Goal: Task Accomplishment & Management: Use online tool/utility

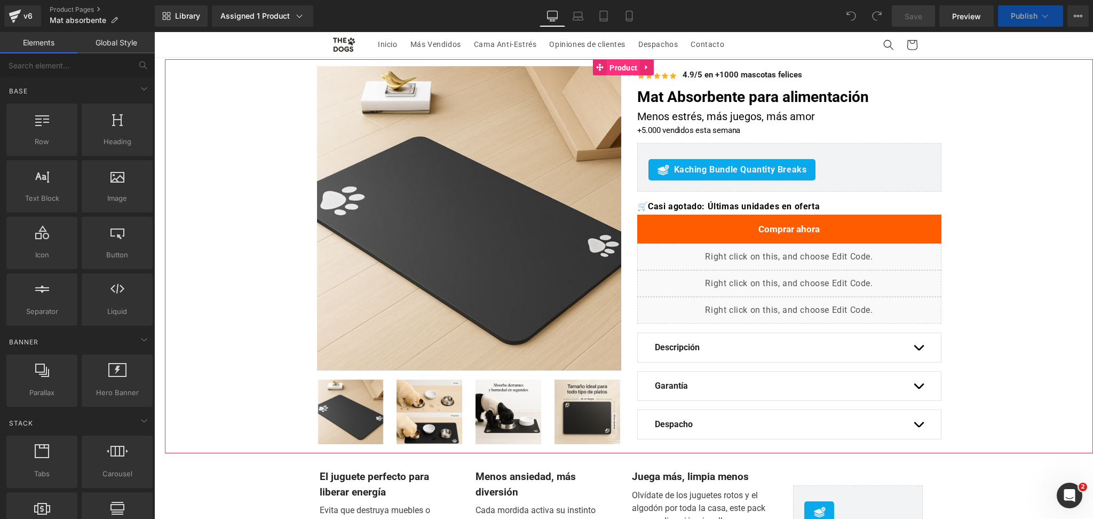
click at [619, 62] on span "Product" at bounding box center [623, 68] width 33 height 16
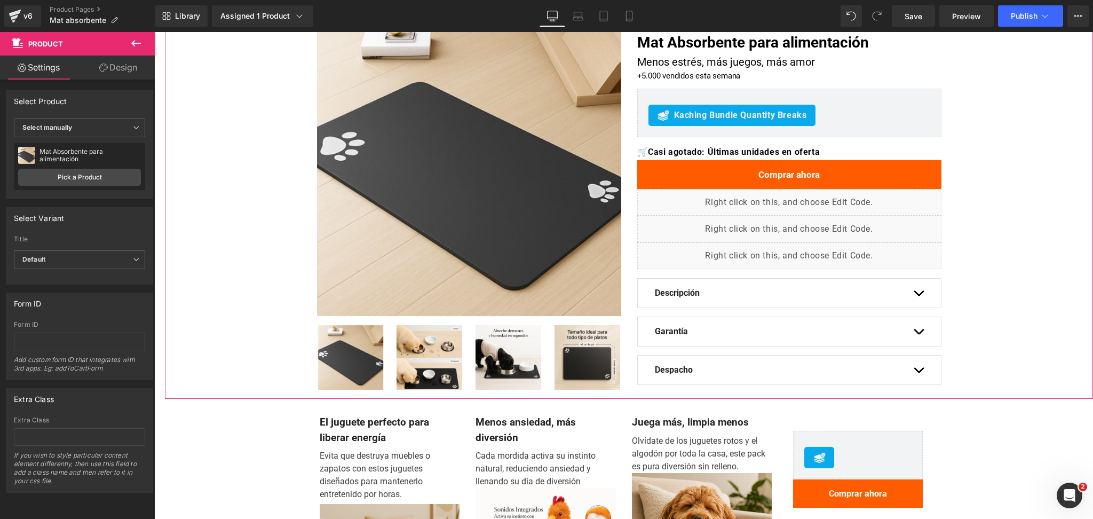
scroll to position [142, 0]
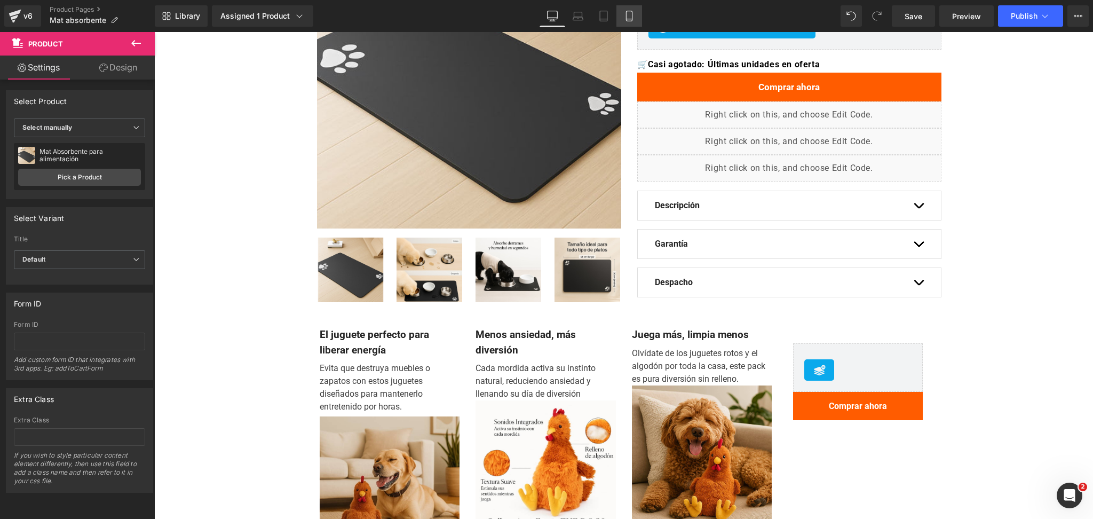
click at [625, 13] on icon at bounding box center [629, 16] width 11 height 11
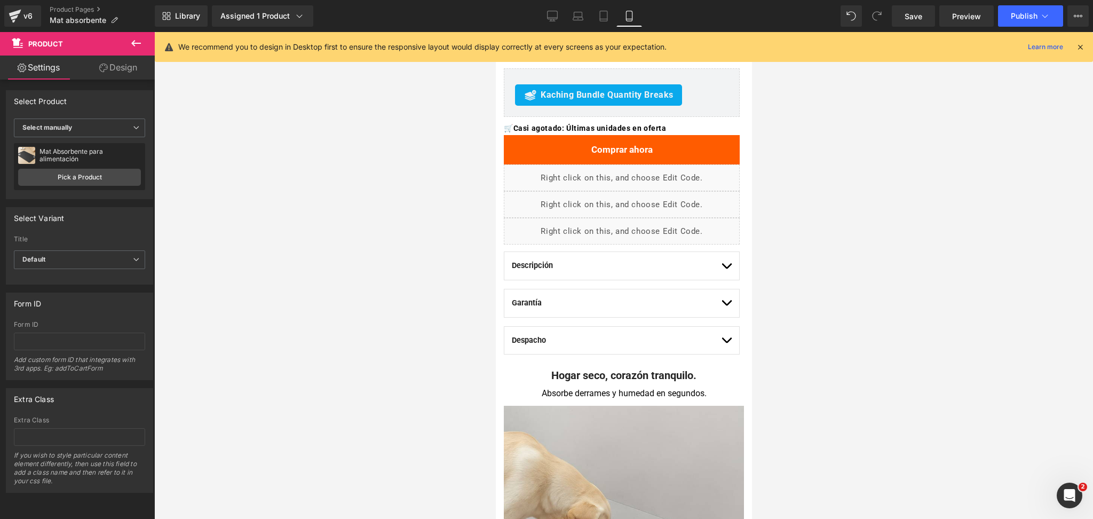
scroll to position [0, 0]
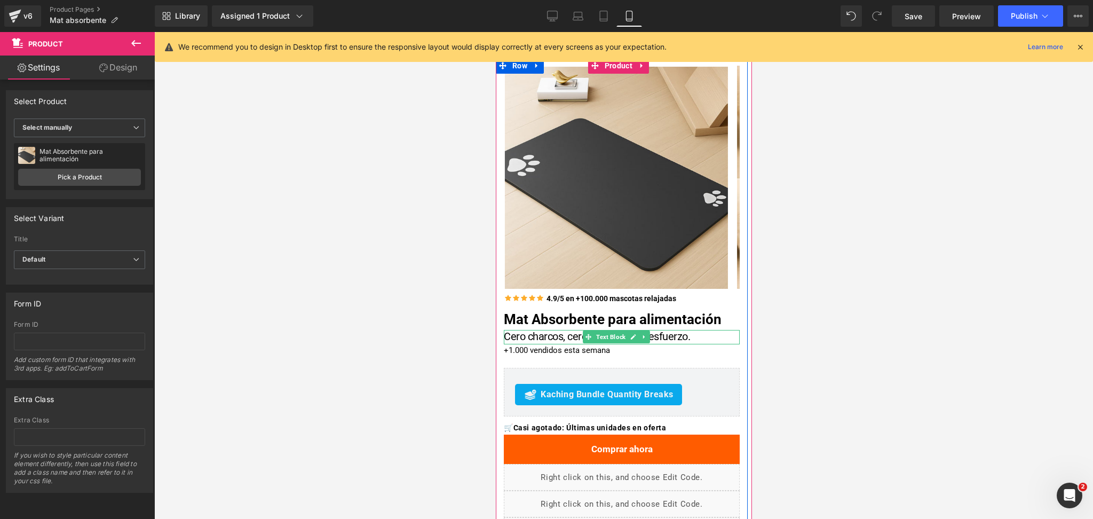
click at [547, 337] on span "Cero charcos, cero huellas, cero esfuerzo." at bounding box center [596, 336] width 186 height 13
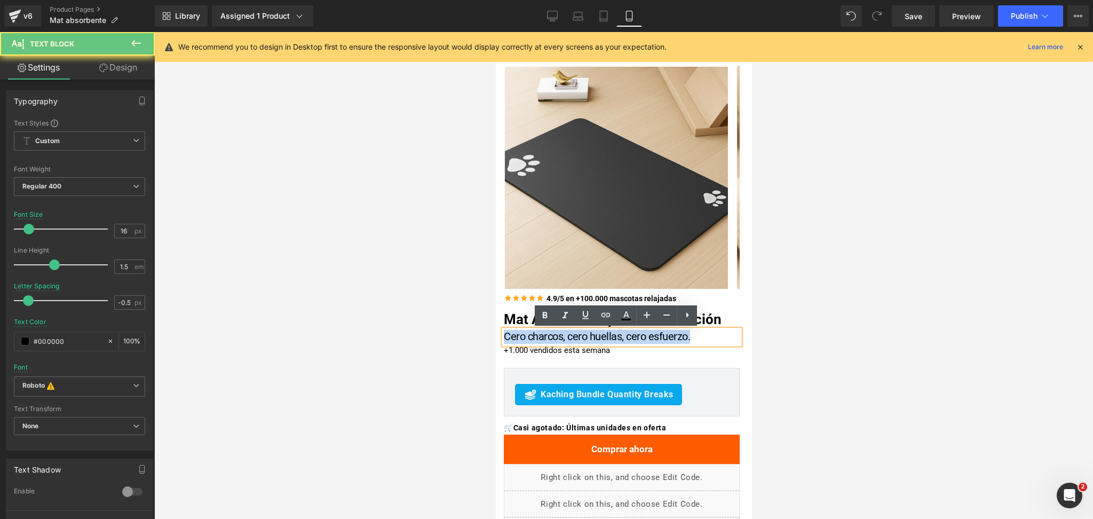
click at [547, 337] on span "Cero charcos, cero huellas, cero esfuerzo." at bounding box center [596, 336] width 186 height 13
copy span "Cero charcos, cero huellas, cero esfuerzo."
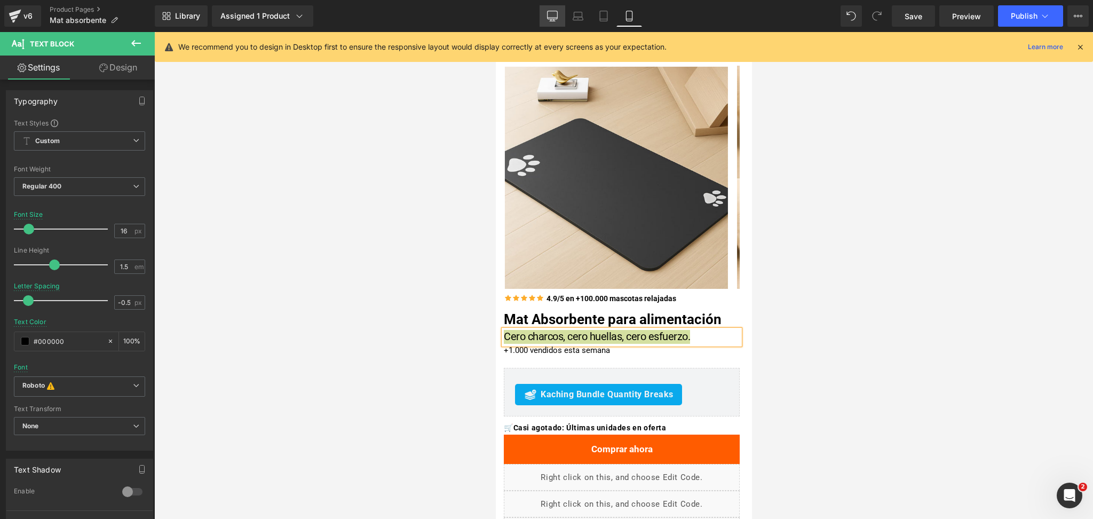
click at [555, 17] on icon at bounding box center [552, 16] width 11 height 11
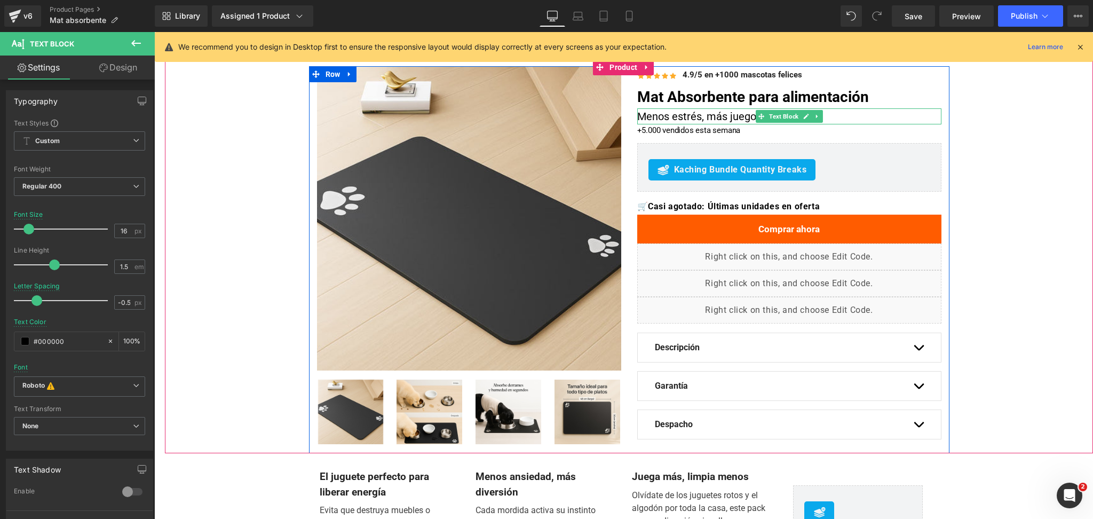
click at [689, 117] on p "Menos estrés, más juegos, más amor" at bounding box center [789, 116] width 304 height 16
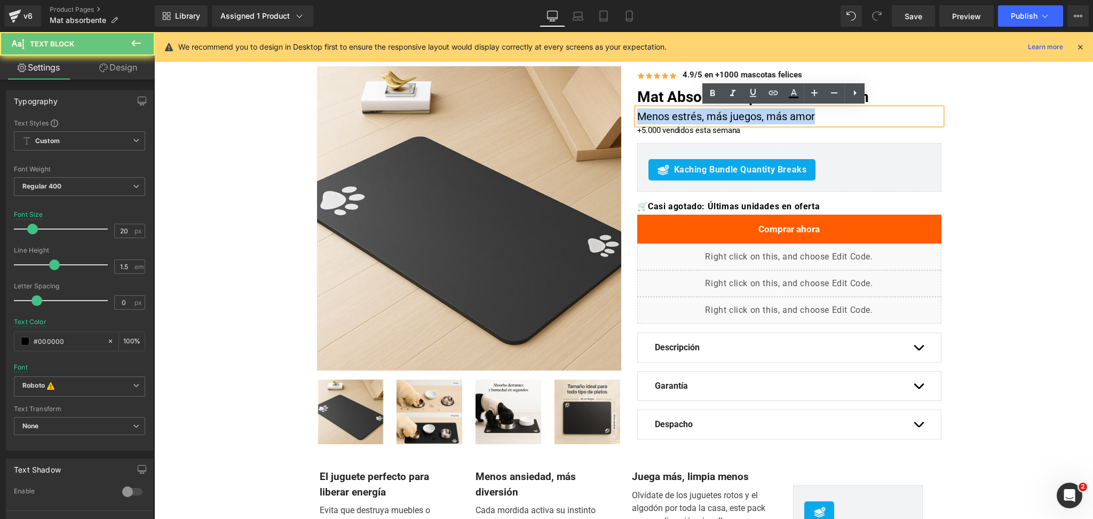
click at [689, 117] on p "Menos estrés, más juegos, más amor" at bounding box center [789, 116] width 304 height 16
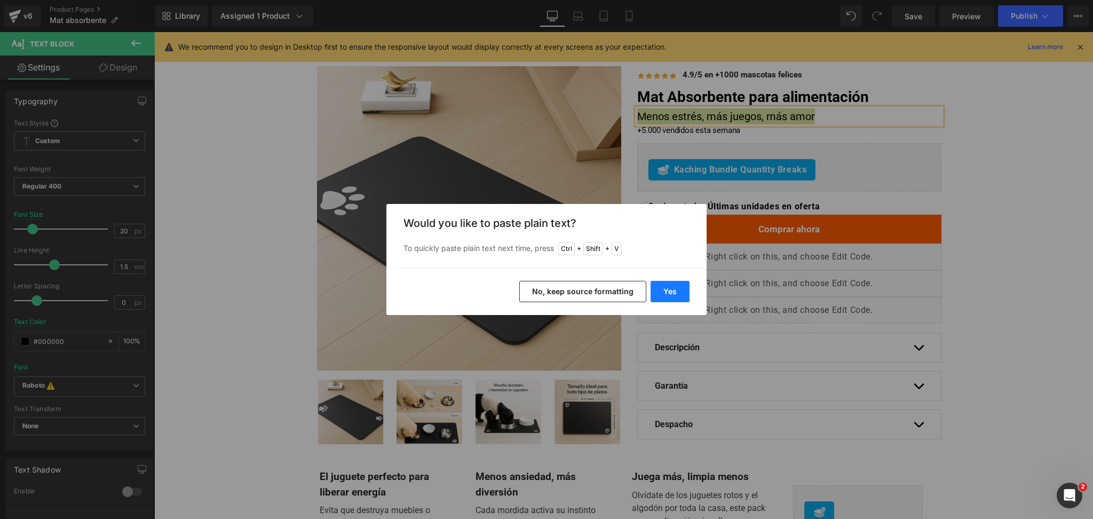
drag, startPoint x: 654, startPoint y: 297, endPoint x: 499, endPoint y: 265, distance: 157.5
click at [654, 297] on button "Yes" at bounding box center [669, 291] width 39 height 21
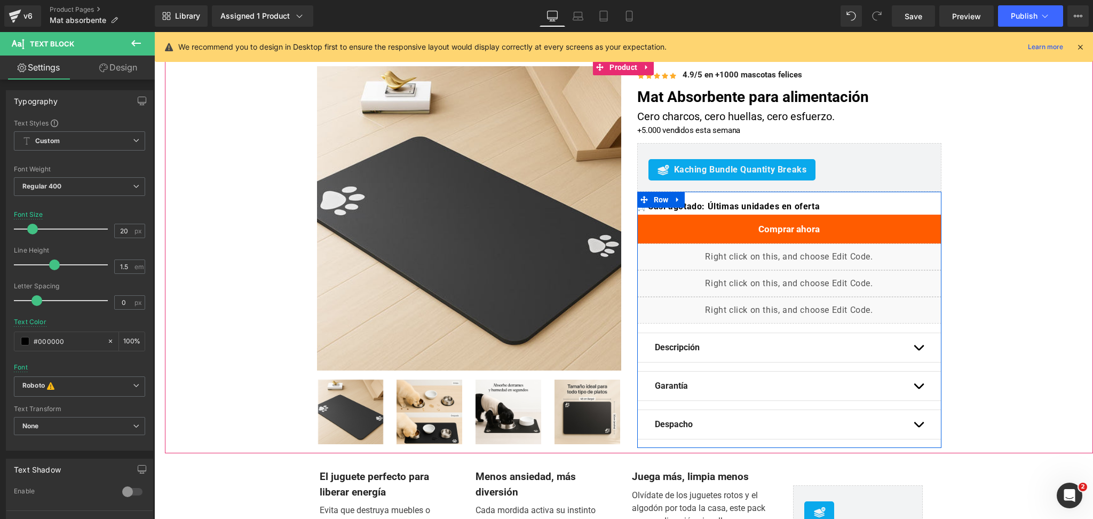
scroll to position [213, 0]
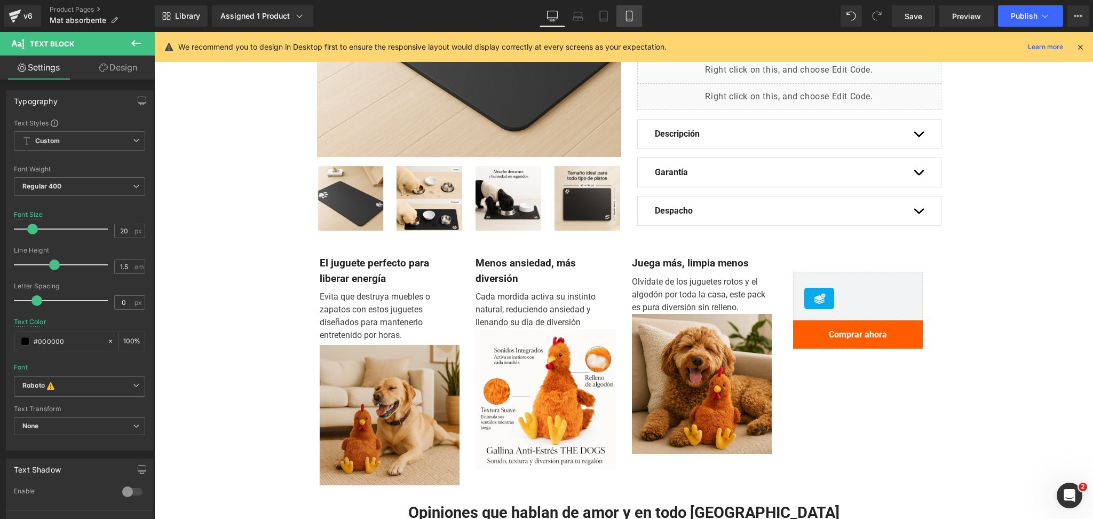
click at [628, 6] on link "Mobile" at bounding box center [629, 15] width 26 height 21
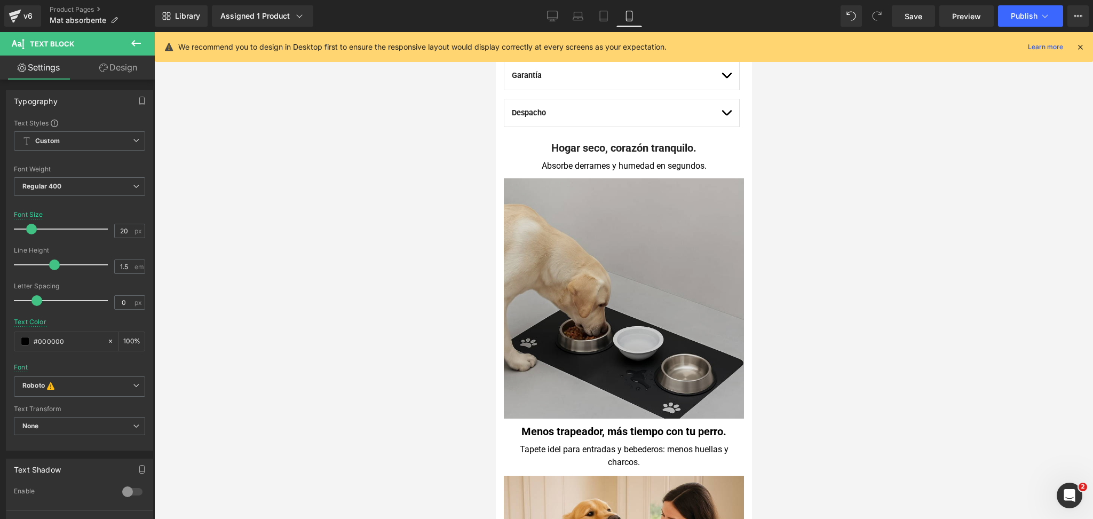
scroll to position [569, 0]
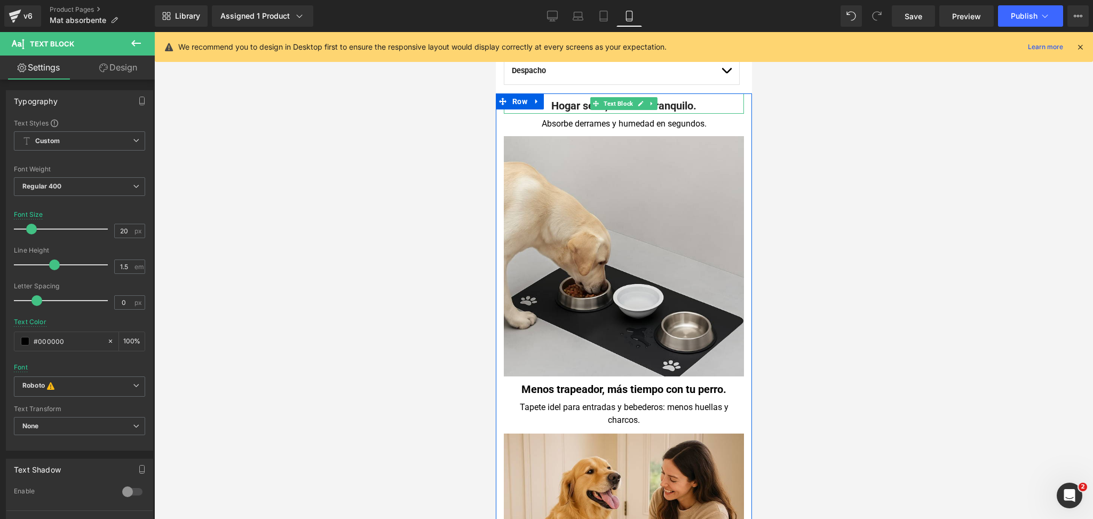
drag, startPoint x: 585, startPoint y: 105, endPoint x: 578, endPoint y: 104, distance: 7.1
click at [590, 104] on span at bounding box center [595, 103] width 11 height 13
click at [577, 104] on b "Hogar seco, corazón tranquilo." at bounding box center [623, 105] width 145 height 13
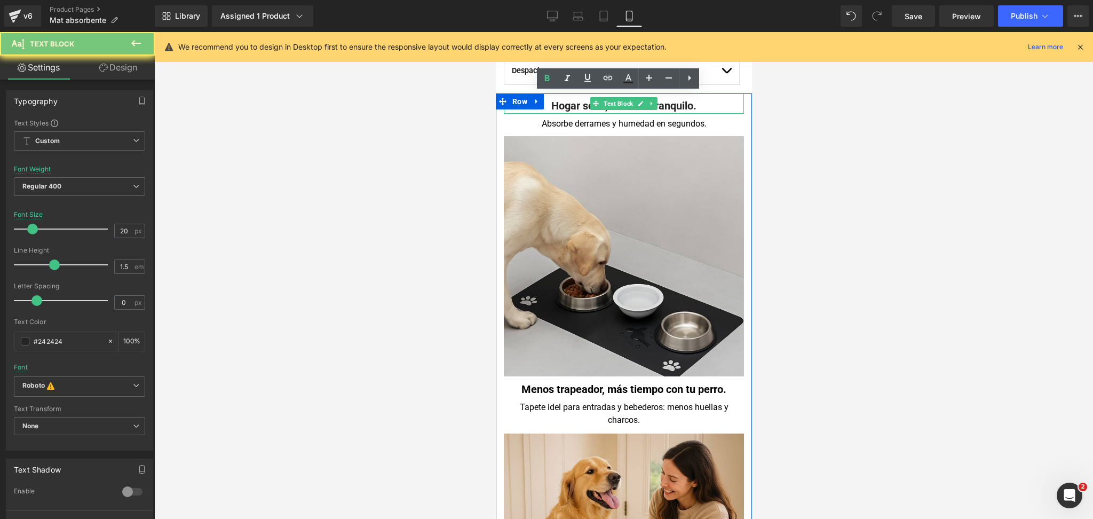
click at [577, 104] on b "Hogar seco, corazón tranquilo." at bounding box center [623, 105] width 145 height 13
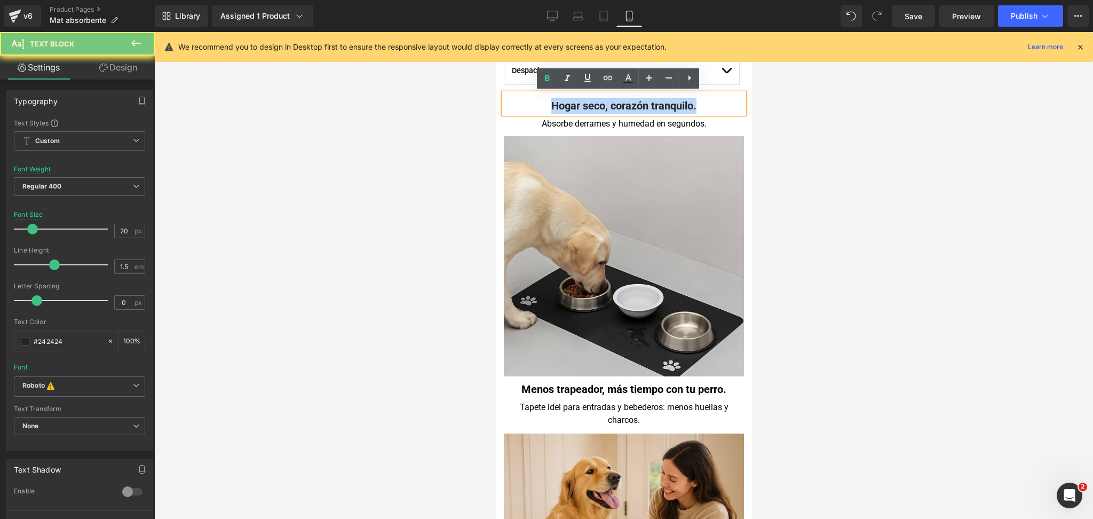
click at [577, 104] on b "Hogar seco, corazón tranquilo." at bounding box center [623, 105] width 145 height 13
copy b "Hogar seco, corazón tranquilo."
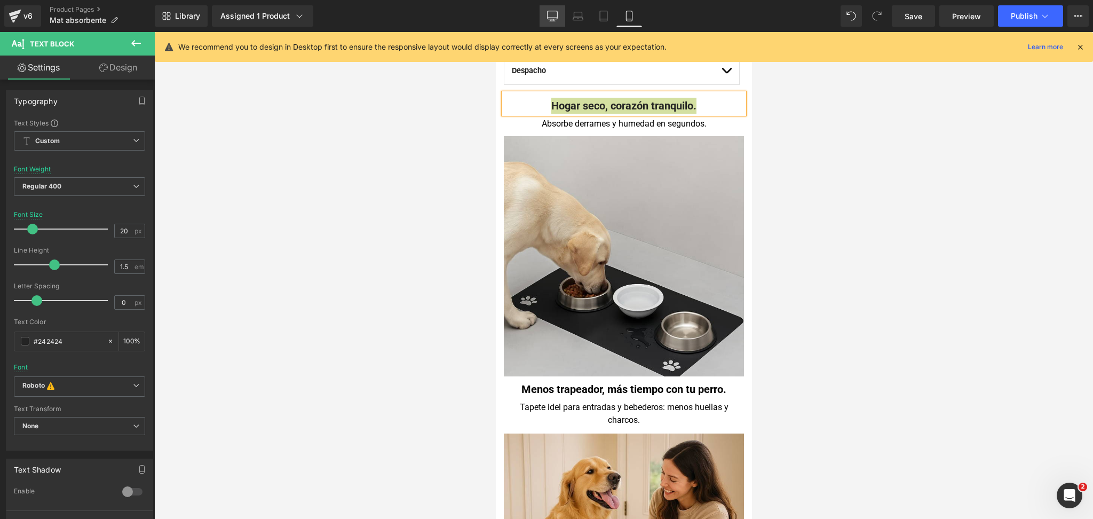
click at [544, 12] on link "Desktop" at bounding box center [552, 15] width 26 height 21
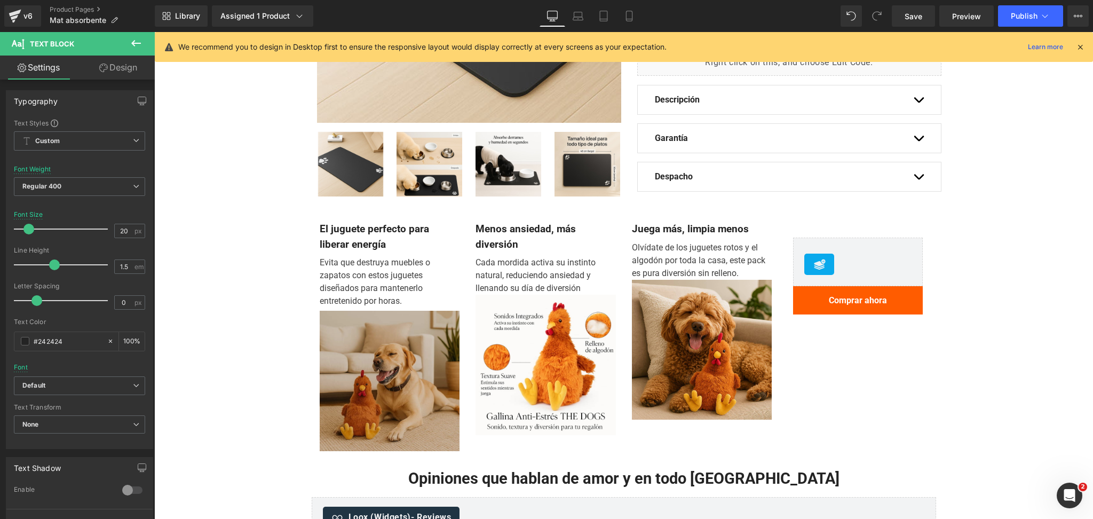
scroll to position [284, 0]
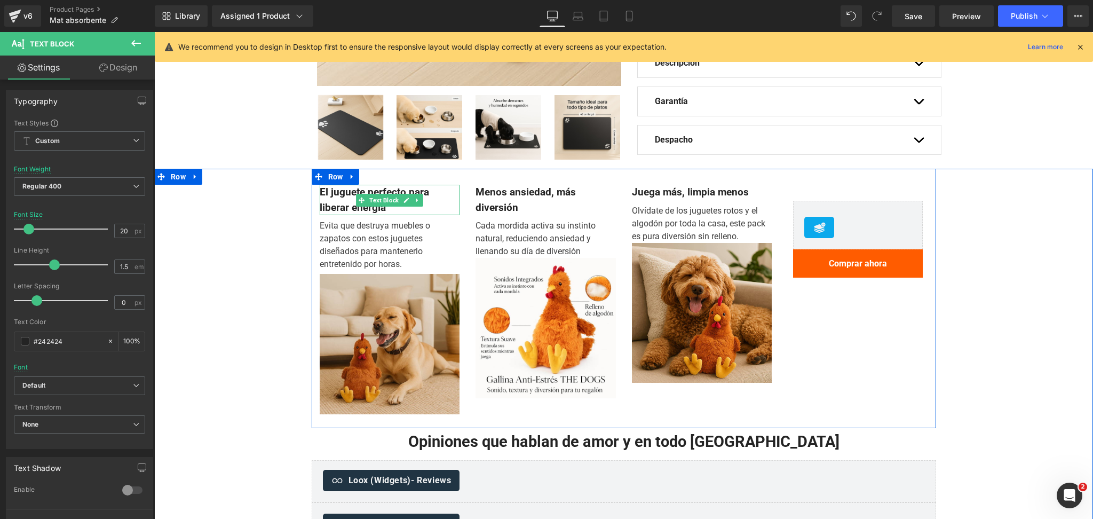
click at [333, 203] on b "El juguete perfecto para liberar energía" at bounding box center [374, 200] width 109 height 28
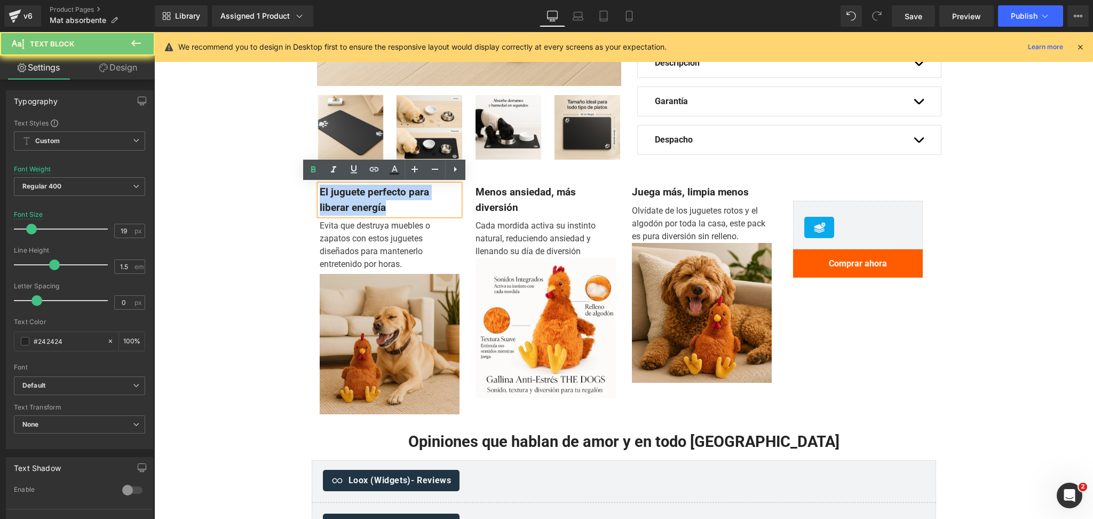
click at [333, 203] on b "El juguete perfecto para liberar energía" at bounding box center [374, 200] width 109 height 28
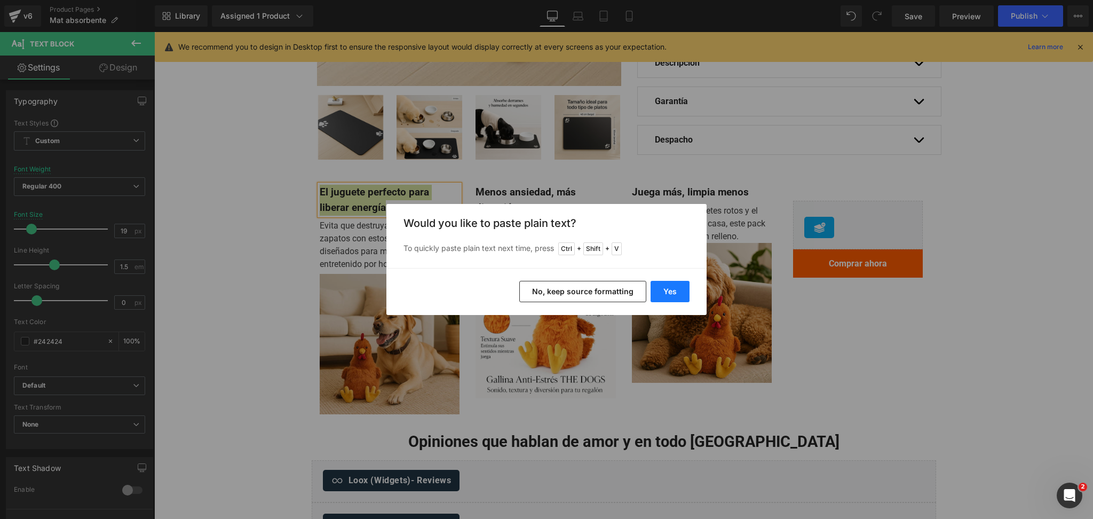
drag, startPoint x: 664, startPoint y: 295, endPoint x: 475, endPoint y: 114, distance: 260.8
click at [664, 295] on button "Yes" at bounding box center [669, 291] width 39 height 21
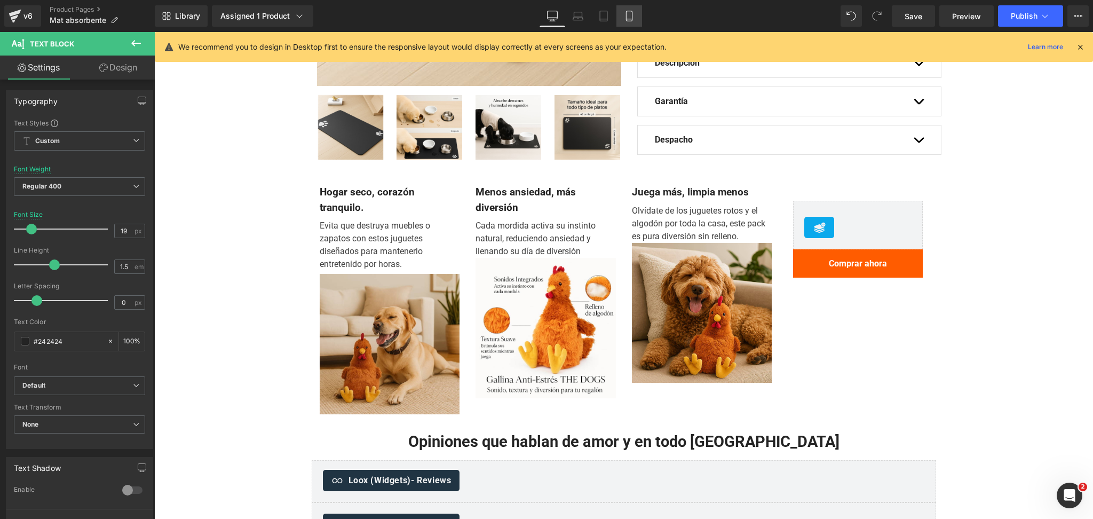
drag, startPoint x: 635, startPoint y: 17, endPoint x: 124, endPoint y: 121, distance: 521.6
click at [634, 17] on link "Mobile" at bounding box center [629, 15] width 26 height 21
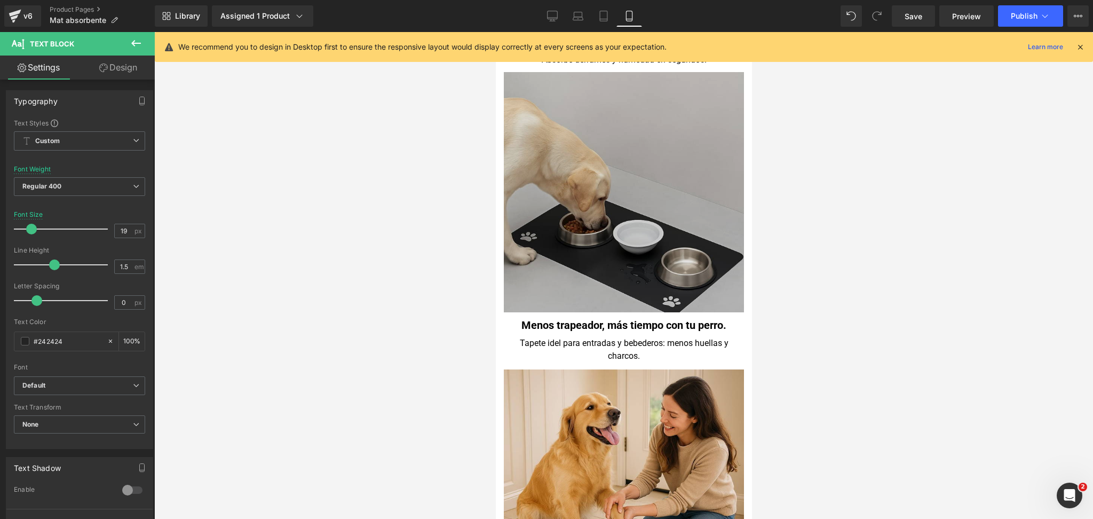
scroll to position [640, 0]
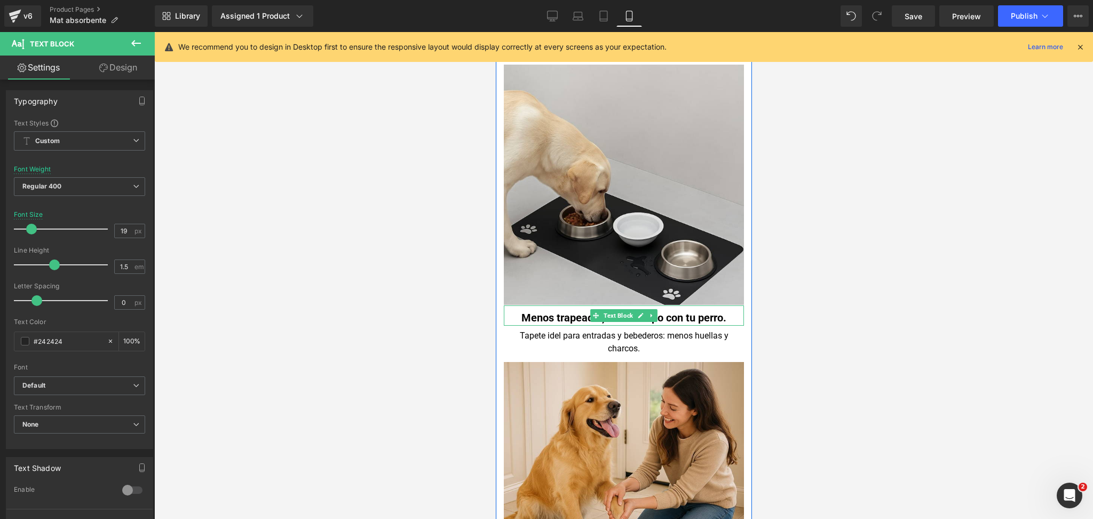
click at [561, 319] on b "Menos trapeador, más tiempo con tu perro." at bounding box center [623, 317] width 205 height 13
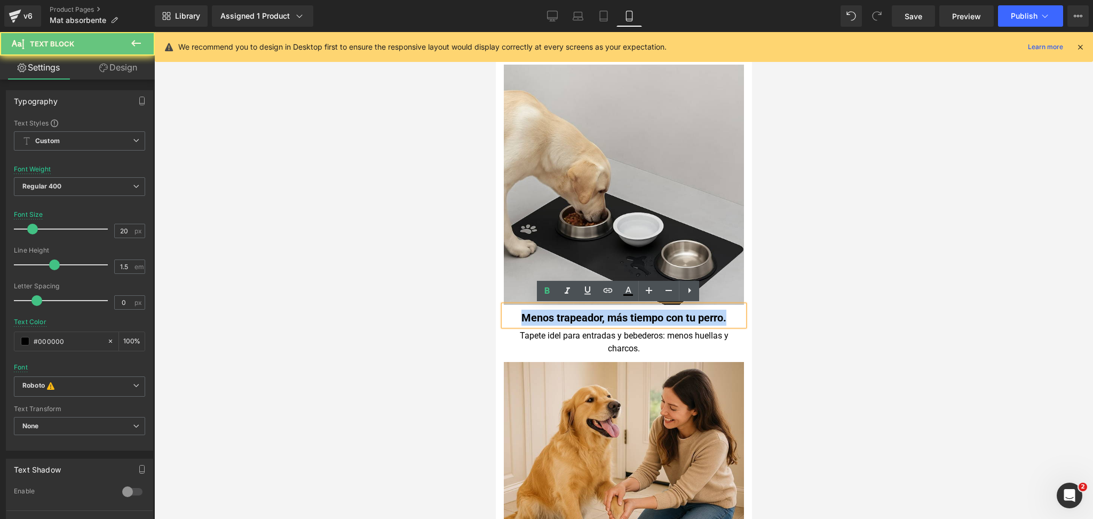
click at [561, 319] on b "Menos trapeador, más tiempo con tu perro." at bounding box center [623, 317] width 205 height 13
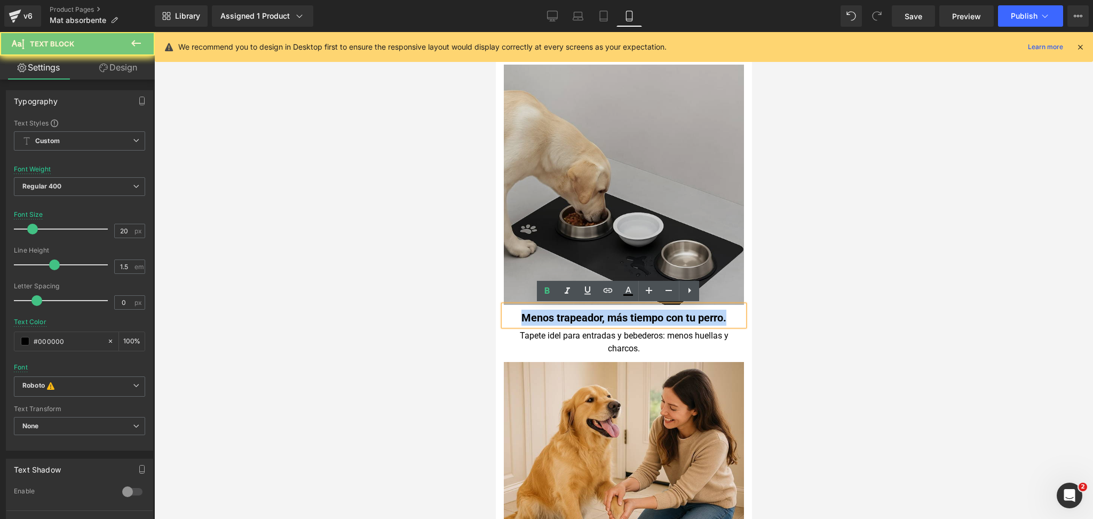
copy b "Menos trapeador, más tiempo con tu perro."
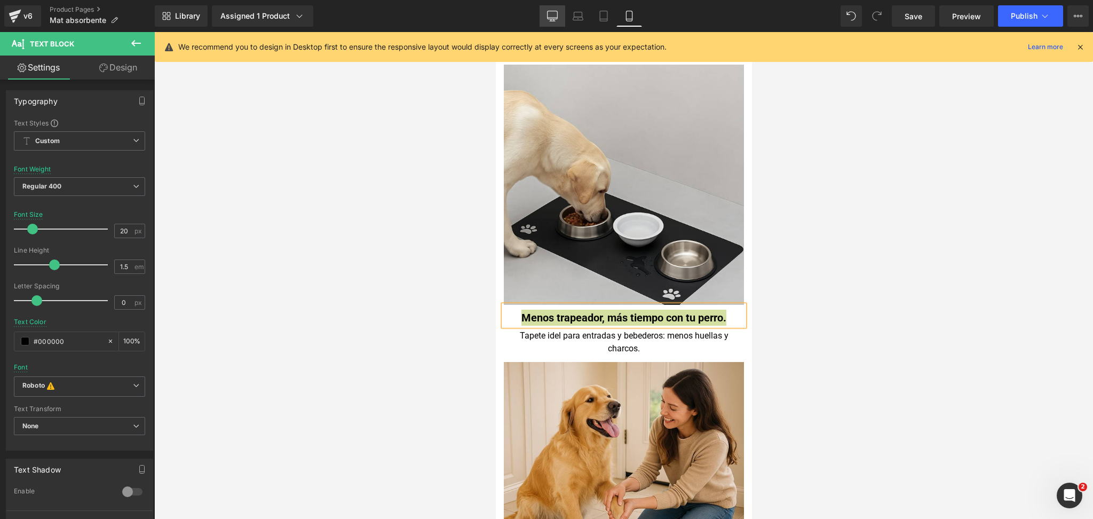
click at [558, 12] on icon at bounding box center [552, 16] width 11 height 11
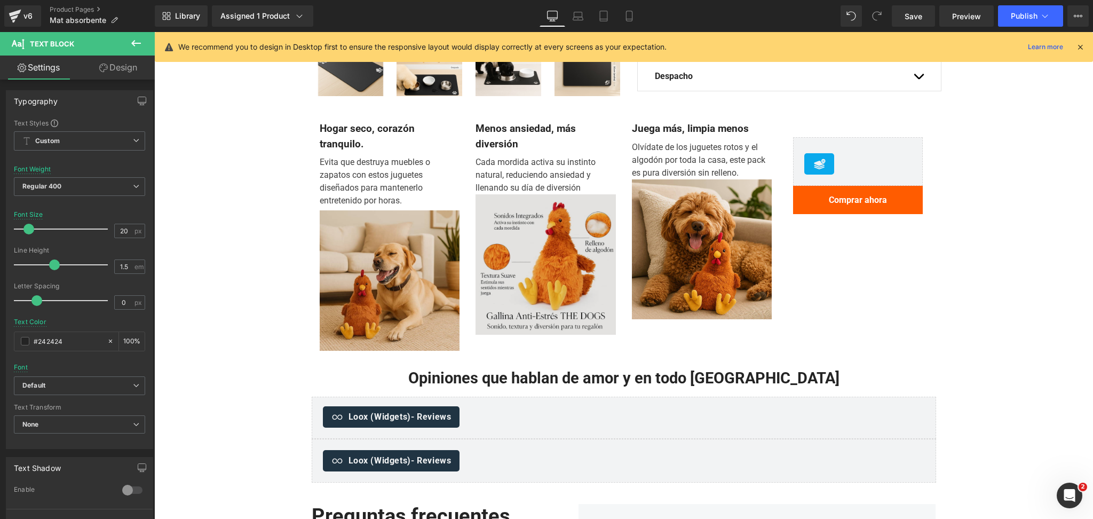
scroll to position [355, 0]
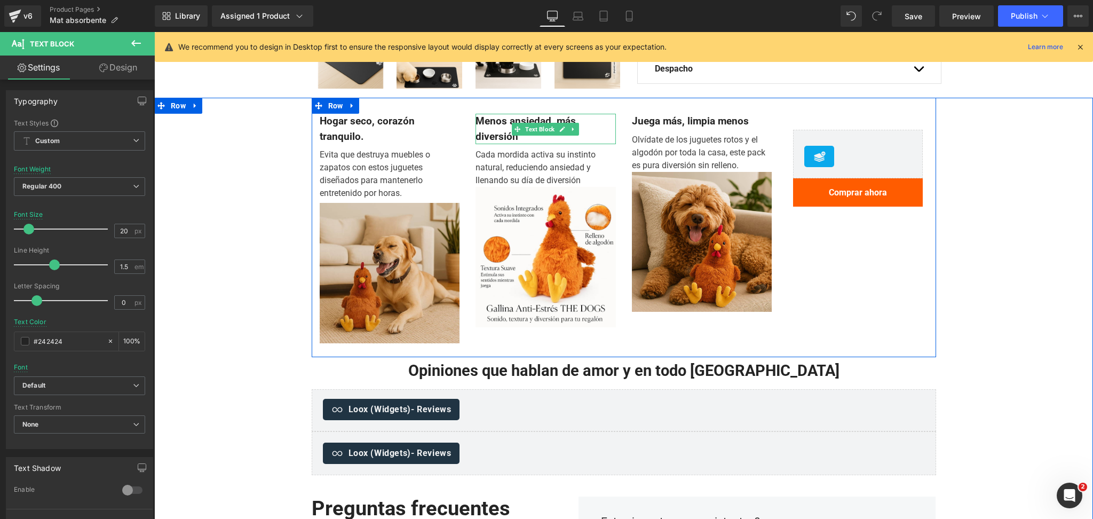
click at [492, 121] on b "Menos ansiedad, más diversión" at bounding box center [525, 129] width 100 height 28
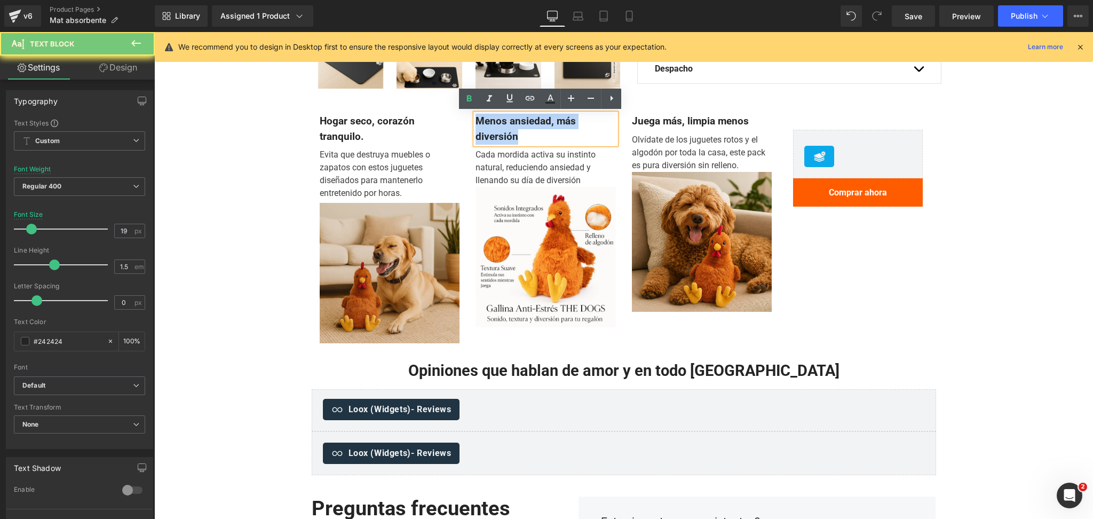
click at [492, 121] on b "Menos ansiedad, más diversión" at bounding box center [525, 129] width 100 height 28
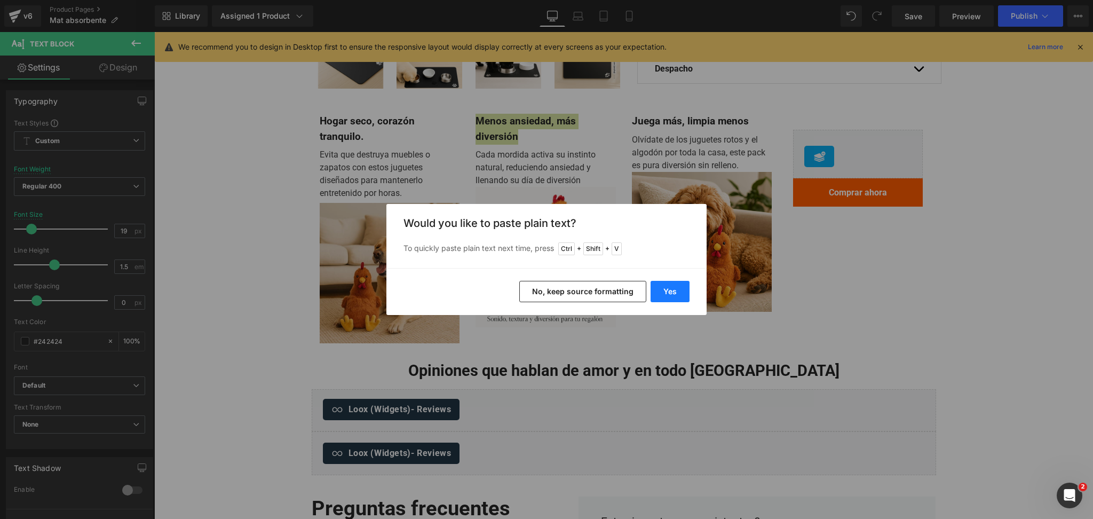
click at [661, 297] on button "Yes" at bounding box center [669, 291] width 39 height 21
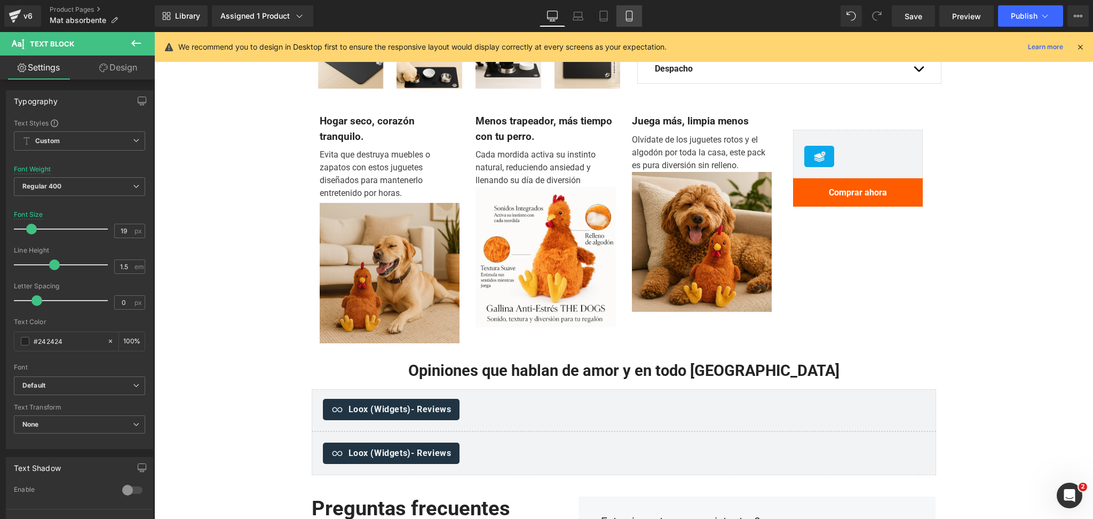
click at [633, 25] on link "Mobile" at bounding box center [629, 15] width 26 height 21
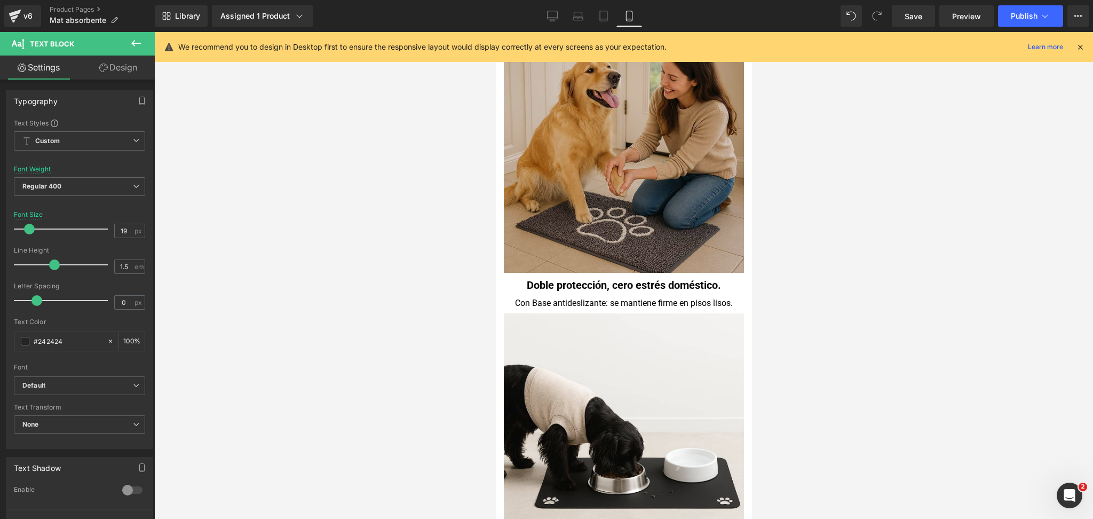
scroll to position [996, 0]
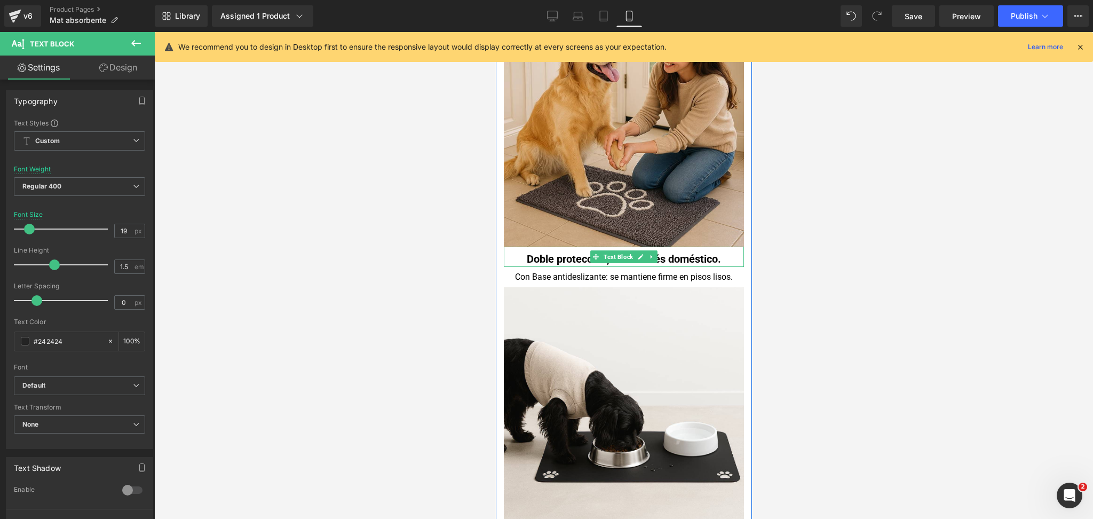
click at [570, 252] on b "Doble protección, cero estrés doméstico." at bounding box center [623, 258] width 194 height 13
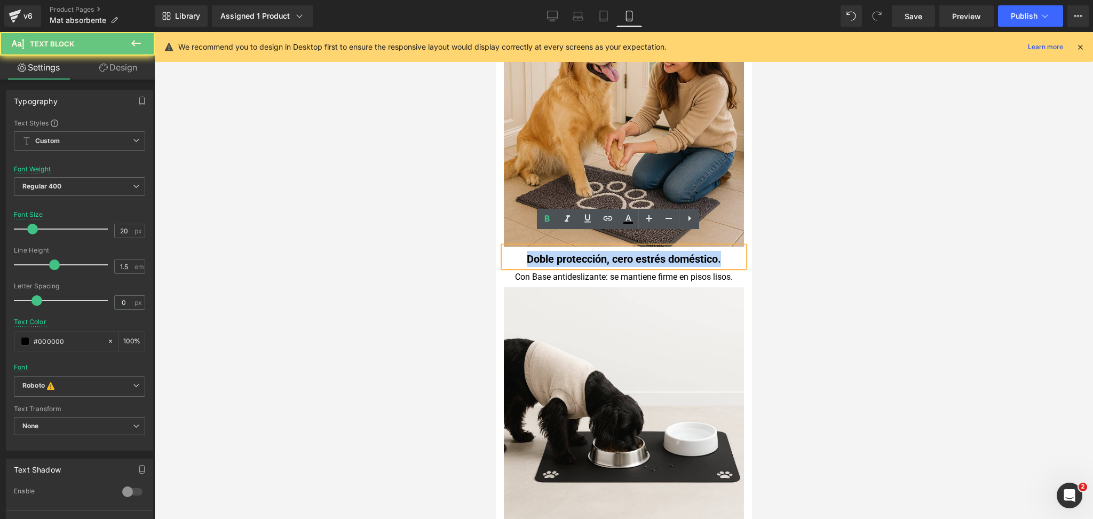
click at [570, 252] on b "Doble protección, cero estrés doméstico." at bounding box center [623, 258] width 194 height 13
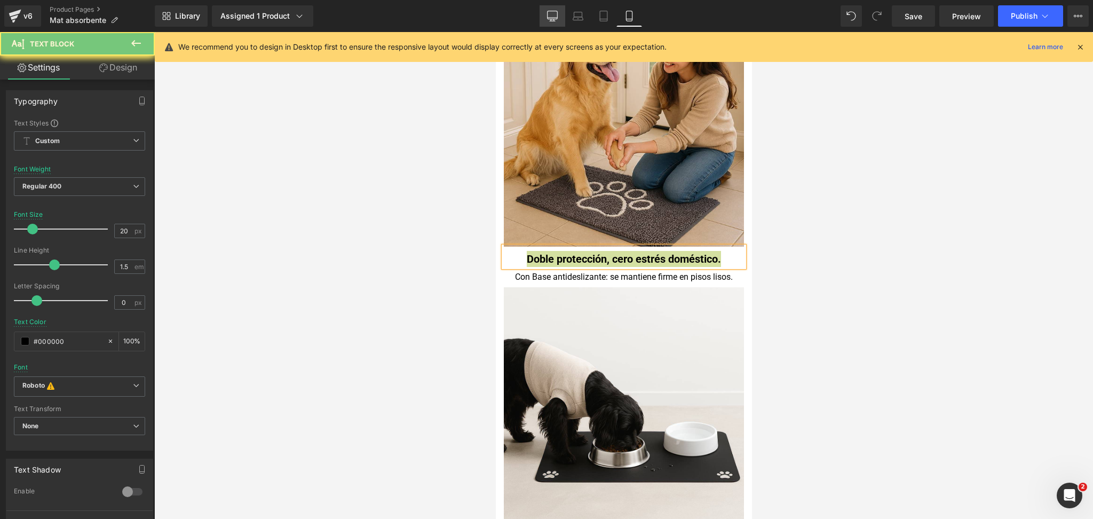
drag, startPoint x: 552, startPoint y: 17, endPoint x: 442, endPoint y: 99, distance: 137.2
click at [552, 17] on icon at bounding box center [552, 16] width 11 height 11
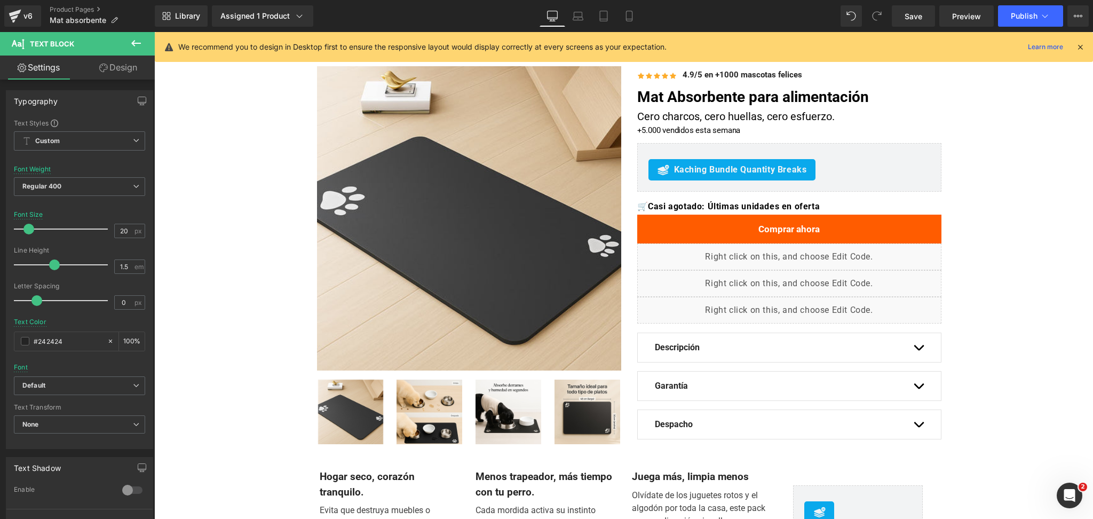
scroll to position [284, 0]
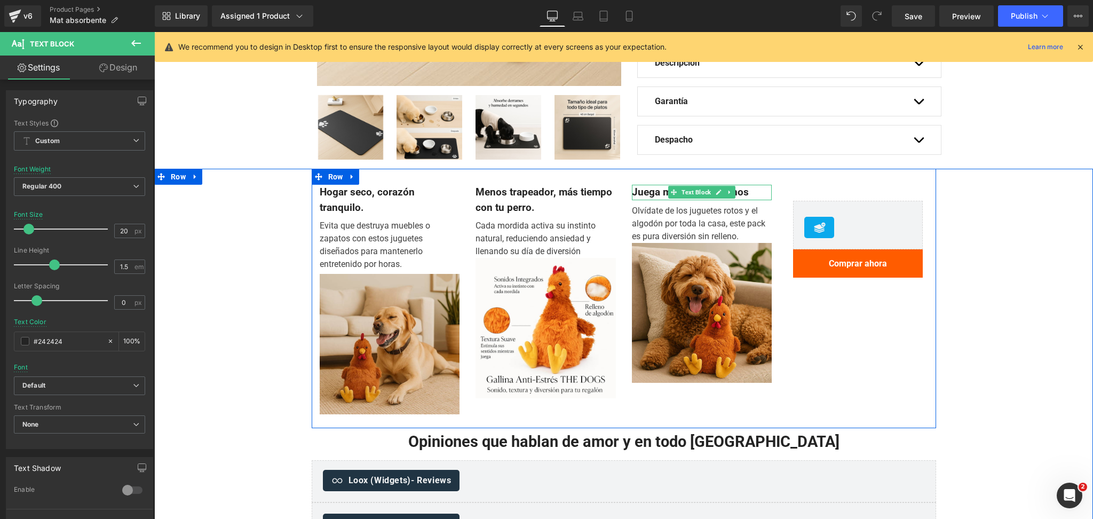
click at [656, 189] on b "Juega más, limpia menos" at bounding box center [690, 192] width 117 height 12
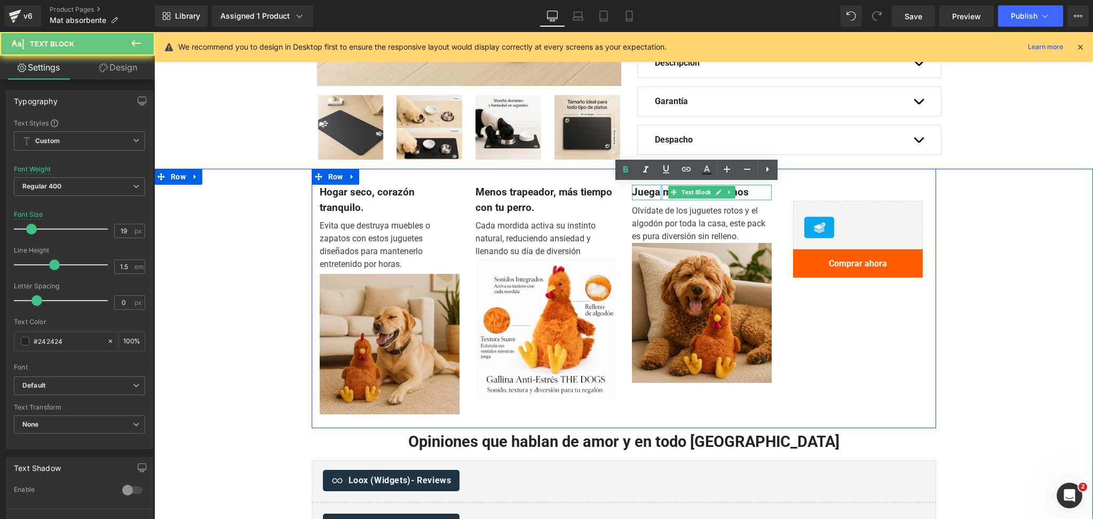
click at [656, 189] on b "Juega más, limpia menos" at bounding box center [690, 192] width 117 height 12
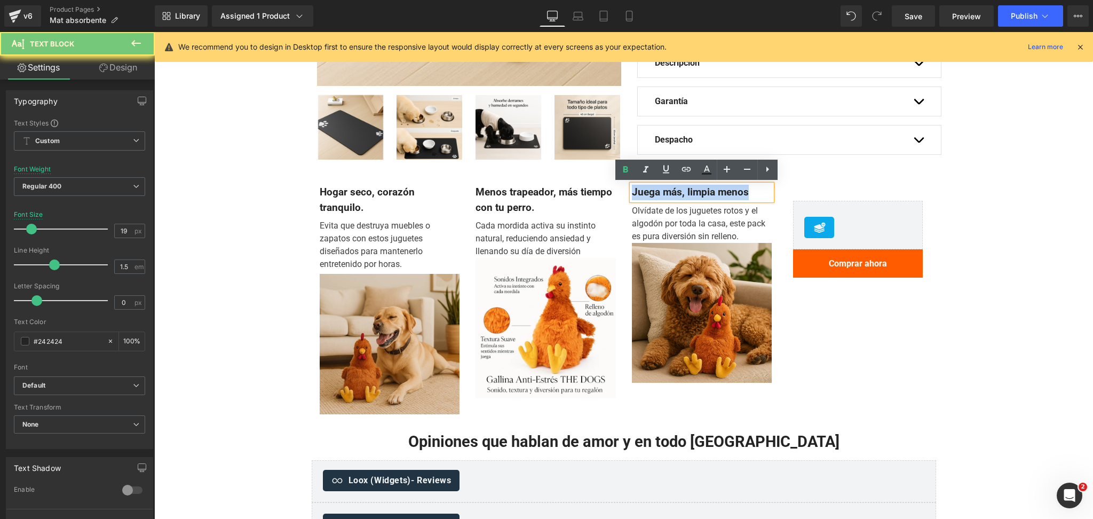
click at [656, 189] on b "Juega más, limpia menos" at bounding box center [690, 192] width 117 height 12
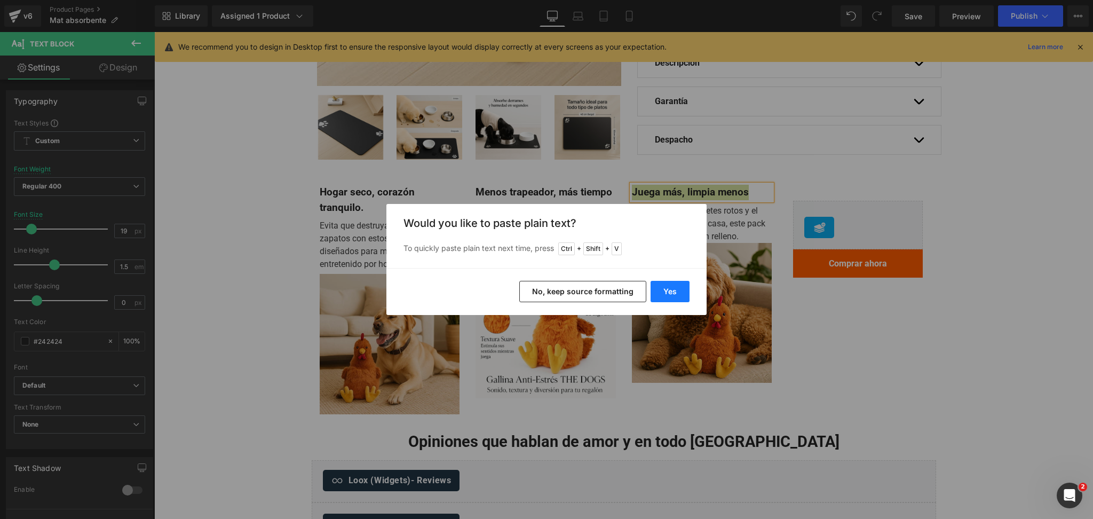
click at [0, 0] on button "Yes" at bounding box center [0, 0] width 0 height 0
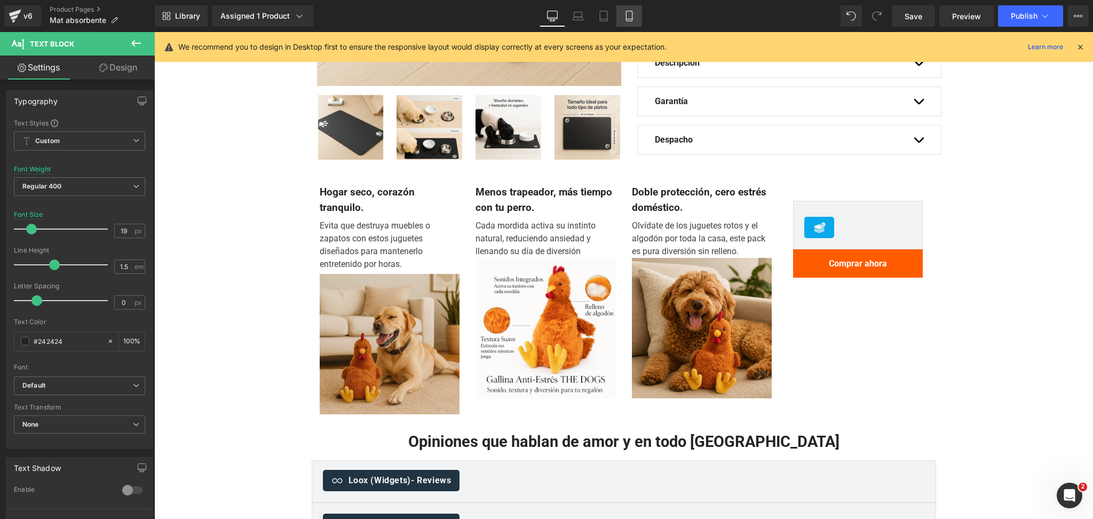
drag, startPoint x: 632, startPoint y: 17, endPoint x: 95, endPoint y: 88, distance: 541.4
click at [632, 17] on icon at bounding box center [629, 16] width 11 height 11
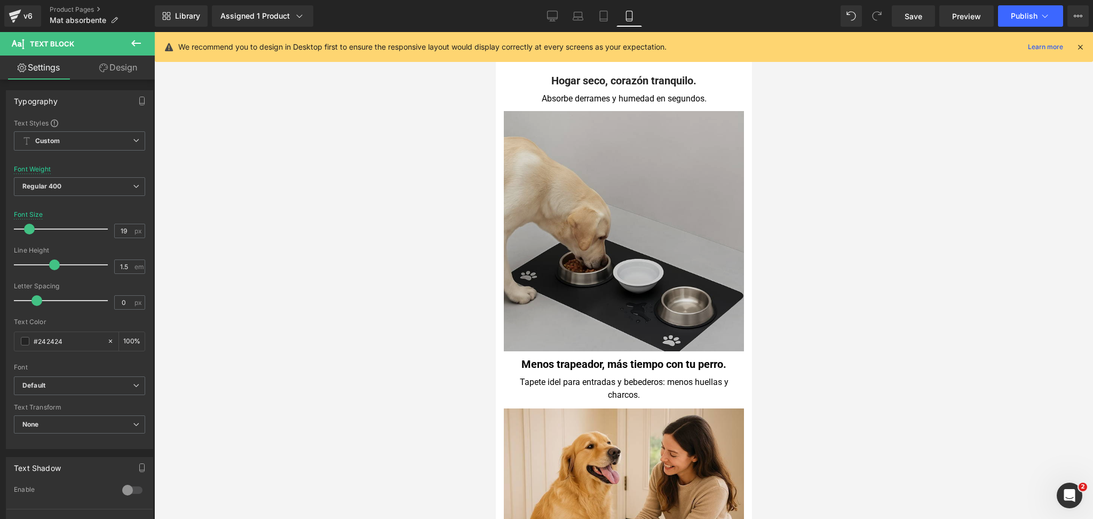
scroll to position [569, 0]
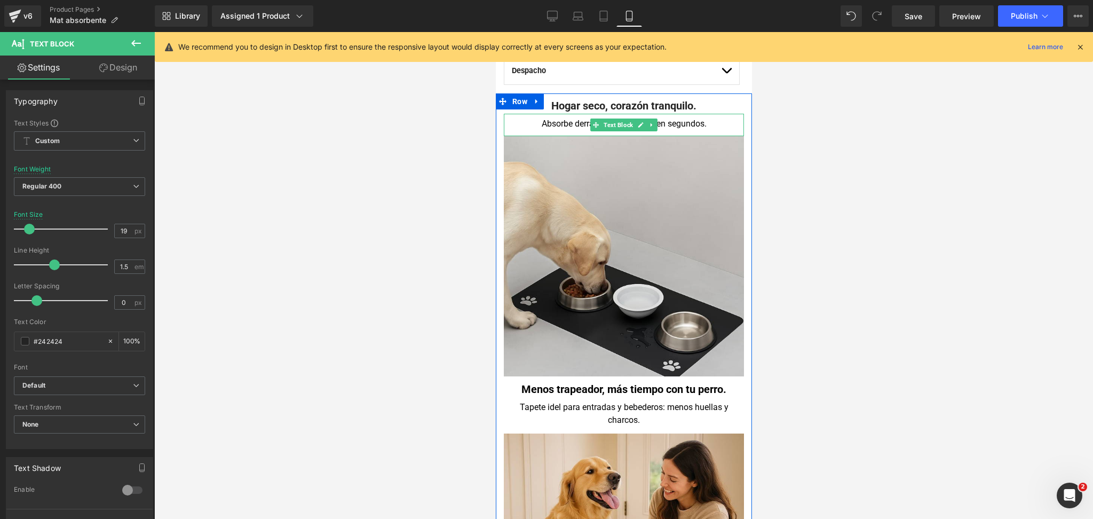
click at [570, 123] on div "Absorbe derrames y humedad en segundos." at bounding box center [623, 125] width 240 height 22
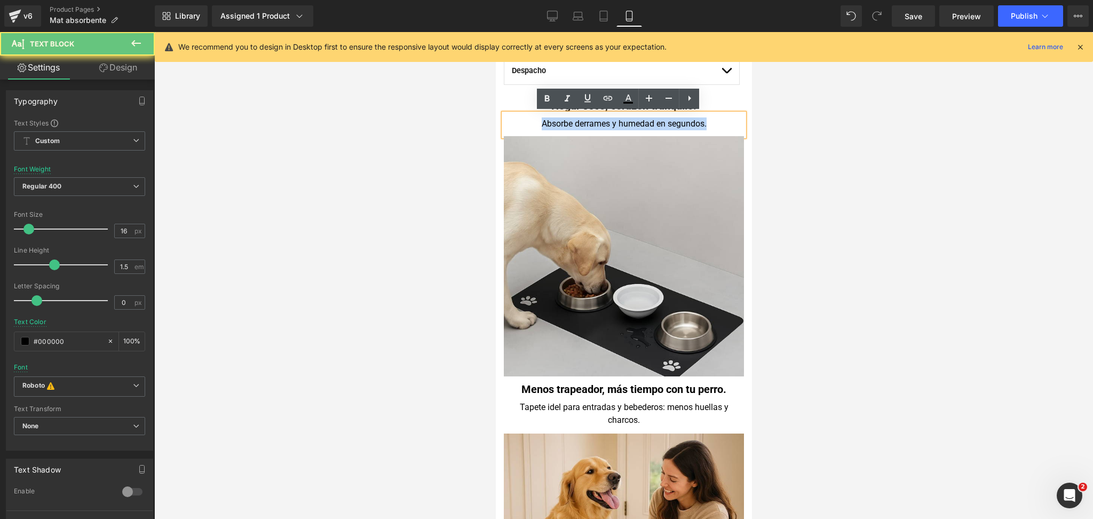
click at [570, 123] on div "Absorbe derrames y humedad en segundos." at bounding box center [623, 125] width 240 height 22
copy div "Absorbe derrames y humedad en segundos."
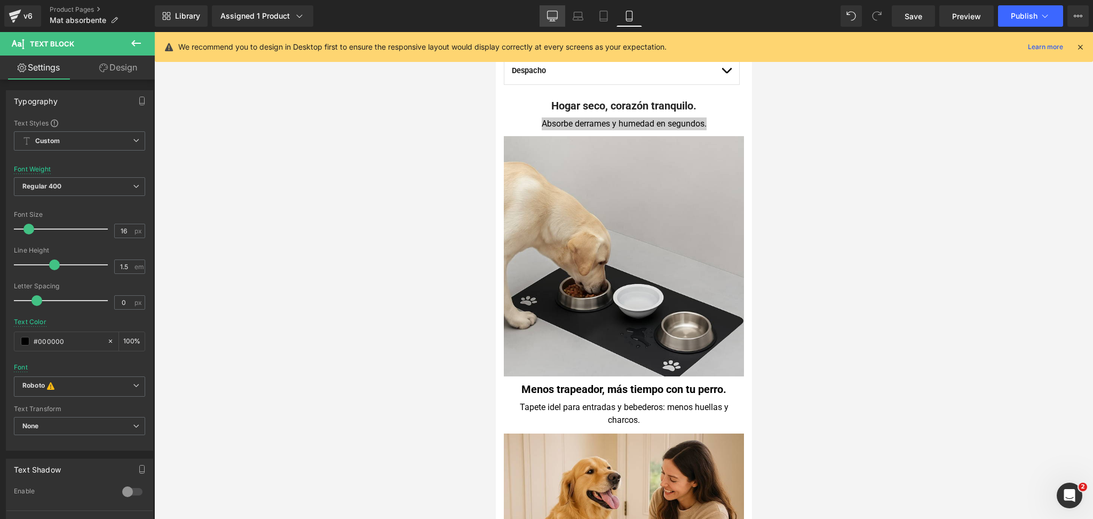
click at [557, 24] on link "Desktop" at bounding box center [552, 15] width 26 height 21
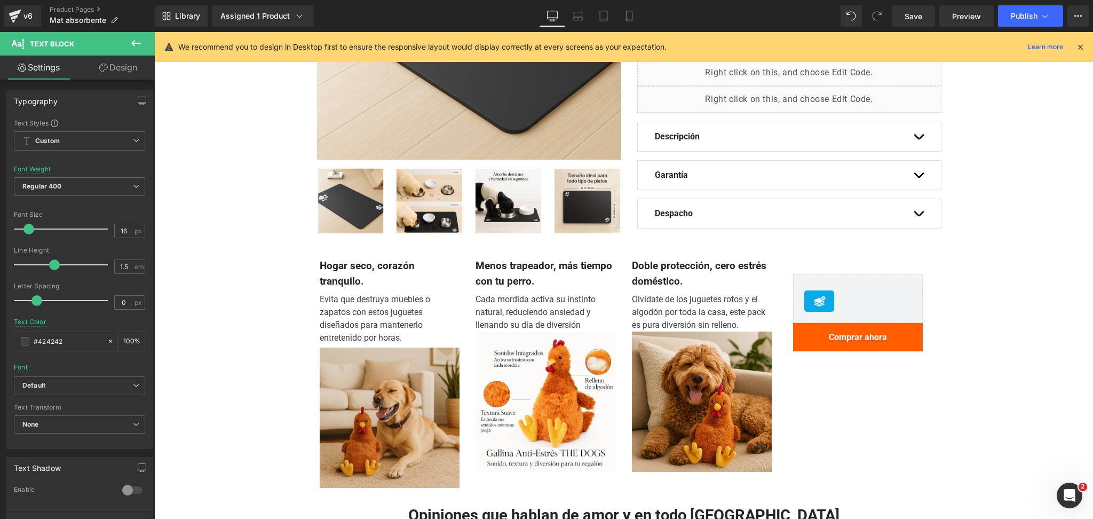
scroll to position [213, 0]
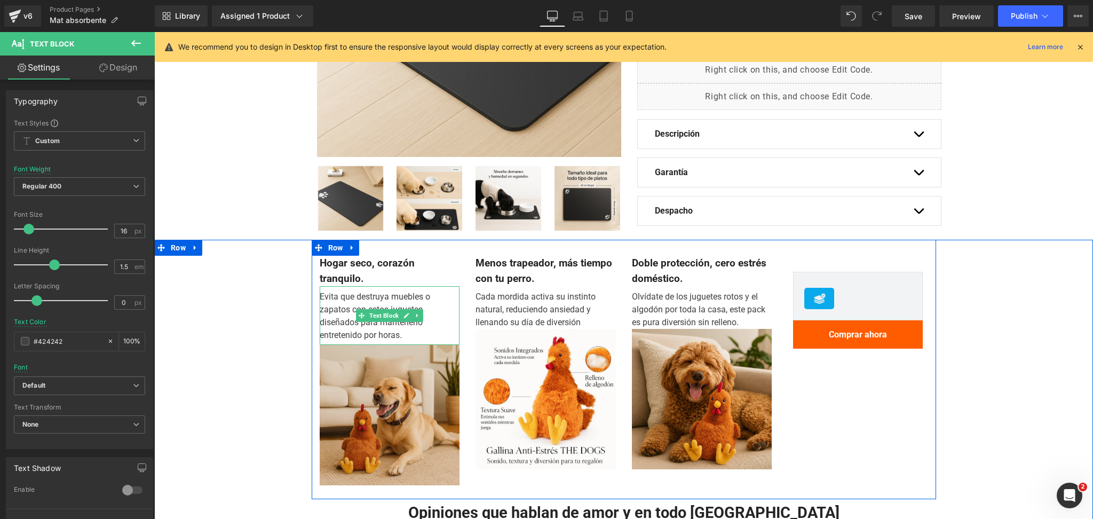
click at [354, 307] on div "Evita que destruya muebles o zapatos con estos juguetes diseñados para mantener…" at bounding box center [390, 315] width 140 height 51
click at [353, 306] on div "Evita que destruya muebles o zapatos con estos juguetes diseñados para mantener…" at bounding box center [390, 315] width 140 height 51
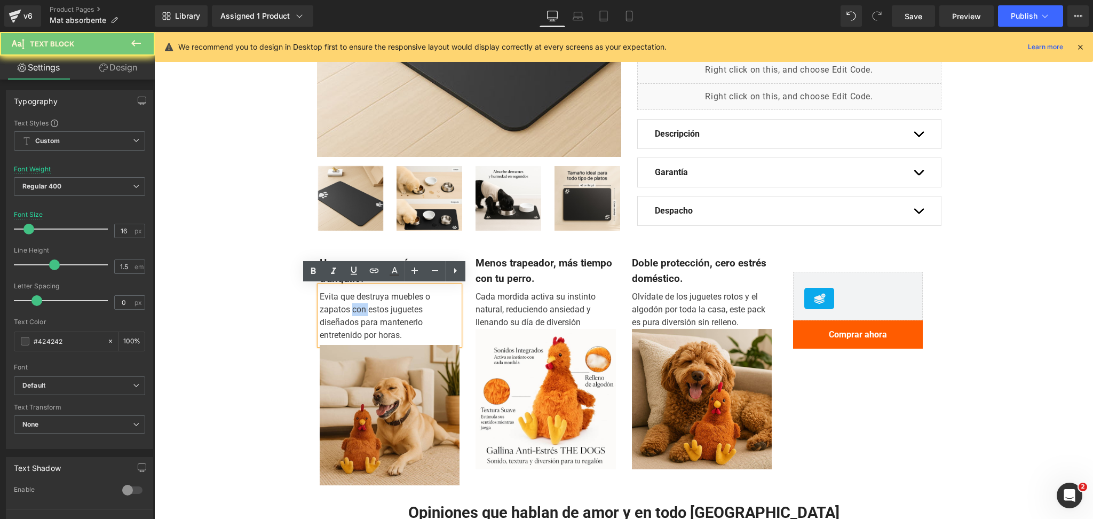
click at [353, 306] on div "Evita que destruya muebles o zapatos con estos juguetes diseñados para mantener…" at bounding box center [390, 315] width 140 height 51
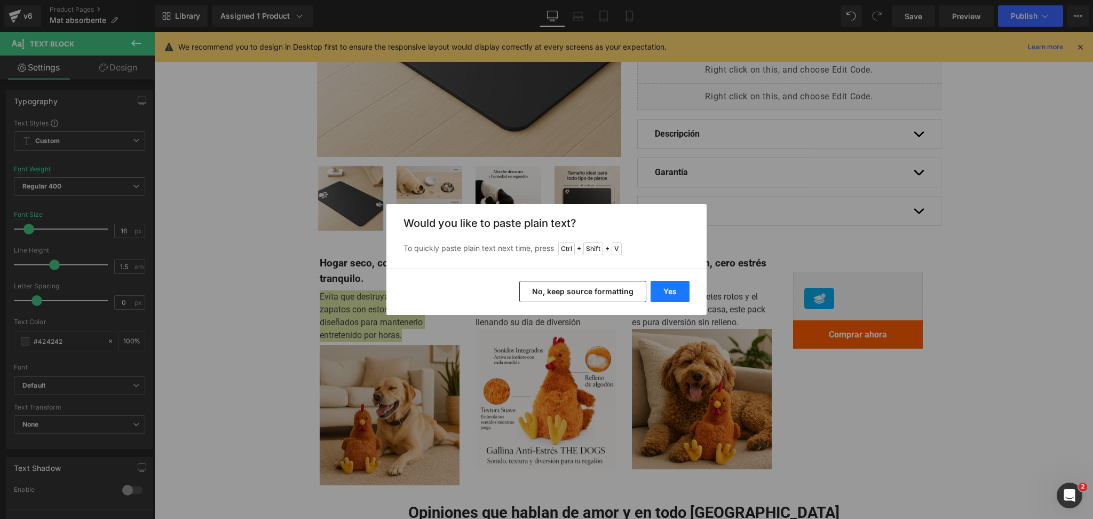
click at [661, 289] on button "Yes" at bounding box center [669, 291] width 39 height 21
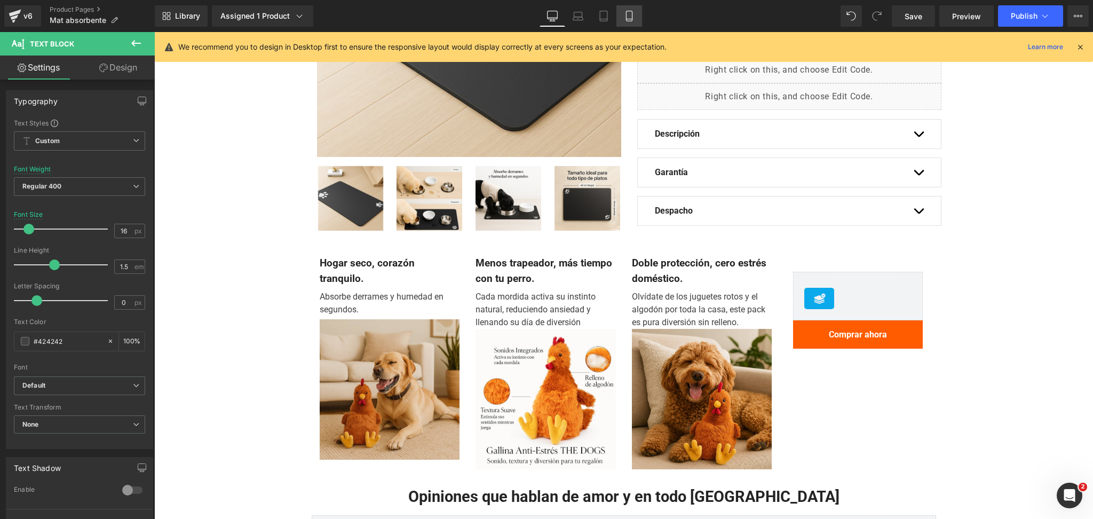
click at [638, 17] on link "Mobile" at bounding box center [629, 15] width 26 height 21
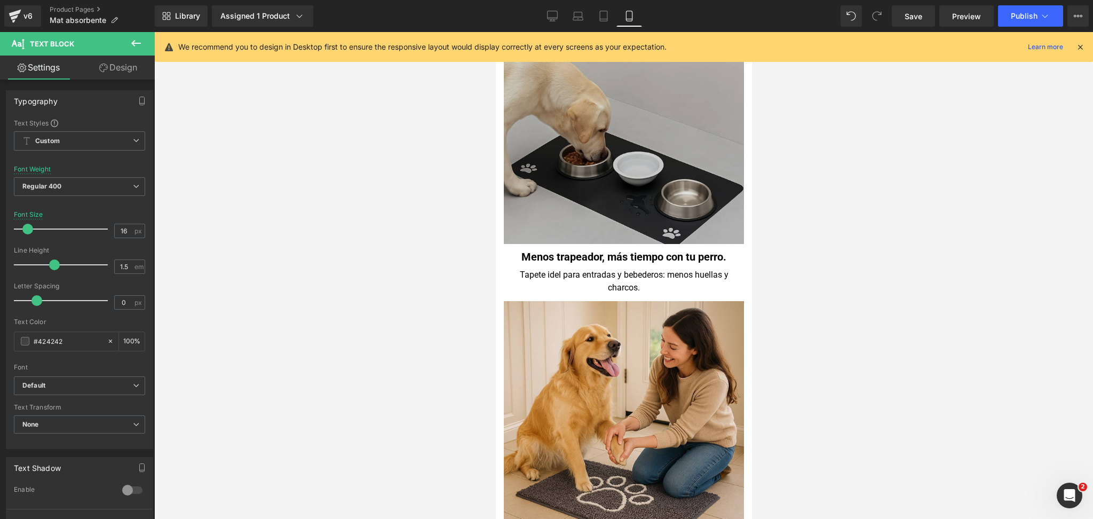
scroll to position [711, 0]
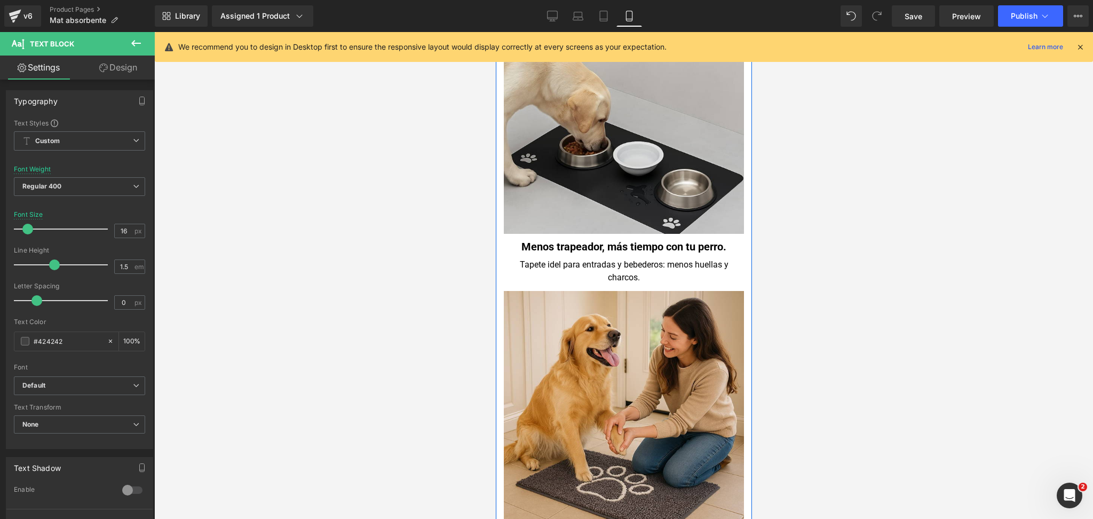
click at [552, 268] on div "Tapete idel para entradas y bebederos: menos huellas y charcos." at bounding box center [623, 271] width 240 height 26
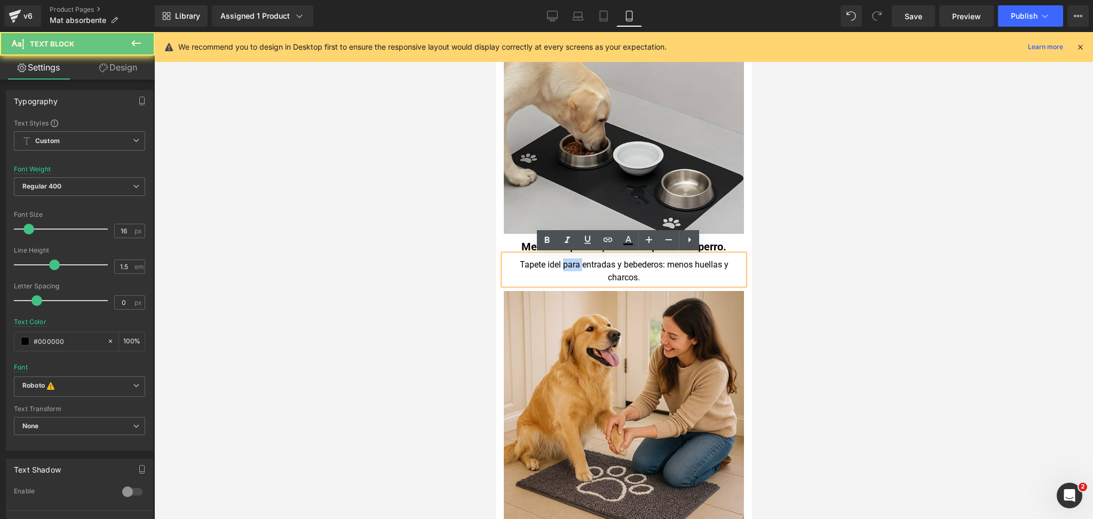
click at [552, 268] on div "Tapete idel para entradas y bebederos: menos huellas y charcos." at bounding box center [623, 271] width 240 height 26
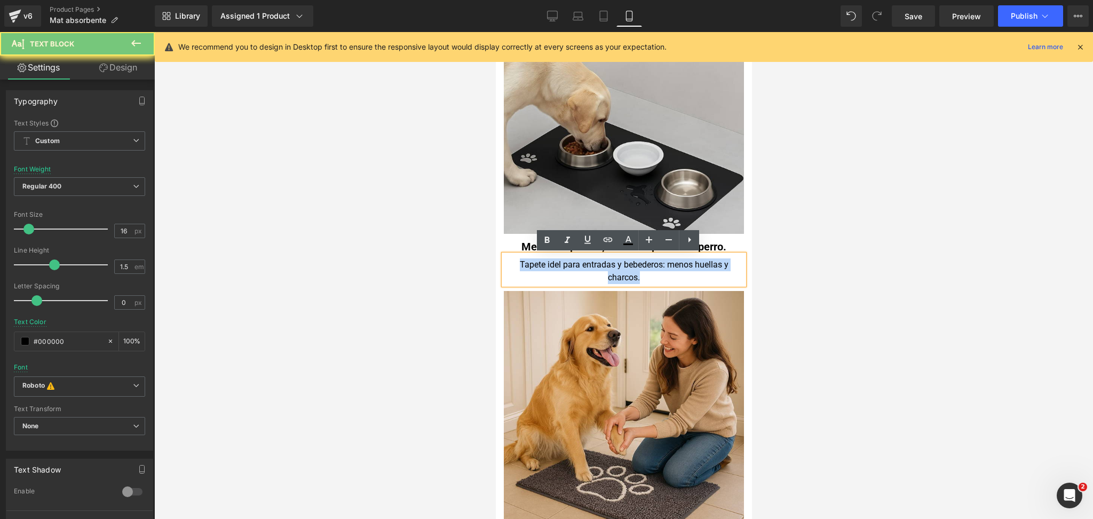
click at [552, 268] on div "Tapete idel para entradas y bebederos: menos huellas y charcos." at bounding box center [623, 271] width 240 height 26
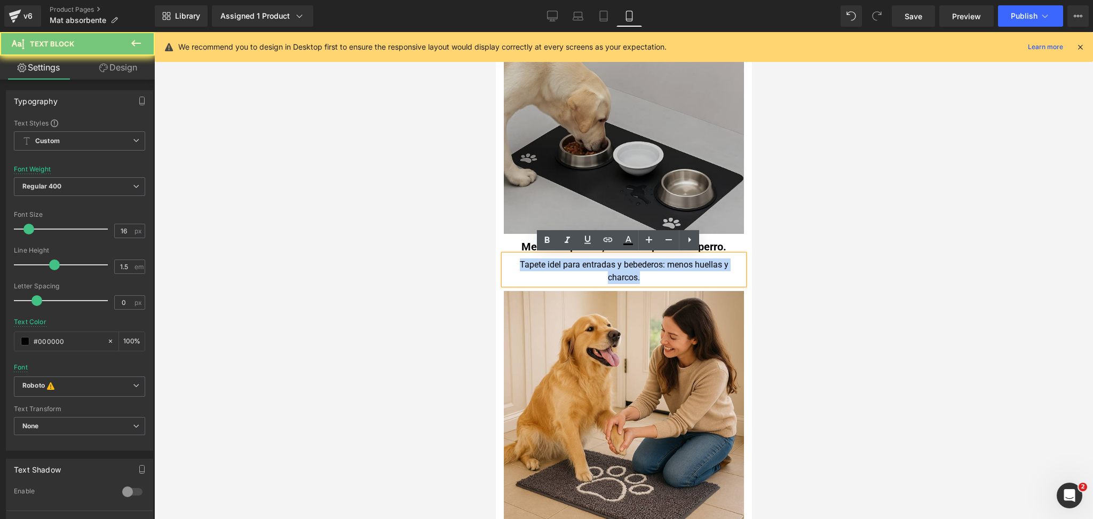
copy div "Tapete idel para entradas y bebederos: menos huellas y charcos."
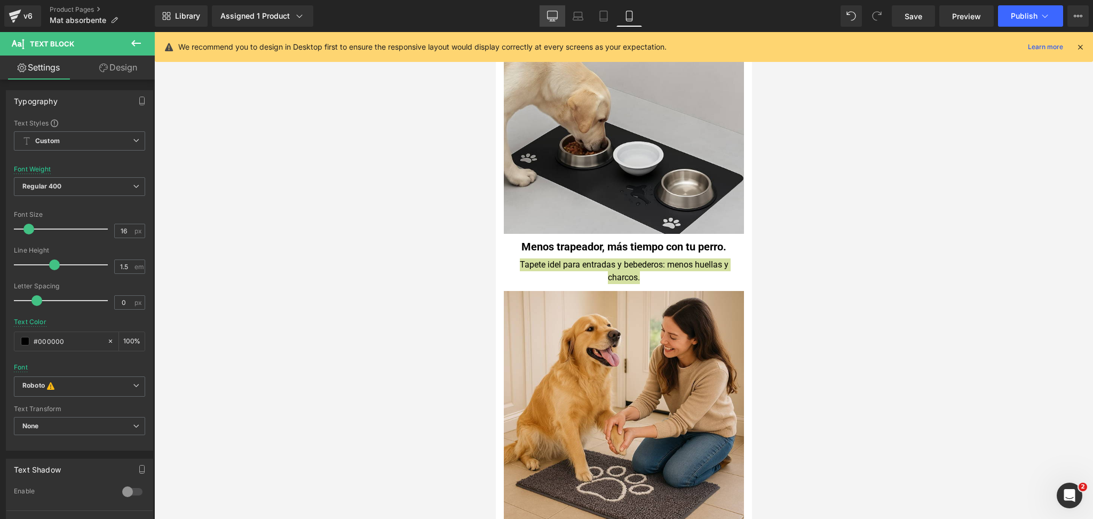
click at [555, 21] on link "Desktop" at bounding box center [552, 15] width 26 height 21
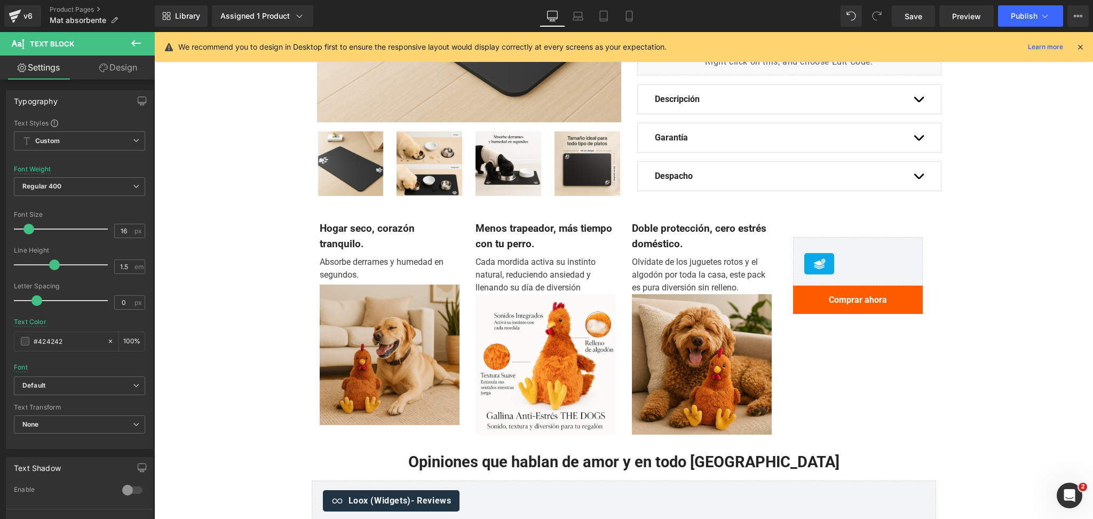
scroll to position [284, 0]
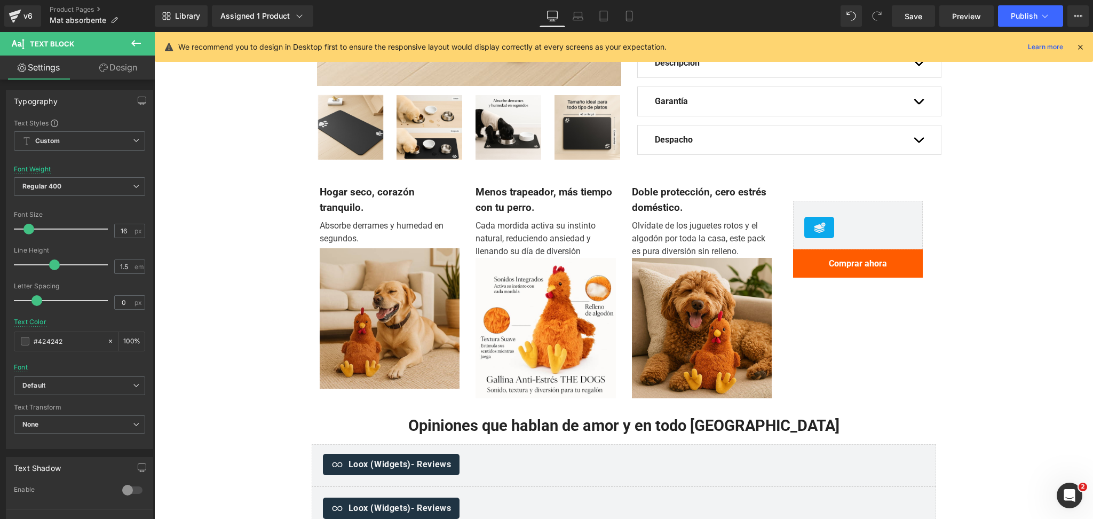
click at [491, 234] on div "Cada mordida activa su instinto natural, reduciendo ansiedad y llenando su día …" at bounding box center [545, 236] width 140 height 43
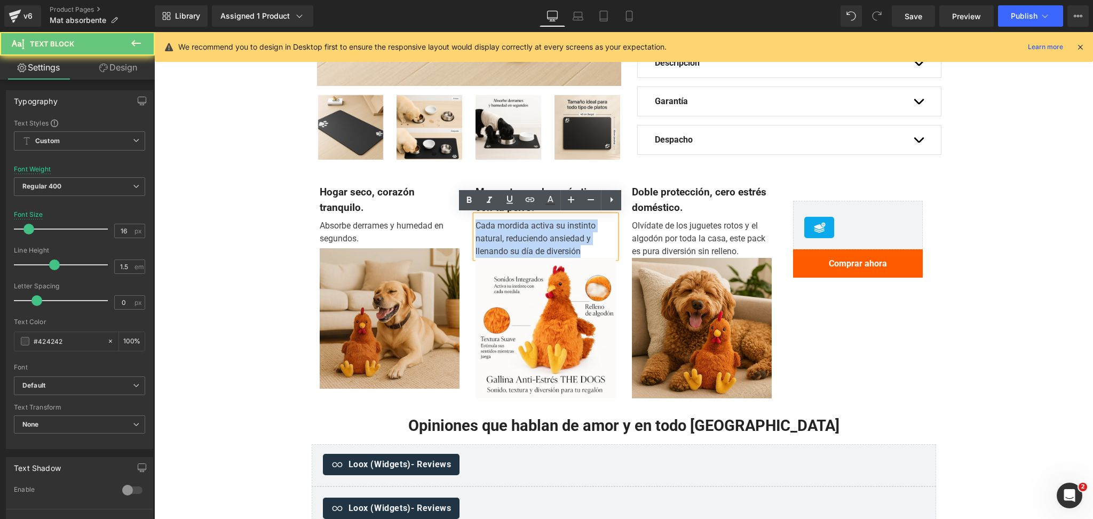
click at [491, 234] on div "Cada mordida activa su instinto natural, reduciendo ansiedad y llenando su día …" at bounding box center [545, 236] width 140 height 43
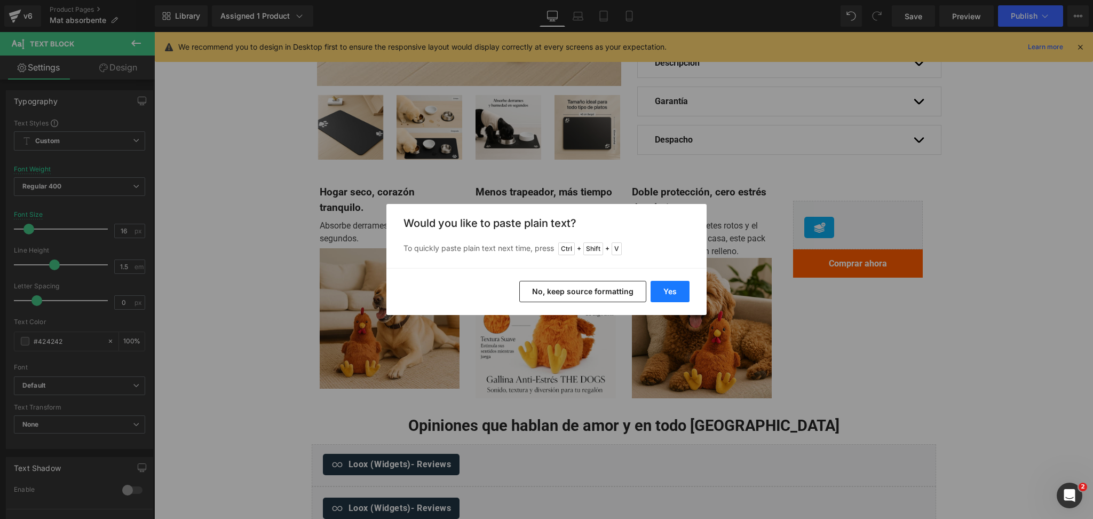
click at [687, 293] on button "Yes" at bounding box center [669, 291] width 39 height 21
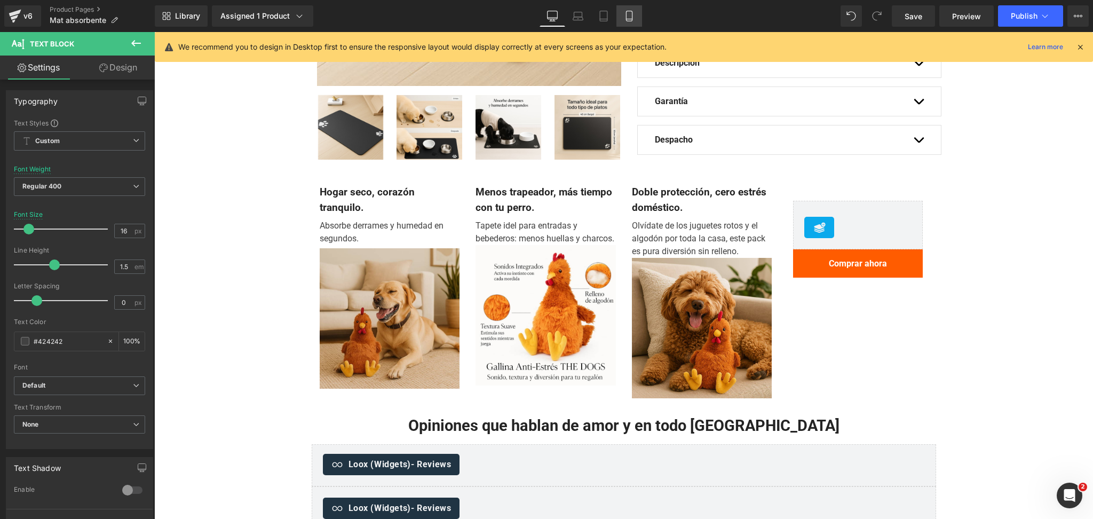
click at [633, 7] on link "Mobile" at bounding box center [629, 15] width 26 height 21
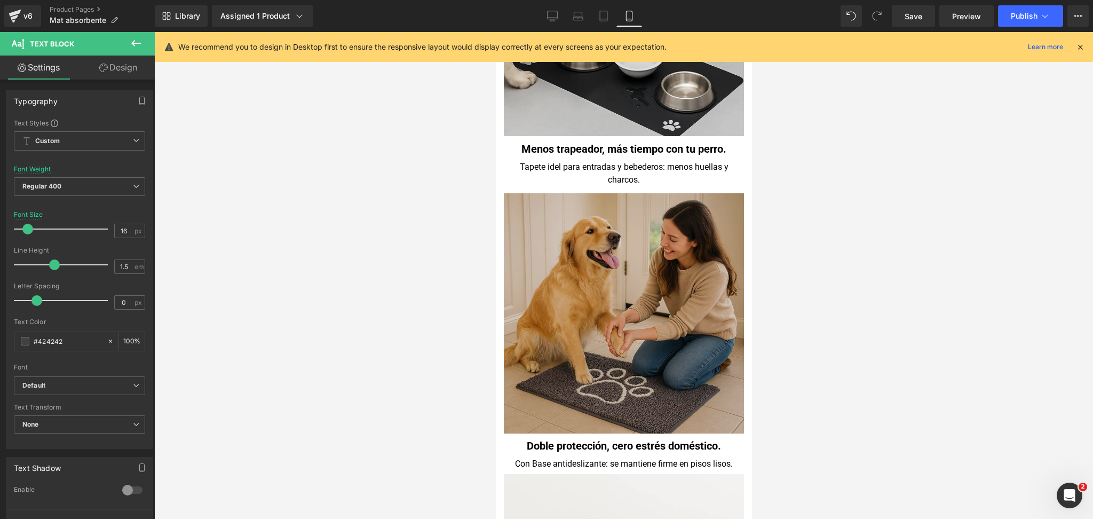
scroll to position [996, 0]
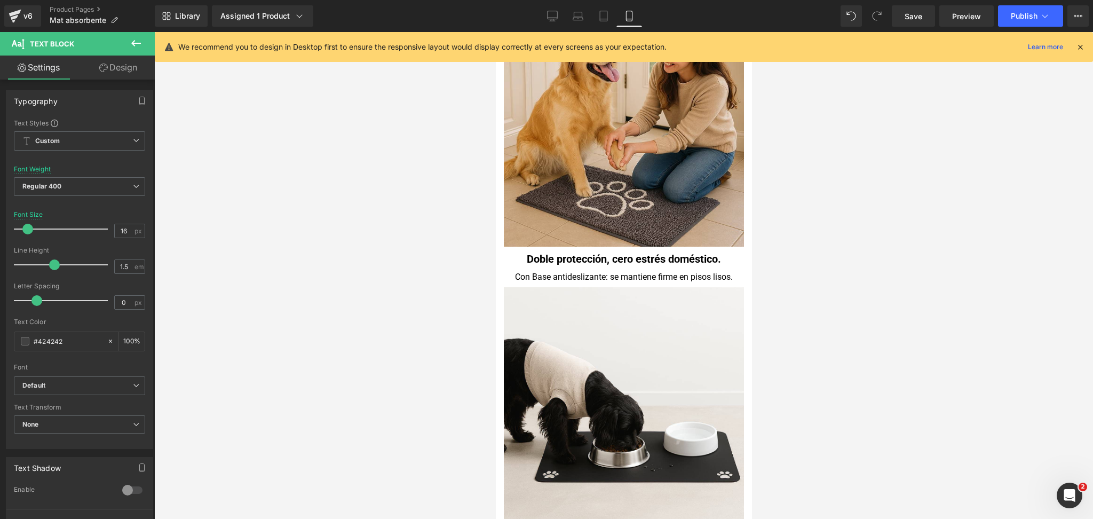
click at [567, 267] on div "Con Base antideslizante: se mantiene firme en pisos lisos." at bounding box center [623, 275] width 240 height 17
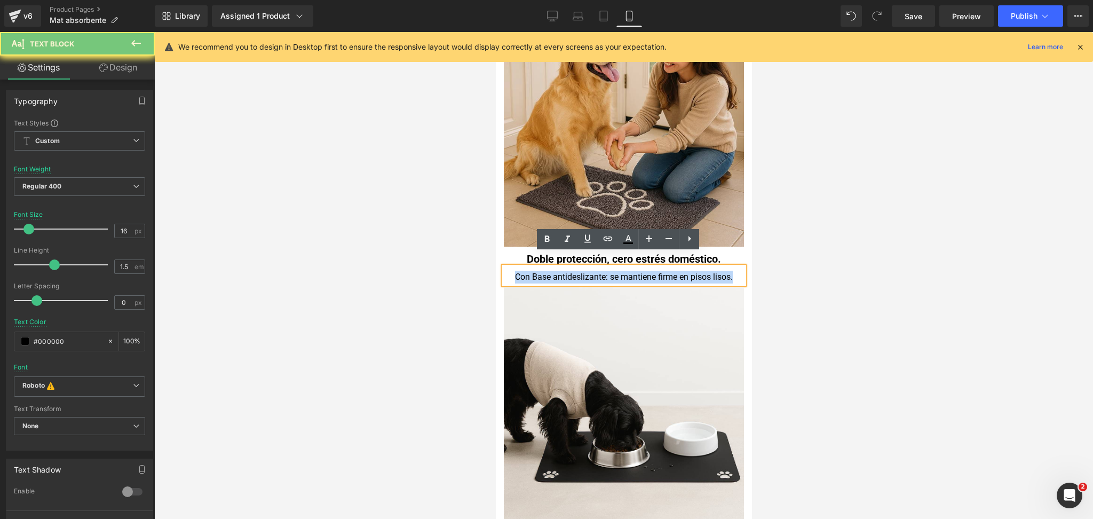
click at [567, 267] on div "Con Base antideslizante: se mantiene firme en pisos lisos." at bounding box center [623, 275] width 240 height 17
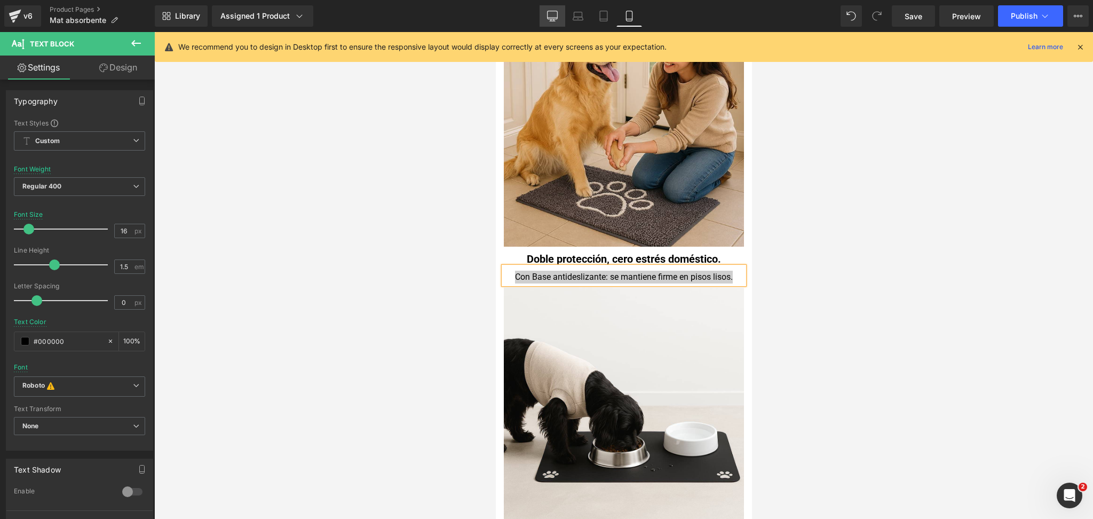
drag, startPoint x: 558, startPoint y: 23, endPoint x: 504, endPoint y: 185, distance: 170.2
click at [558, 23] on link "Desktop" at bounding box center [552, 15] width 26 height 21
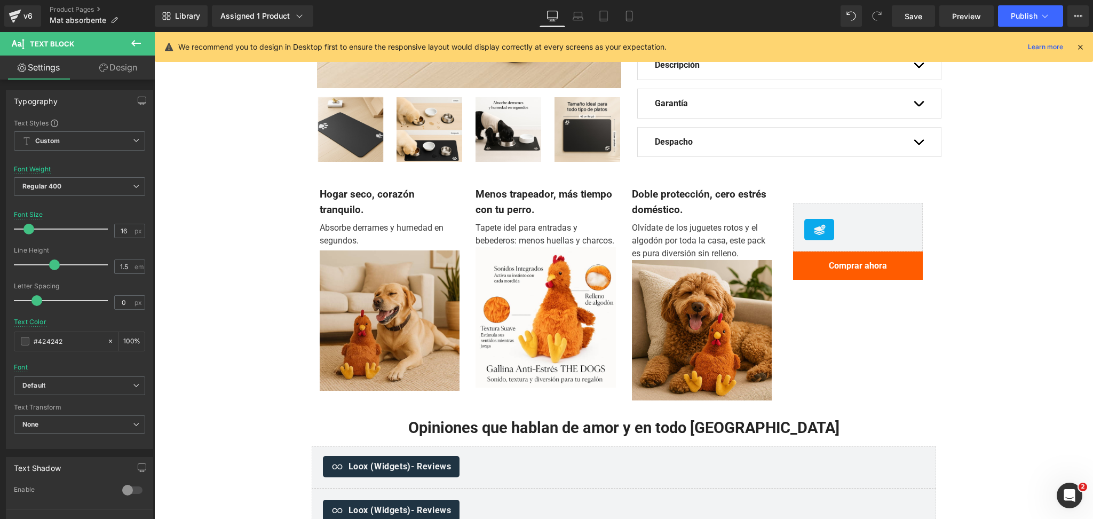
scroll to position [284, 0]
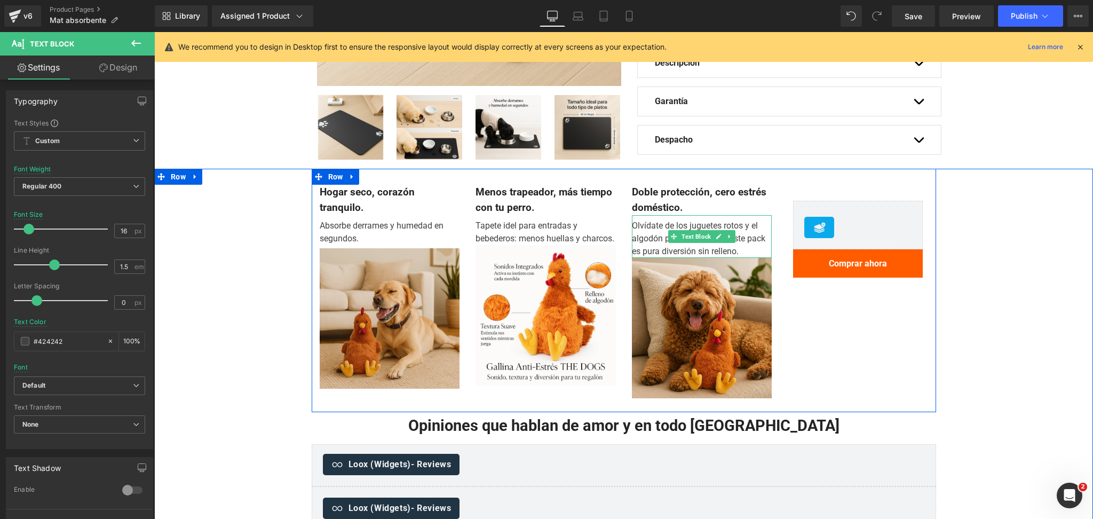
click at [637, 232] on div "Olvídate de los juguetes rotos y el algodón por toda la casa, este pack es pura…" at bounding box center [702, 236] width 140 height 43
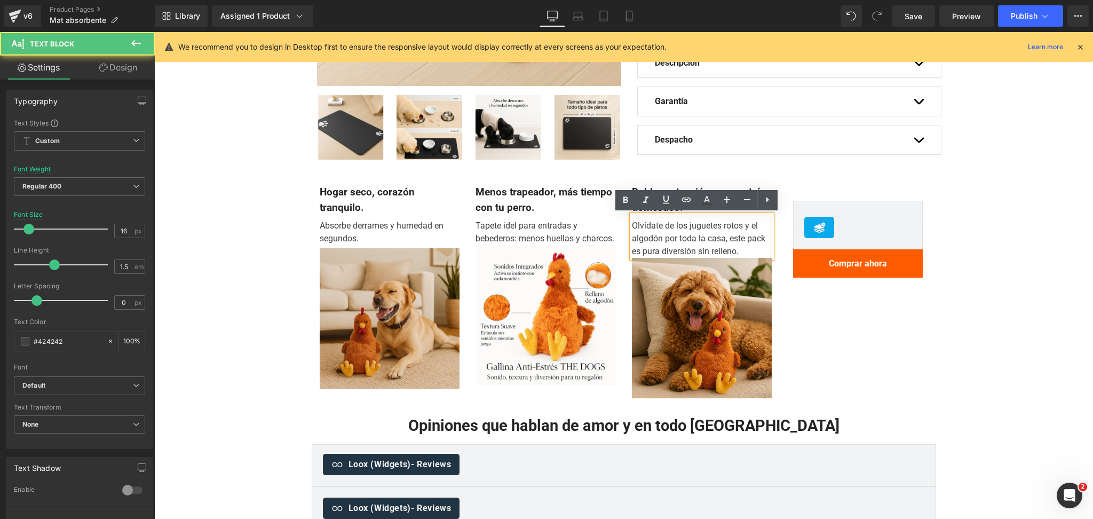
click at [639, 222] on div "Olvídate de los juguetes rotos y el algodón por toda la casa, este pack es pura…" at bounding box center [702, 236] width 140 height 43
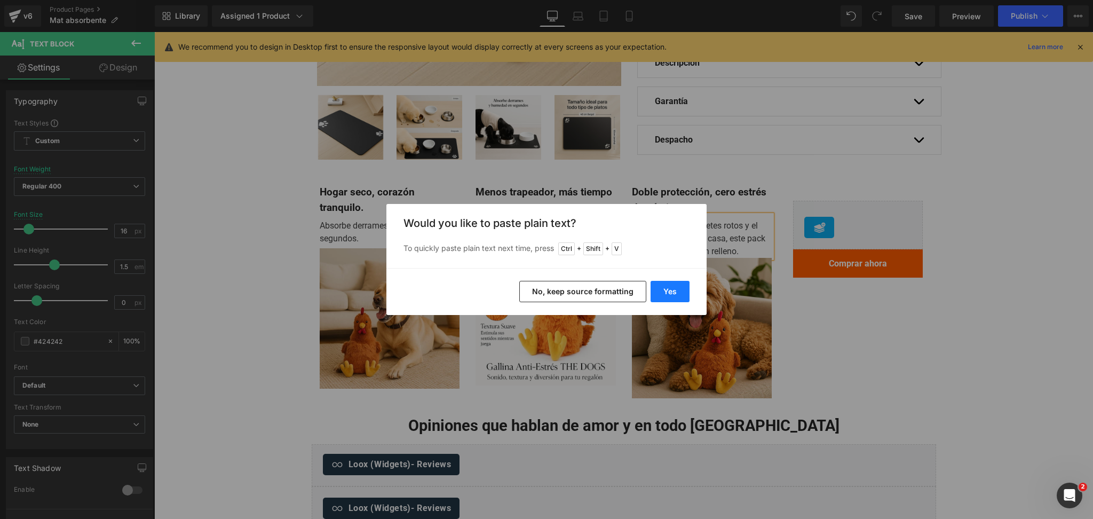
drag, startPoint x: 678, startPoint y: 290, endPoint x: 522, endPoint y: 257, distance: 159.2
click at [678, 290] on button "Yes" at bounding box center [669, 291] width 39 height 21
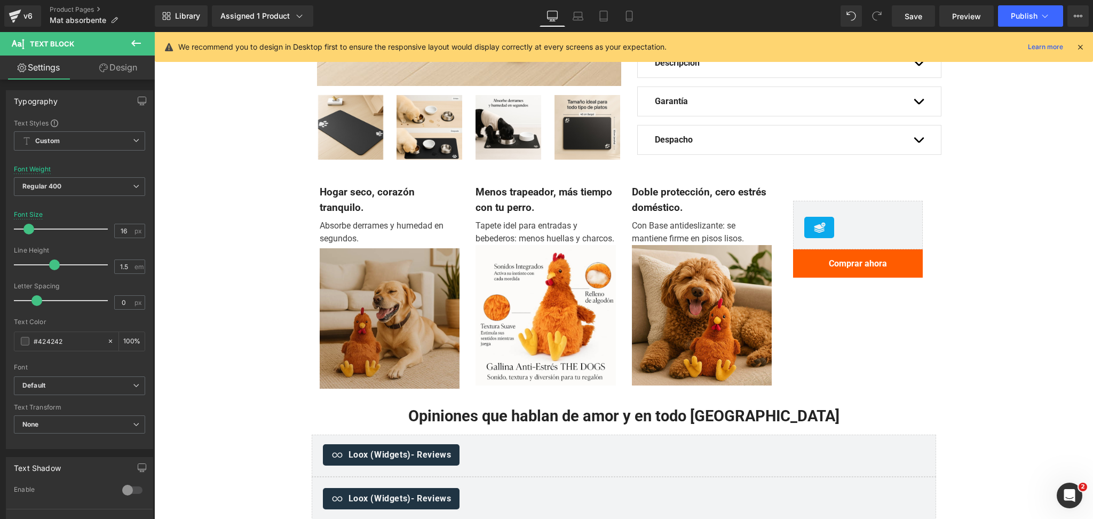
click at [438, 298] on img at bounding box center [390, 318] width 140 height 140
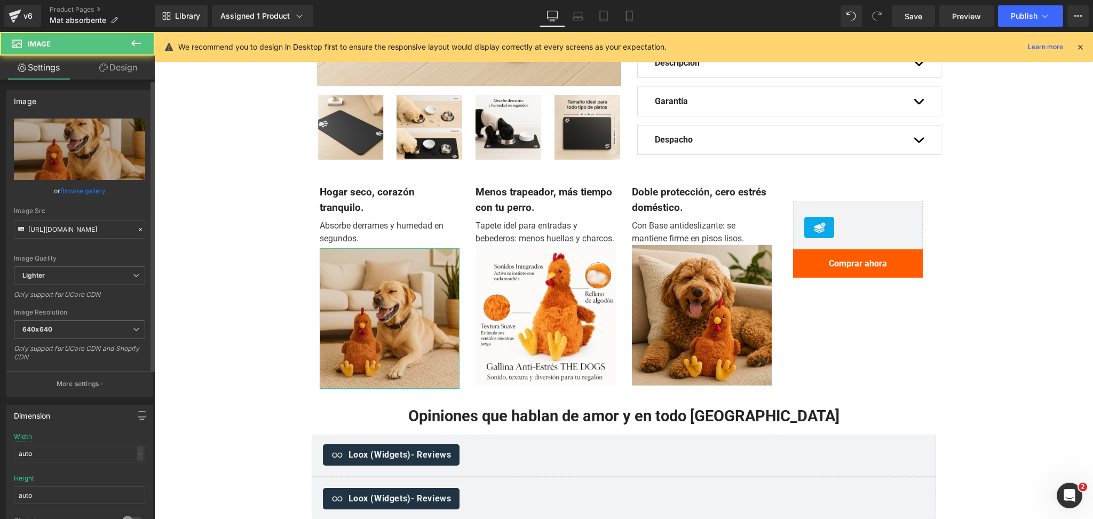
click at [95, 189] on link "Browse gallery" at bounding box center [82, 190] width 45 height 19
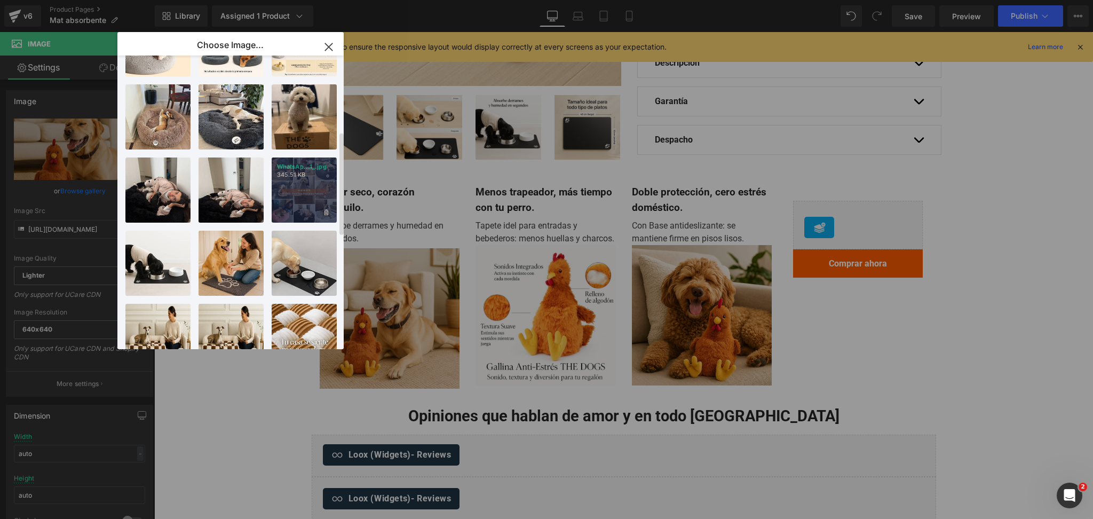
scroll to position [213, 0]
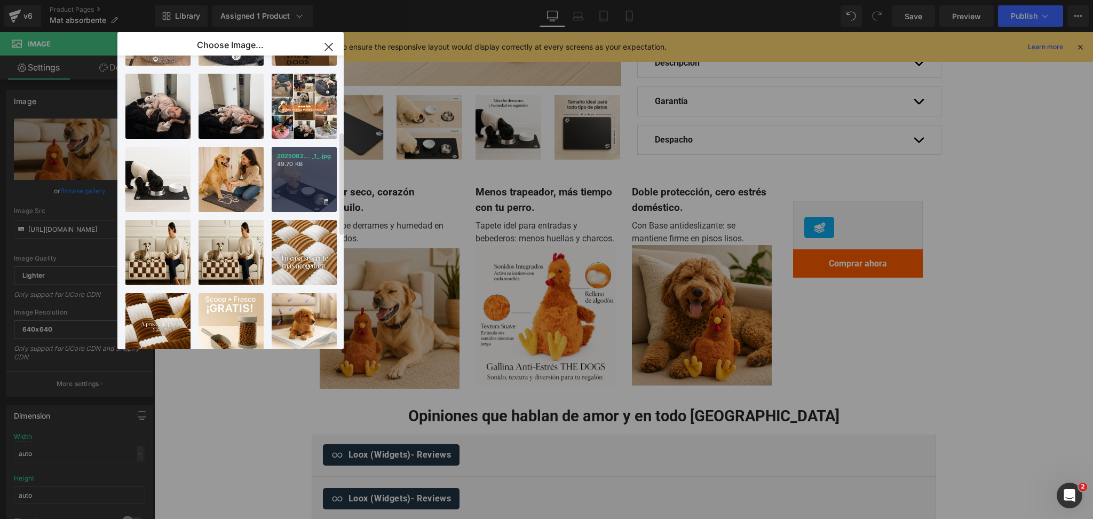
click at [296, 185] on div "2025082... _1_.jpg 49.70 KB" at bounding box center [304, 179] width 65 height 65
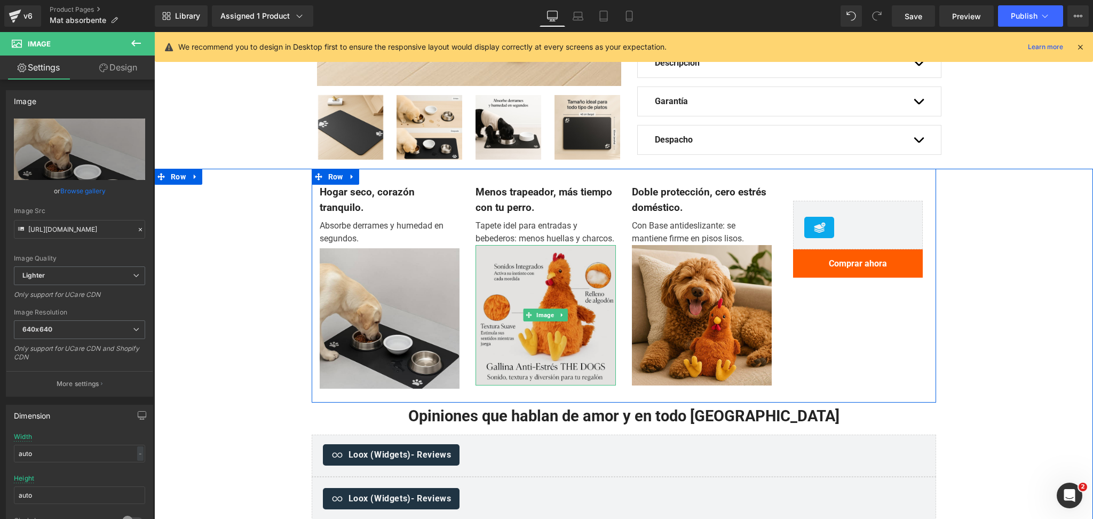
click at [511, 268] on img at bounding box center [545, 315] width 140 height 140
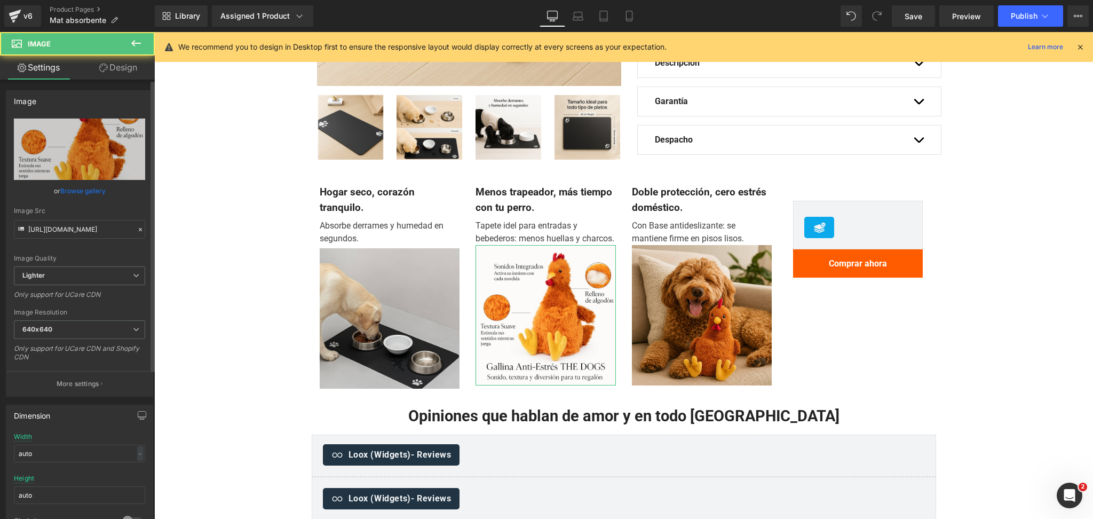
click at [69, 184] on link "Browse gallery" at bounding box center [82, 190] width 45 height 19
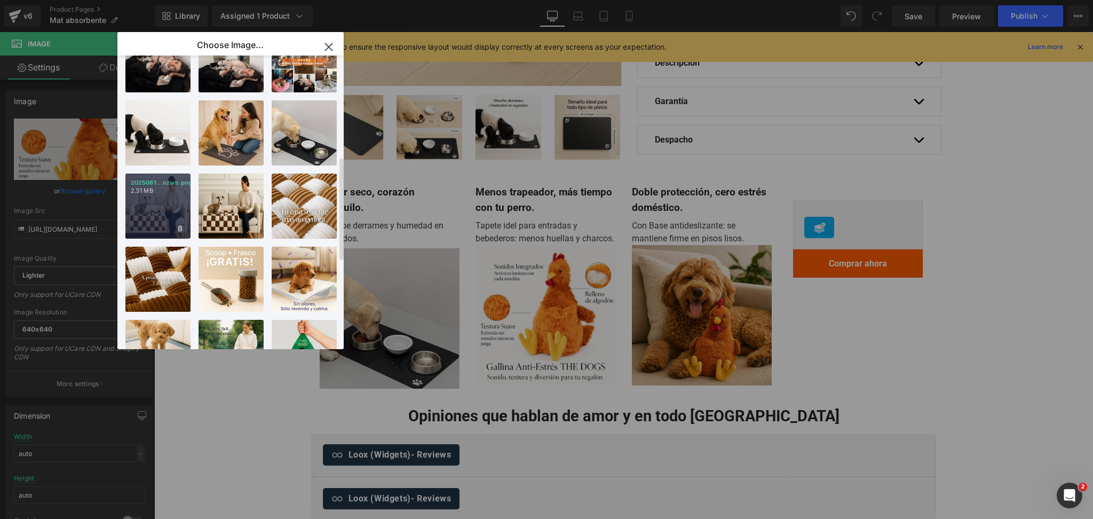
scroll to position [284, 0]
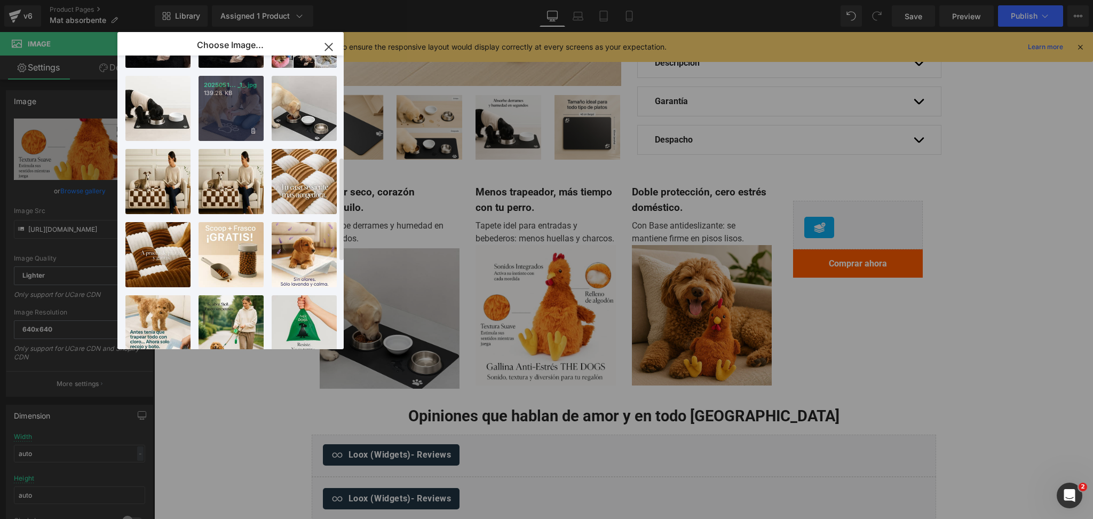
click at [220, 121] on div "2025051... _1_.jpg 139.28 KB" at bounding box center [230, 108] width 65 height 65
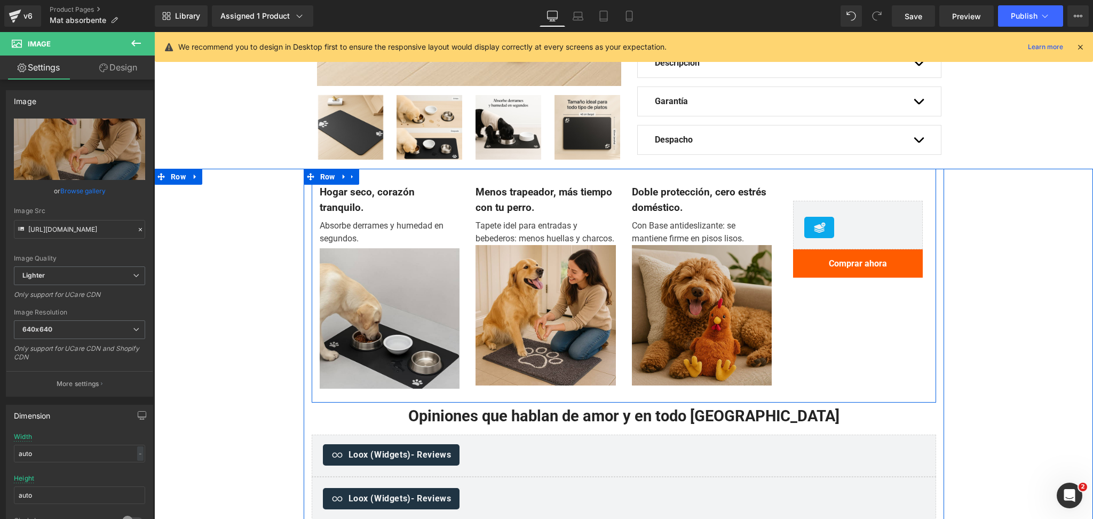
click at [634, 273] on img at bounding box center [702, 315] width 140 height 140
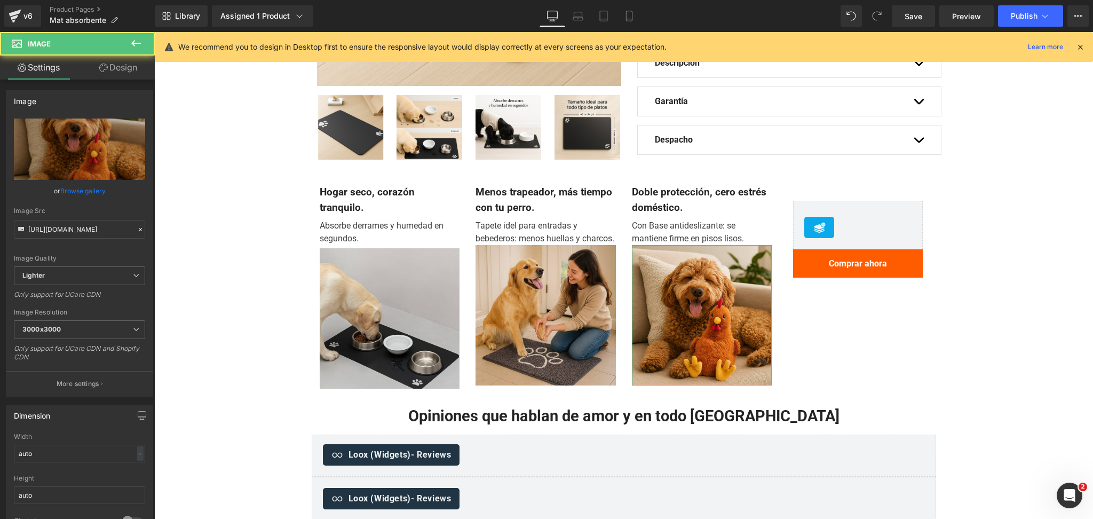
click at [73, 196] on link "Browse gallery" at bounding box center [82, 190] width 45 height 19
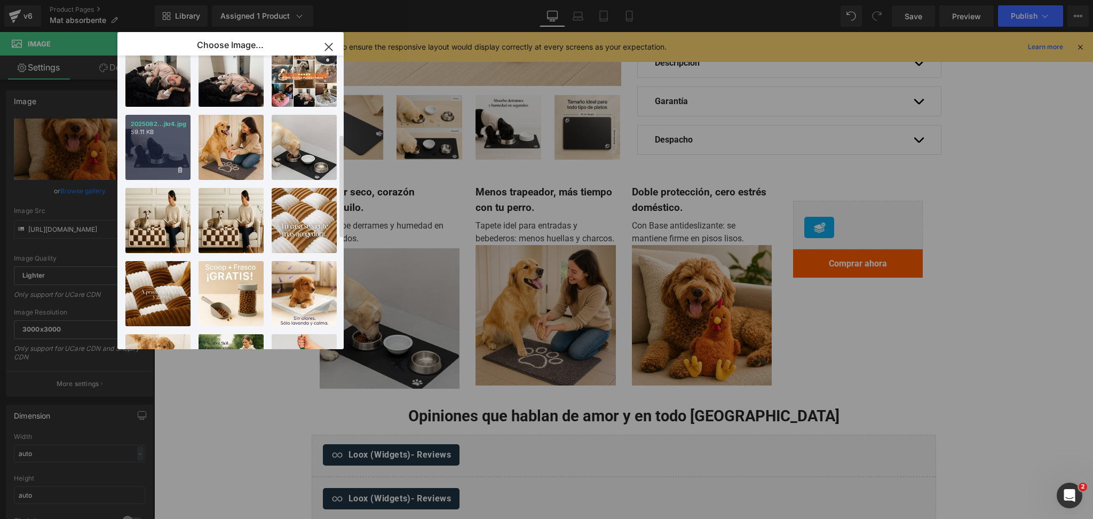
scroll to position [213, 0]
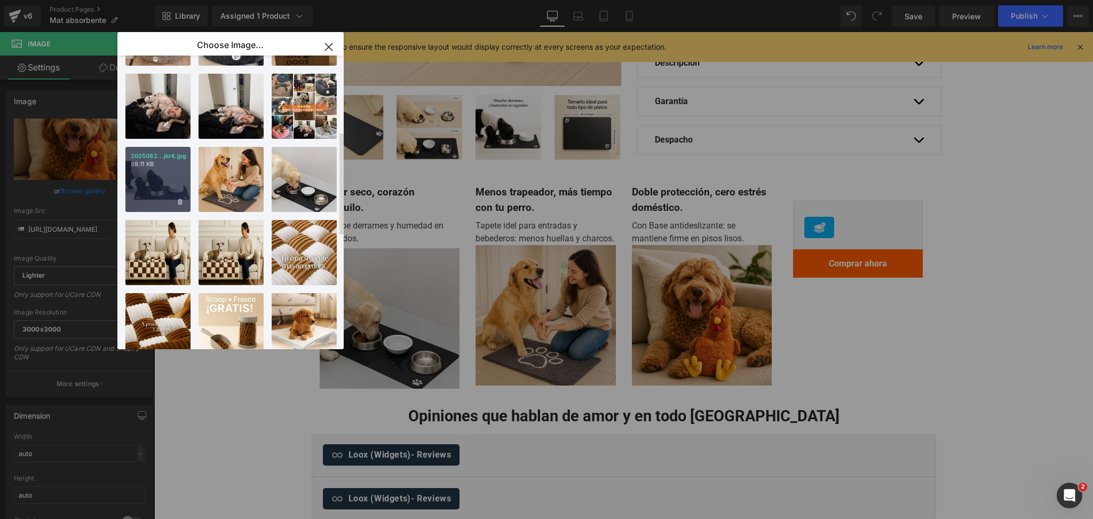
click at [165, 170] on div "2025082...jkr4.jpg 59.11 KB" at bounding box center [157, 179] width 65 height 65
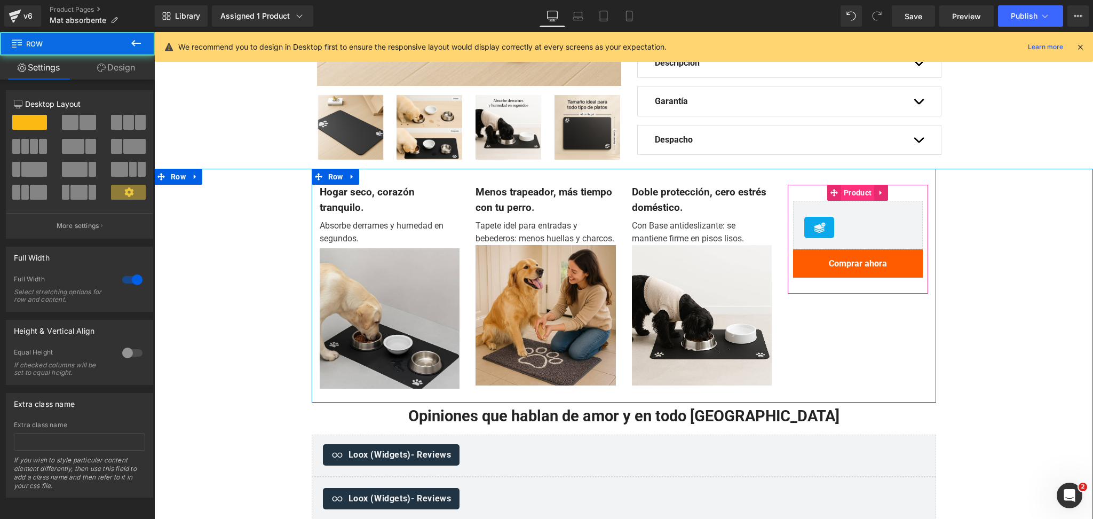
click at [849, 188] on span "Product" at bounding box center [857, 193] width 33 height 16
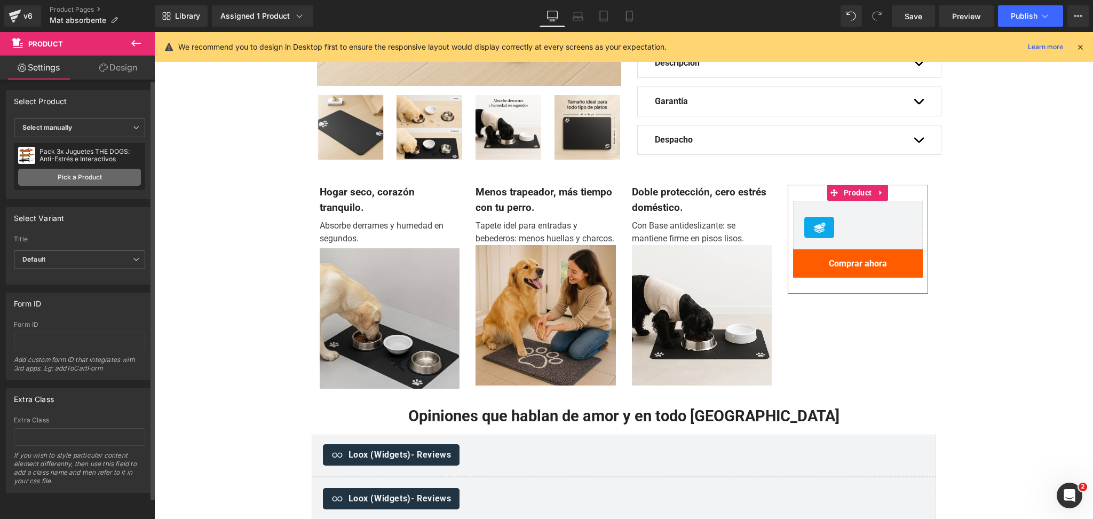
click at [118, 175] on link "Pick a Product" at bounding box center [79, 177] width 123 height 17
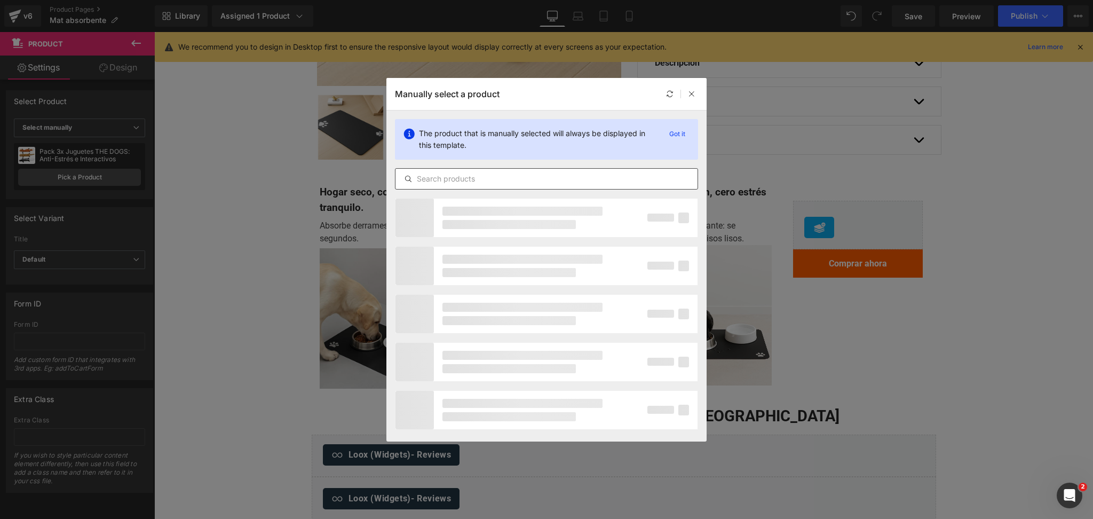
click at [441, 182] on input "text" at bounding box center [546, 178] width 302 height 13
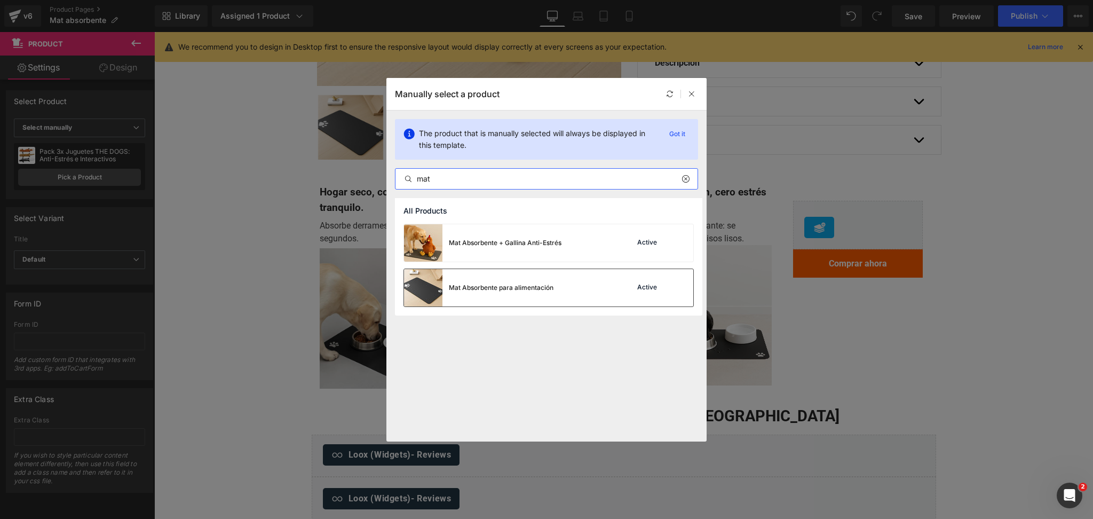
type input "mat"
click at [481, 285] on div "Mat Absorbente para alimentación" at bounding box center [501, 288] width 105 height 10
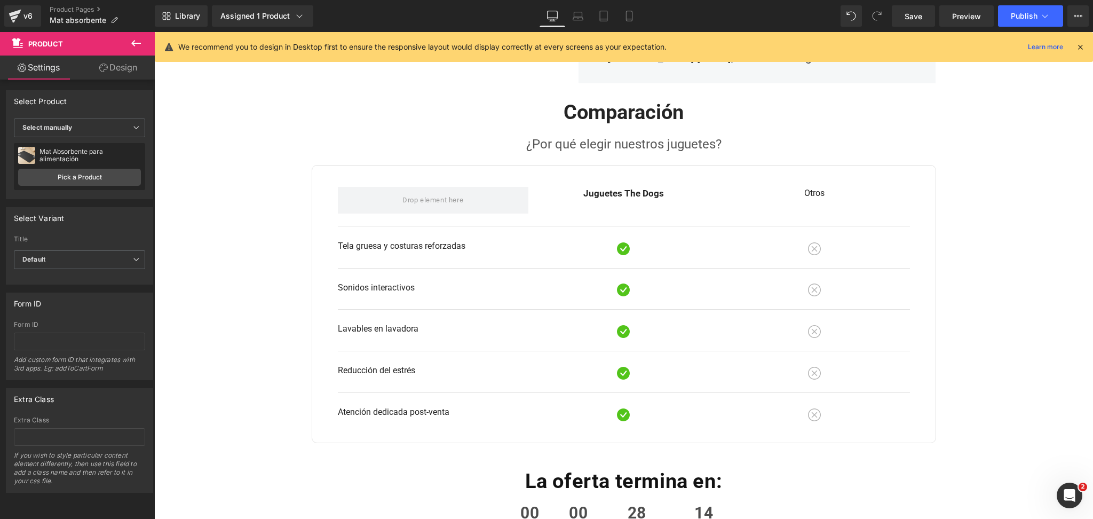
scroll to position [1067, 0]
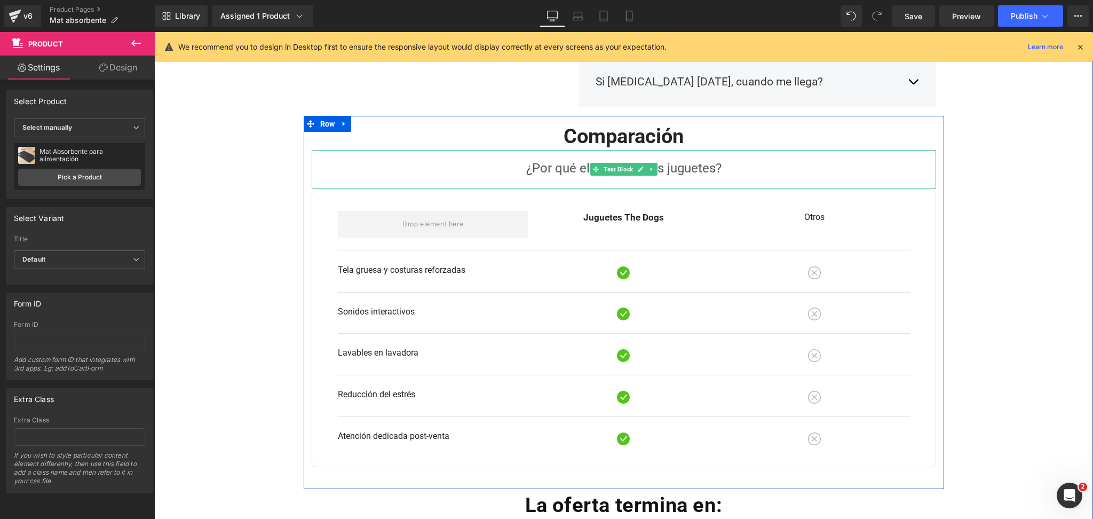
drag, startPoint x: 657, startPoint y: 178, endPoint x: 651, endPoint y: 178, distance: 5.9
click at [658, 178] on p "¿Por qué elegir nuestros juguetes?" at bounding box center [624, 167] width 624 height 19
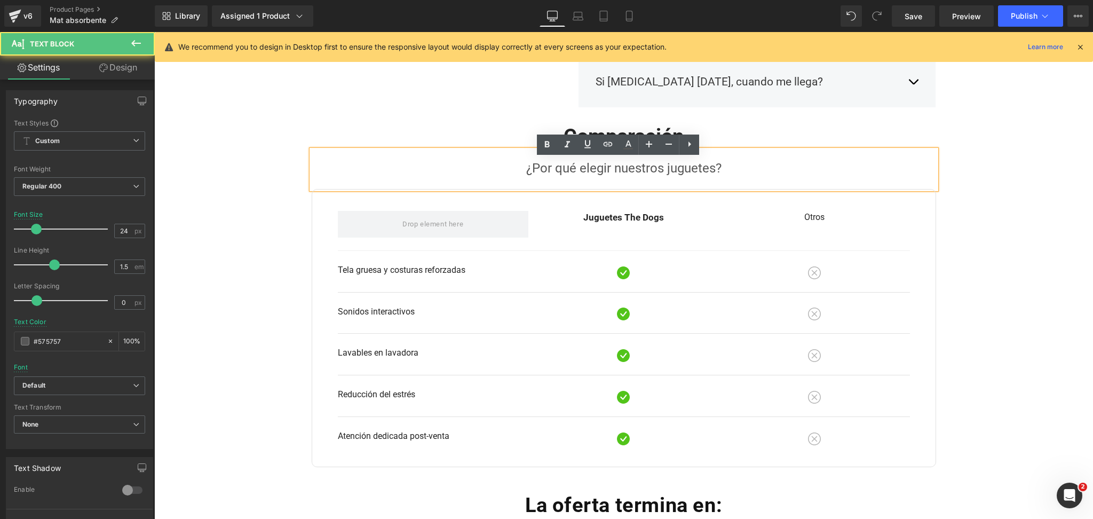
click at [667, 173] on p "¿Por qué elegir nuestros juguetes?" at bounding box center [624, 167] width 624 height 19
click at [653, 171] on p "¿Por qué elegir nuestros juguetes?" at bounding box center [624, 167] width 624 height 19
click at [655, 175] on p "¿Por qué elegir nuestros juguetes?" at bounding box center [624, 167] width 624 height 19
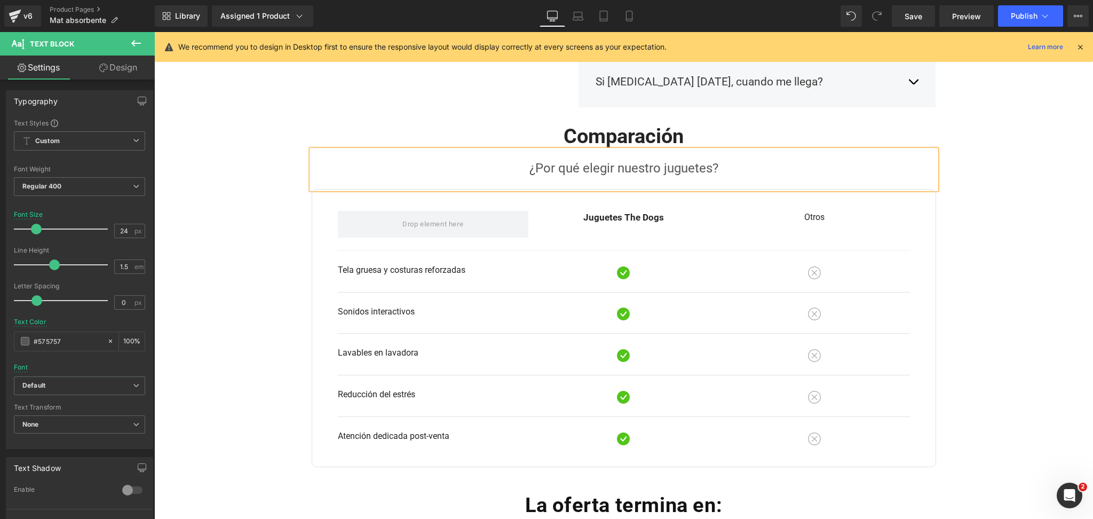
click at [663, 178] on p "¿Por qué elegir nuestro juguetes?" at bounding box center [624, 167] width 624 height 19
drag, startPoint x: 659, startPoint y: 180, endPoint x: 710, endPoint y: 187, distance: 51.1
click at [710, 178] on p "¿Por qué elegir nuestro juguetes?" at bounding box center [624, 167] width 624 height 19
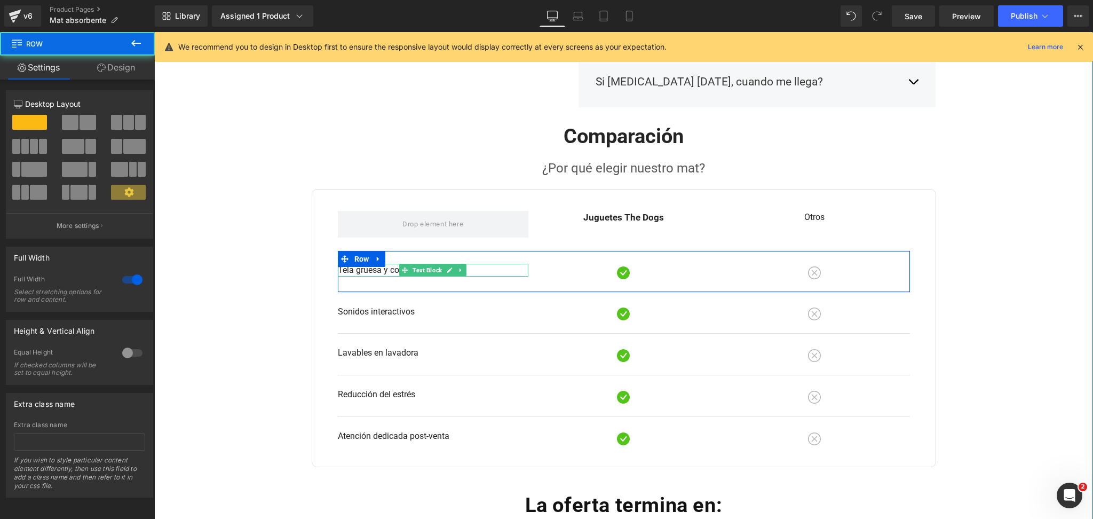
click at [385, 276] on p "Tela gruesa y costuras reforzadas" at bounding box center [433, 270] width 190 height 13
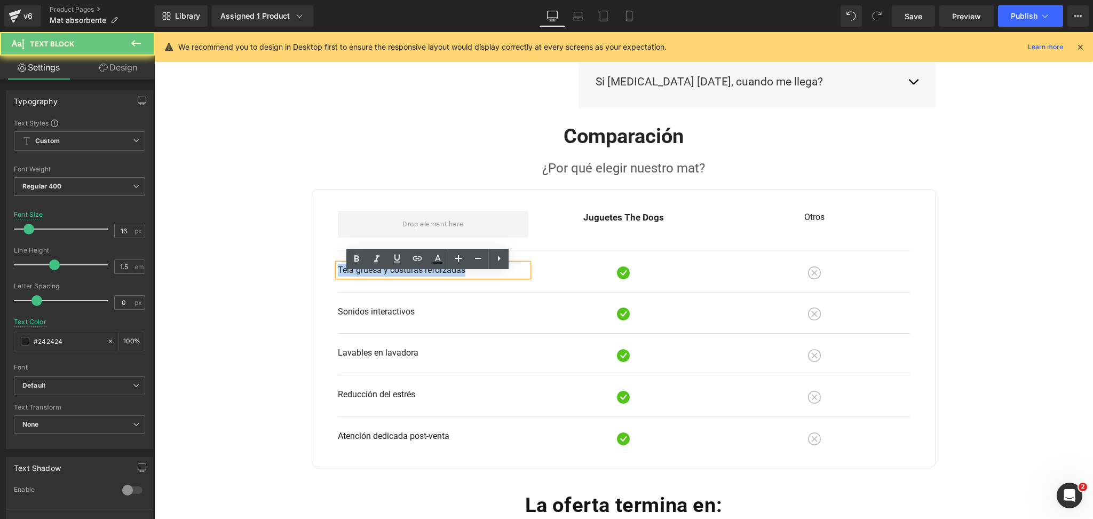
click at [385, 276] on p "Tela gruesa y costuras reforzadas" at bounding box center [433, 270] width 190 height 13
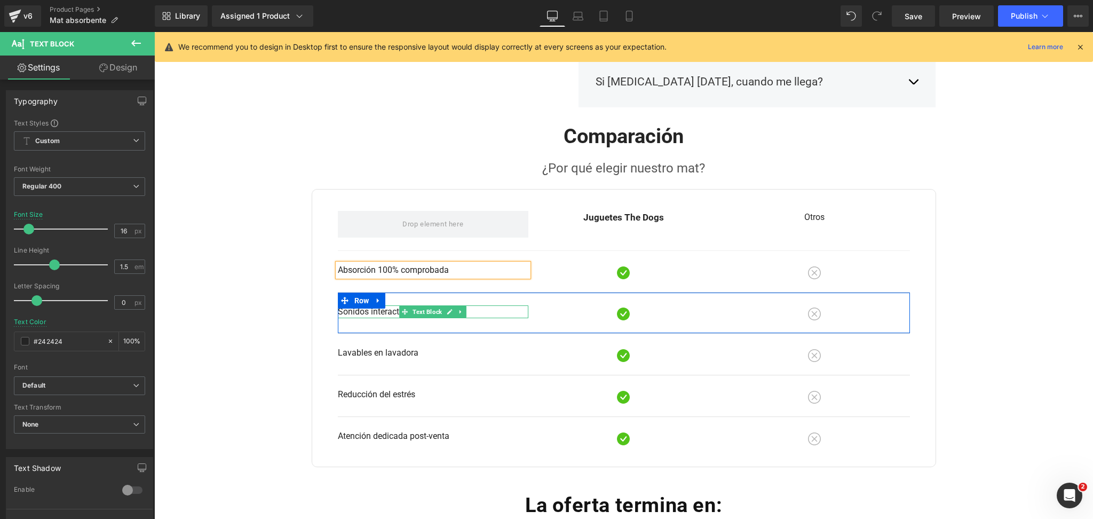
click at [363, 318] on p "Sonidos interactivos" at bounding box center [433, 311] width 190 height 13
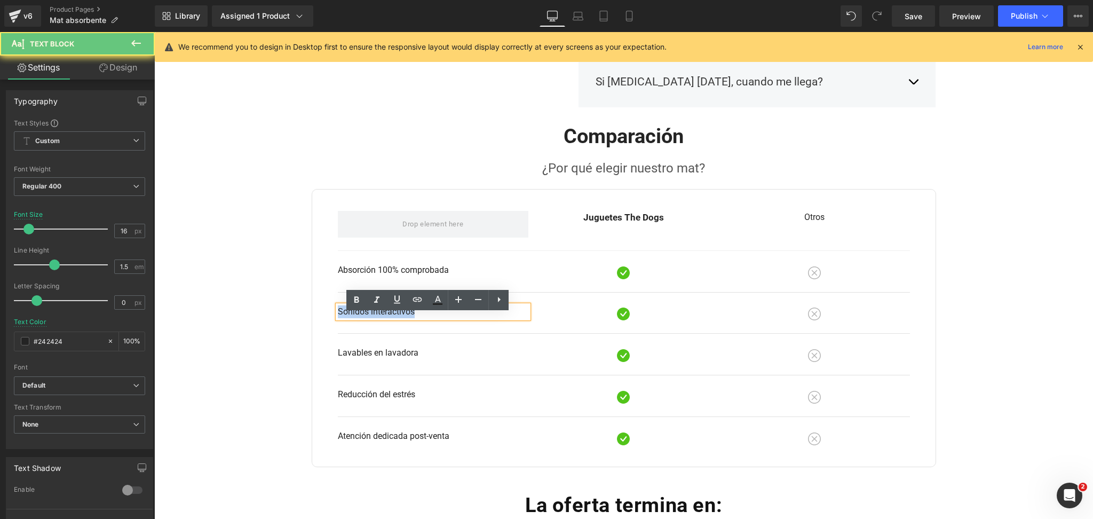
click at [363, 318] on p "Sonidos interactivos" at bounding box center [433, 311] width 190 height 13
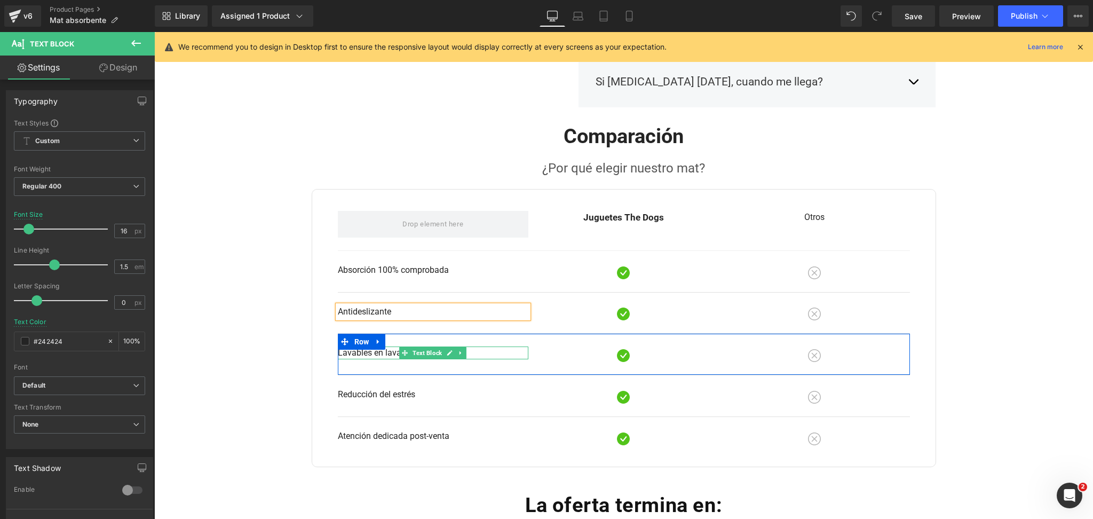
click at [386, 359] on p "Lavables en lavadora" at bounding box center [433, 352] width 190 height 13
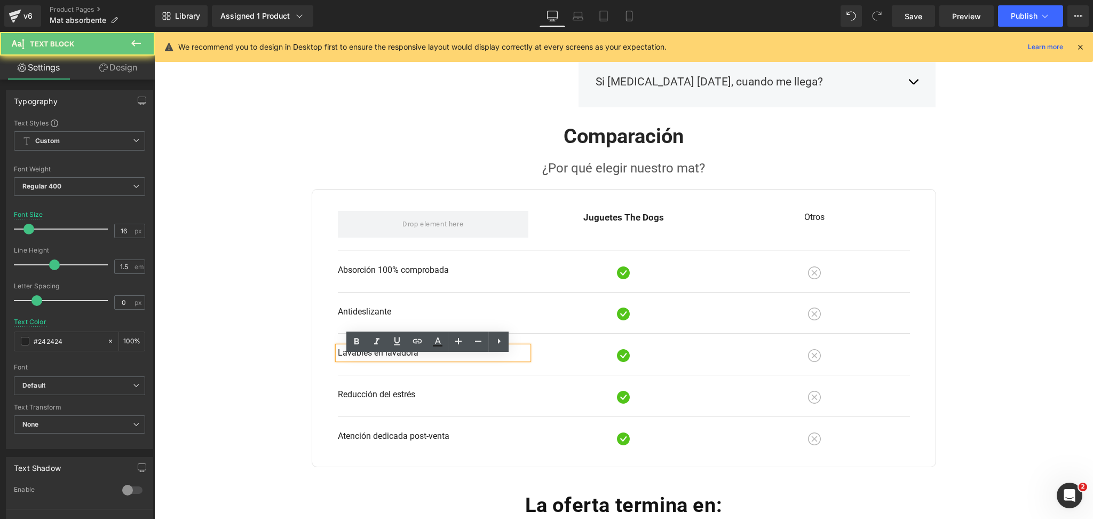
click at [386, 359] on p "Lavables en lavadora" at bounding box center [433, 352] width 190 height 13
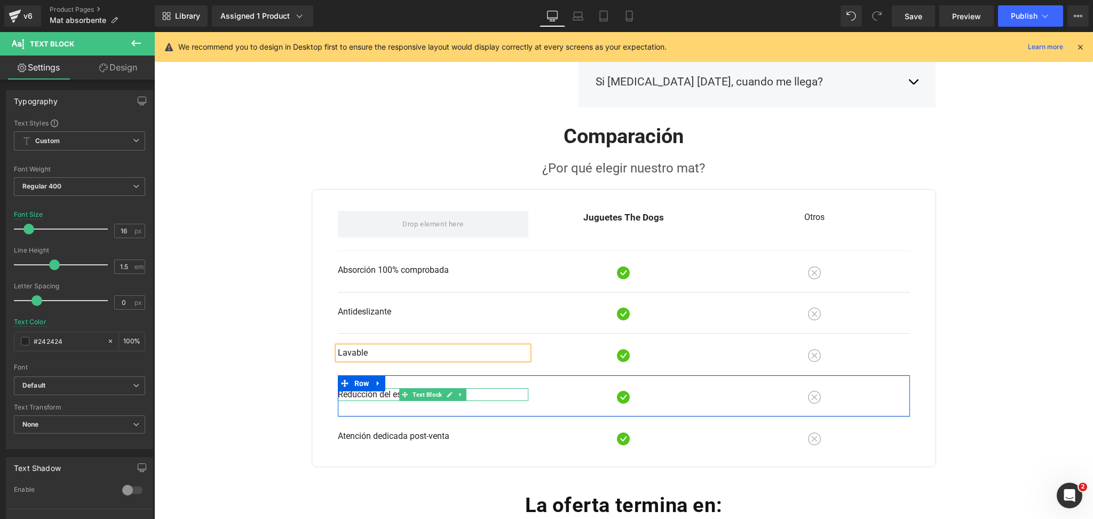
click at [385, 401] on p "Reducción del estrés" at bounding box center [433, 394] width 190 height 13
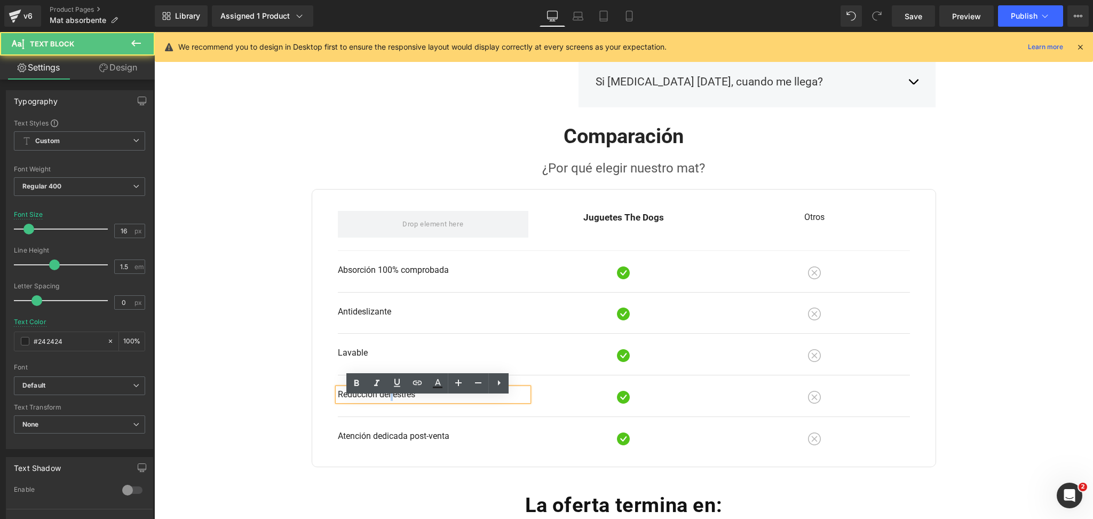
click at [385, 401] on p "Reducción del estrés" at bounding box center [433, 394] width 190 height 13
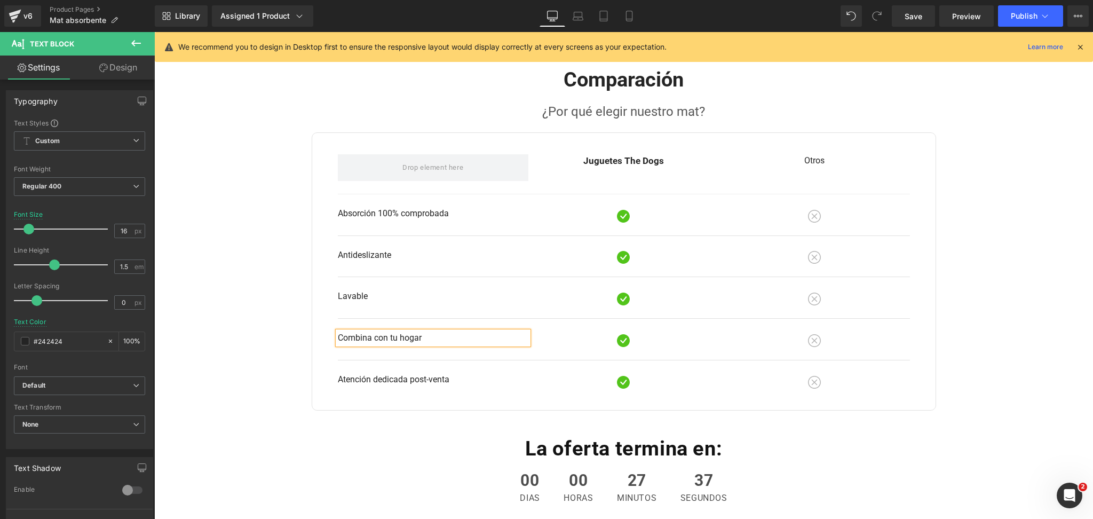
scroll to position [1209, 0]
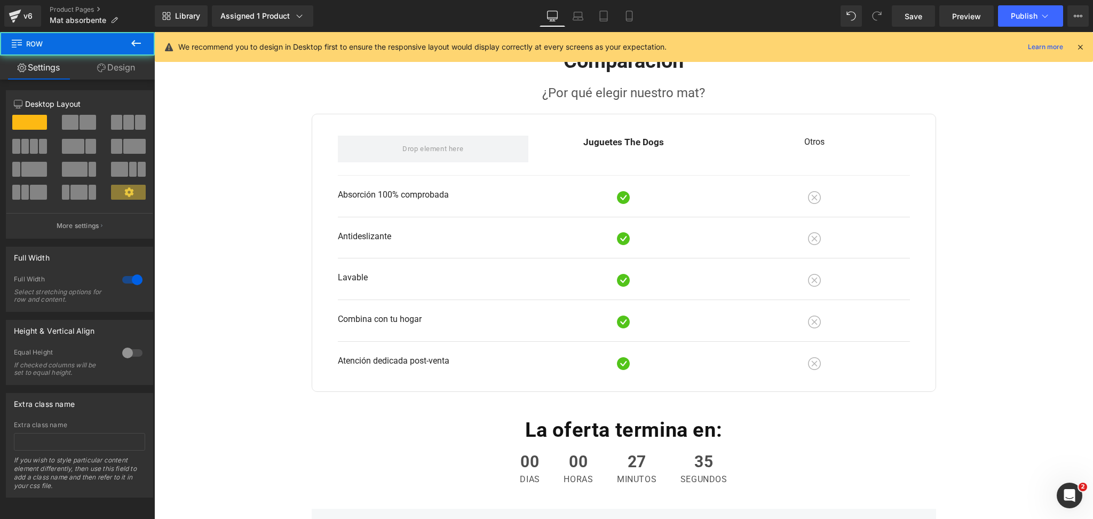
scroll to position [1067, 0]
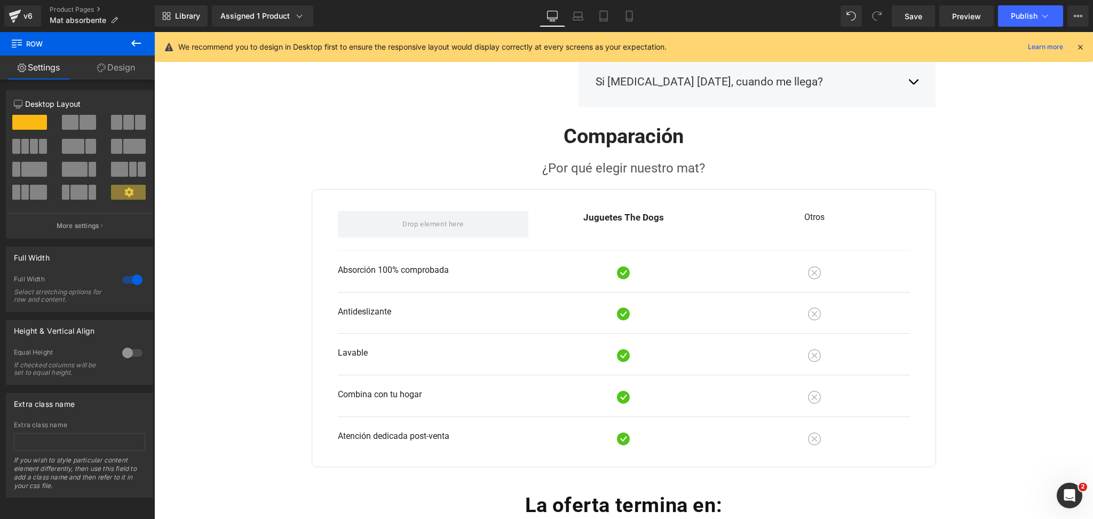
click at [642, 30] on div "Library Assigned 1 Product Product Preview Mat Absorbente para alimentación Man…" at bounding box center [624, 16] width 938 height 32
click at [621, 20] on link "Mobile" at bounding box center [629, 15] width 26 height 21
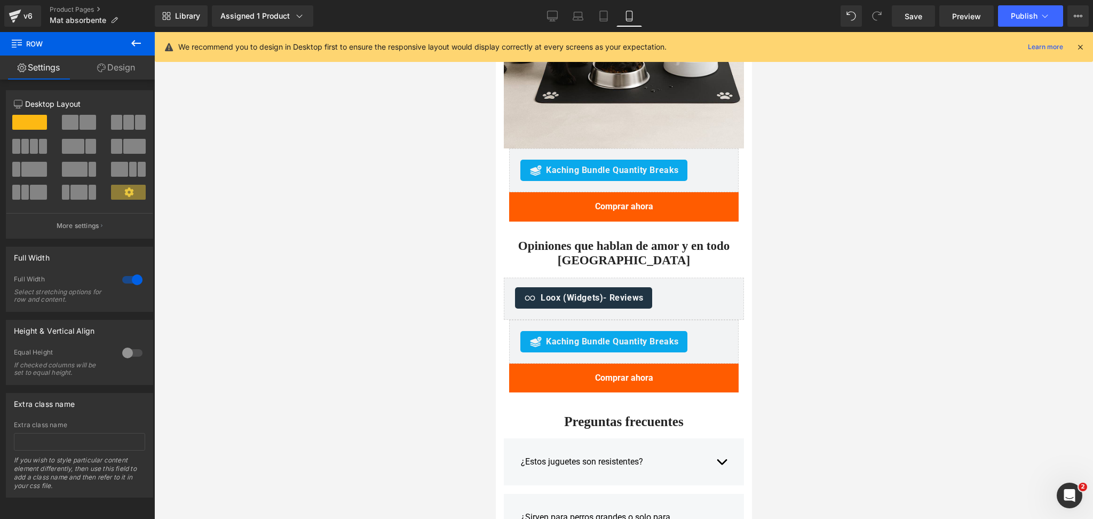
scroll to position [1609, 0]
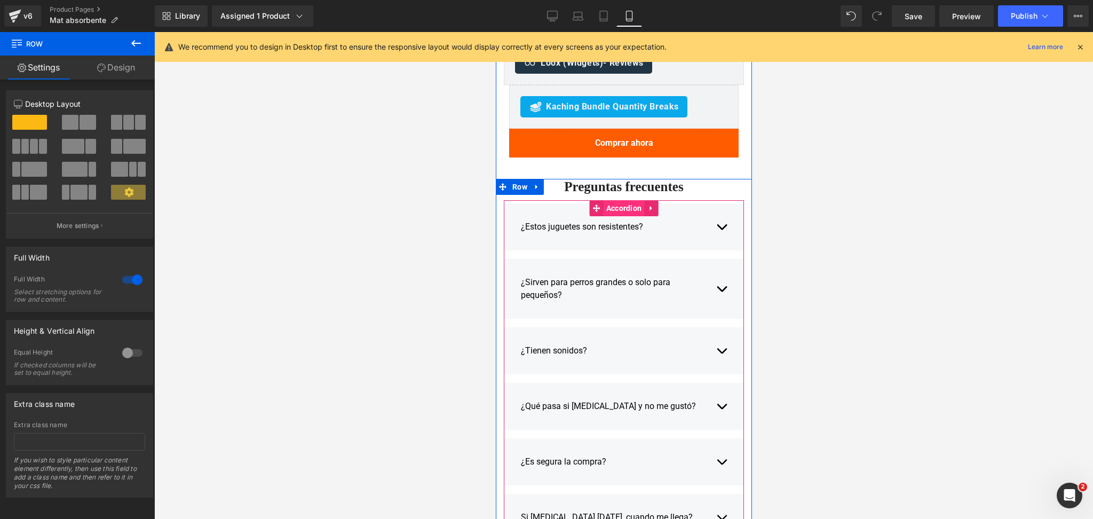
click at [606, 200] on span "Accordion" at bounding box center [623, 208] width 41 height 16
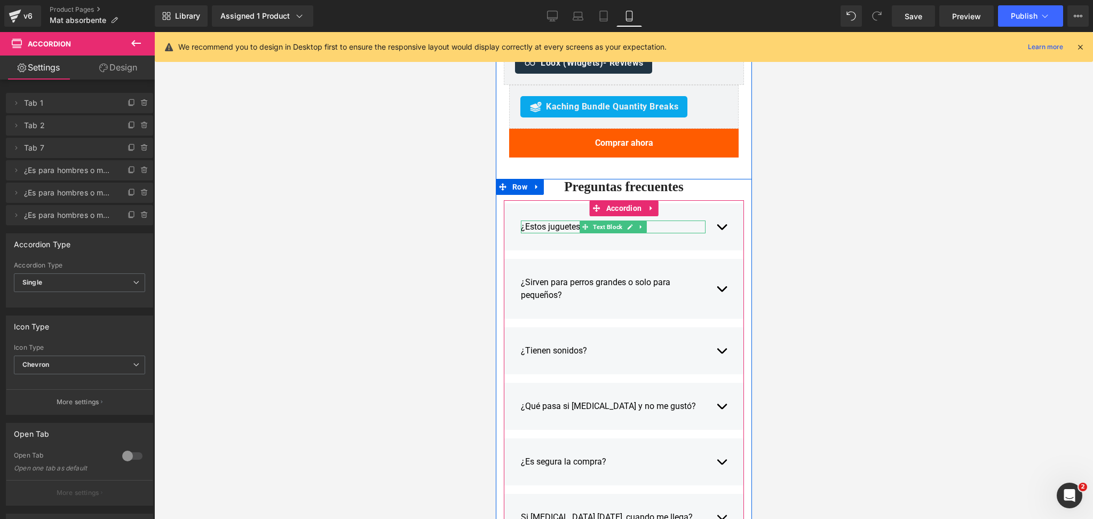
click at [551, 220] on p "¿Estos juguetes son resistentes?" at bounding box center [612, 226] width 185 height 13
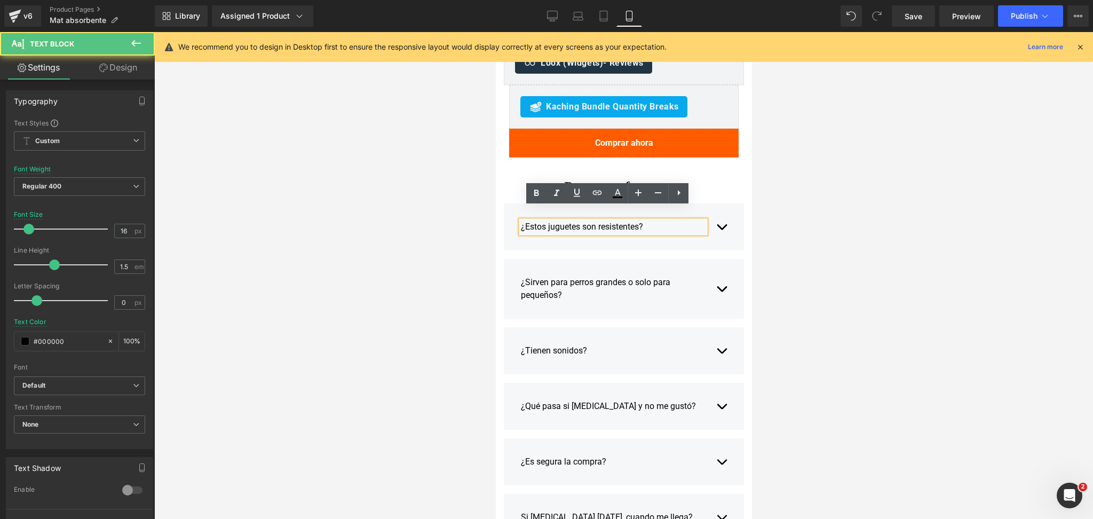
click at [551, 220] on p "¿Estos juguetes son resistentes?" at bounding box center [612, 226] width 185 height 13
click at [709, 214] on div "¿Estos juguetes son resistentes? Text Block" at bounding box center [623, 226] width 206 height 29
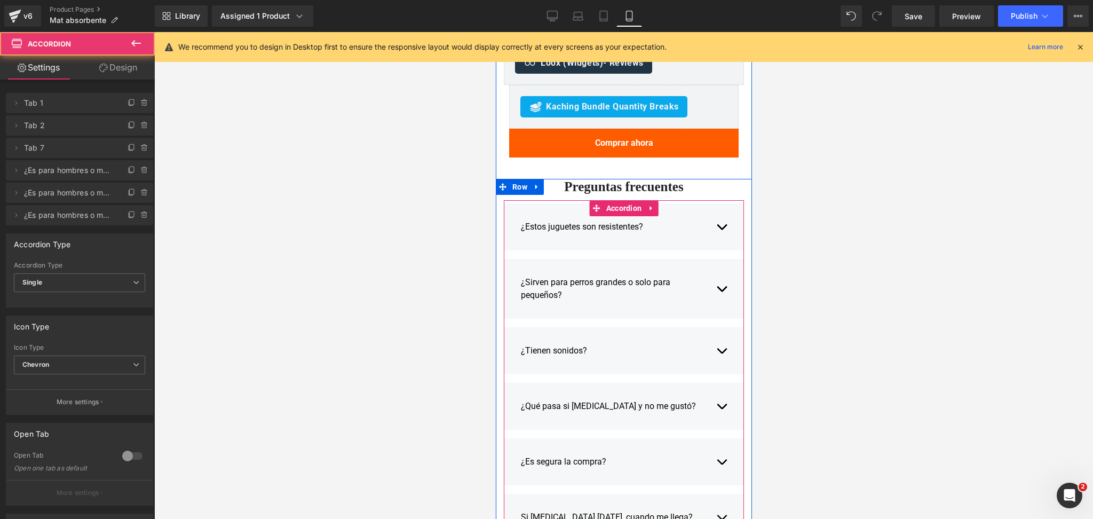
click at [716, 214] on button "button" at bounding box center [721, 226] width 11 height 29
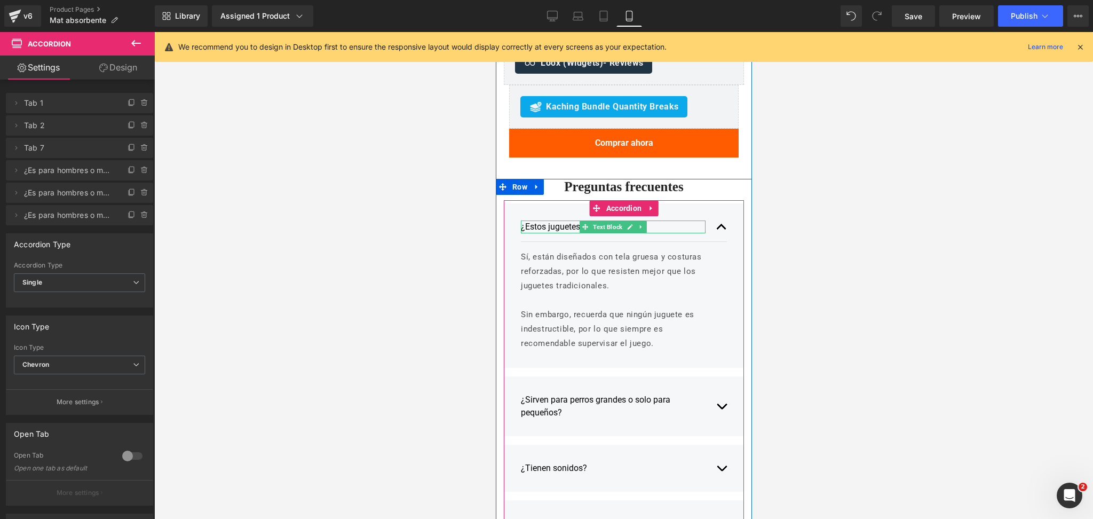
click at [564, 220] on p "¿Estos juguetes son resistentes?" at bounding box center [612, 226] width 185 height 13
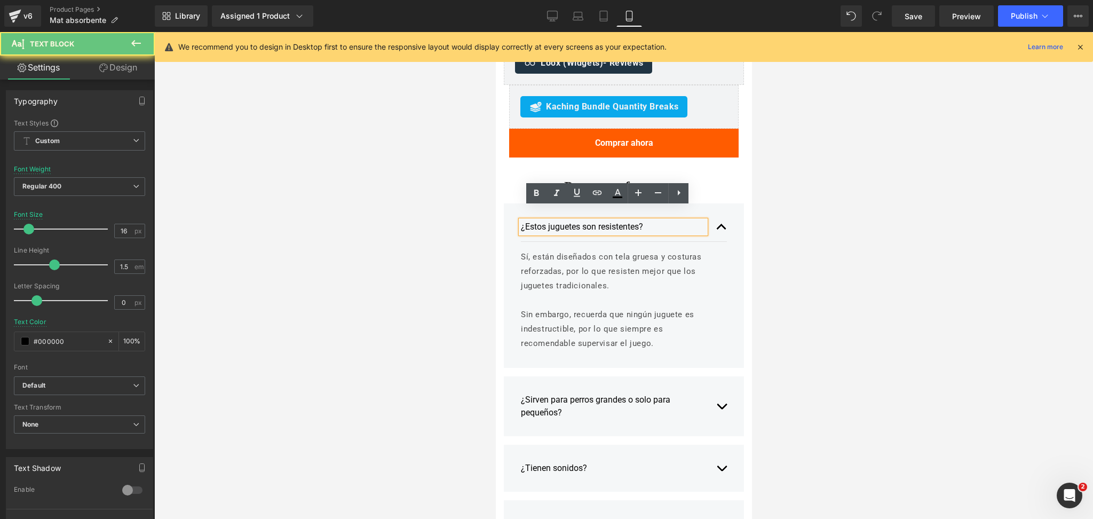
click at [564, 220] on p "¿Estos juguetes son resistentes?" at bounding box center [612, 226] width 185 height 13
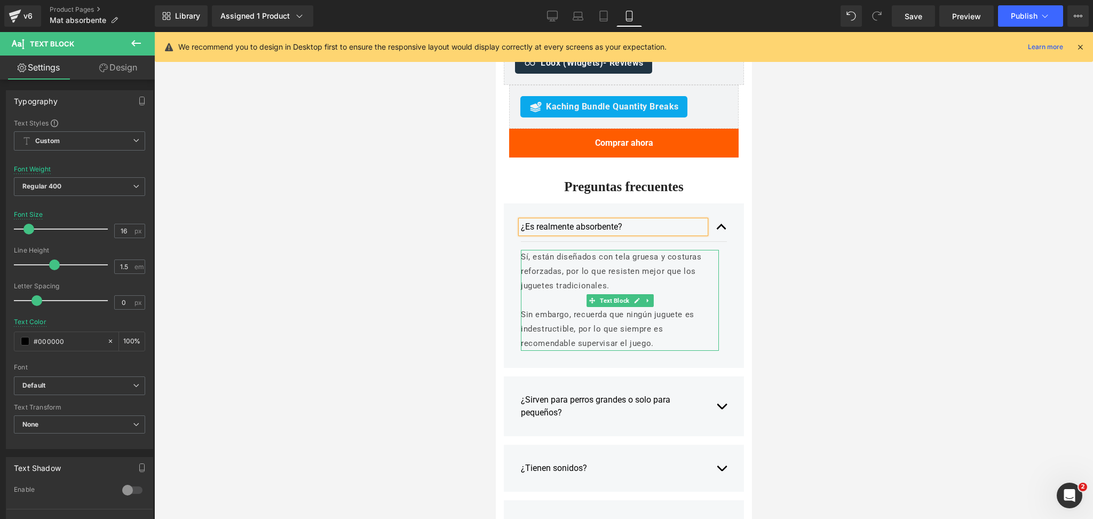
click at [583, 250] on p "Sí, están diseñados con tela gruesa y costuras reforzadas, por lo que resisten …" at bounding box center [619, 271] width 198 height 43
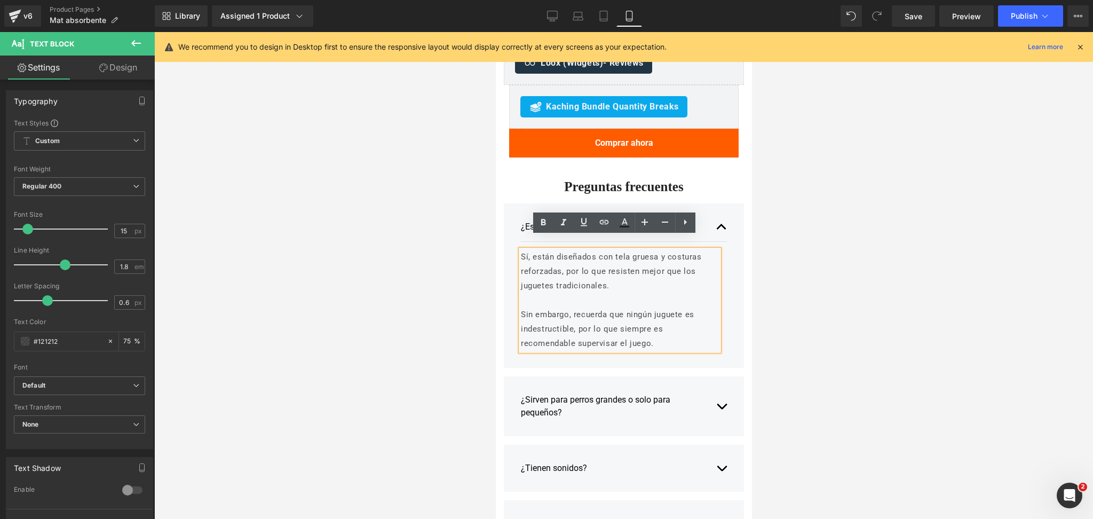
drag, startPoint x: 526, startPoint y: 243, endPoint x: 606, endPoint y: 270, distance: 84.9
click at [606, 270] on p "Sí, están diseñados con tela gruesa y costuras reforzadas, por lo que resisten …" at bounding box center [619, 271] width 198 height 43
click at [568, 338] on div "Sí, está diseñado con materiales de última generación para absorber todos los l…" at bounding box center [619, 300] width 198 height 101
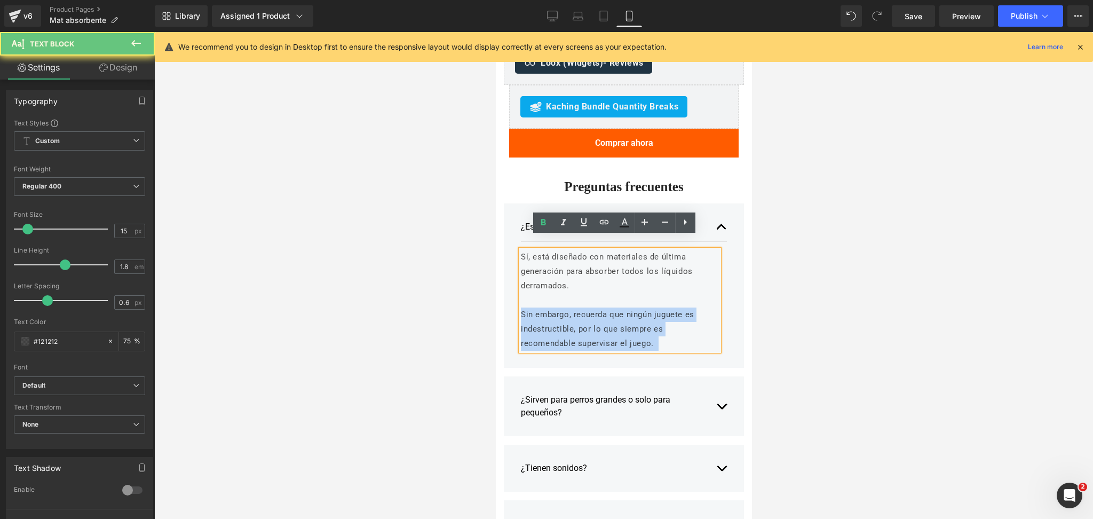
drag, startPoint x: 599, startPoint y: 331, endPoint x: 484, endPoint y: 297, distance: 120.2
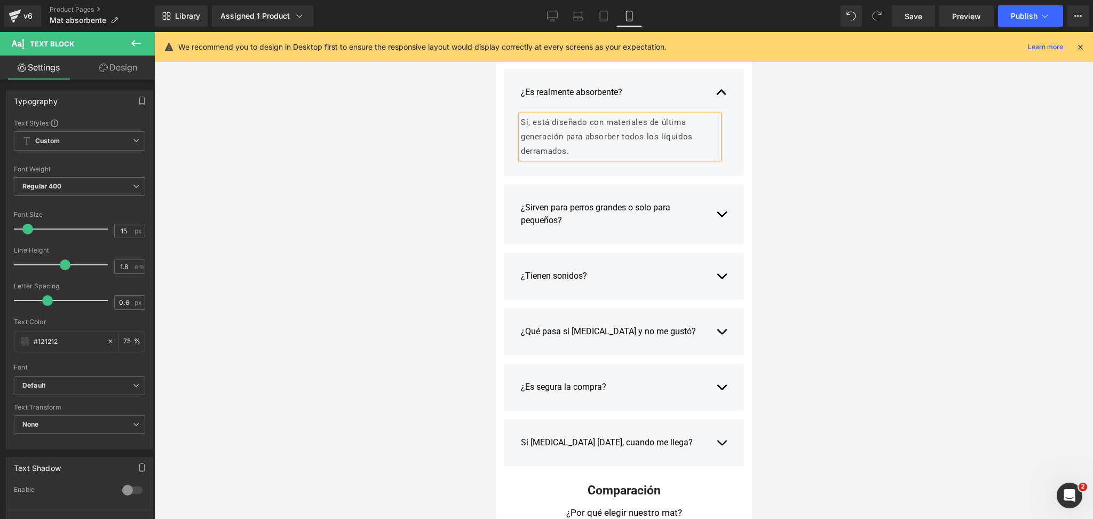
scroll to position [1752, 0]
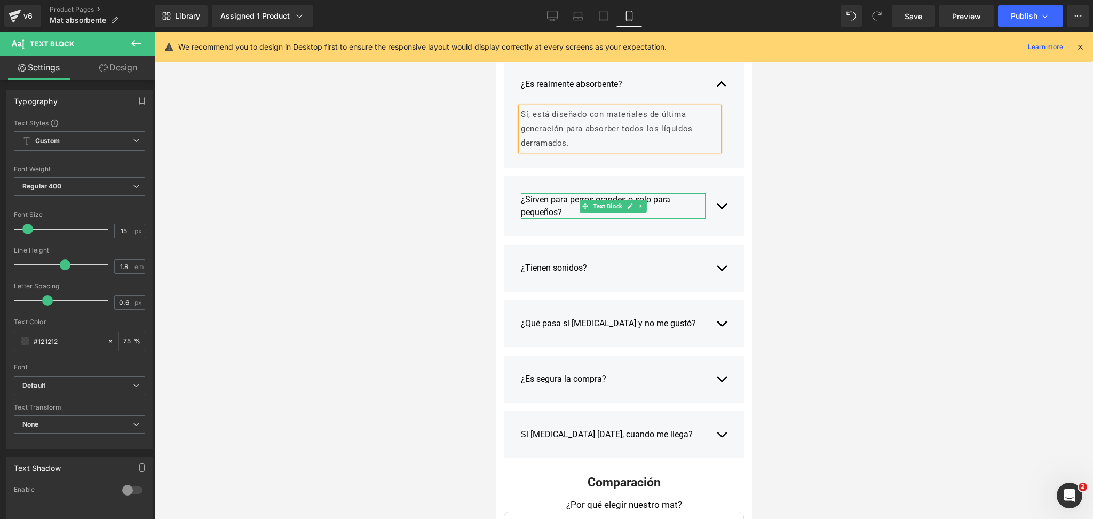
drag, startPoint x: 521, startPoint y: 191, endPoint x: 608, endPoint y: 188, distance: 87.0
click at [521, 193] on div "¿Sirven para perros grandes o solo para pequeños?" at bounding box center [612, 206] width 185 height 26
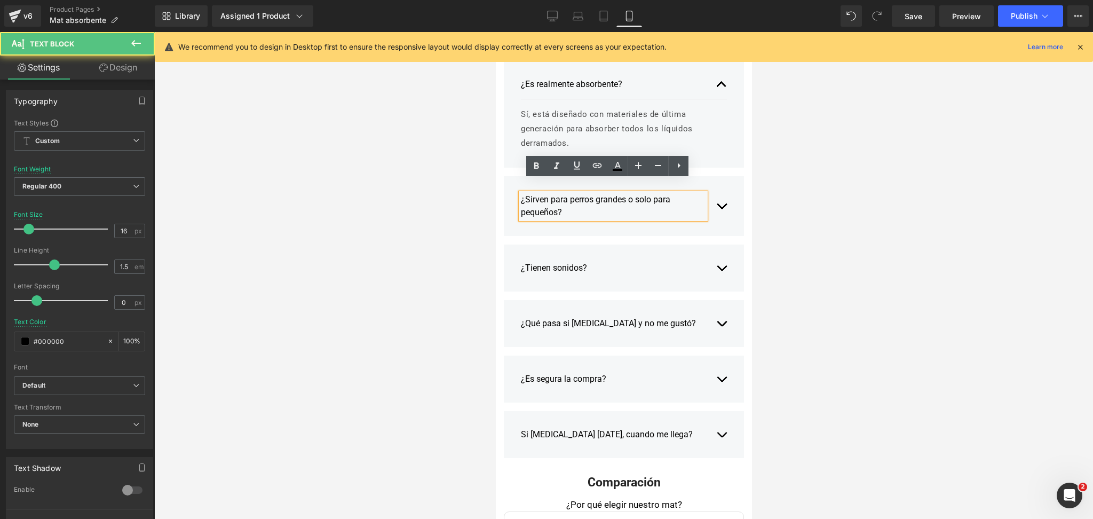
click at [716, 191] on button "button" at bounding box center [721, 206] width 11 height 42
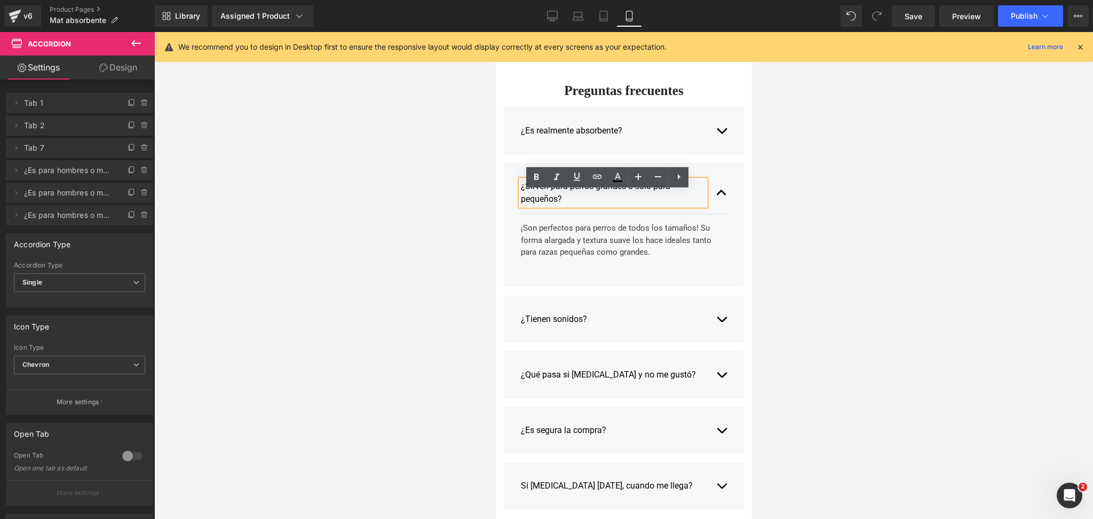
scroll to position [1680, 0]
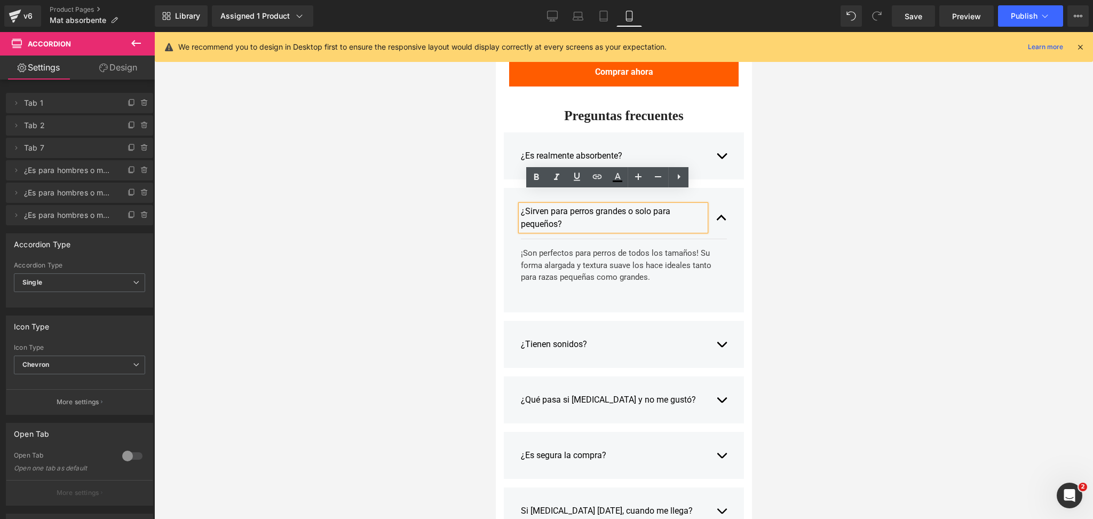
click at [561, 205] on div "¿Sirven para perros grandes o solo para pequeños?" at bounding box center [612, 218] width 185 height 26
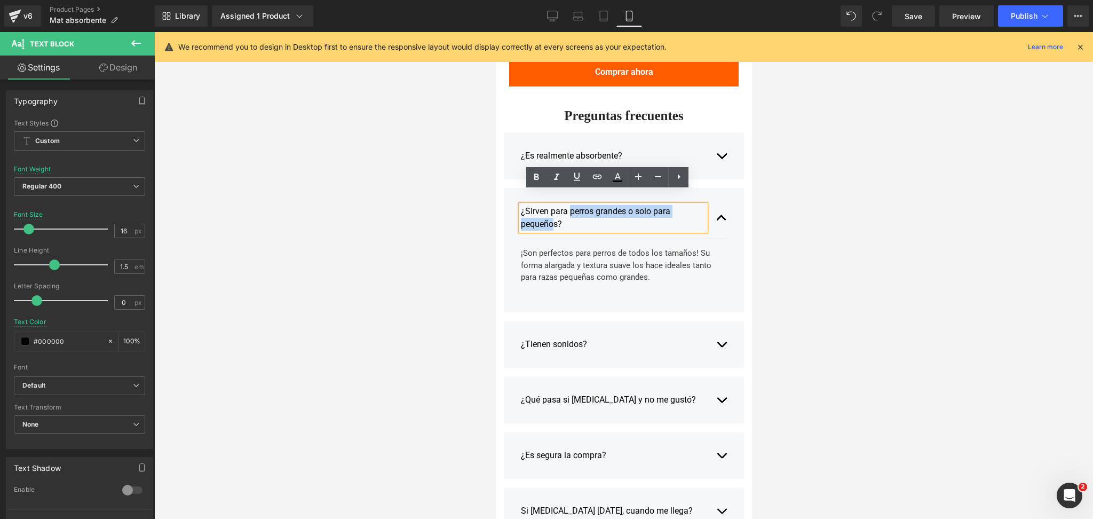
drag, startPoint x: 566, startPoint y: 202, endPoint x: 549, endPoint y: 208, distance: 18.2
click at [549, 208] on div "¿Sirven para perros grandes o solo para pequeños?" at bounding box center [612, 218] width 185 height 26
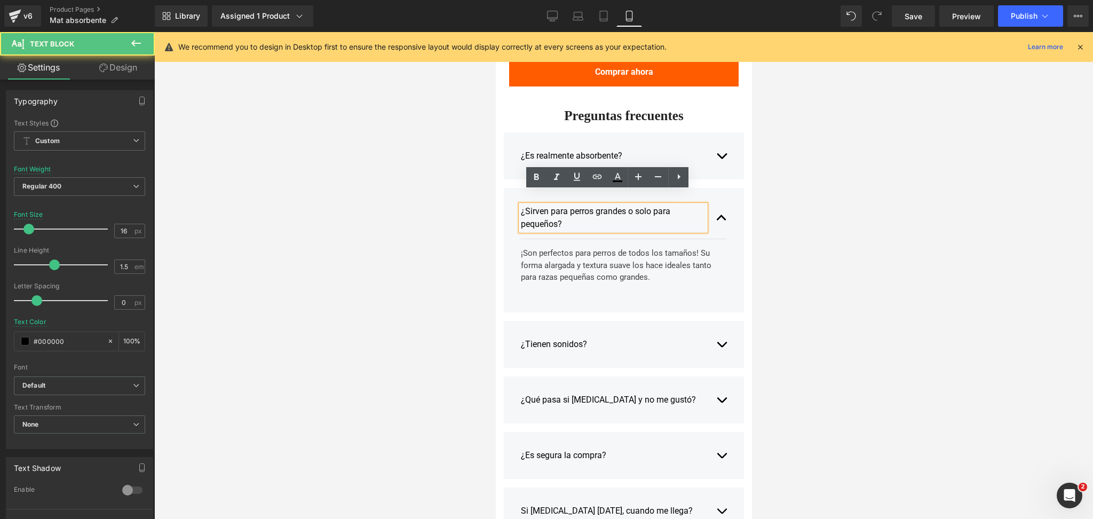
click at [563, 205] on div "¿Sirven para perros grandes o solo para pequeños?" at bounding box center [612, 218] width 185 height 26
drag, startPoint x: 568, startPoint y: 197, endPoint x: 561, endPoint y: 203, distance: 9.1
click at [561, 205] on div "¿Sirven para perros grandes o solo para pequeños?" at bounding box center [612, 218] width 185 height 26
click at [562, 205] on div "¿Sirven para perros grandes o solo para pequeños?" at bounding box center [612, 218] width 185 height 26
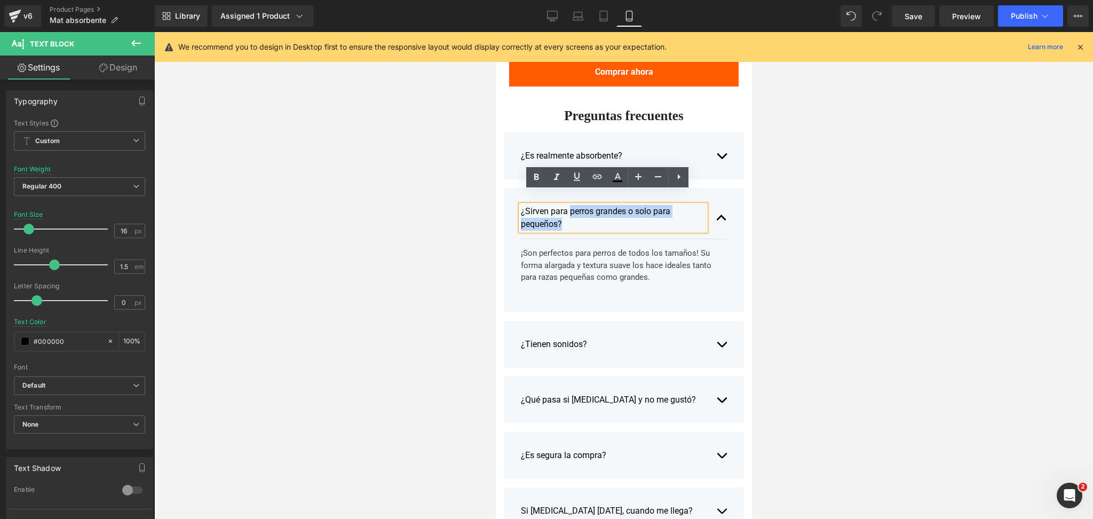
drag, startPoint x: 568, startPoint y: 201, endPoint x: 567, endPoint y: 214, distance: 13.4
click at [567, 214] on div "¿Sirven para perros grandes o solo para pequeños?" at bounding box center [612, 218] width 185 height 26
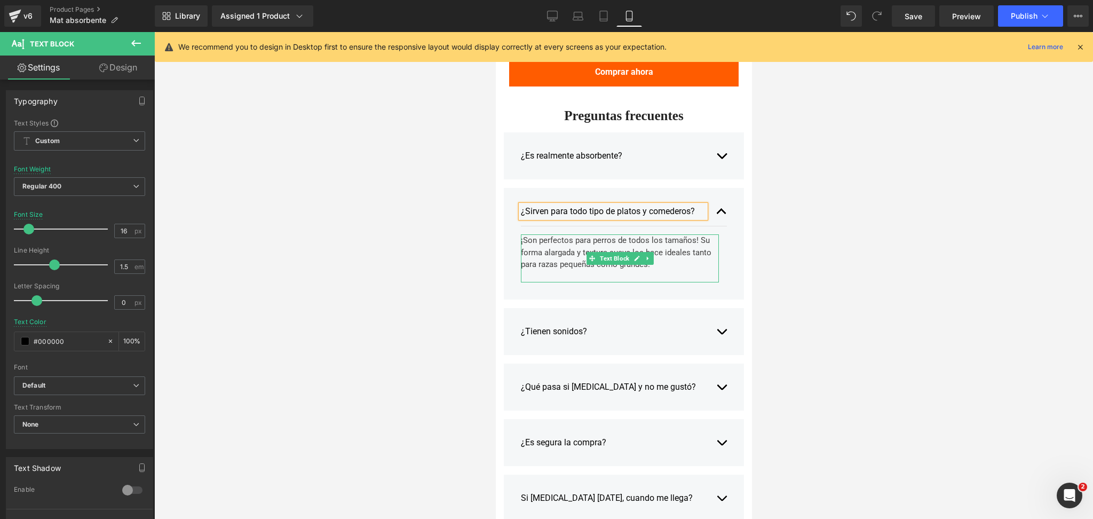
click at [605, 234] on div "¡Son perfectos para perros de todos los tamaños! Su forma alargada y textura su…" at bounding box center [619, 258] width 198 height 48
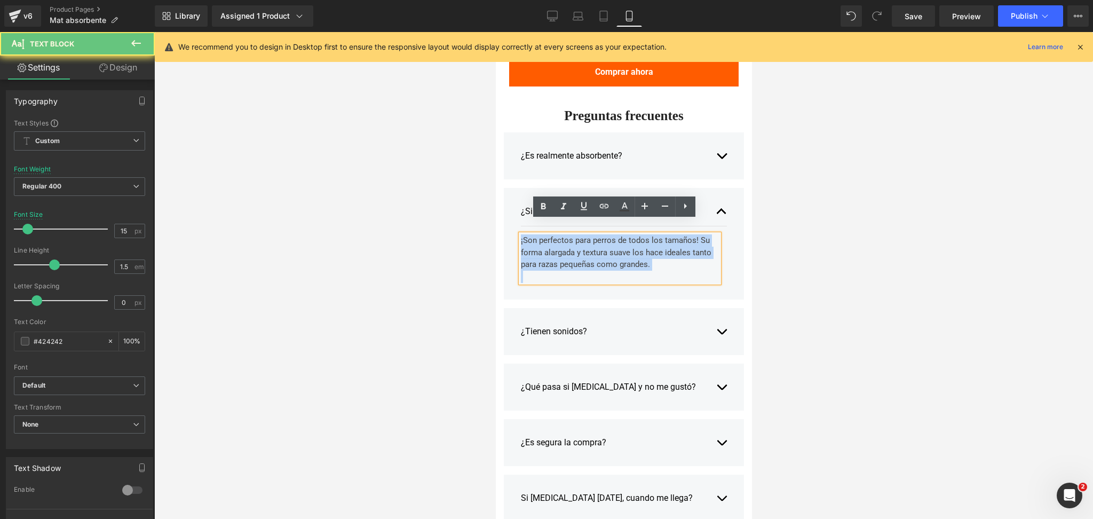
drag, startPoint x: 655, startPoint y: 257, endPoint x: 454, endPoint y: 203, distance: 208.8
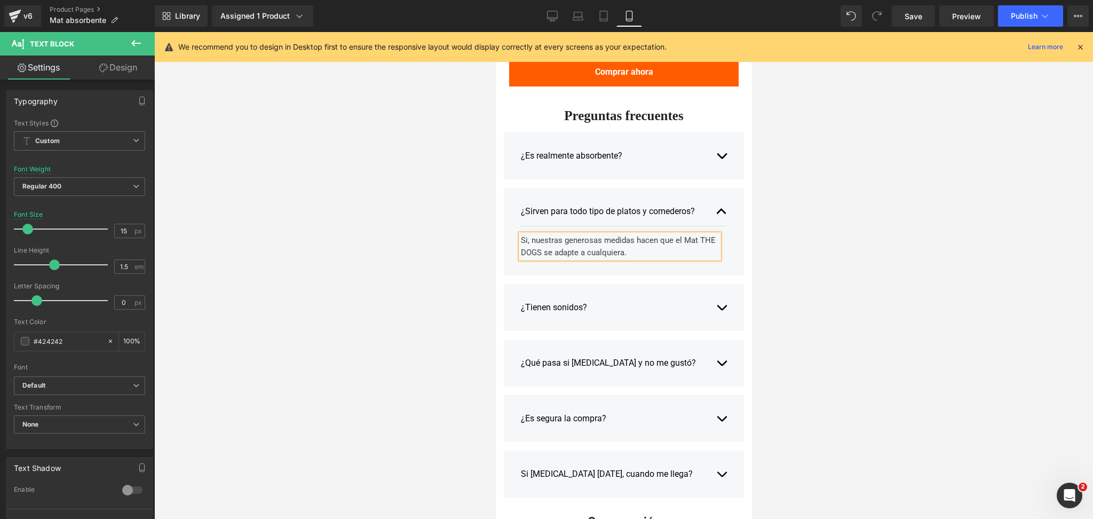
click at [716, 293] on button "button" at bounding box center [721, 307] width 11 height 29
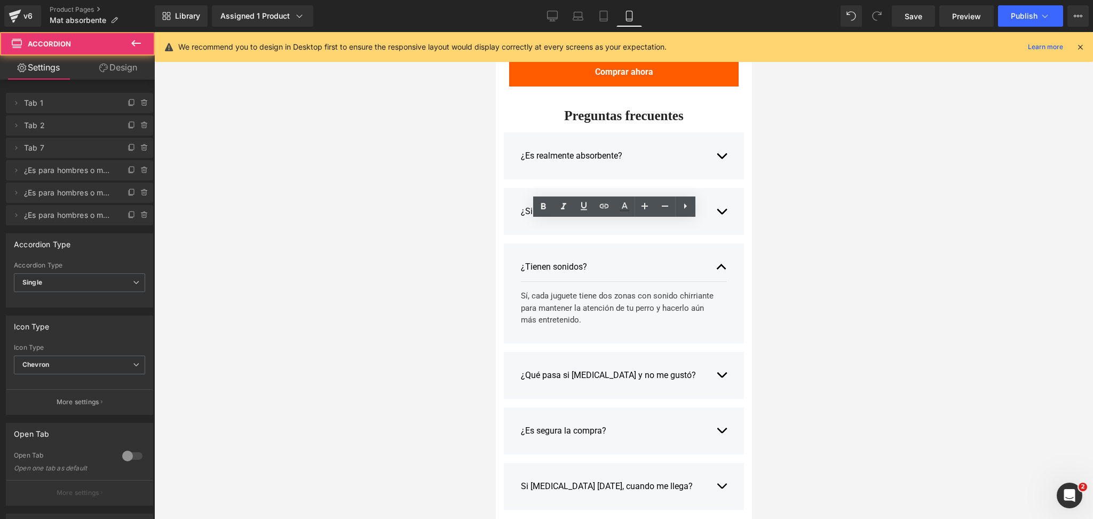
click at [538, 260] on div "¿Tienen sonidos?" at bounding box center [612, 266] width 185 height 13
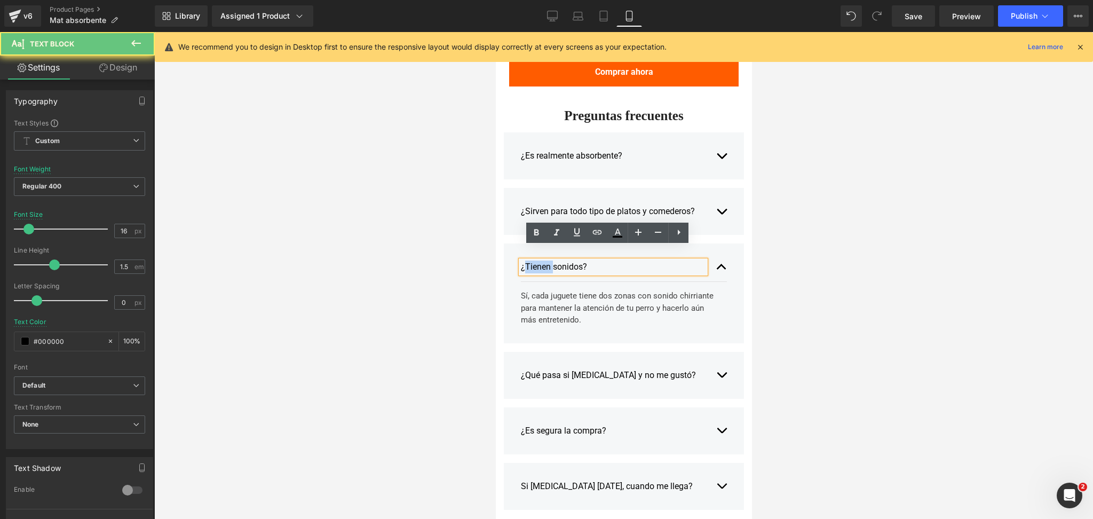
click at [538, 260] on div "¿Tienen sonidos?" at bounding box center [612, 266] width 185 height 13
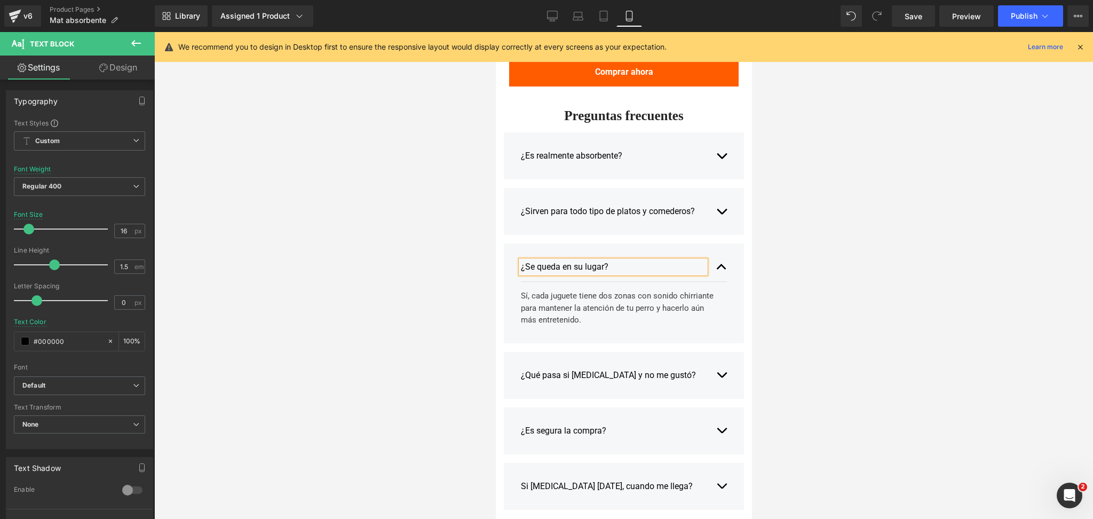
click at [567, 290] on div "Sí, cada juguete tiene dos zonas con sonido chirriante para mantener la atenció…" at bounding box center [619, 308] width 198 height 36
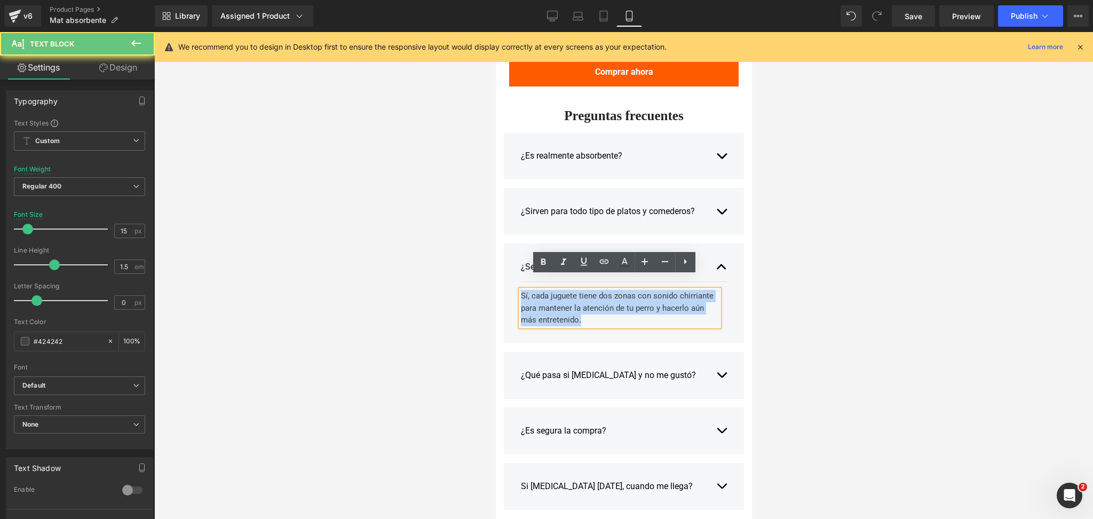
drag, startPoint x: 582, startPoint y: 307, endPoint x: 441, endPoint y: 239, distance: 156.8
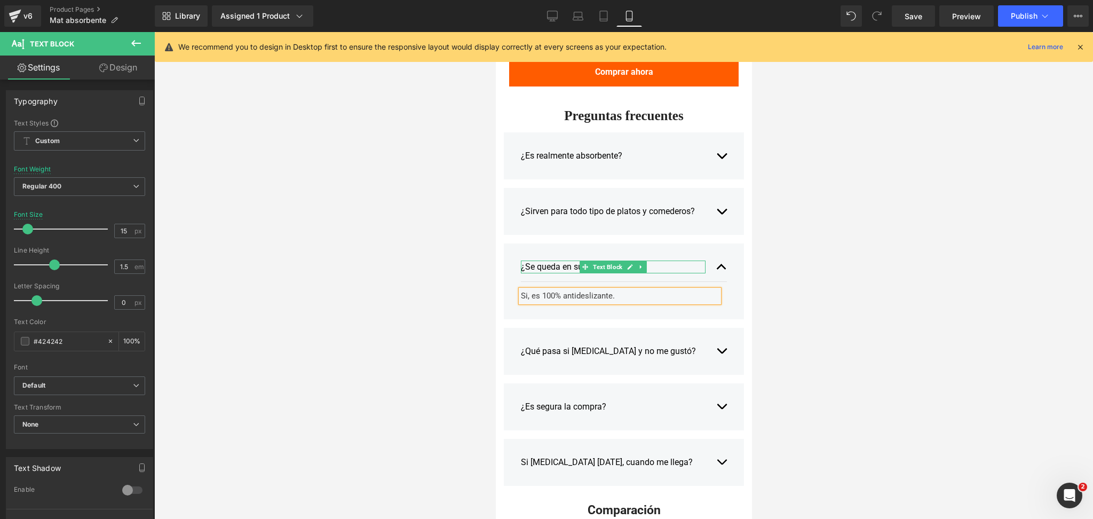
click at [563, 260] on div "¿Se queda en su lugar?" at bounding box center [612, 266] width 185 height 13
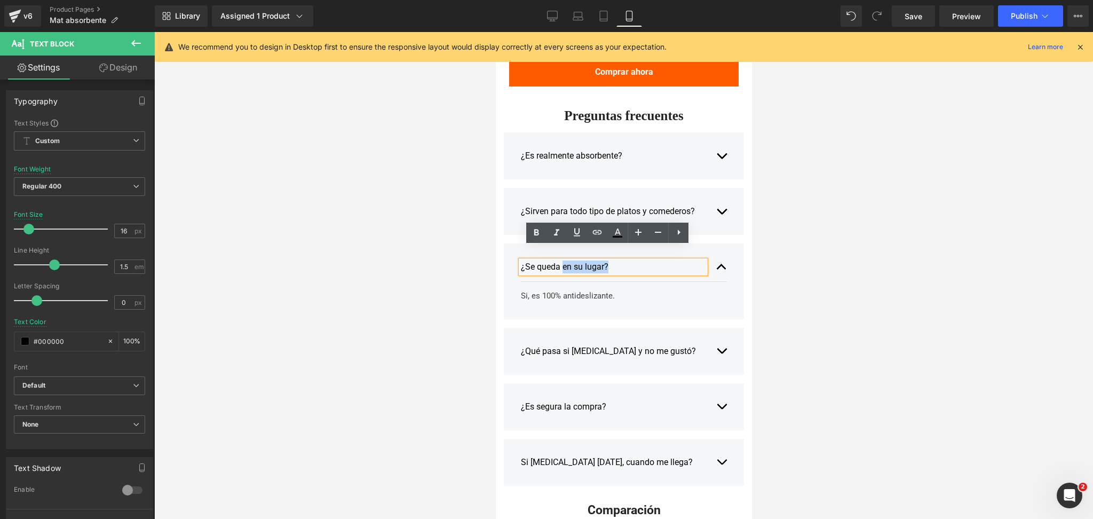
drag, startPoint x: 560, startPoint y: 252, endPoint x: 618, endPoint y: 248, distance: 58.3
click at [619, 260] on div "¿Se queda en su lugar?" at bounding box center [612, 266] width 185 height 13
click at [829, 256] on div at bounding box center [623, 275] width 939 height 487
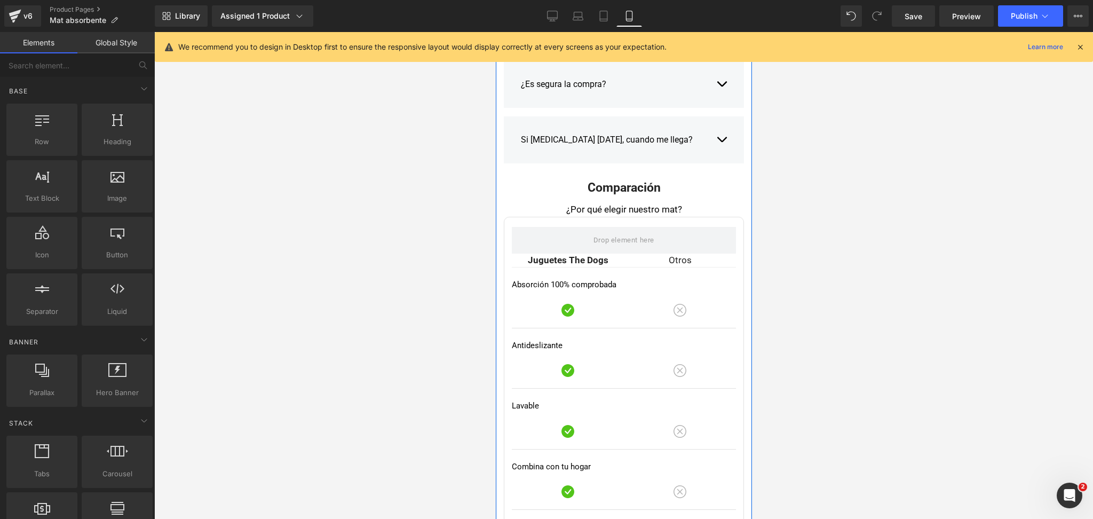
scroll to position [2036, 0]
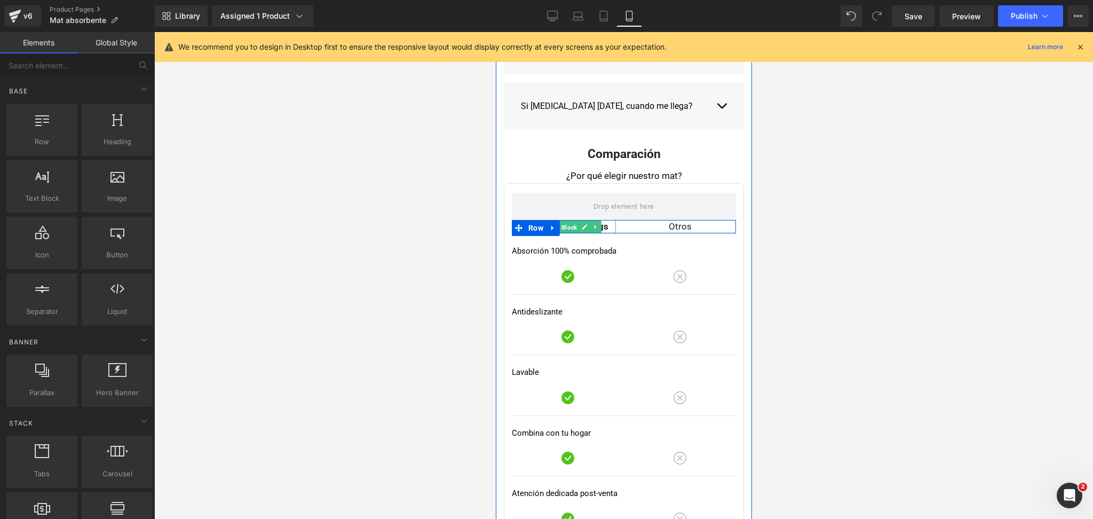
click at [572, 220] on span "Text Block" at bounding box center [562, 226] width 34 height 13
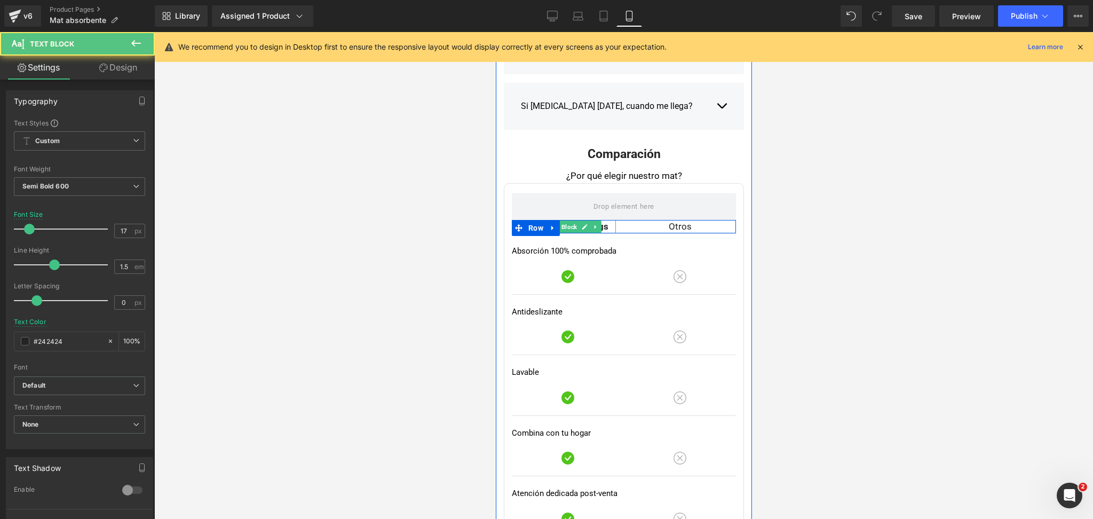
click at [604, 220] on p "Juguetes The Dogs" at bounding box center [567, 227] width 96 height 14
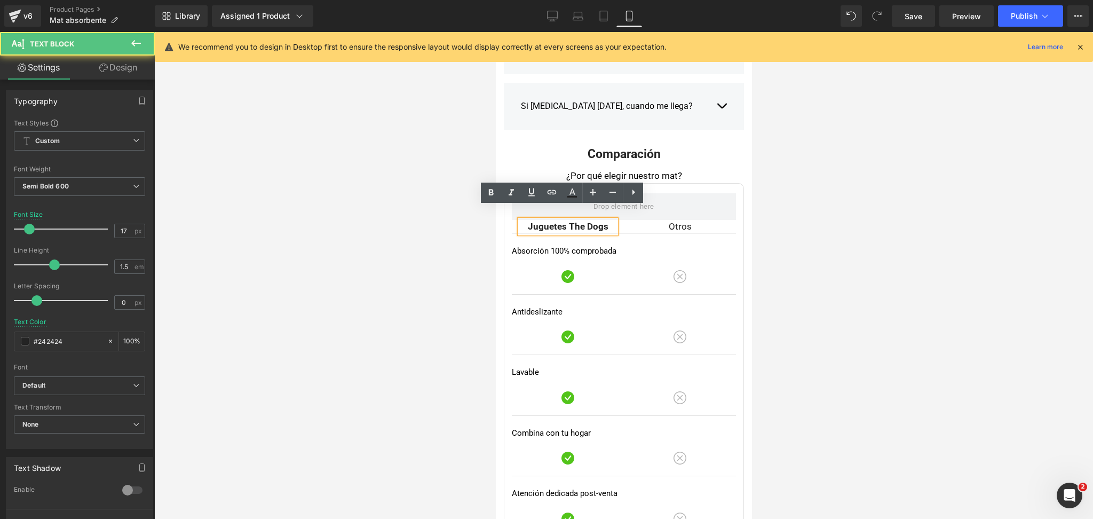
click at [556, 220] on p "Juguetes The Dogs" at bounding box center [567, 227] width 96 height 14
drag, startPoint x: 559, startPoint y: 212, endPoint x: 987, endPoint y: 253, distance: 429.3
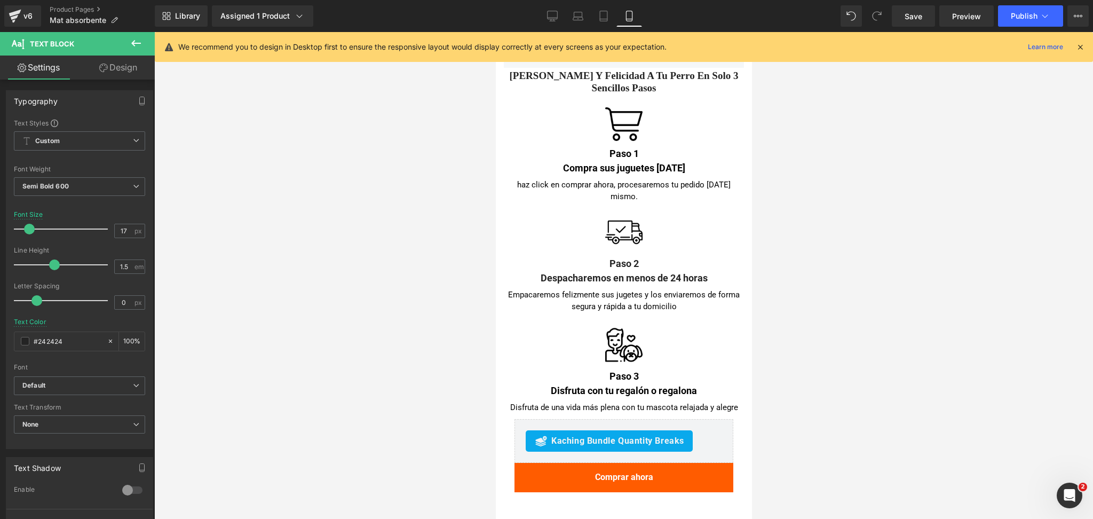
scroll to position [3032, 0]
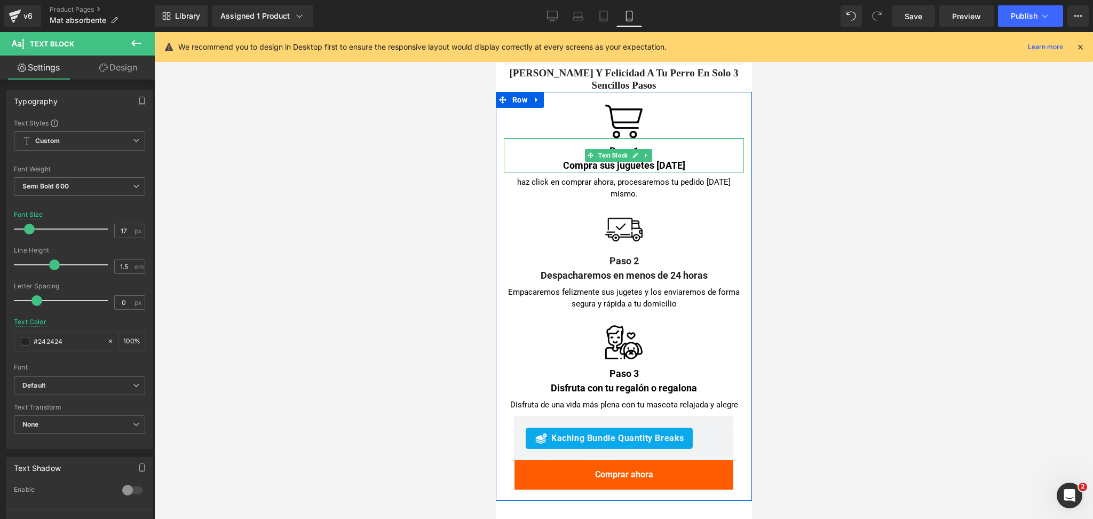
click at [643, 158] on div "Compra sus juguetes [DATE]" at bounding box center [623, 165] width 240 height 14
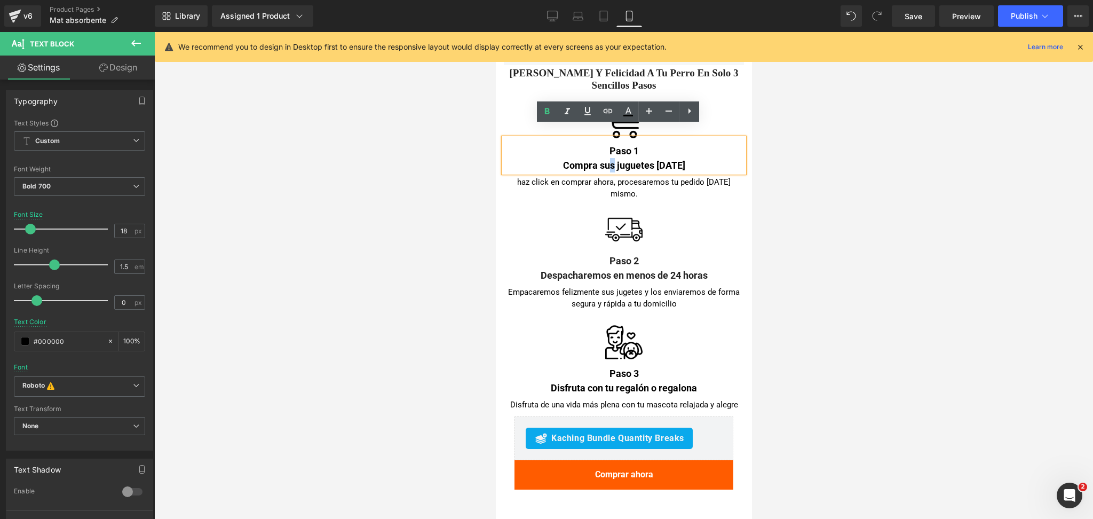
click at [613, 158] on div "Compra sus juguetes [DATE]" at bounding box center [623, 165] width 240 height 14
click at [626, 158] on div "Compra su juguetes [DATE]" at bounding box center [623, 165] width 240 height 14
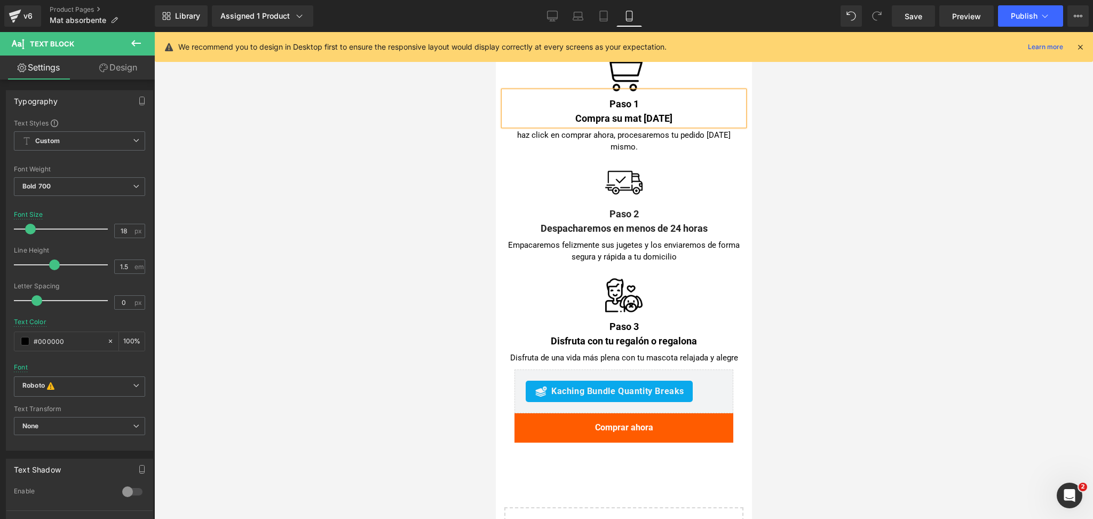
scroll to position [3103, 0]
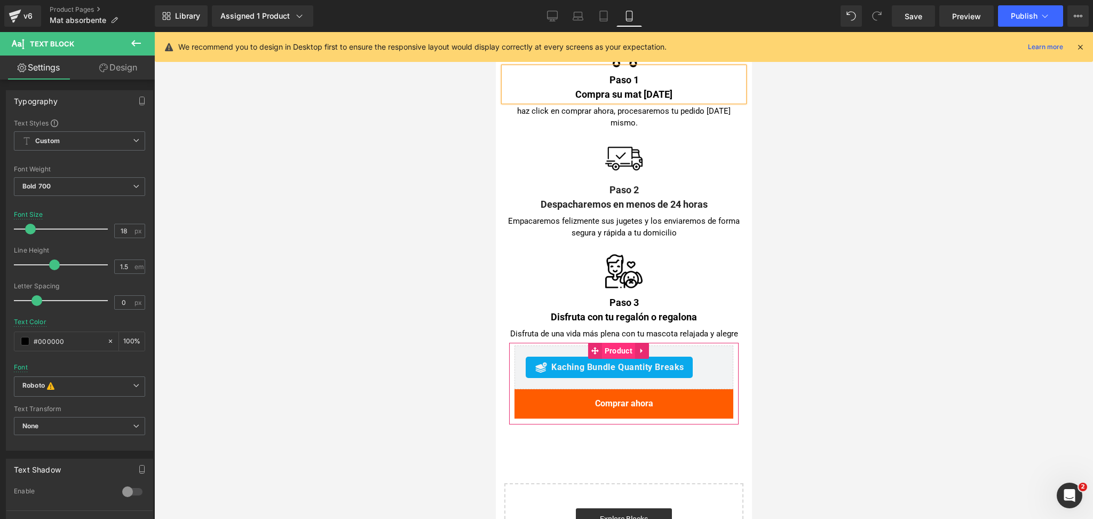
click at [619, 343] on span "Product" at bounding box center [617, 351] width 33 height 16
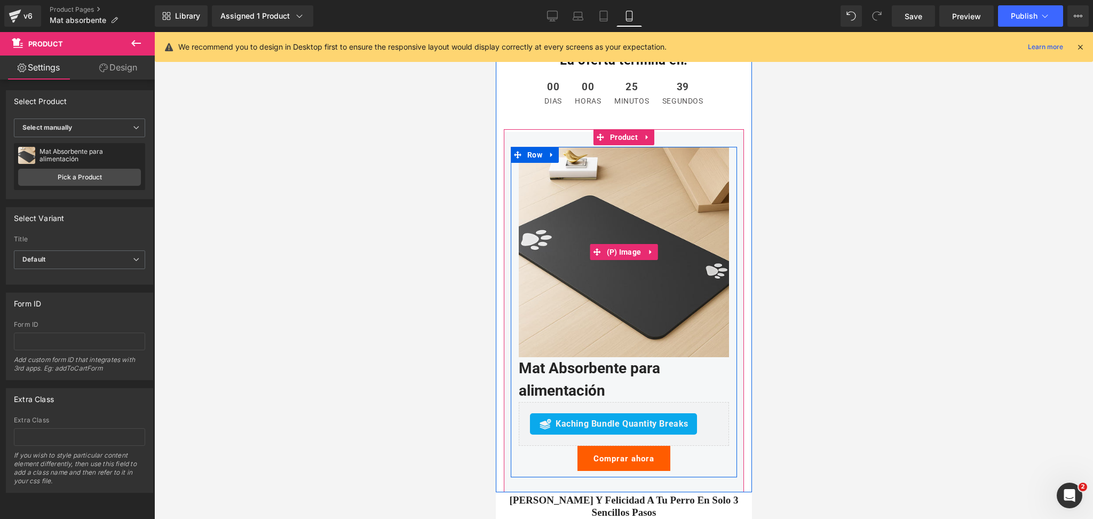
scroll to position [2179, 0]
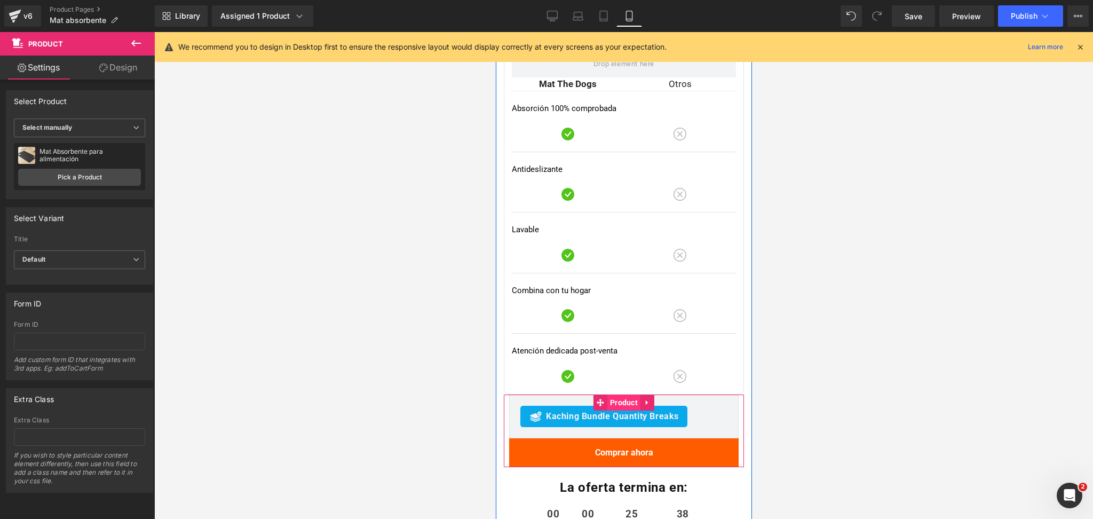
click at [612, 395] on span "Product" at bounding box center [623, 402] width 33 height 16
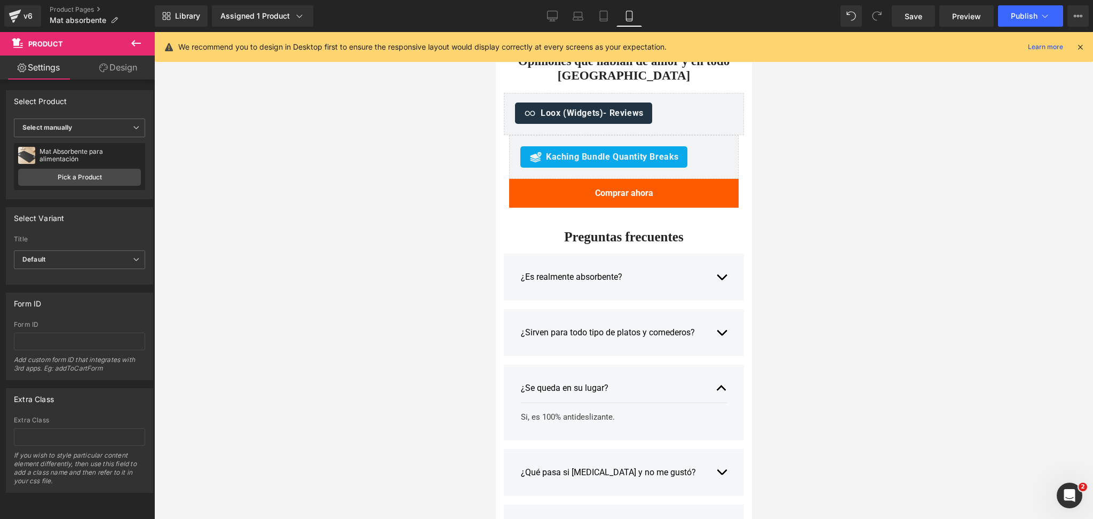
scroll to position [1396, 0]
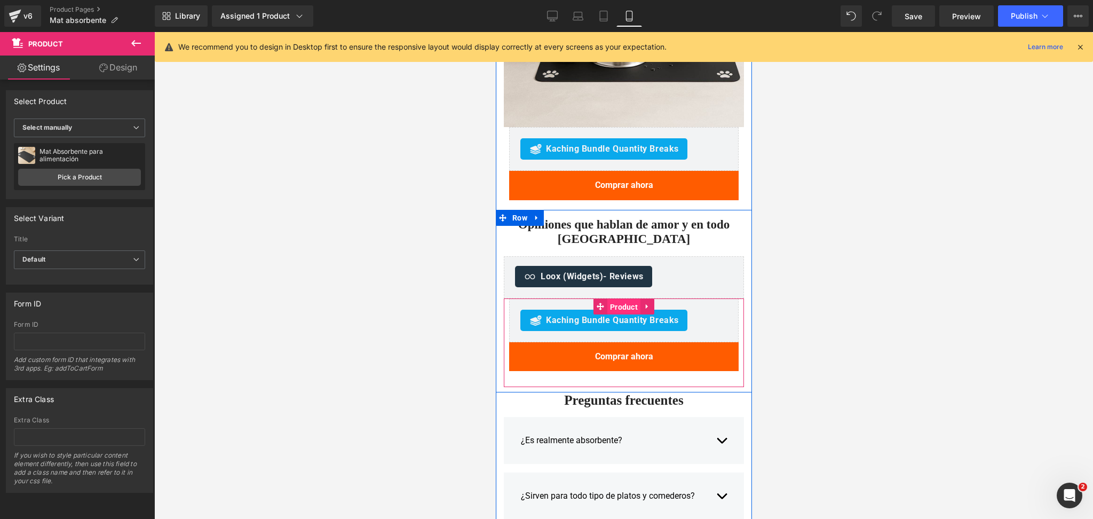
click at [609, 299] on span "Product" at bounding box center [623, 307] width 33 height 16
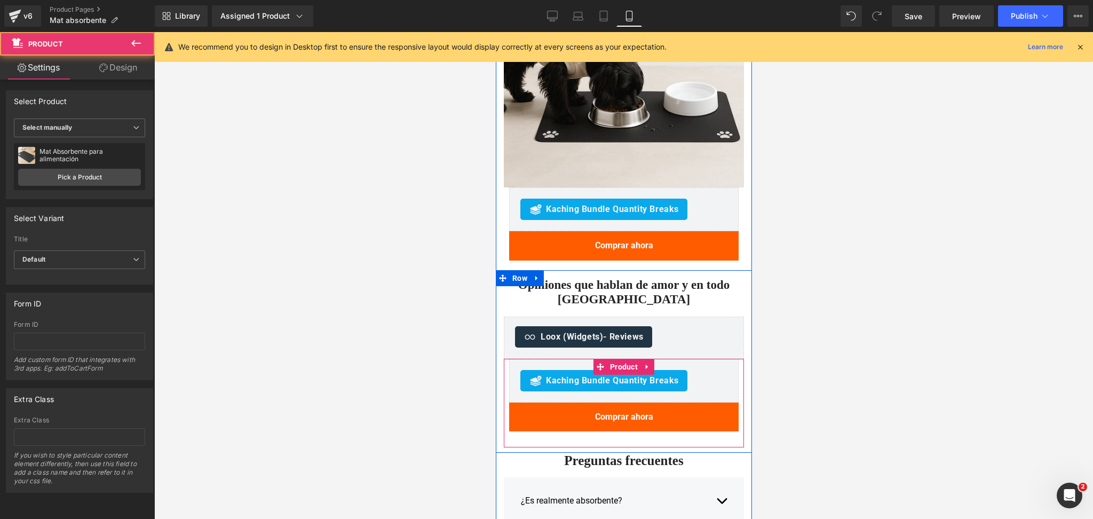
scroll to position [1253, 0]
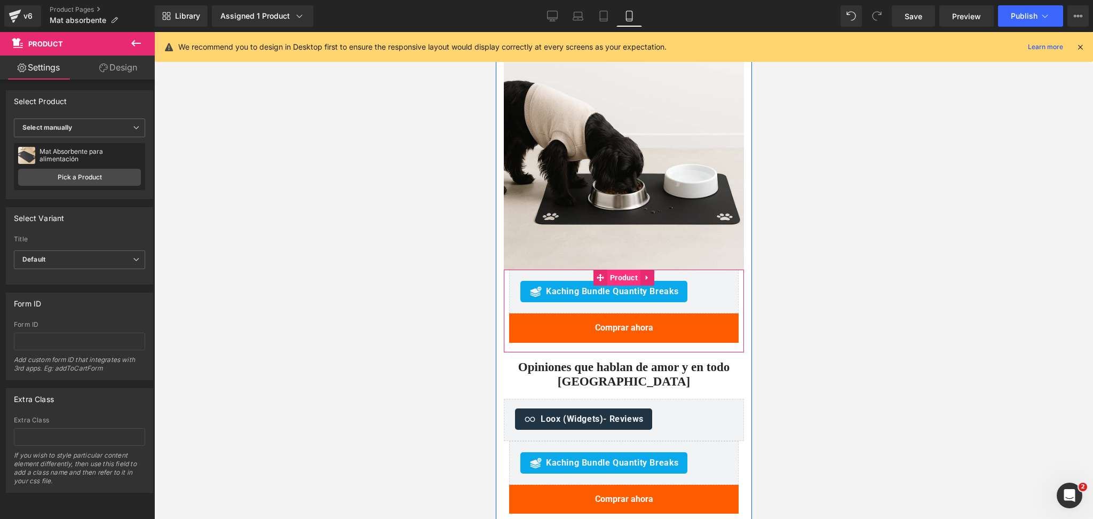
click at [611, 269] on span "Product" at bounding box center [623, 277] width 33 height 16
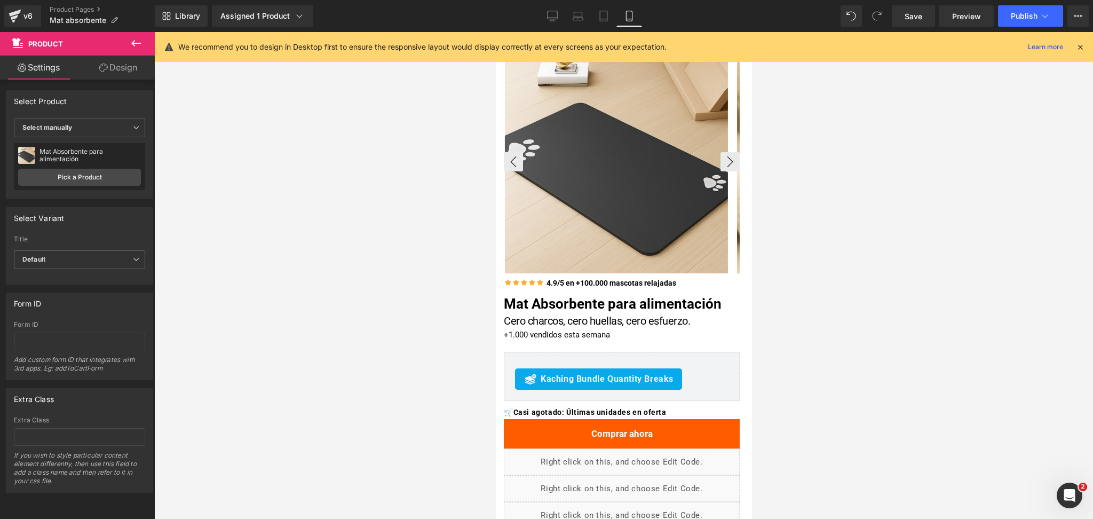
scroll to position [0, 0]
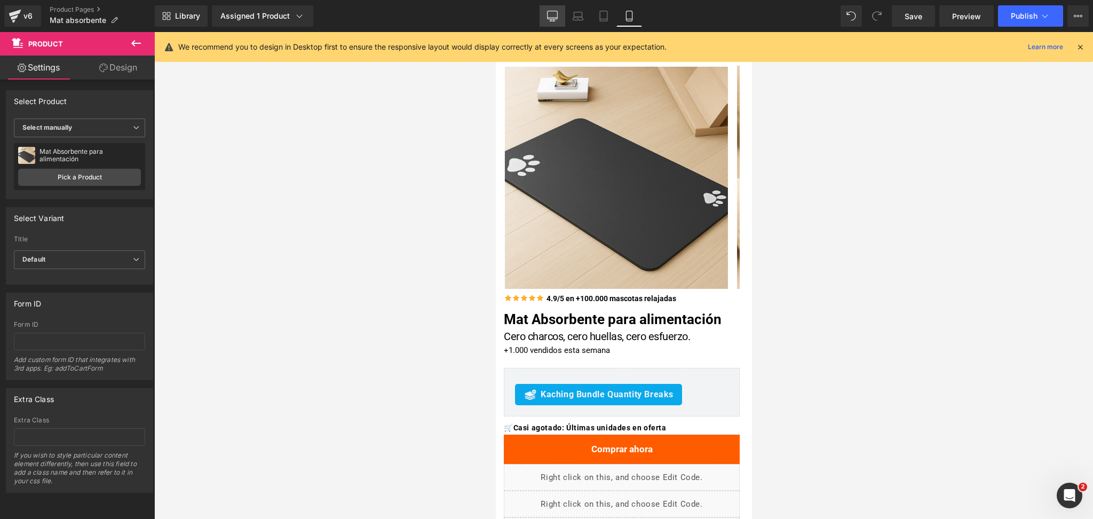
click at [563, 15] on link "Desktop" at bounding box center [552, 15] width 26 height 21
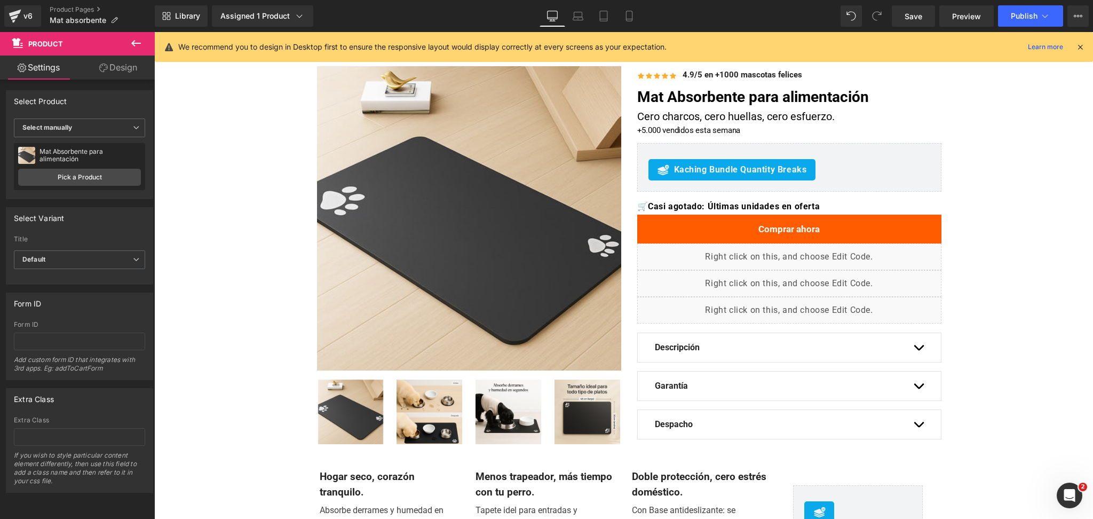
click at [1080, 46] on icon at bounding box center [1080, 47] width 10 height 10
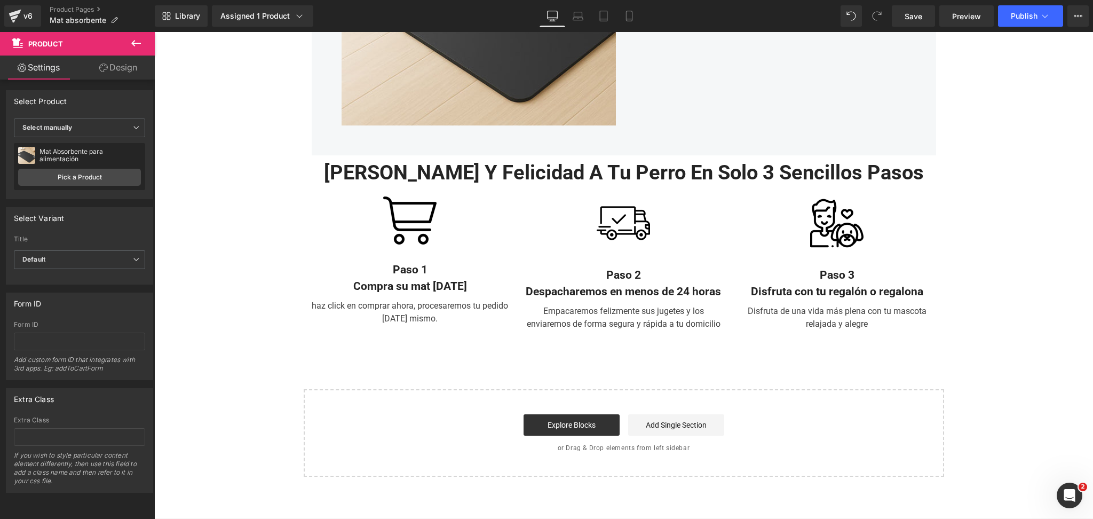
scroll to position [1992, 0]
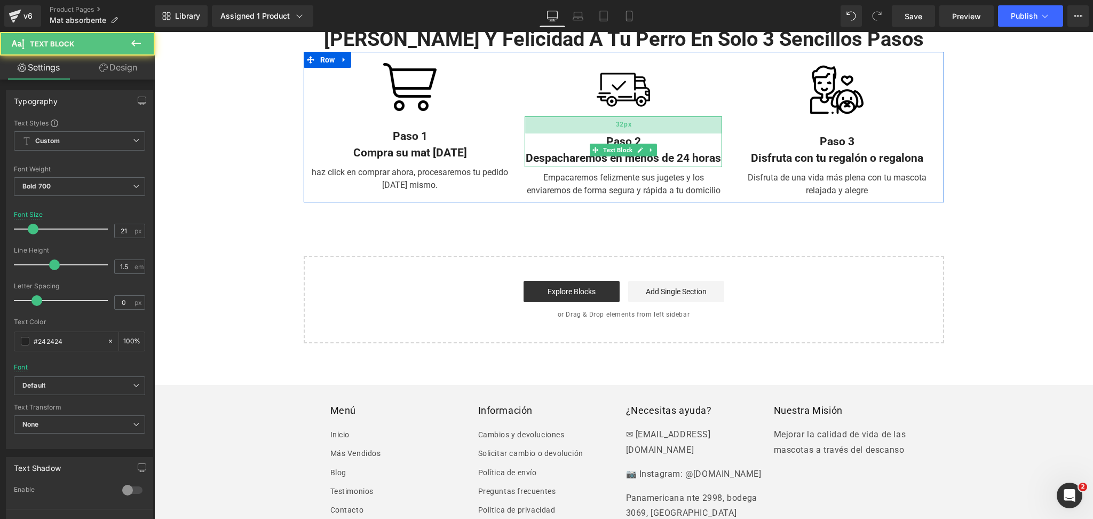
click at [605, 128] on div "32px" at bounding box center [622, 124] width 197 height 17
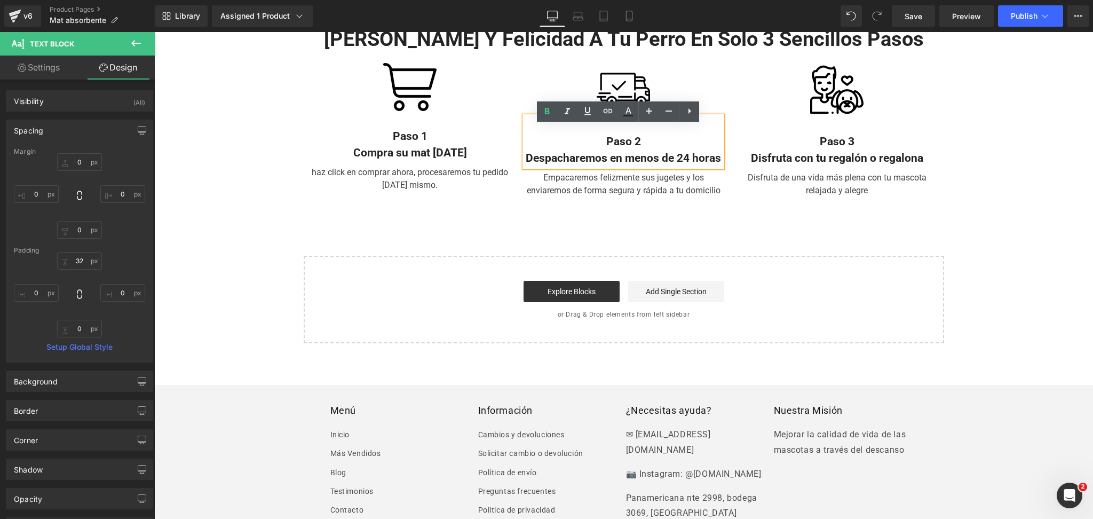
click at [586, 129] on div "Paso 2 Despacharemos en menos de 24 horas" at bounding box center [622, 141] width 197 height 51
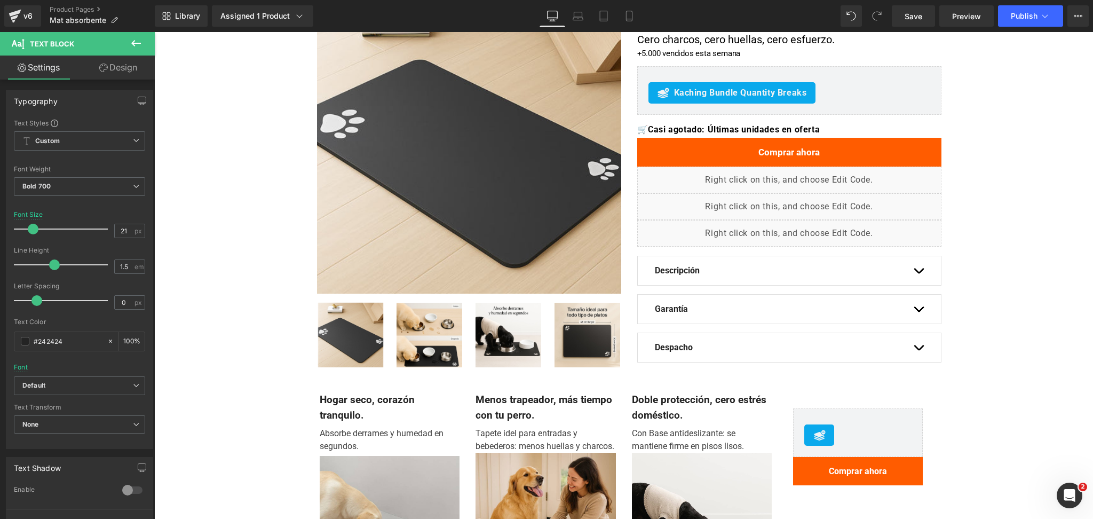
scroll to position [0, 0]
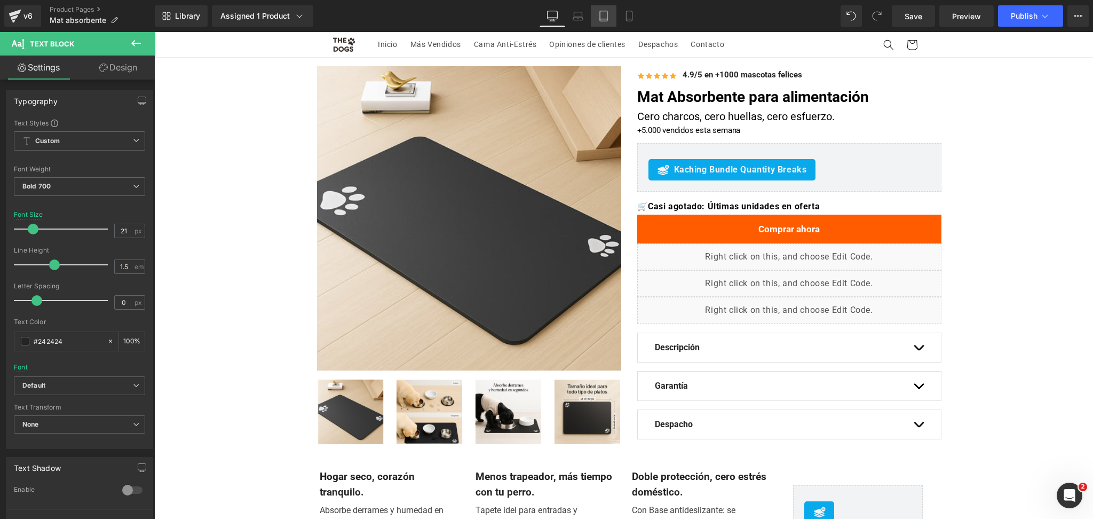
drag, startPoint x: 579, startPoint y: 21, endPoint x: 591, endPoint y: 22, distance: 11.8
click at [579, 20] on icon at bounding box center [578, 16] width 11 height 11
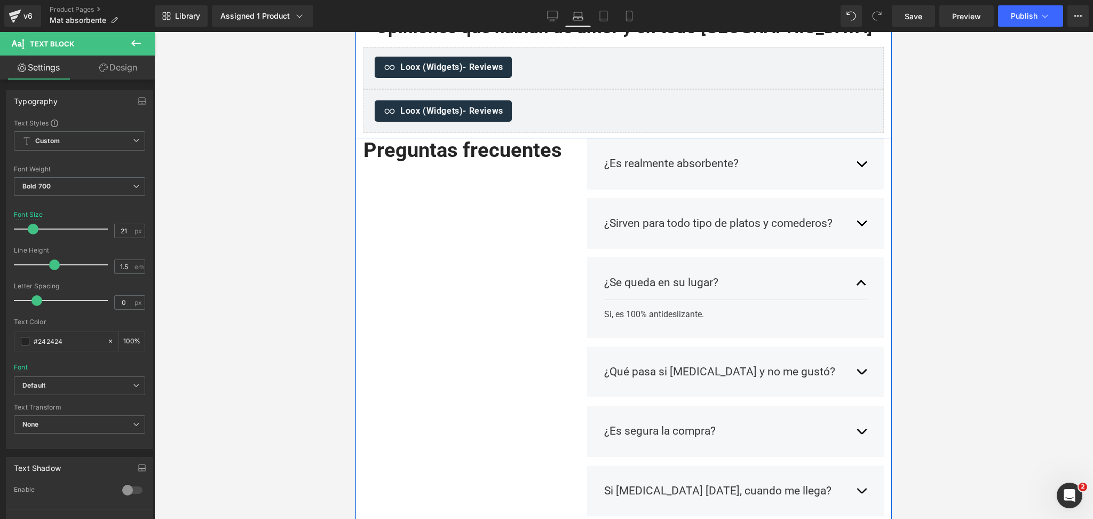
scroll to position [996, 0]
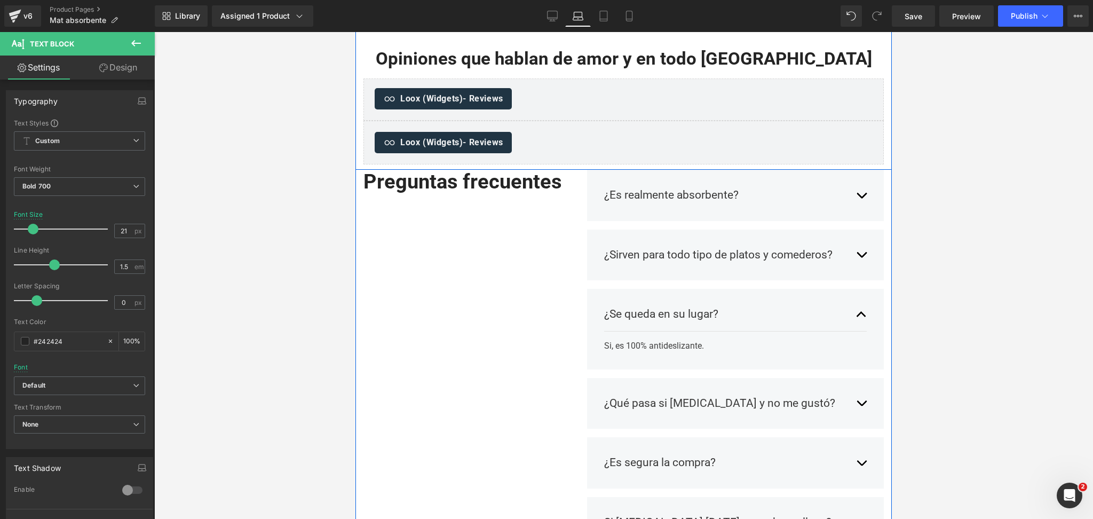
click at [620, 109] on div "Loox (Widgets) - Reviews" at bounding box center [624, 98] width 498 height 21
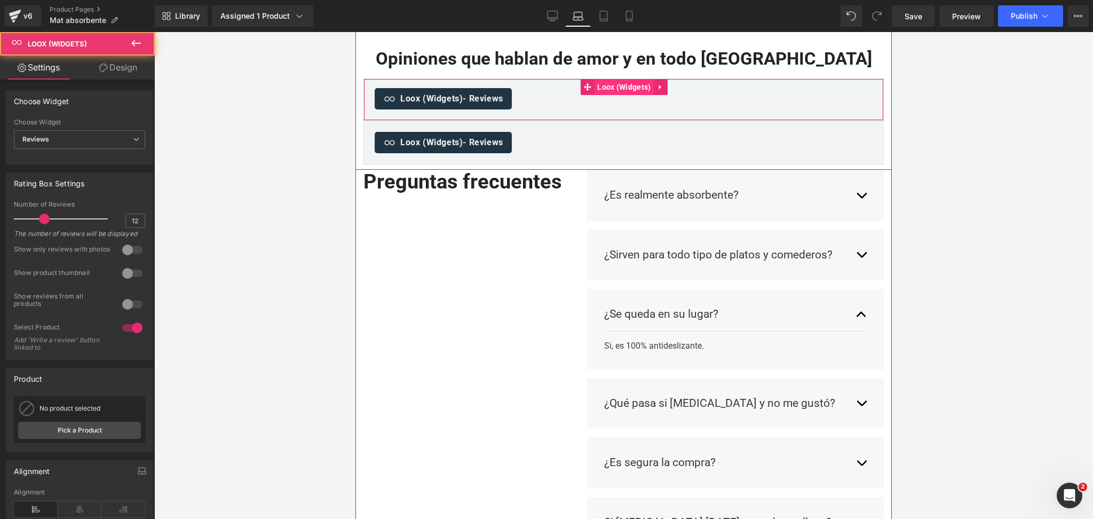
click at [617, 95] on span "Loox (Widgets)" at bounding box center [623, 87] width 59 height 16
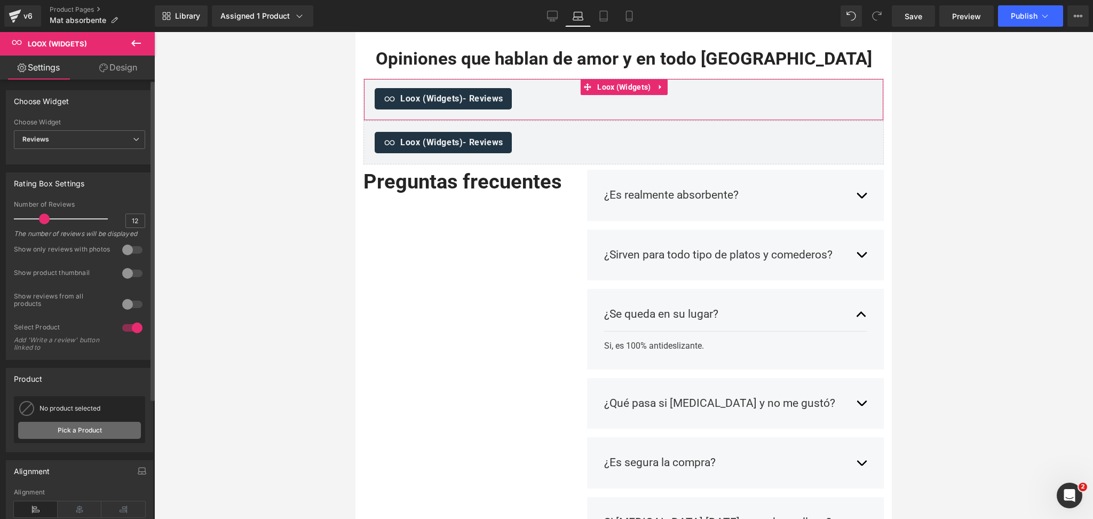
click at [60, 436] on link "Pick a Product" at bounding box center [79, 430] width 123 height 17
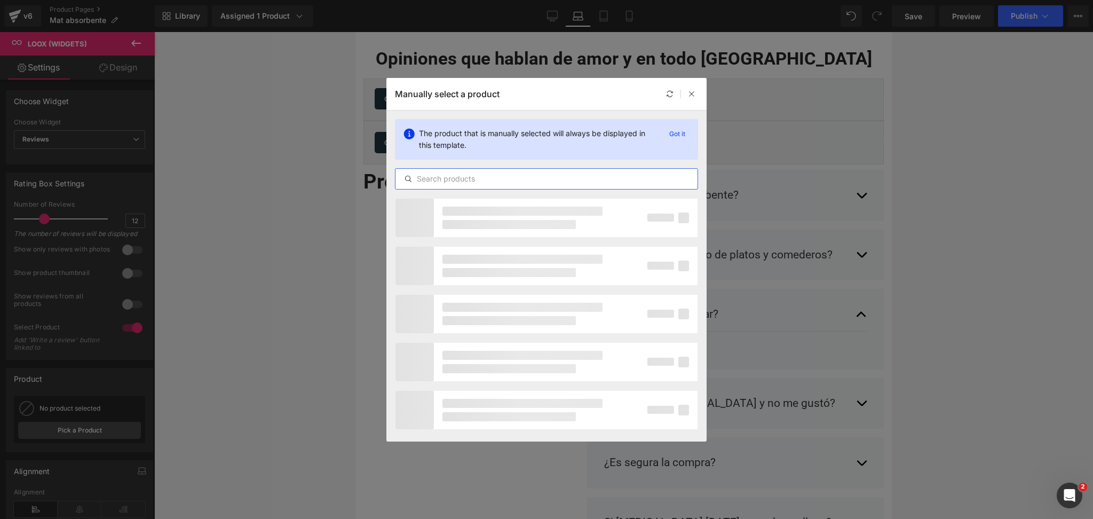
click at [525, 176] on input "text" at bounding box center [546, 178] width 302 height 13
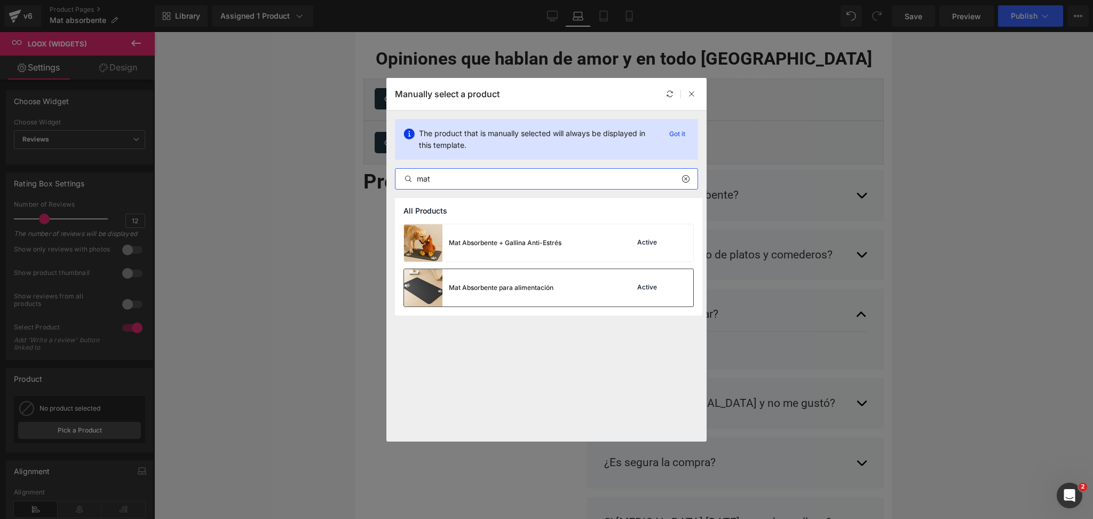
type input "mat"
click at [544, 284] on div "Mat Absorbente para alimentación" at bounding box center [501, 288] width 105 height 10
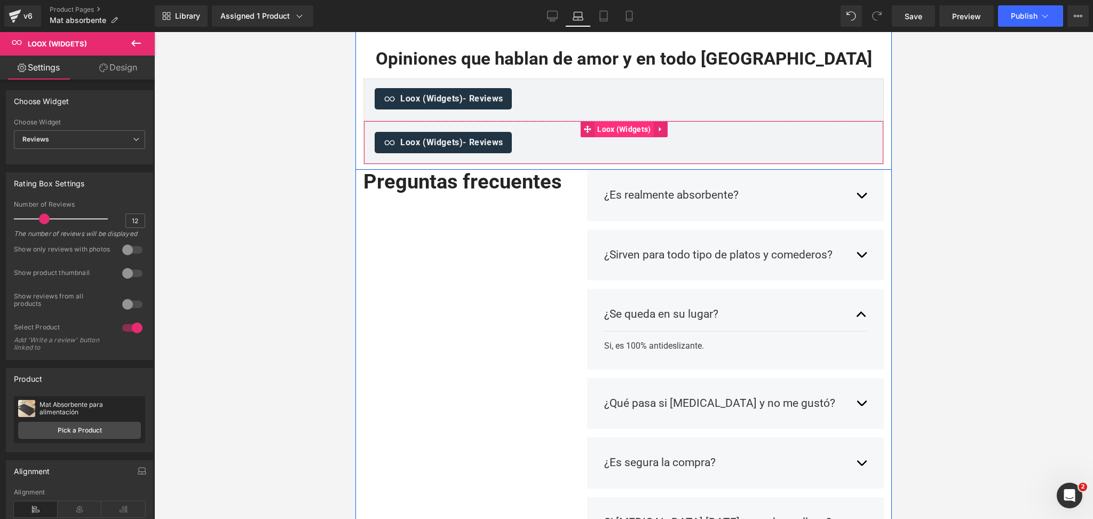
click at [597, 137] on span "Loox (Widgets)" at bounding box center [623, 129] width 59 height 16
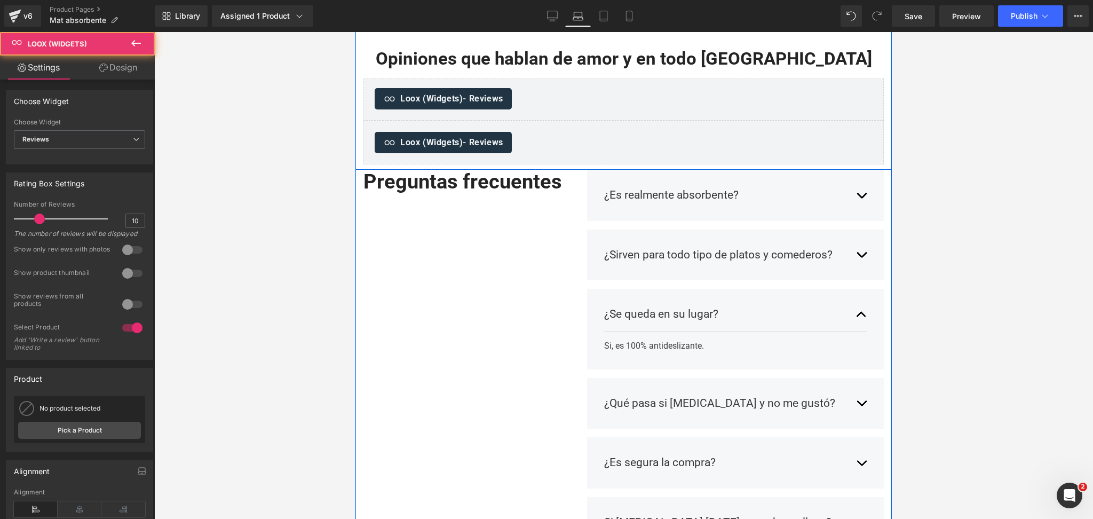
click at [598, 109] on div "Loox (Widgets) - Reviews" at bounding box center [624, 98] width 498 height 21
click at [609, 136] on span "Loox (Widgets)" at bounding box center [623, 129] width 47 height 13
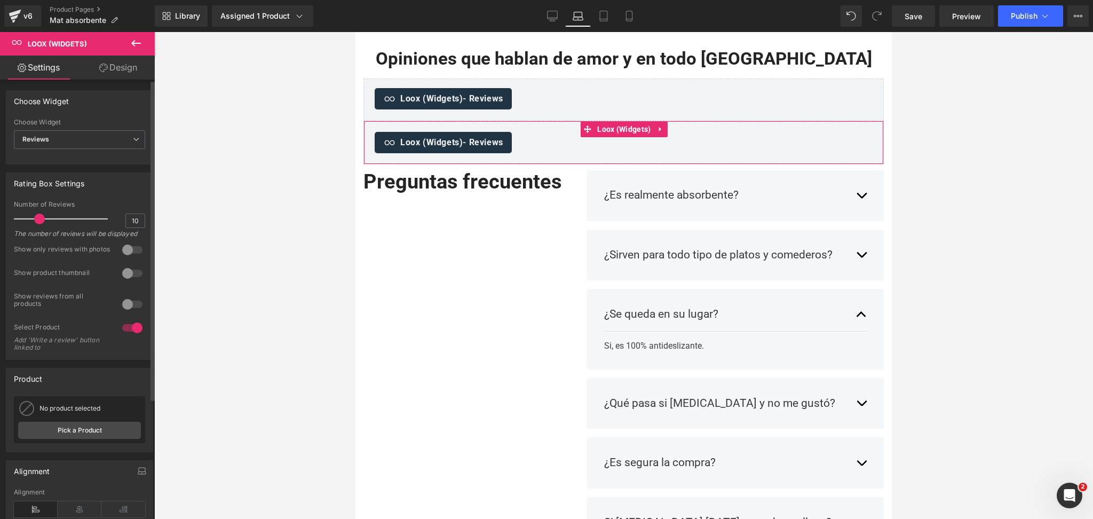
click at [46, 428] on div "No product selected Cama Elevada The Dogs: [PERSON_NAME] y Ven... Pick a Product" at bounding box center [79, 419] width 131 height 47
click at [76, 438] on link "Pick a Product" at bounding box center [79, 430] width 123 height 17
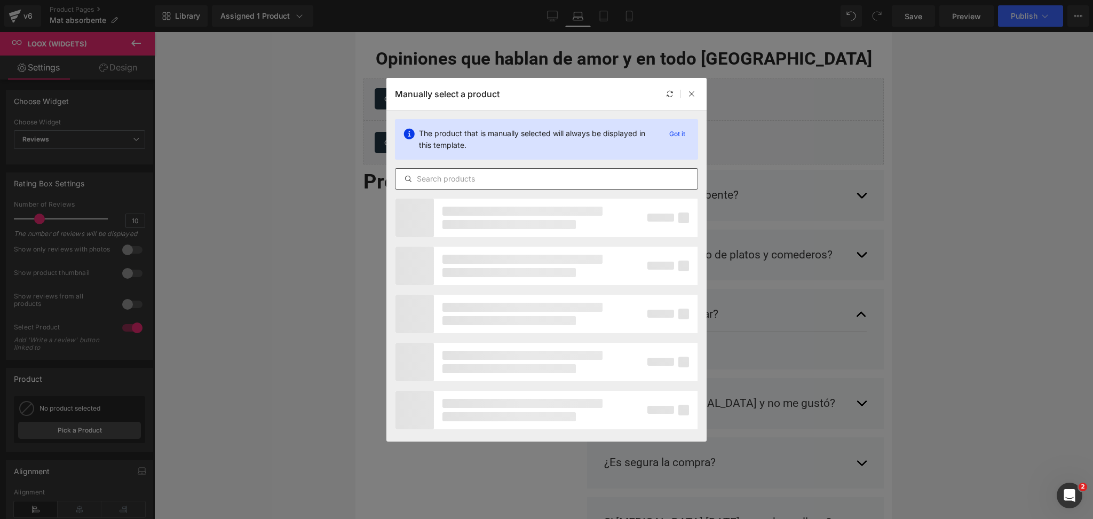
click at [497, 174] on input "text" at bounding box center [546, 178] width 302 height 13
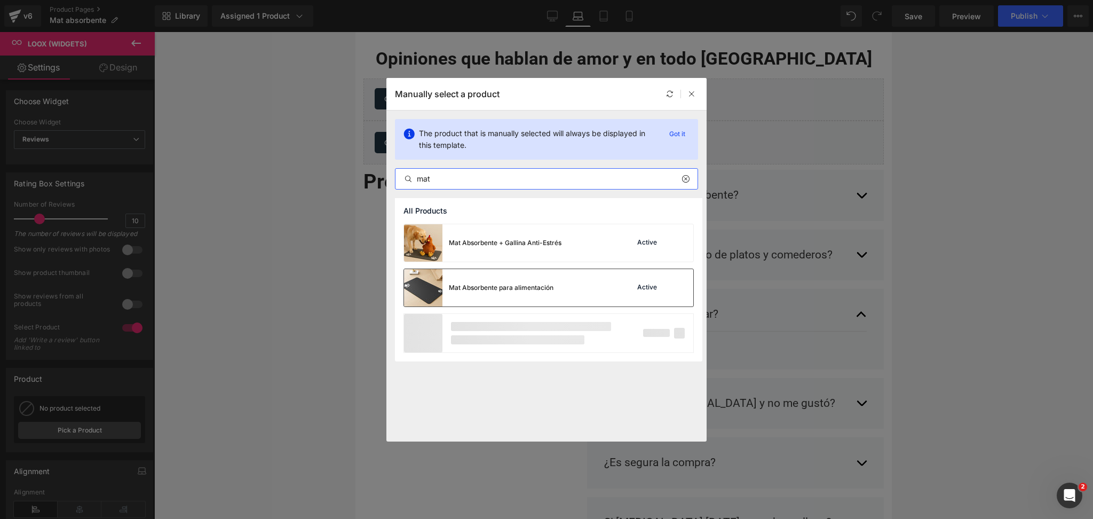
type input "mat"
click at [519, 286] on div "Mat Absorbente para alimentación" at bounding box center [501, 288] width 105 height 10
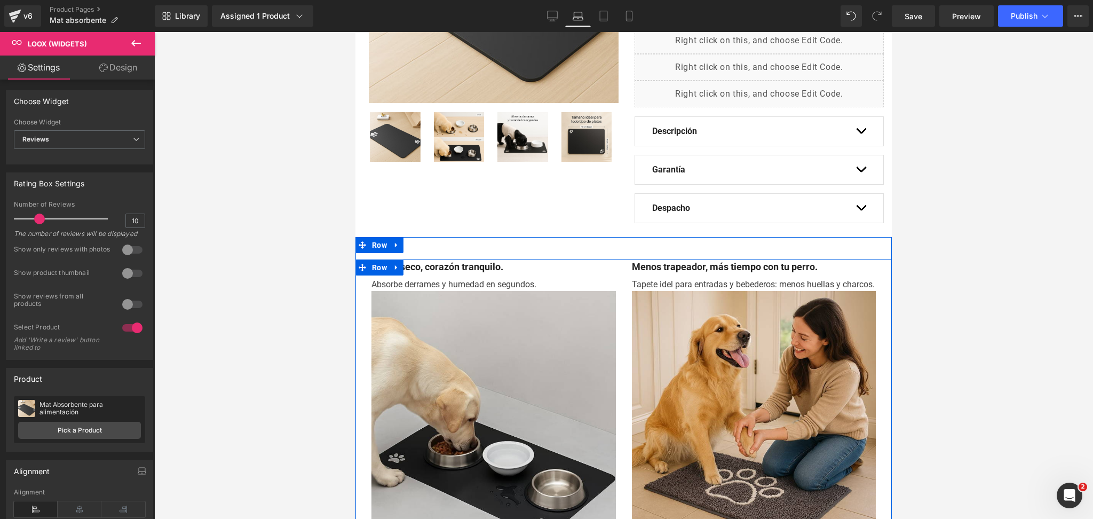
scroll to position [0, 0]
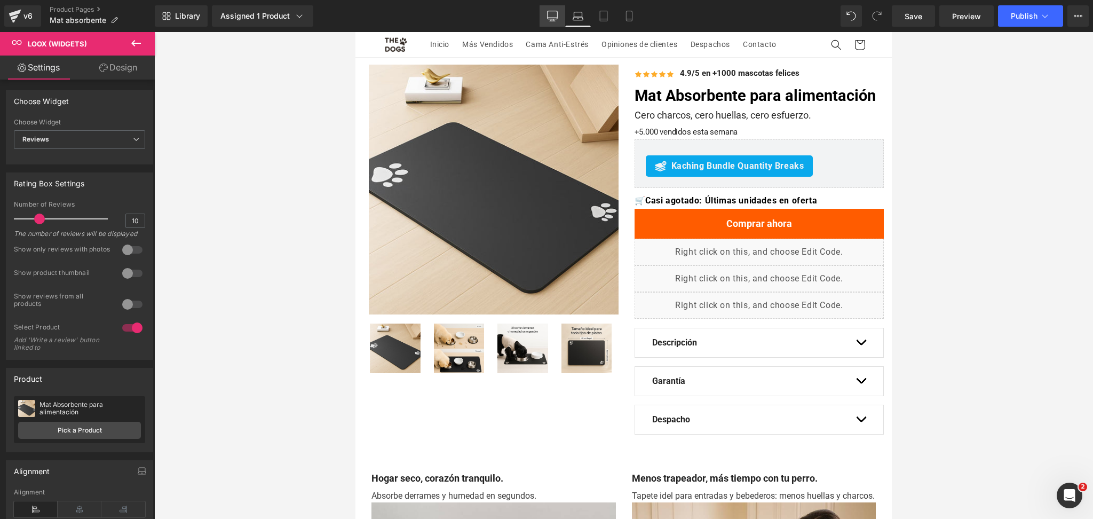
click at [551, 15] on icon at bounding box center [552, 16] width 11 height 11
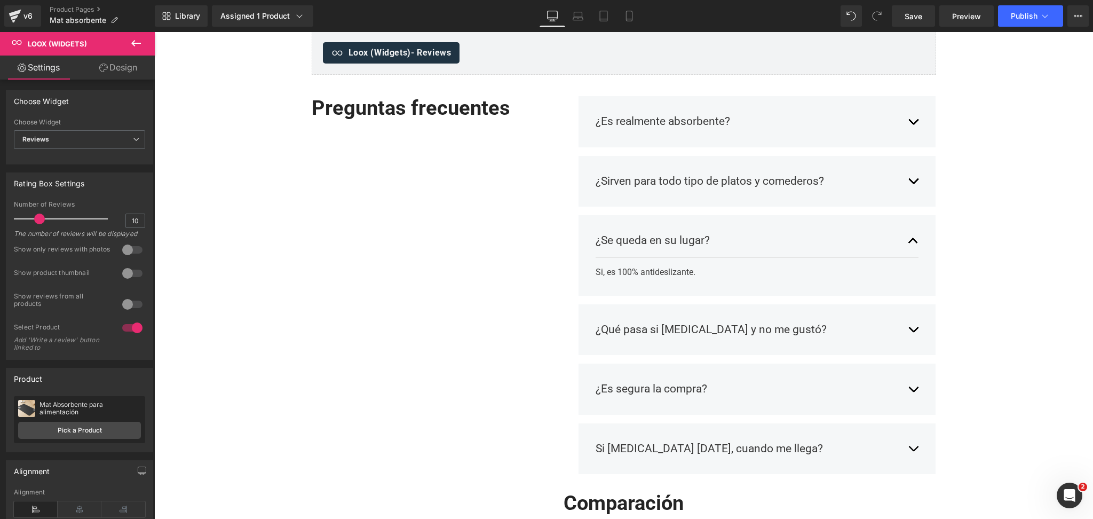
scroll to position [854, 0]
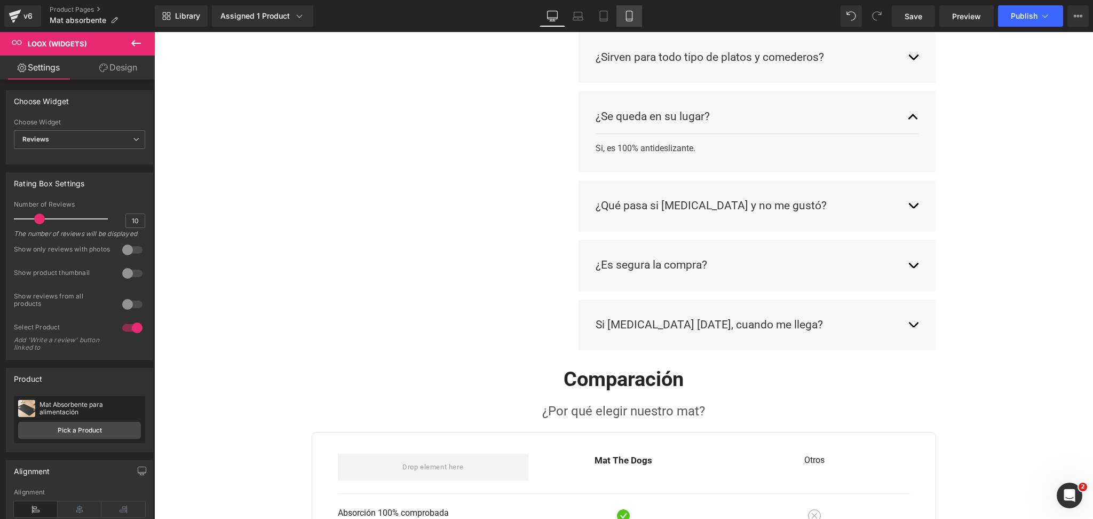
click at [631, 12] on icon at bounding box center [629, 16] width 6 height 10
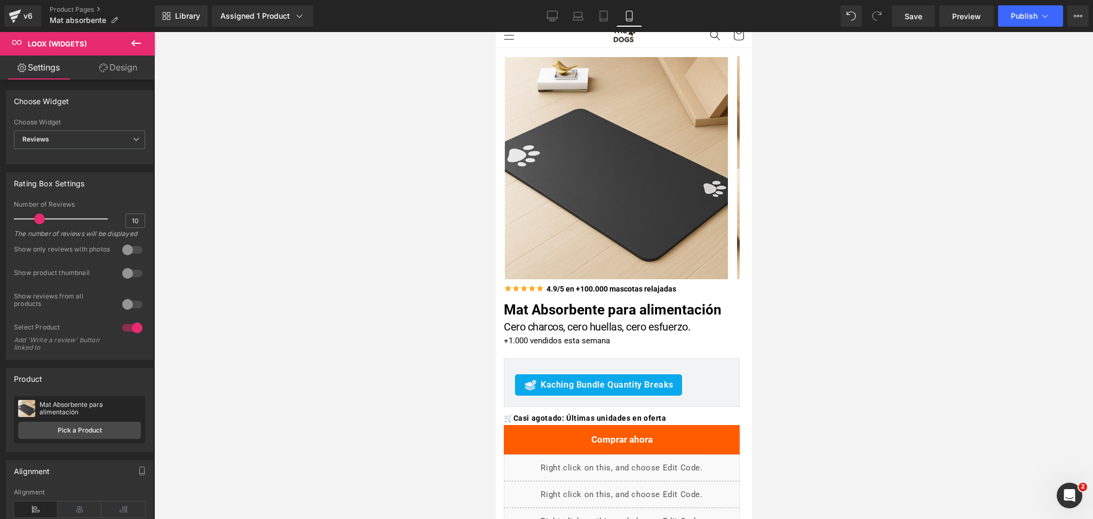
scroll to position [0, 0]
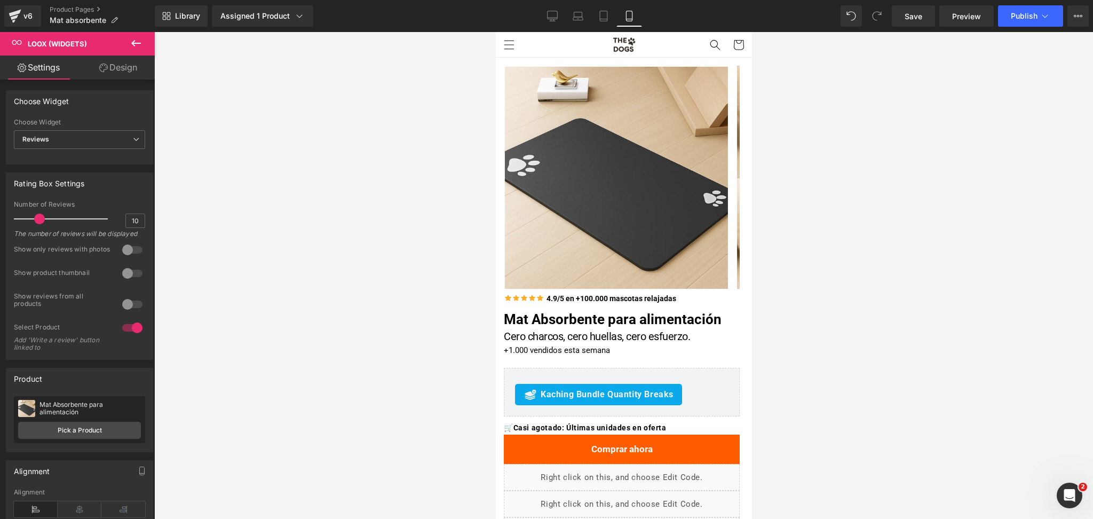
drag, startPoint x: 740, startPoint y: 194, endPoint x: 1249, endPoint y: 88, distance: 520.1
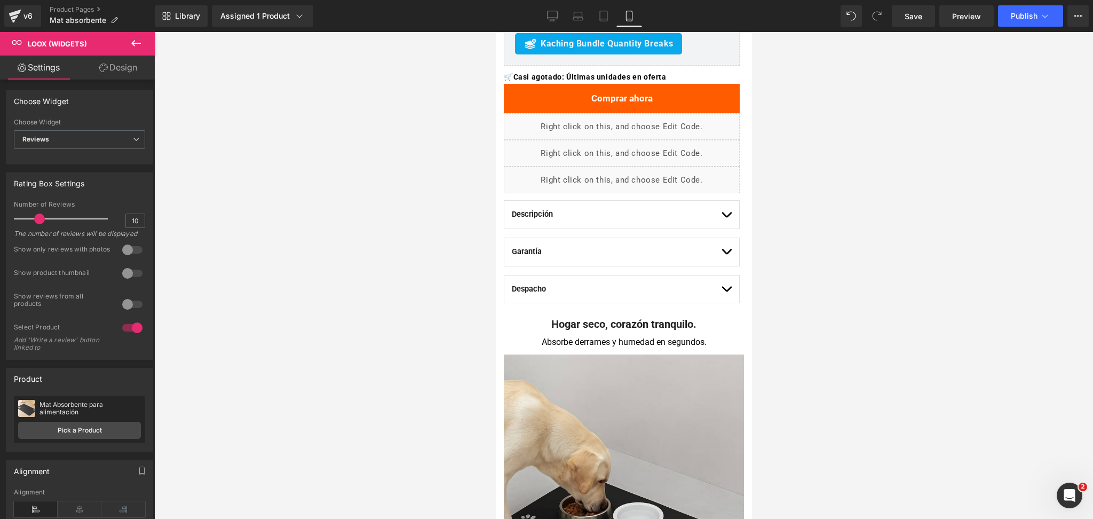
scroll to position [355, 0]
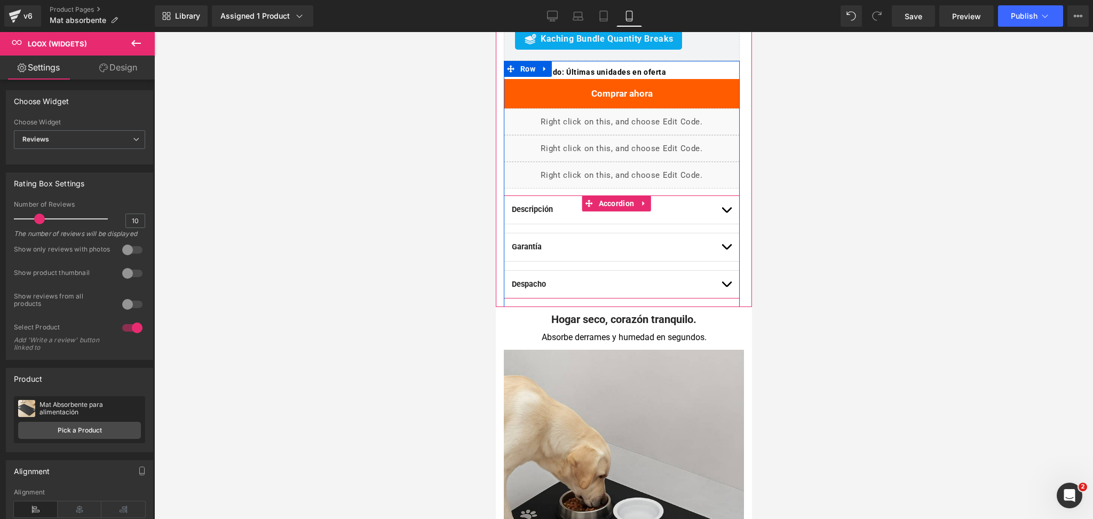
click at [720, 207] on button "button" at bounding box center [725, 210] width 11 height 28
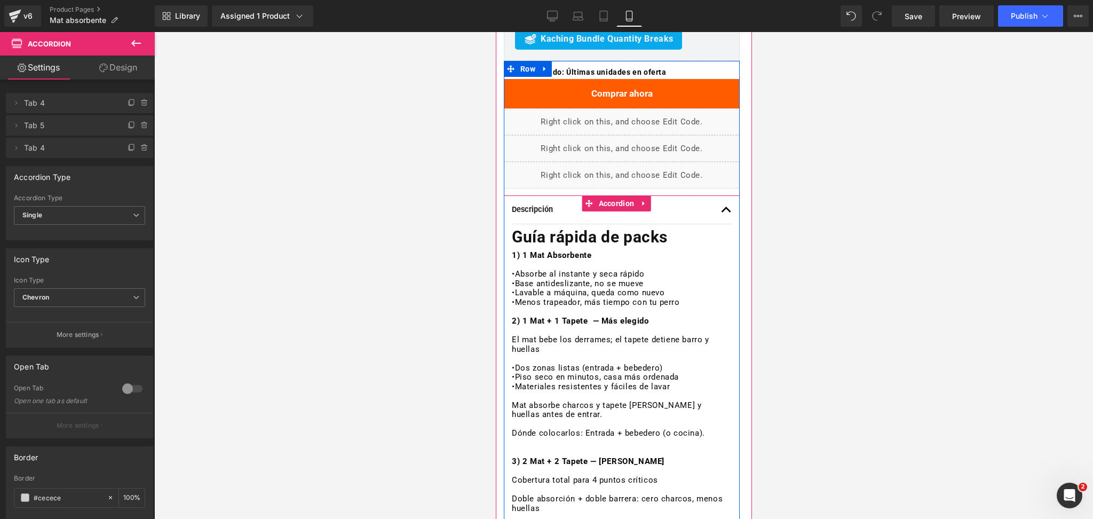
click at [726, 212] on span "button" at bounding box center [726, 212] width 0 height 0
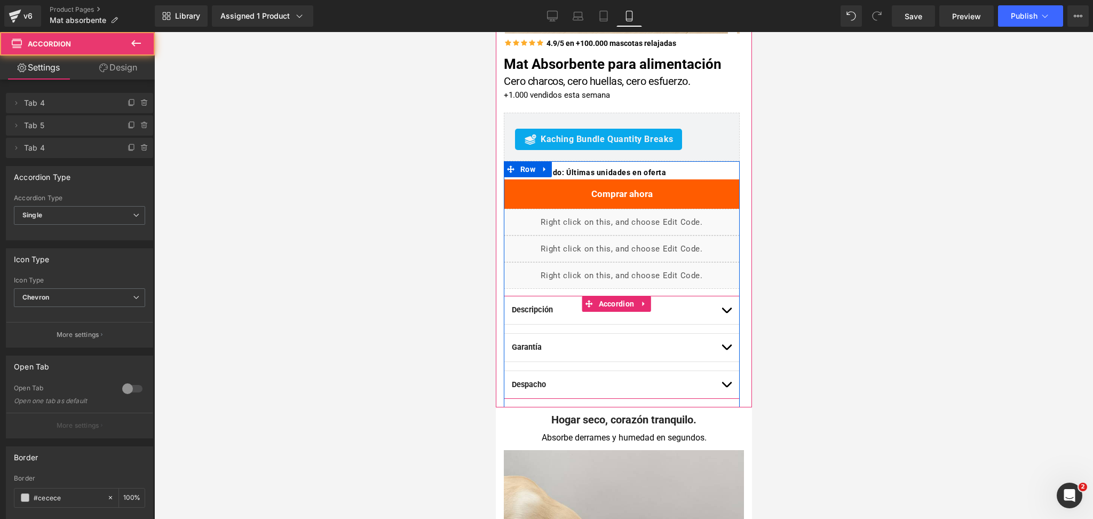
scroll to position [0, 0]
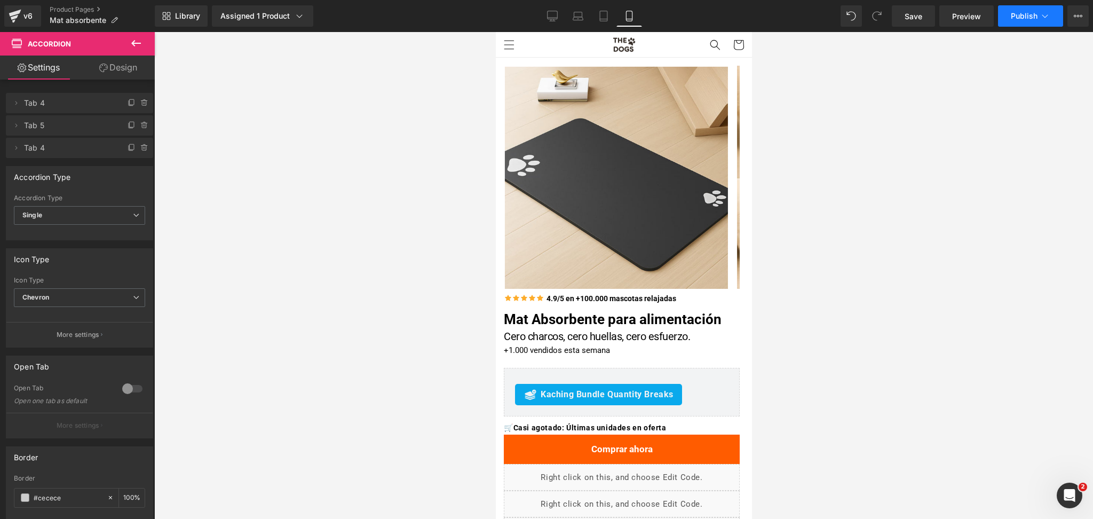
click at [1015, 12] on span "Publish" at bounding box center [1024, 16] width 27 height 9
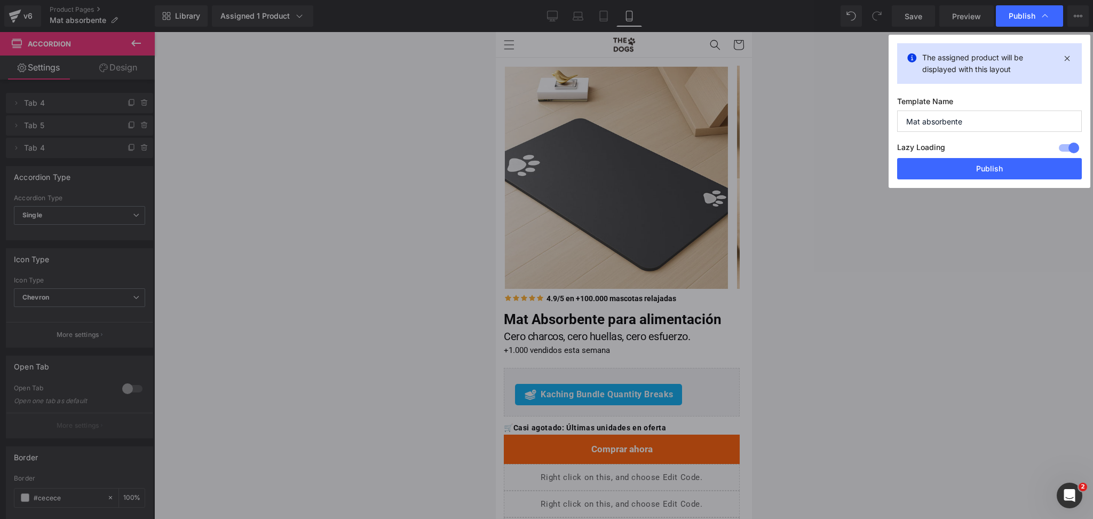
click at [998, 168] on button "Publish" at bounding box center [989, 168] width 185 height 21
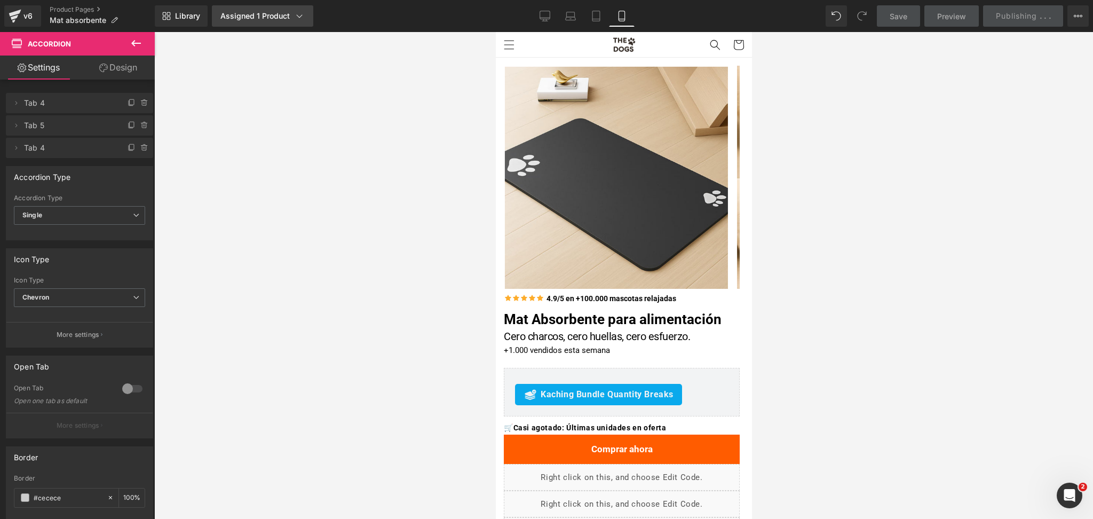
click at [288, 16] on div "Assigned 1 Product" at bounding box center [262, 16] width 84 height 11
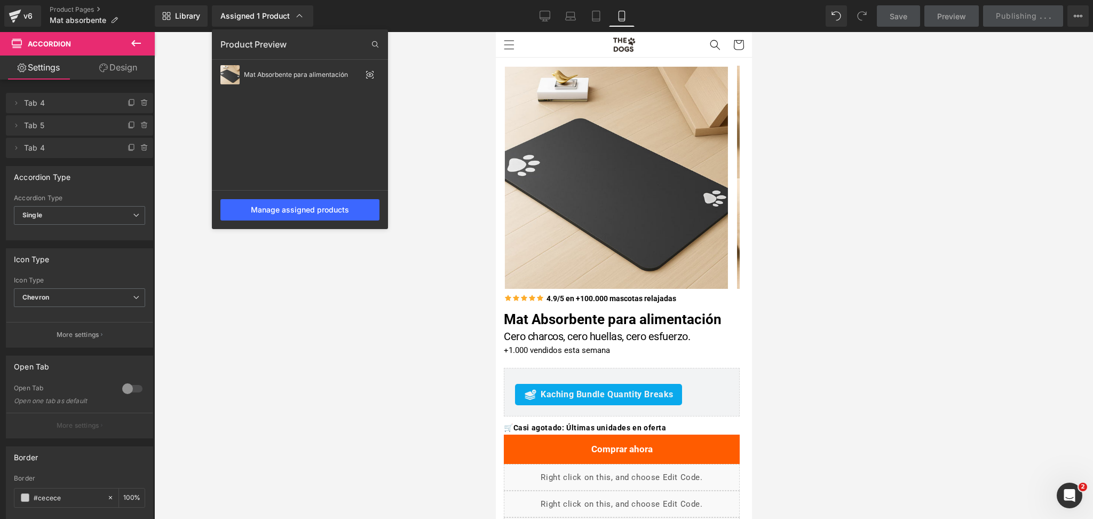
click at [254, 266] on div at bounding box center [623, 275] width 939 height 487
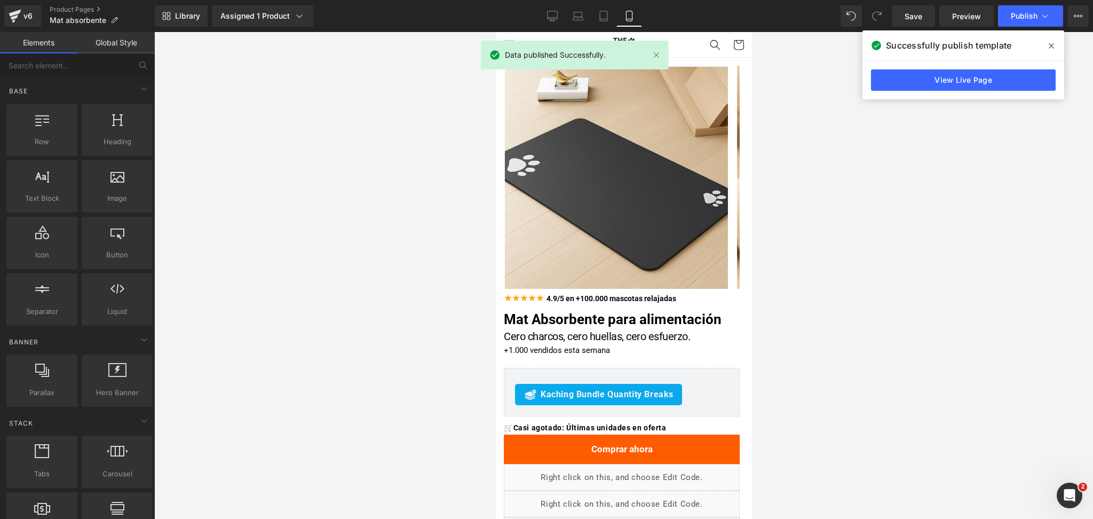
click at [908, 71] on link "View Live Page" at bounding box center [963, 79] width 185 height 21
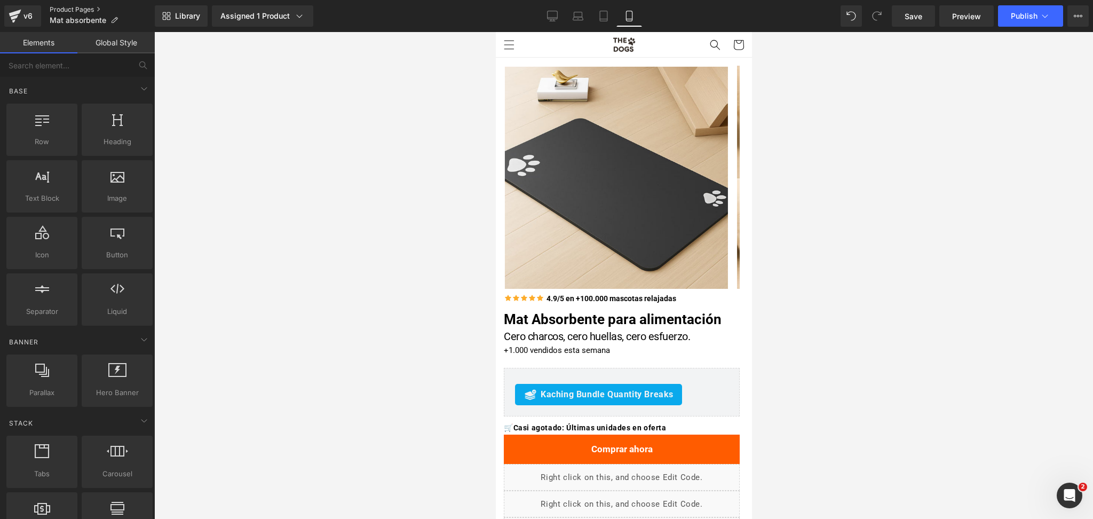
click at [91, 10] on link "Product Pages" at bounding box center [102, 9] width 105 height 9
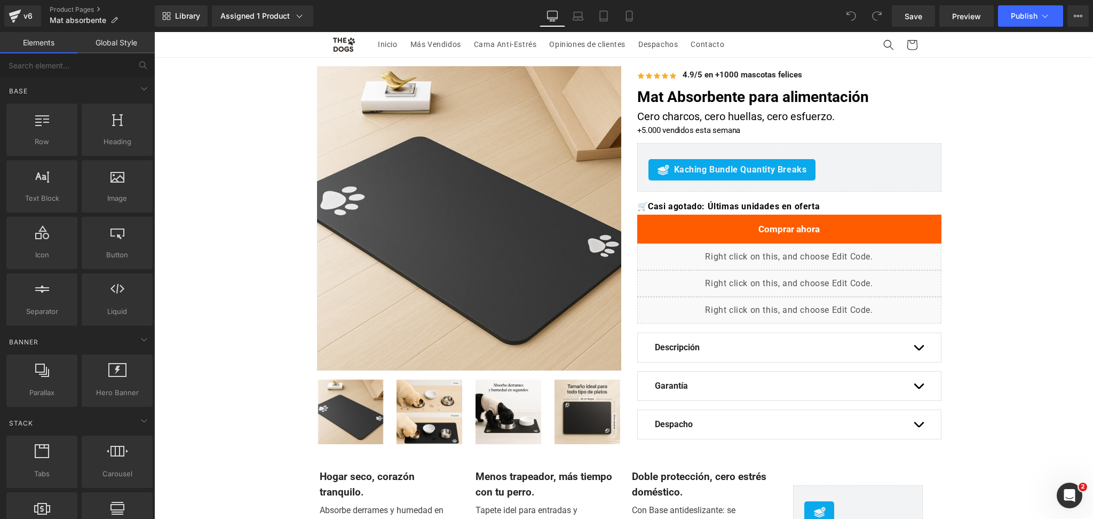
click at [69, 3] on div "v6 Product Pages Mat absorbente" at bounding box center [77, 16] width 155 height 32
click at [77, 4] on div "v6 Product Pages Mat absorbente" at bounding box center [77, 16] width 155 height 32
click at [82, 7] on link "Product Pages" at bounding box center [102, 9] width 105 height 9
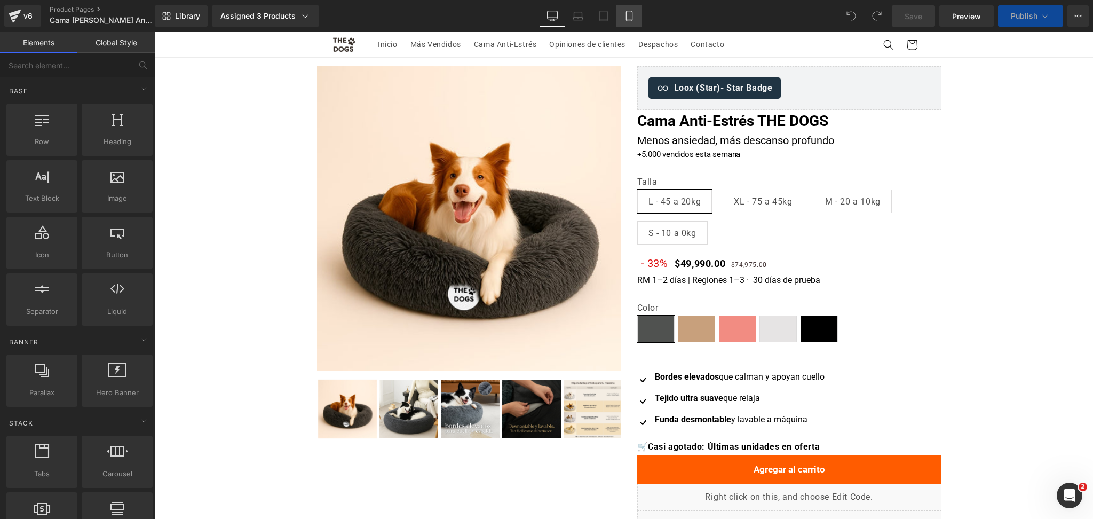
click at [630, 15] on icon at bounding box center [629, 16] width 11 height 11
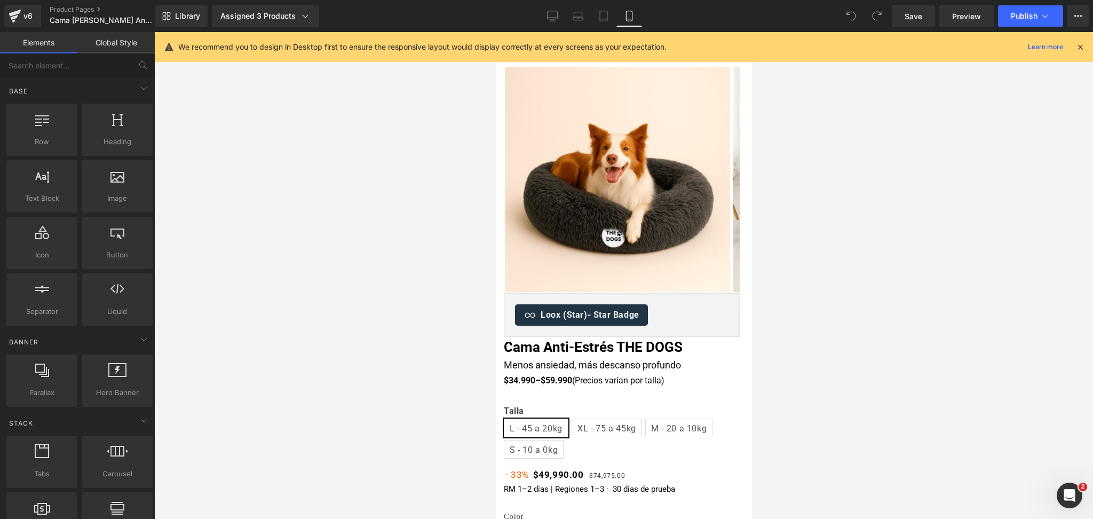
click at [1080, 52] on div at bounding box center [1080, 47] width 9 height 12
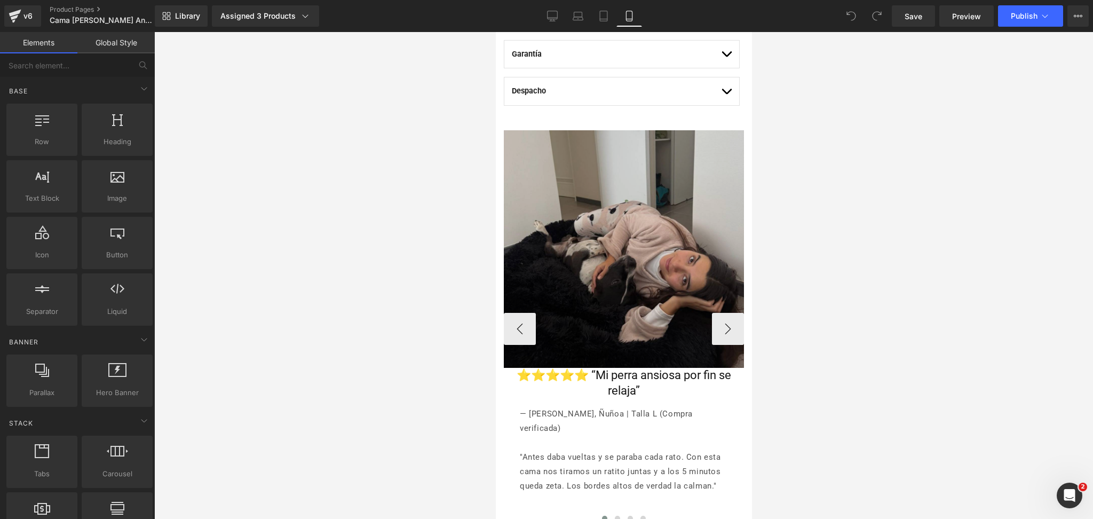
scroll to position [854, 0]
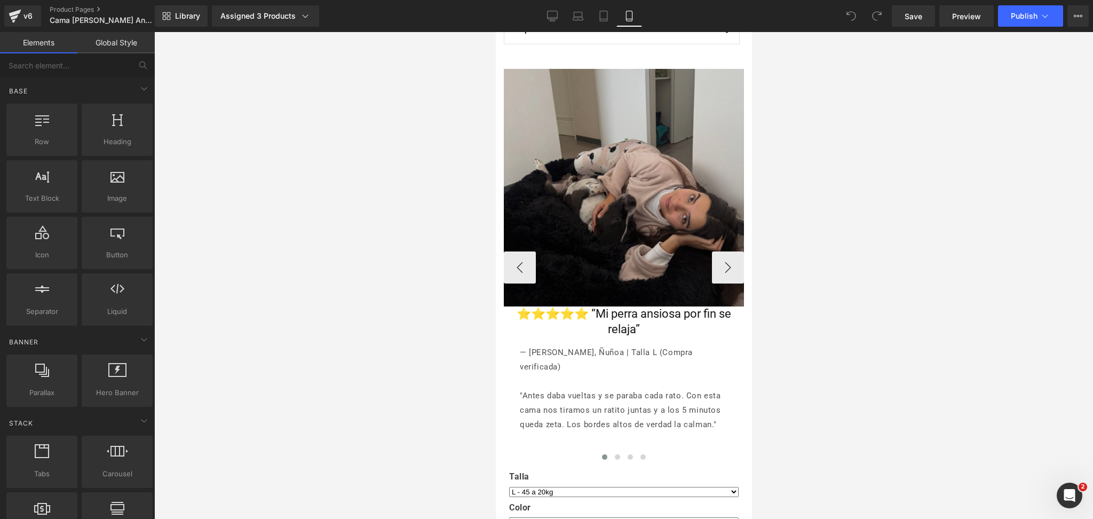
click at [631, 189] on div "Image" at bounding box center [623, 187] width 240 height 237
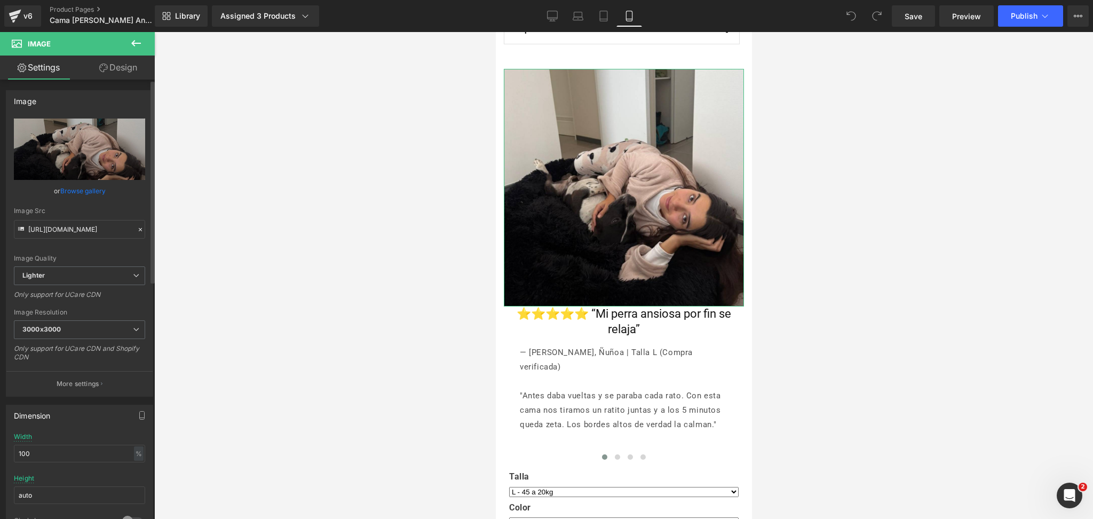
click at [82, 197] on link "Browse gallery" at bounding box center [82, 190] width 45 height 19
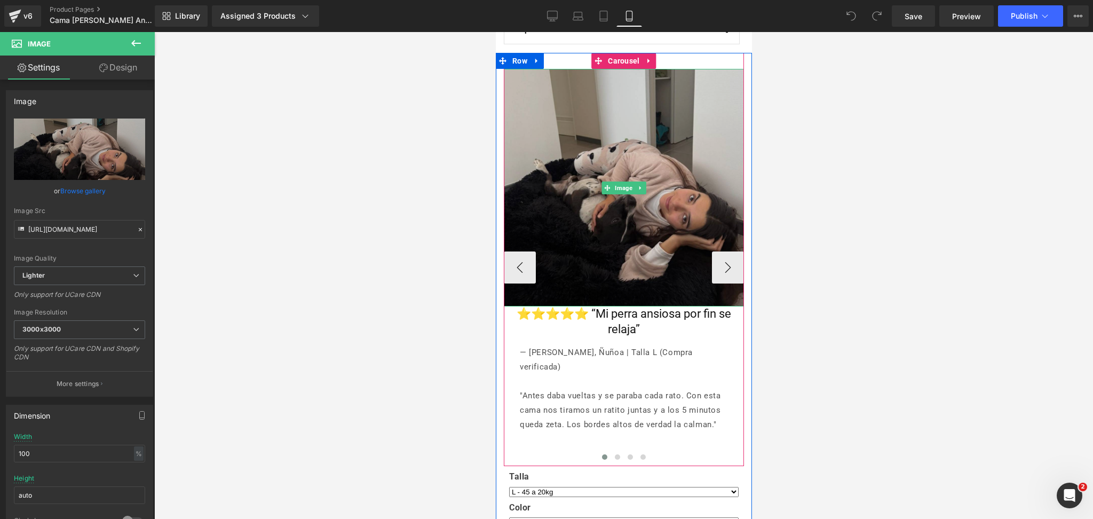
click at [602, 141] on img at bounding box center [623, 187] width 240 height 237
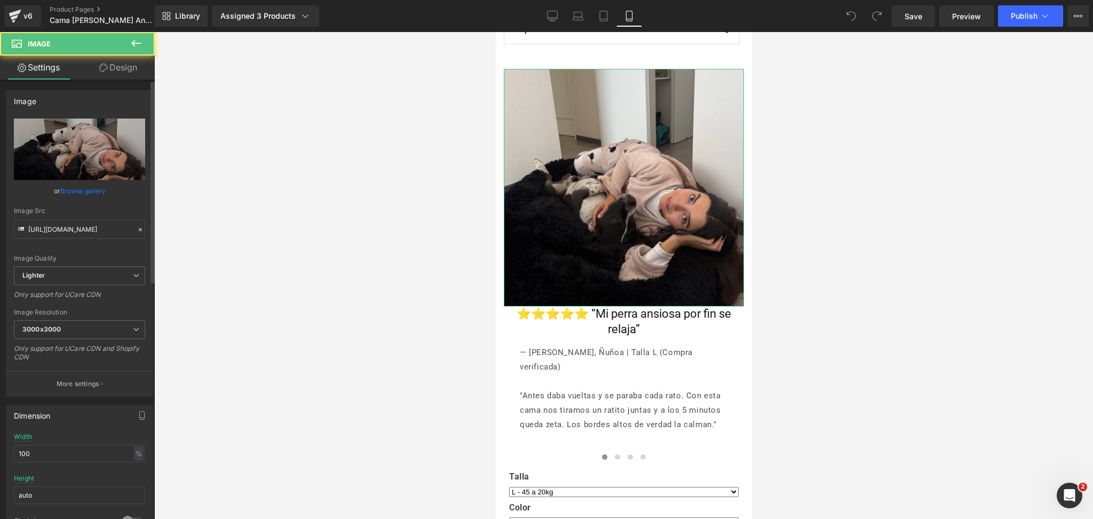
click at [76, 187] on link "Browse gallery" at bounding box center [82, 190] width 45 height 19
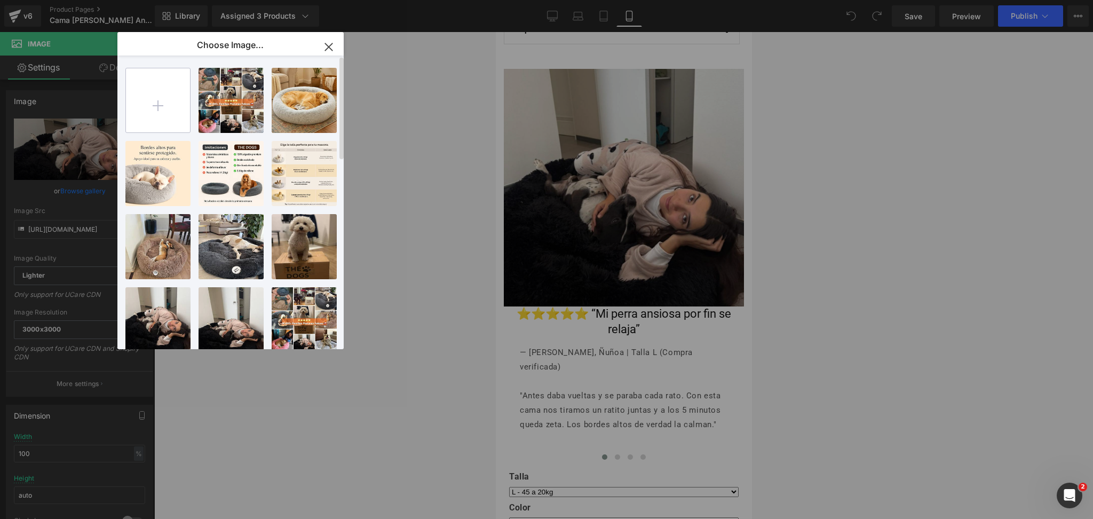
click at [150, 115] on input "file" at bounding box center [158, 100] width 64 height 64
type input "C:\fakepath\WhatsApp Image 2025-08-23 at 9.04.04 PM (1).webp"
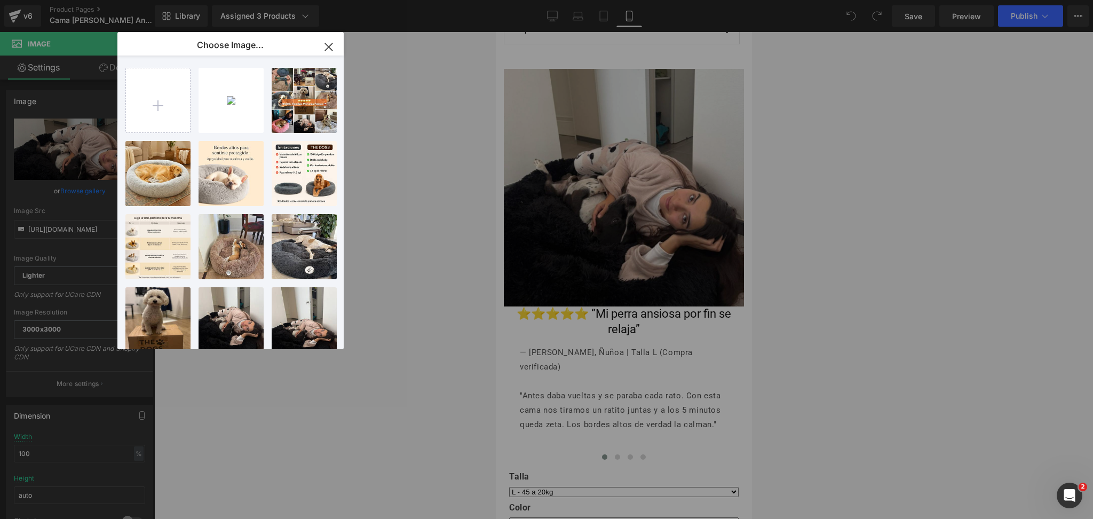
click at [0, 0] on div "WhatsAp...1_.webp 278.42 KB" at bounding box center [0, 0] width 0 height 0
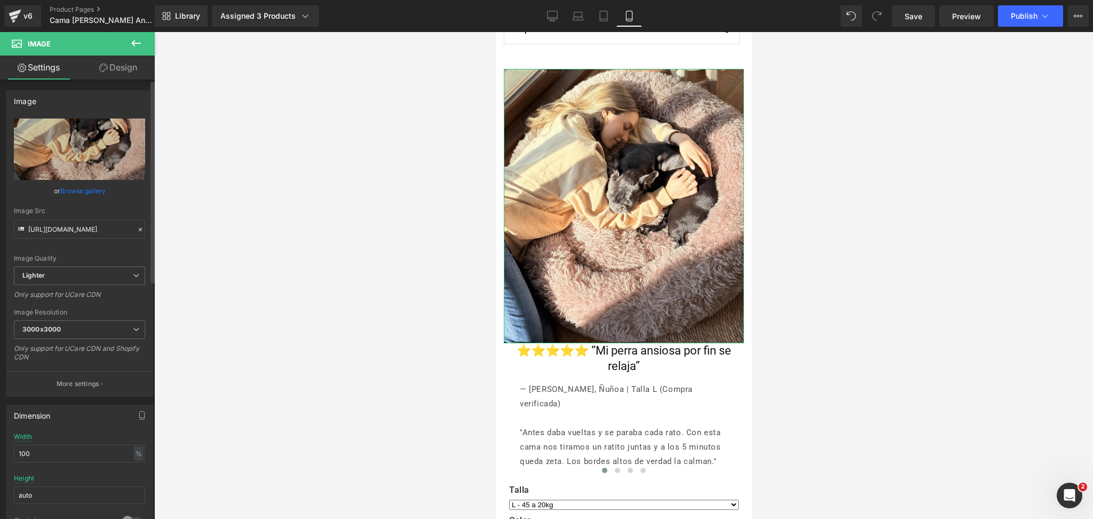
click at [94, 188] on link "Browse gallery" at bounding box center [82, 190] width 45 height 19
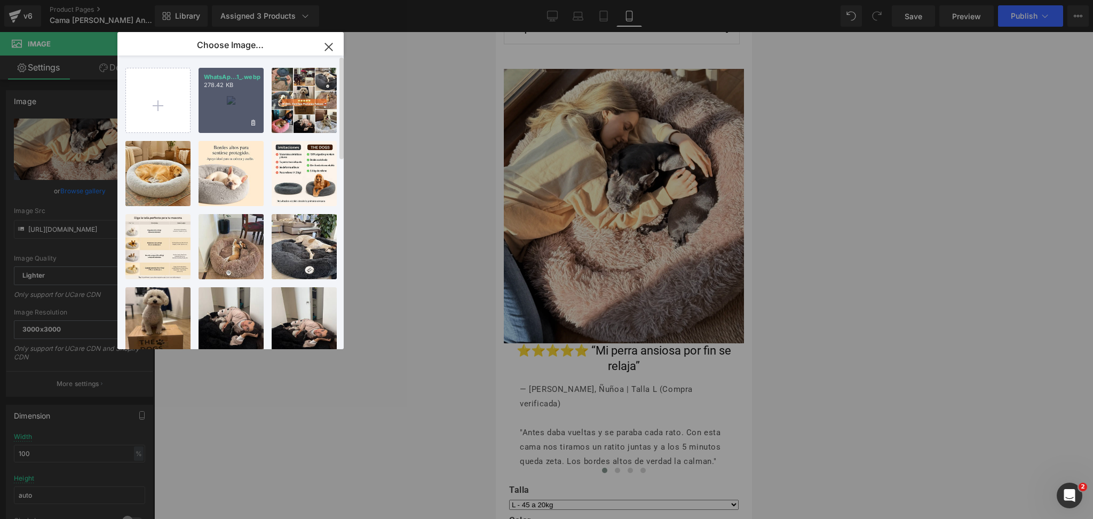
click at [219, 102] on div "WhatsAp...1_.webp 278.42 KB" at bounding box center [230, 100] width 65 height 65
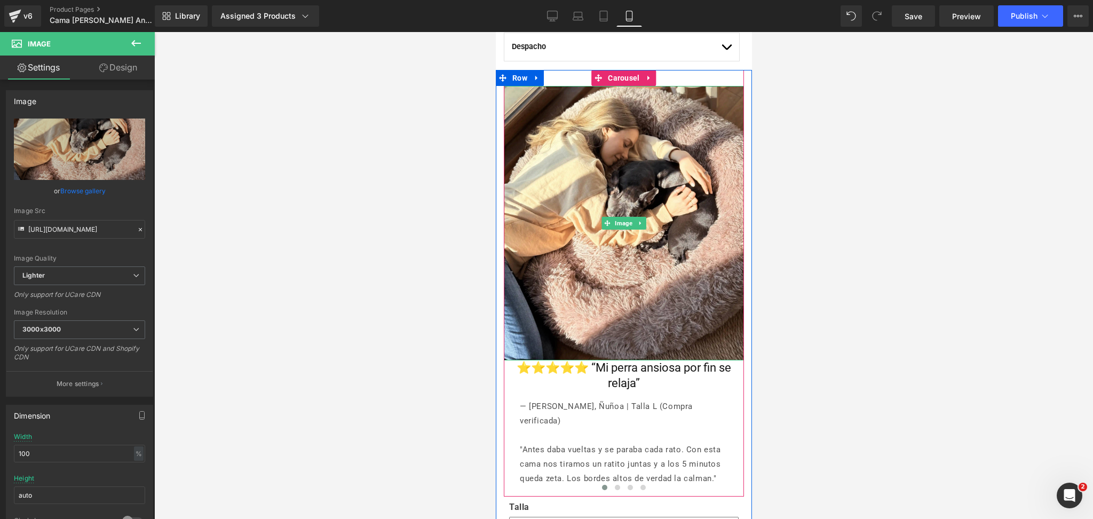
scroll to position [782, 0]
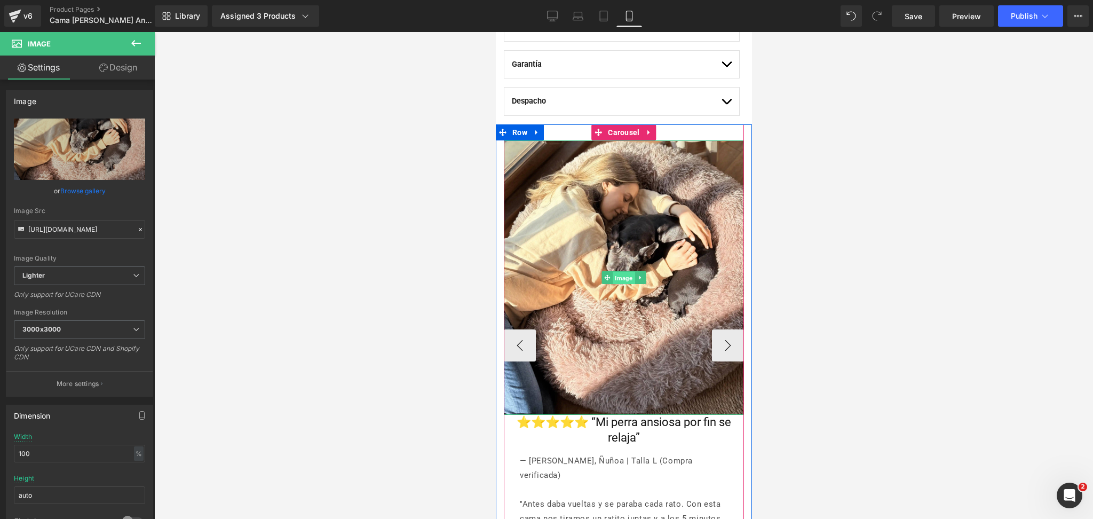
click at [619, 274] on span "Image" at bounding box center [623, 278] width 22 height 13
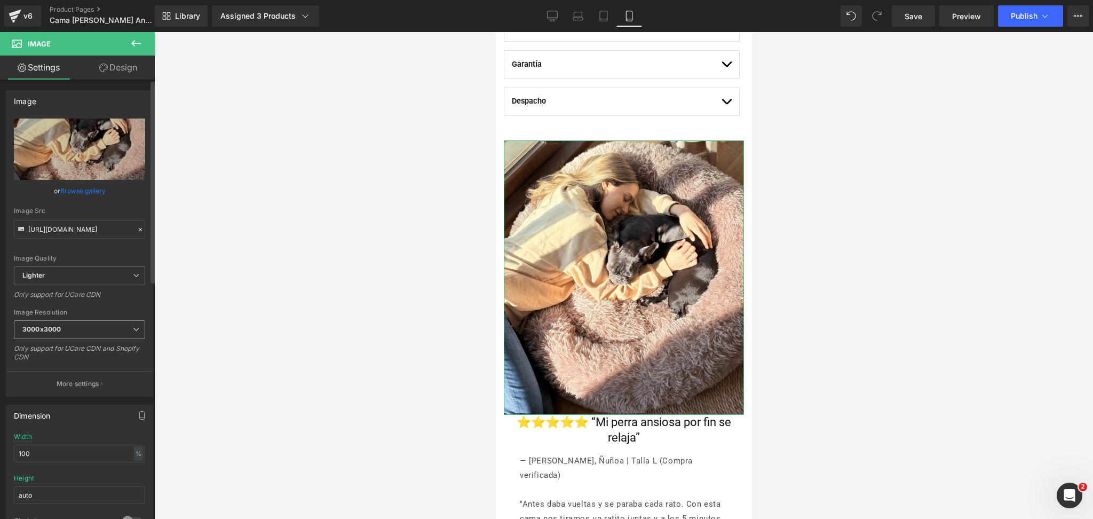
click at [105, 325] on span "3000x3000" at bounding box center [79, 329] width 131 height 19
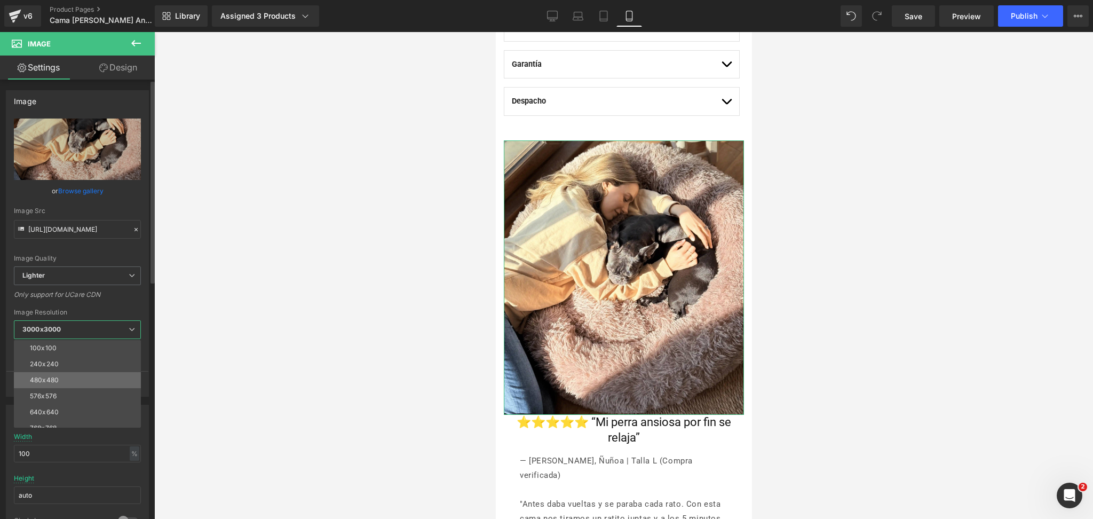
click at [81, 380] on li "480x480" at bounding box center [80, 380] width 132 height 16
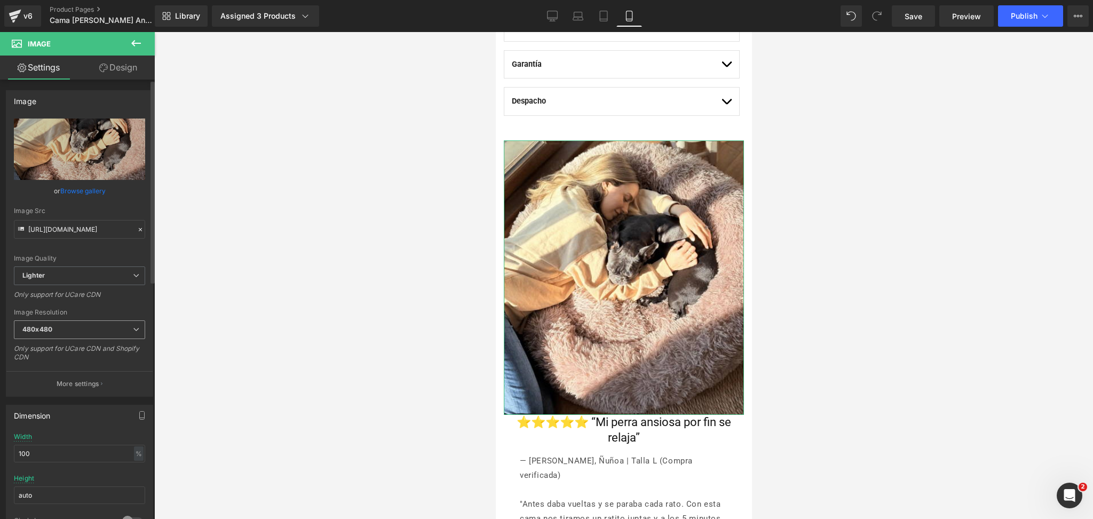
click at [118, 326] on span "480x480" at bounding box center [79, 329] width 131 height 19
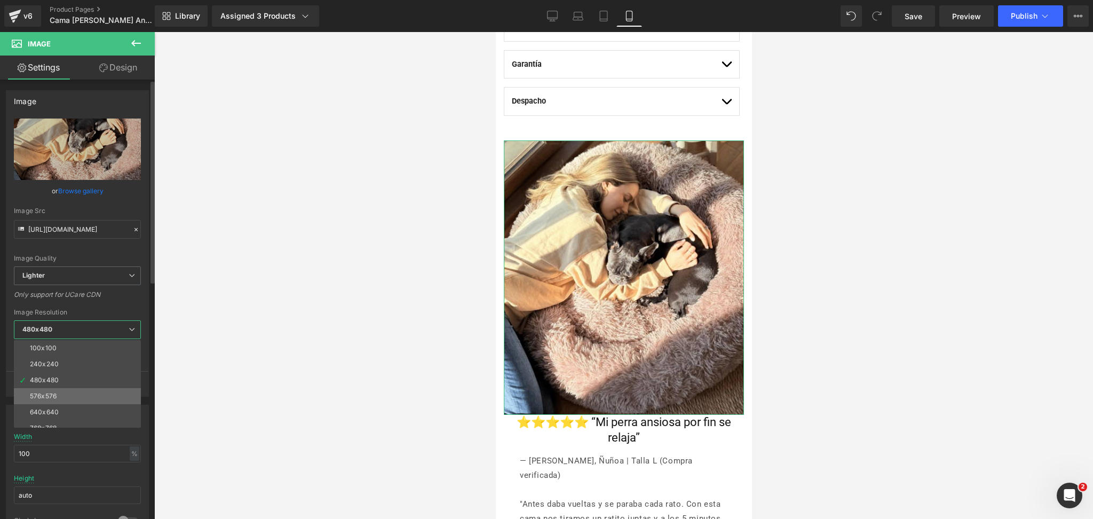
click at [103, 393] on li "576x576" at bounding box center [80, 396] width 132 height 16
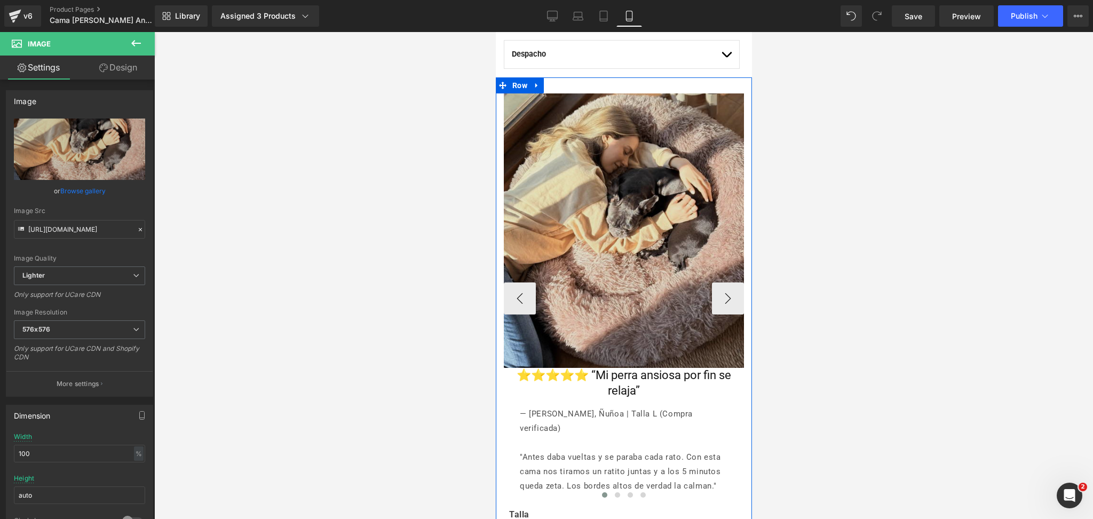
scroll to position [854, 0]
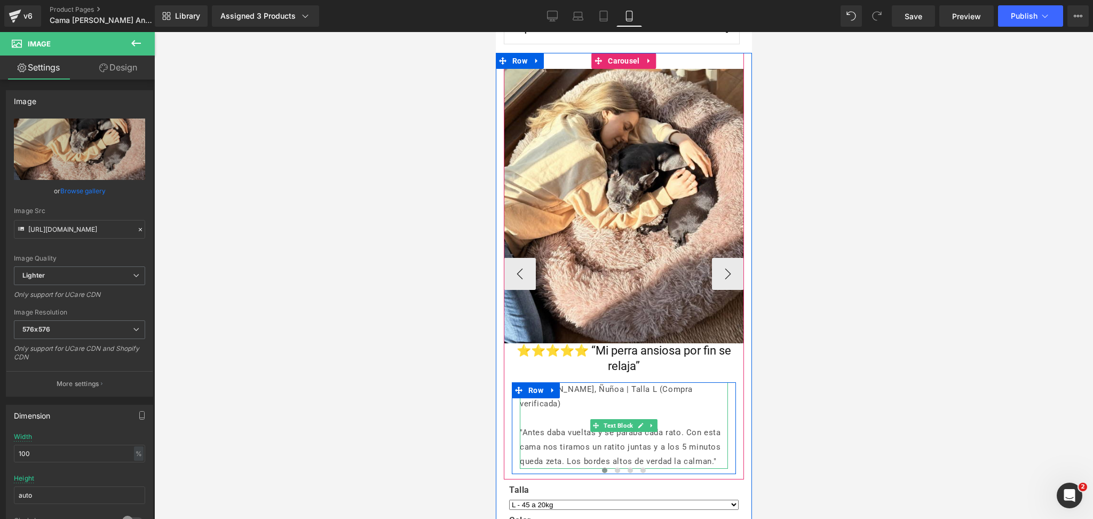
click at [581, 388] on p "— Francisca Gonzalez, Ñuñoa | Talla L (Compra verificada)" at bounding box center [623, 396] width 208 height 29
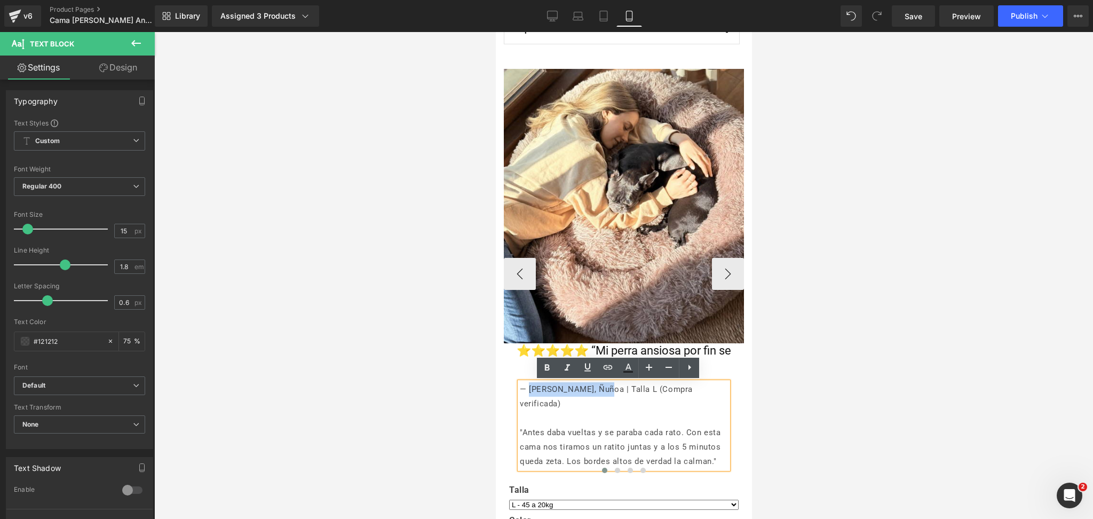
drag, startPoint x: 601, startPoint y: 391, endPoint x: 526, endPoint y: 394, distance: 75.3
click at [526, 394] on p "— Francisca Gonzalez, Ñuñoa | Talla L (Compra verificada)" at bounding box center [623, 396] width 208 height 29
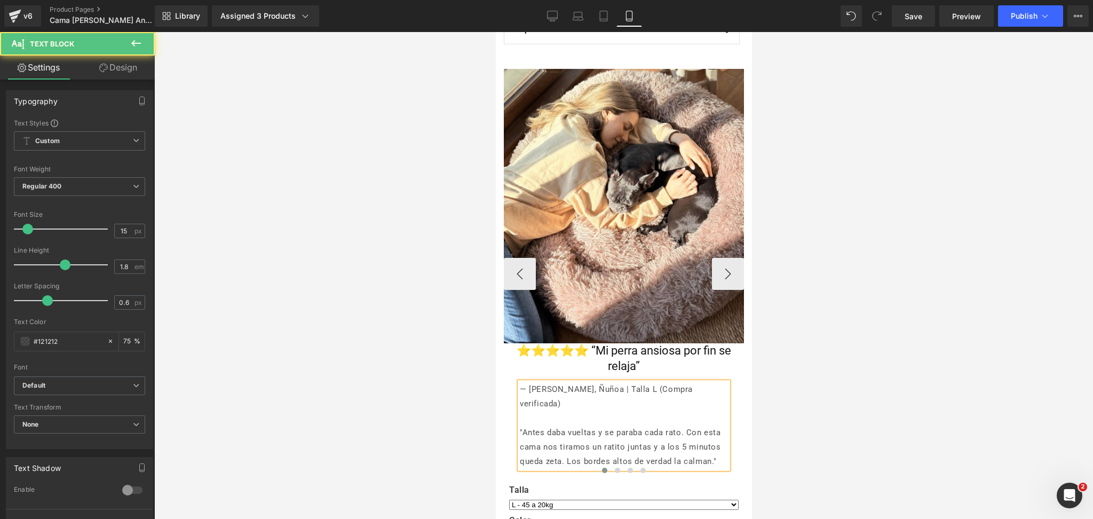
click at [582, 391] on p "— Ale Beyer, Ñuñoa | Talla L (Compra verificada)" at bounding box center [623, 396] width 208 height 29
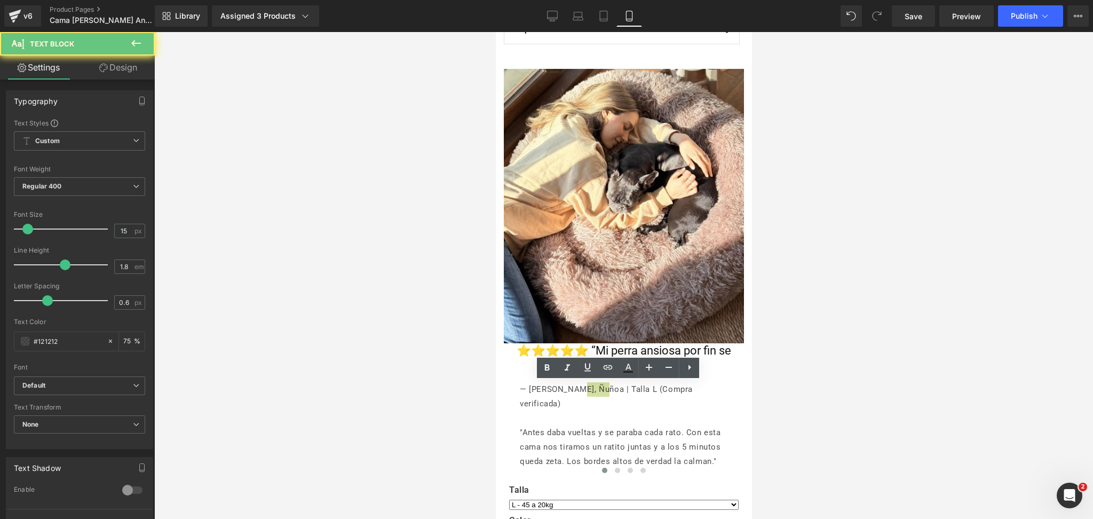
click at [900, 317] on div at bounding box center [623, 275] width 939 height 487
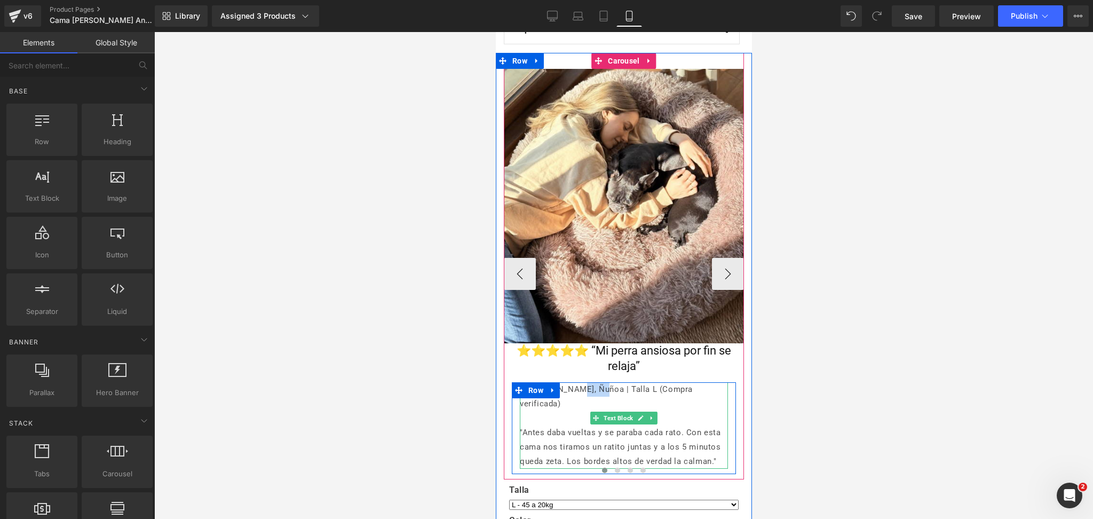
click at [638, 396] on p "— Ale Beyer, Ñuñoa | Talla L (Compra verificada)" at bounding box center [623, 396] width 208 height 29
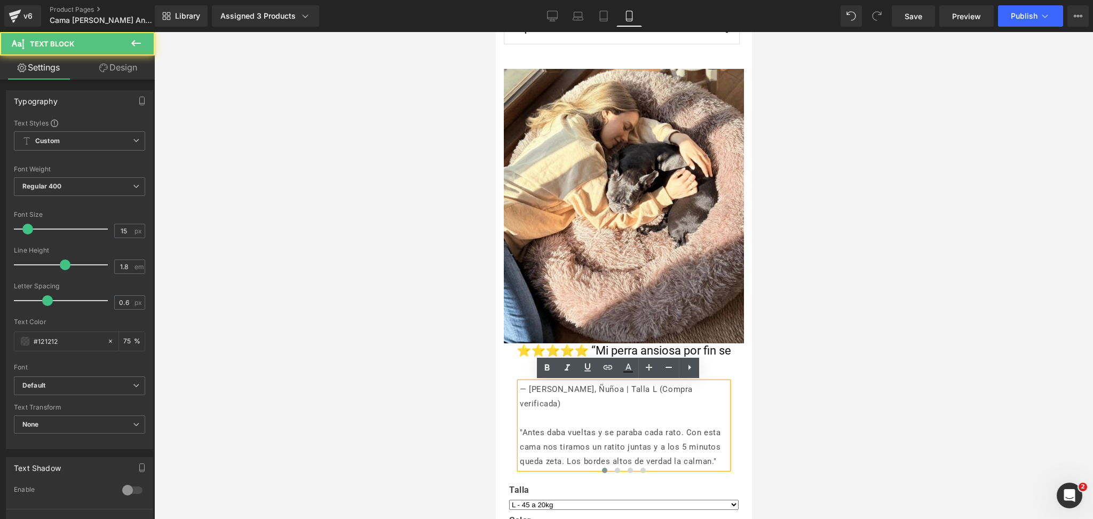
click at [886, 355] on div at bounding box center [623, 275] width 939 height 487
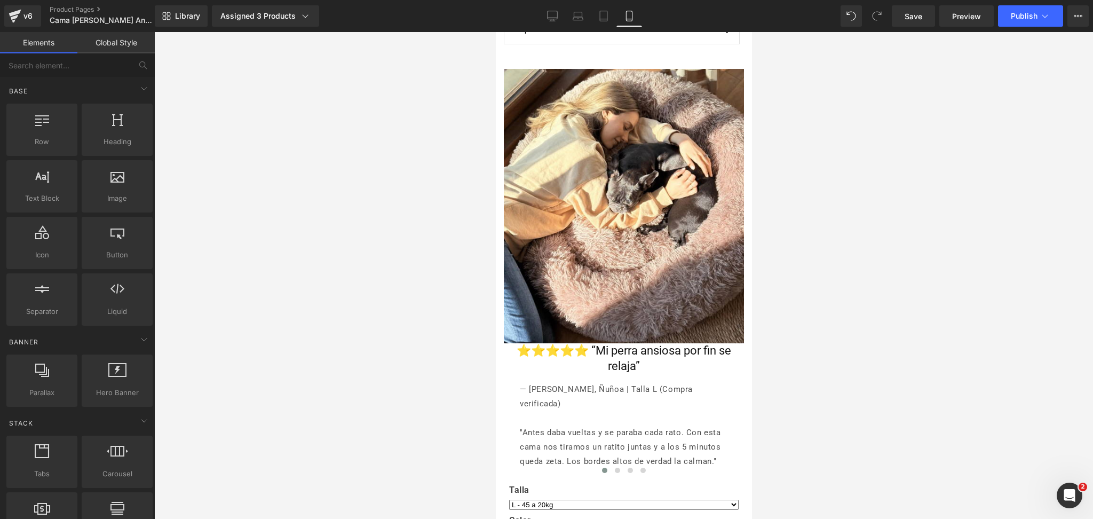
click at [801, 384] on div at bounding box center [623, 275] width 939 height 487
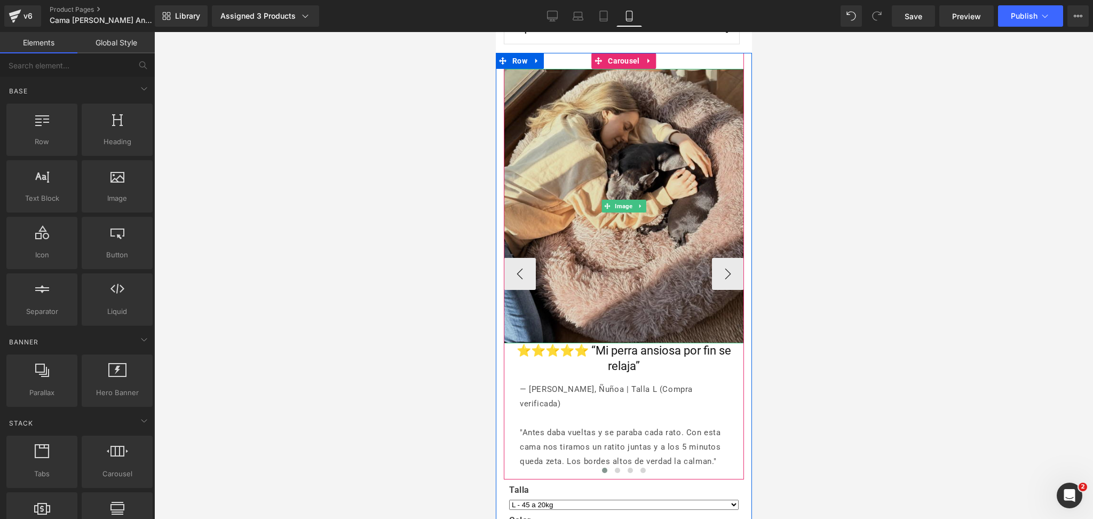
click at [708, 238] on img at bounding box center [623, 206] width 240 height 274
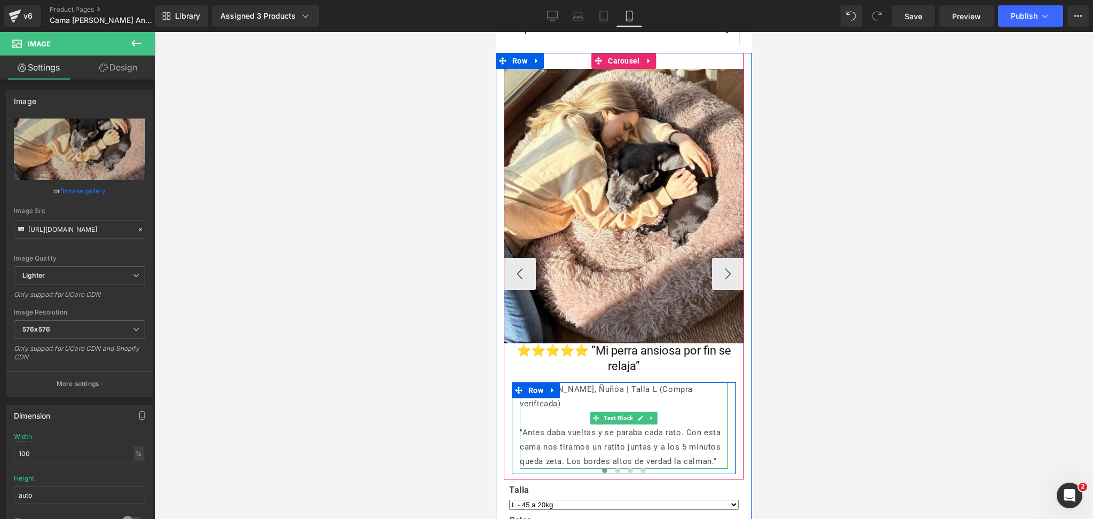
click at [681, 425] on p ""Antes daba vueltas y se paraba cada rato. Con esta cama nos tiramos un ratito …" at bounding box center [623, 446] width 208 height 43
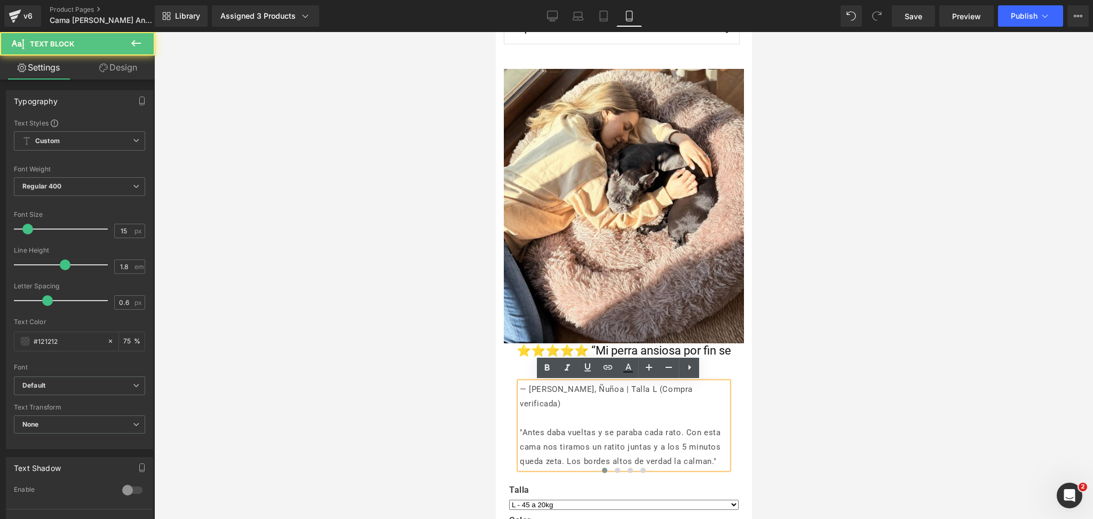
click at [814, 337] on div at bounding box center [623, 275] width 939 height 487
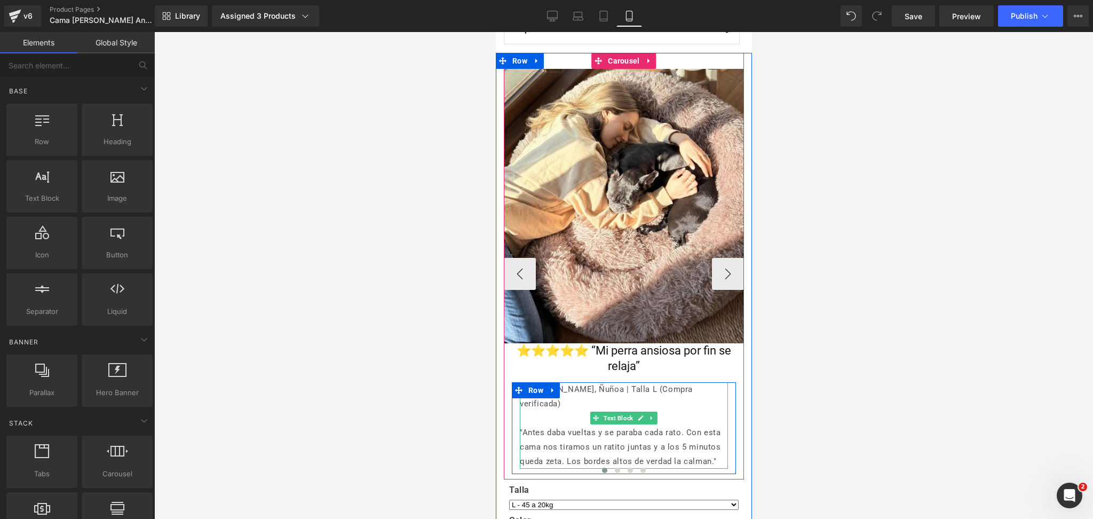
click at [578, 389] on p "— Ale Beyer, Ñuñoa | Talla L (Compra verificada)" at bounding box center [623, 396] width 208 height 29
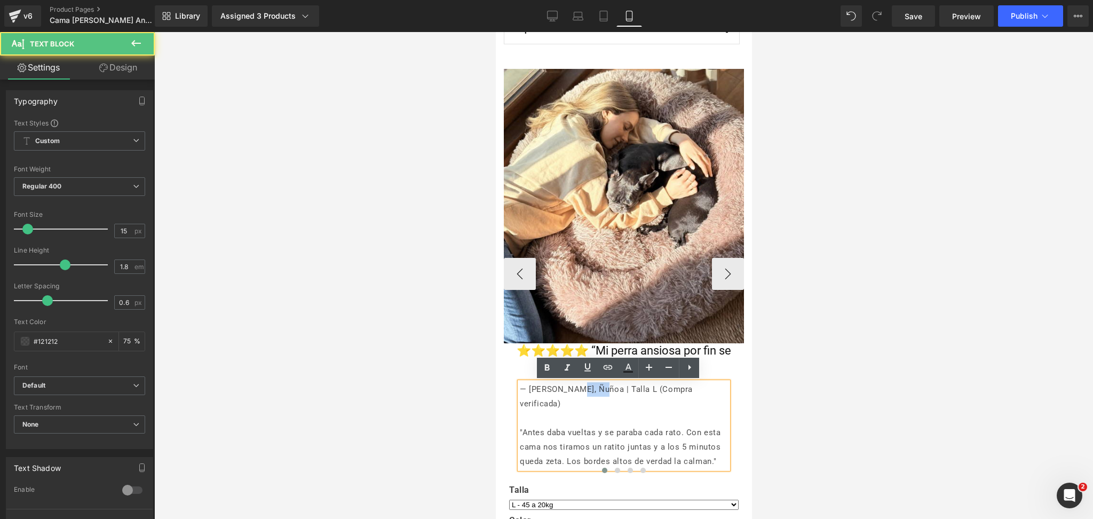
click at [578, 389] on p "— Ale Beyer, Ñuñoa | Talla L (Compra verificada)" at bounding box center [623, 396] width 208 height 29
click at [649, 425] on p ""Antes daba vueltas y se paraba cada rato. Con esta cama nos tiramos un ratito …" at bounding box center [623, 446] width 208 height 43
click at [568, 387] on p "— Ale Beyer, Ñuñoa | Talla L (Compra verificada)" at bounding box center [623, 396] width 208 height 29
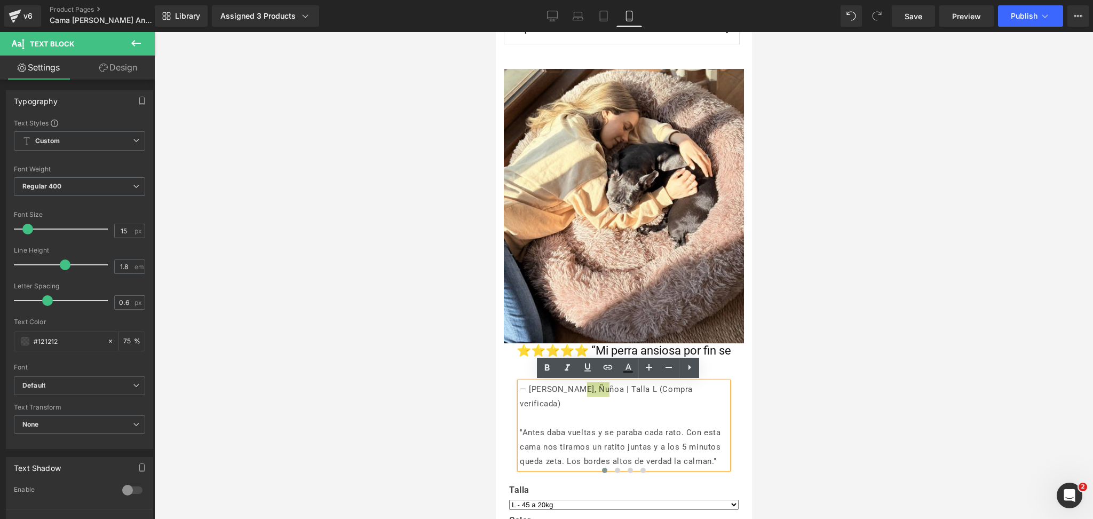
click at [820, 286] on div at bounding box center [623, 275] width 939 height 487
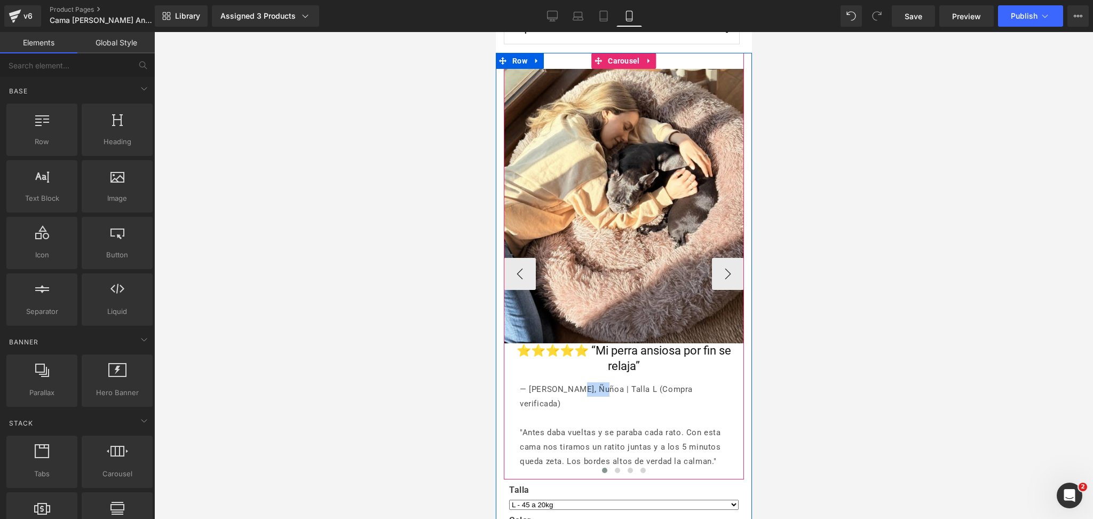
click at [577, 387] on p "— Ale Beyer, Ñuñoa | Talla L (Compra verificada)" at bounding box center [623, 396] width 208 height 29
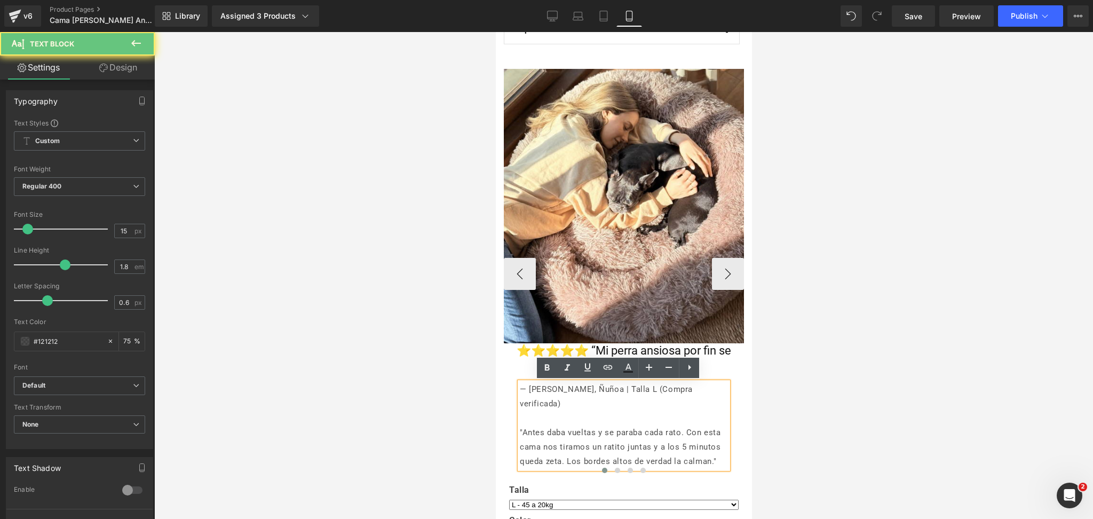
click at [579, 389] on p "— Ale Beyer, Ñuñoa | Talla L (Compra verificada)" at bounding box center [623, 396] width 208 height 29
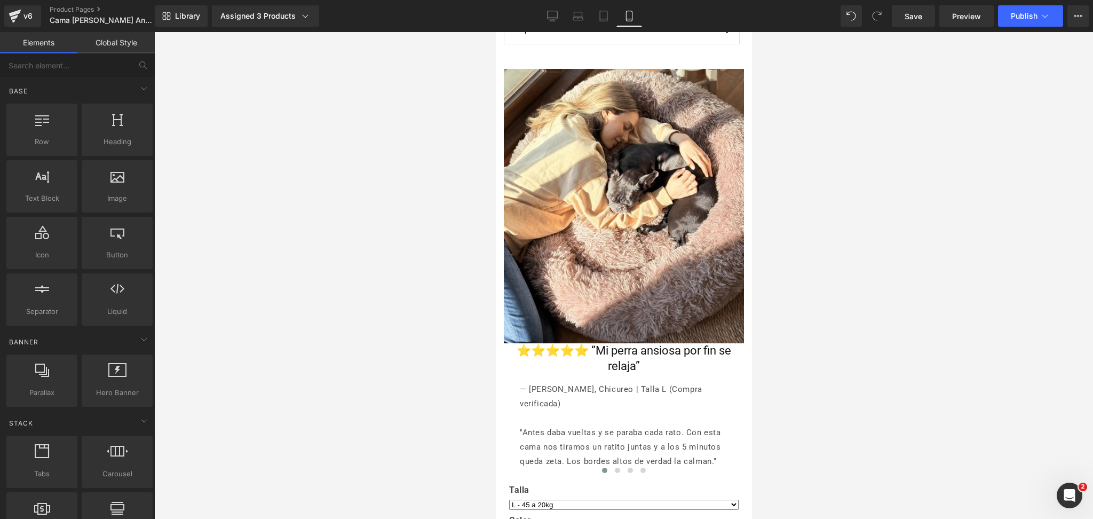
click at [869, 286] on div at bounding box center [623, 275] width 939 height 487
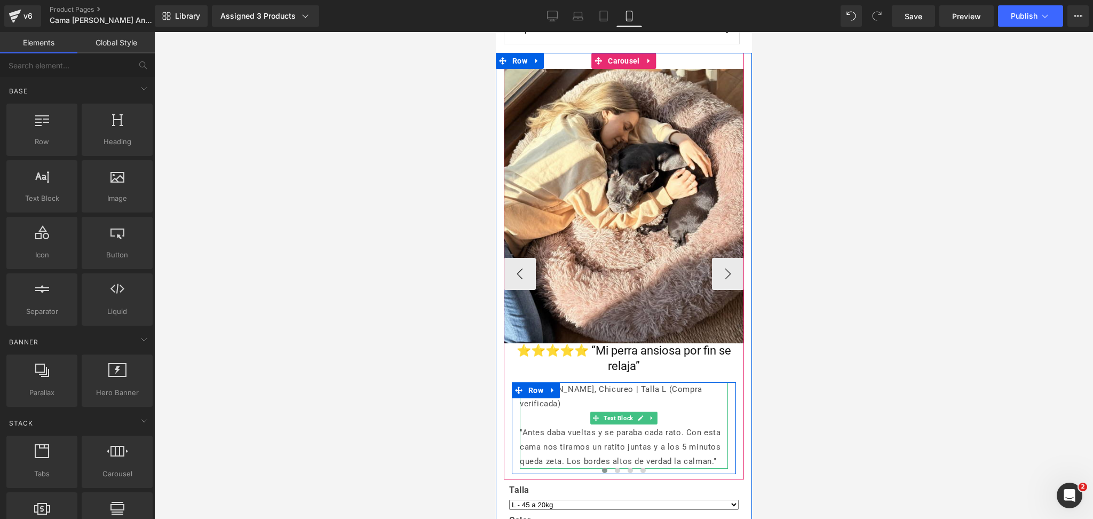
click at [646, 387] on p "— Ale Beyer, Chicureo | Talla L (Compra verificada)" at bounding box center [623, 396] width 208 height 29
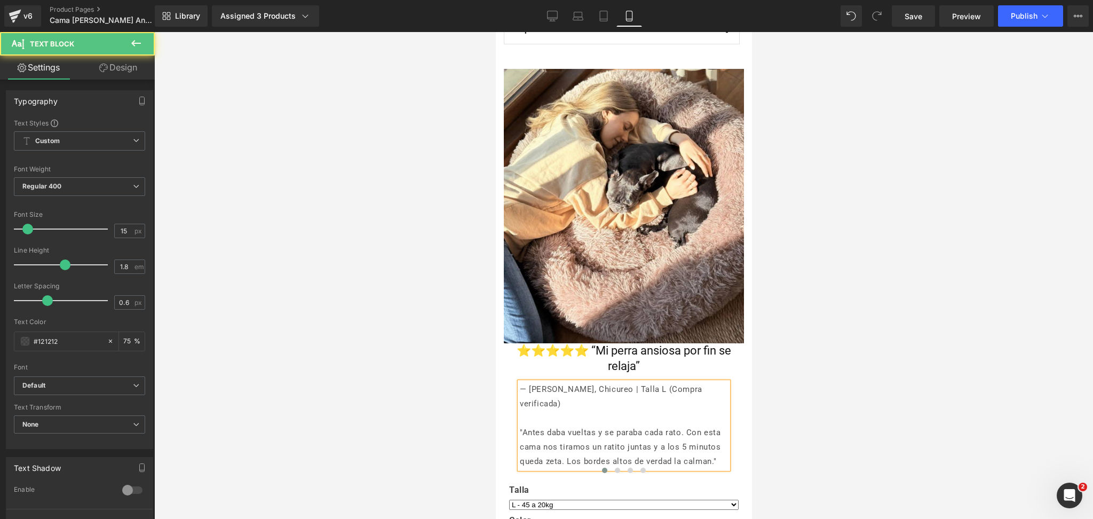
click at [835, 323] on div at bounding box center [623, 275] width 939 height 487
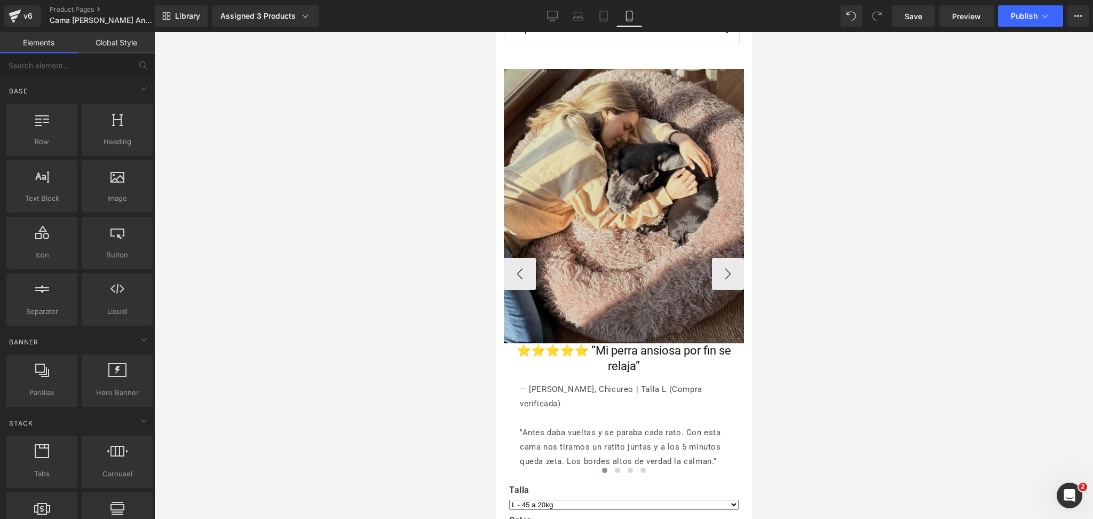
click at [594, 120] on img at bounding box center [623, 206] width 240 height 274
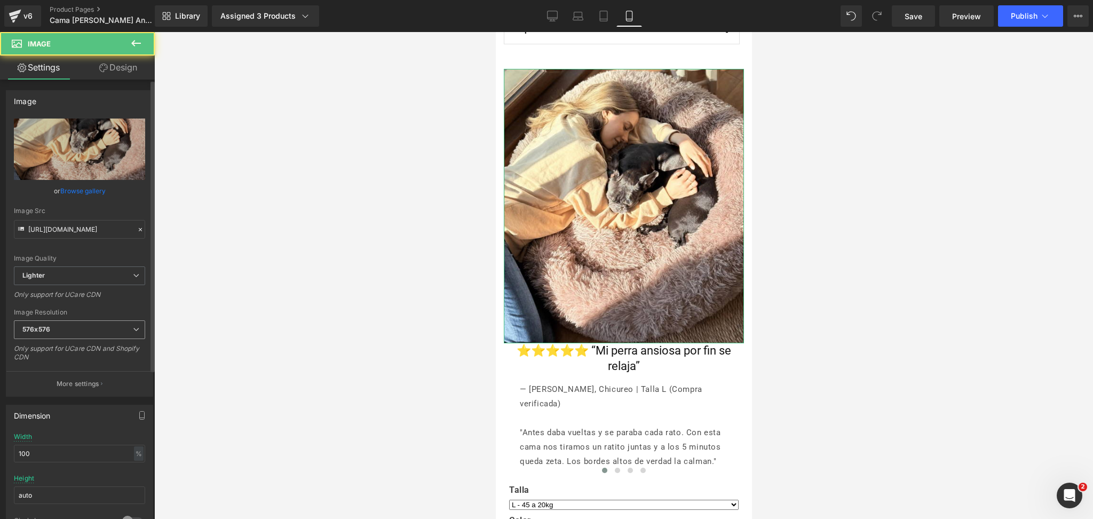
click at [58, 329] on span "576x576" at bounding box center [79, 329] width 131 height 19
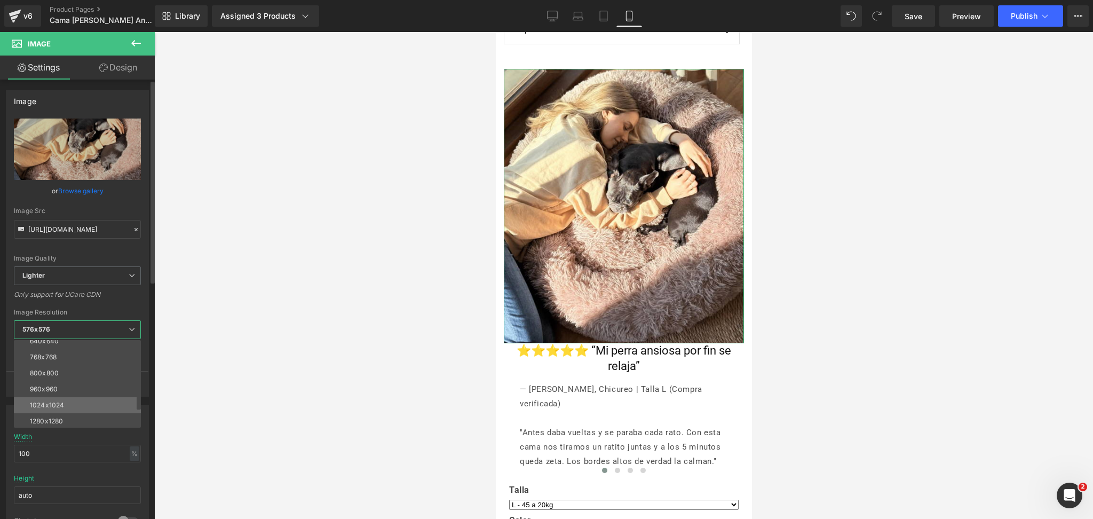
scroll to position [152, 0]
click at [83, 414] on li "3000x3000" at bounding box center [80, 420] width 132 height 16
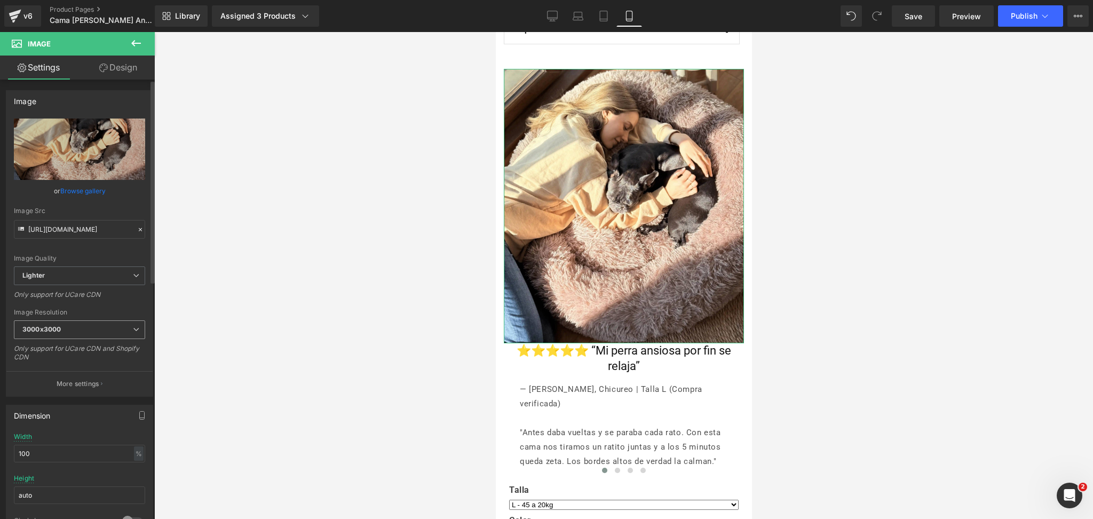
click at [63, 325] on span "3000x3000" at bounding box center [79, 329] width 131 height 19
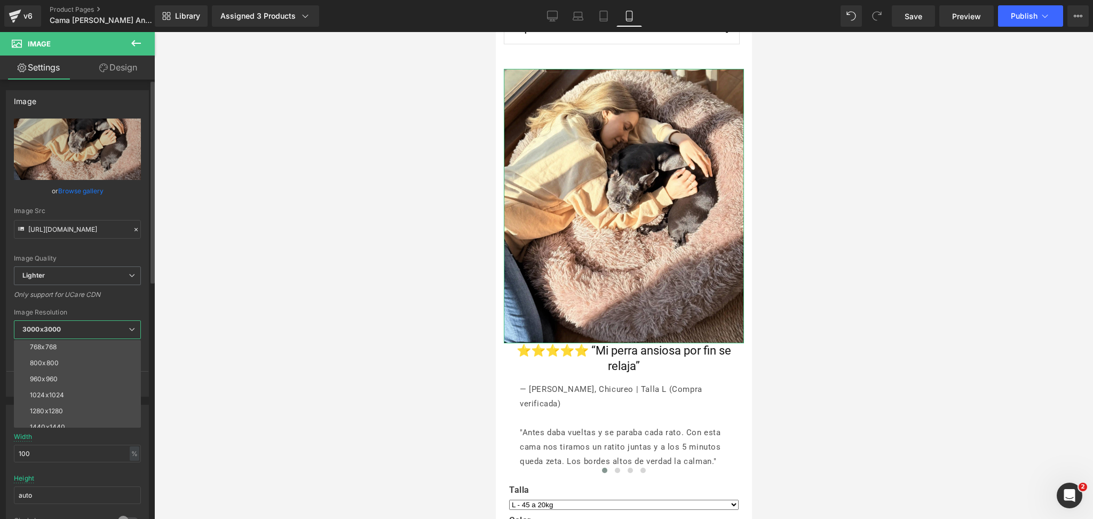
scroll to position [10, 0]
click at [66, 381] on li "576x576" at bounding box center [80, 386] width 132 height 16
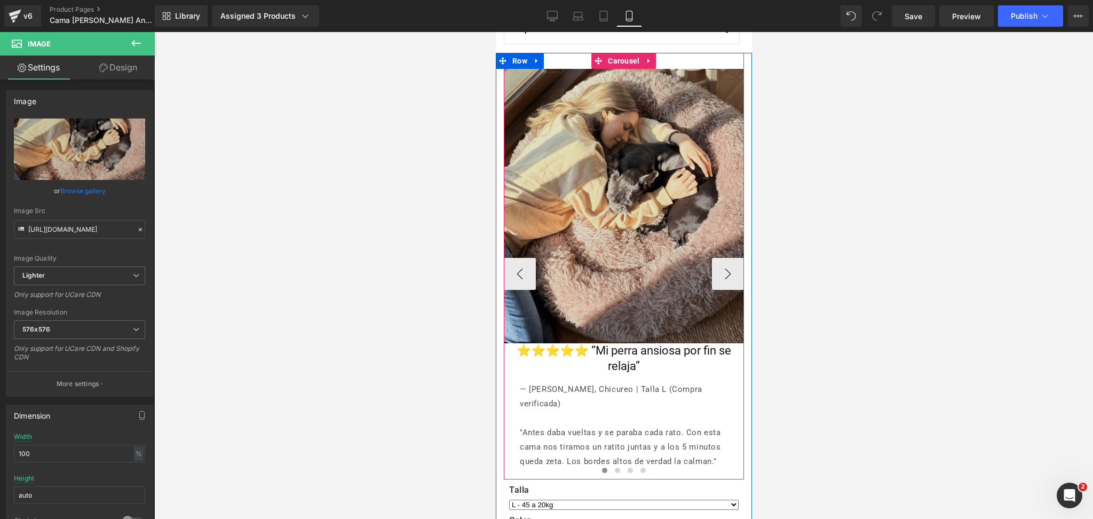
scroll to position [782, 0]
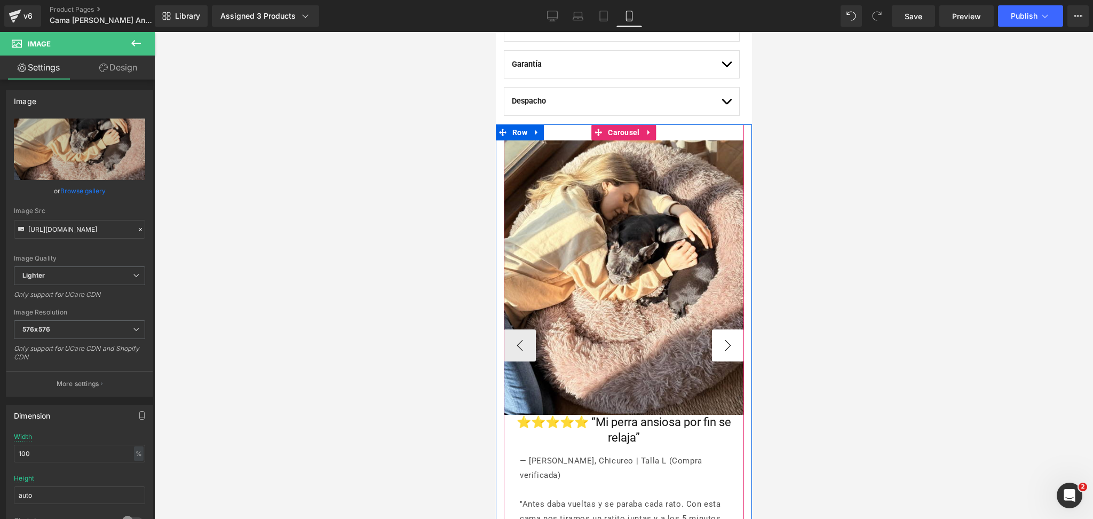
click at [720, 336] on button "›" at bounding box center [727, 345] width 32 height 32
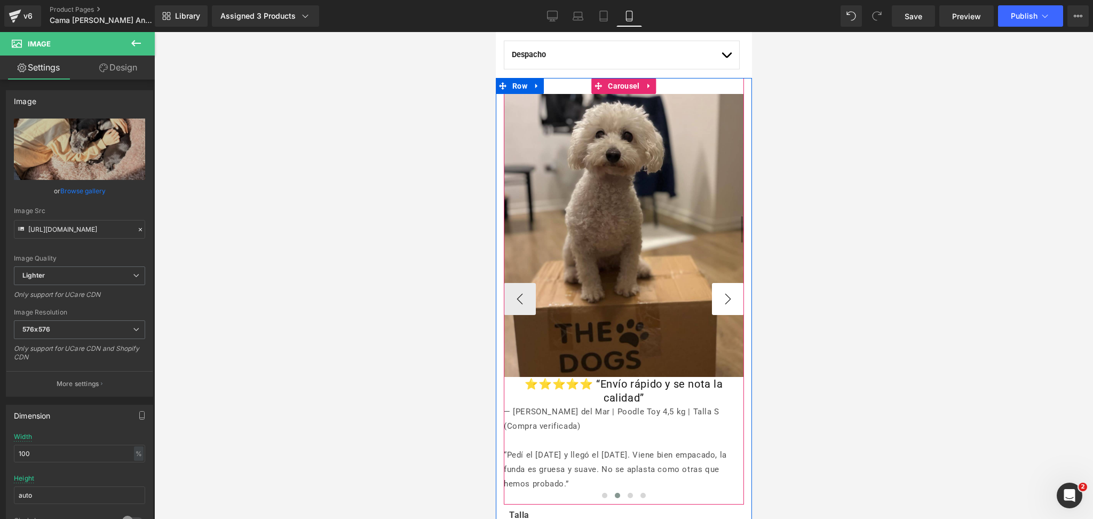
scroll to position [854, 0]
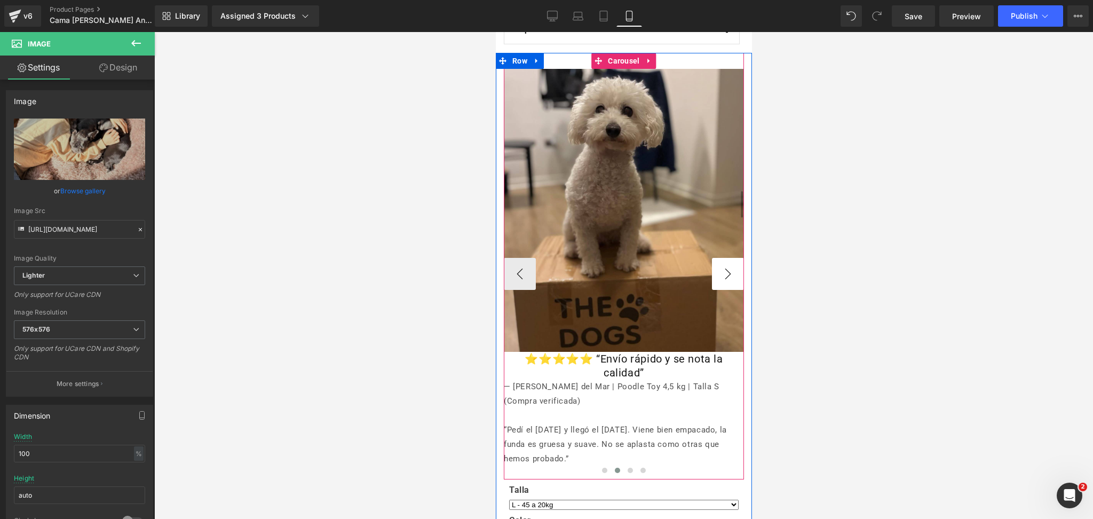
click at [728, 275] on button "›" at bounding box center [727, 274] width 32 height 32
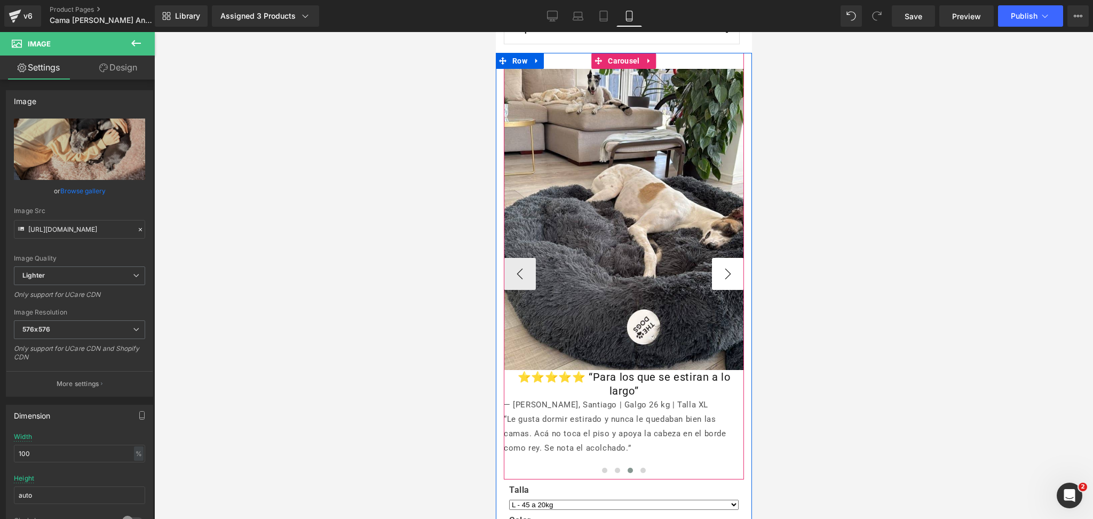
click at [720, 274] on button "›" at bounding box center [727, 274] width 32 height 32
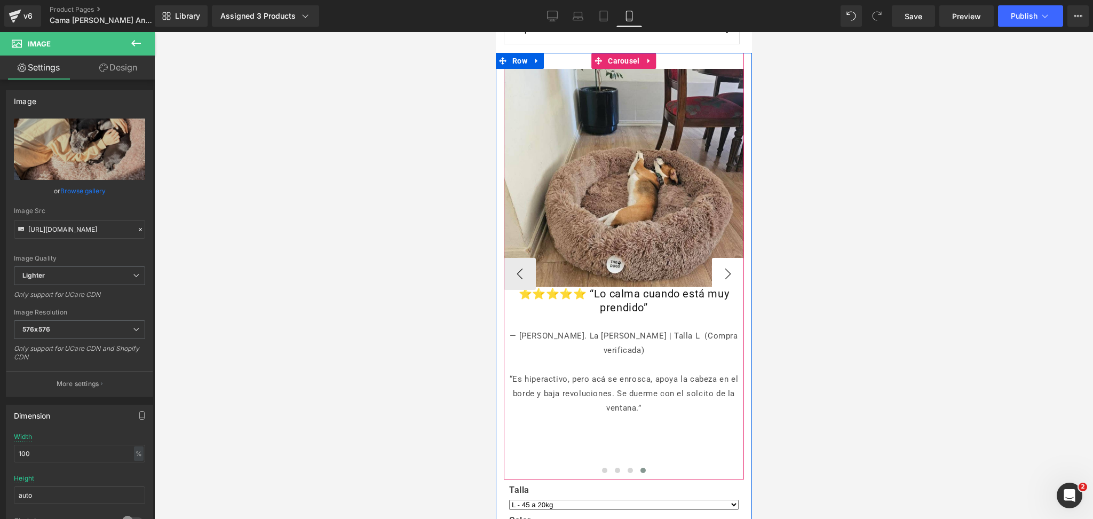
click at [720, 272] on button "›" at bounding box center [727, 274] width 32 height 32
click at [610, 67] on span "Carousel" at bounding box center [623, 61] width 37 height 16
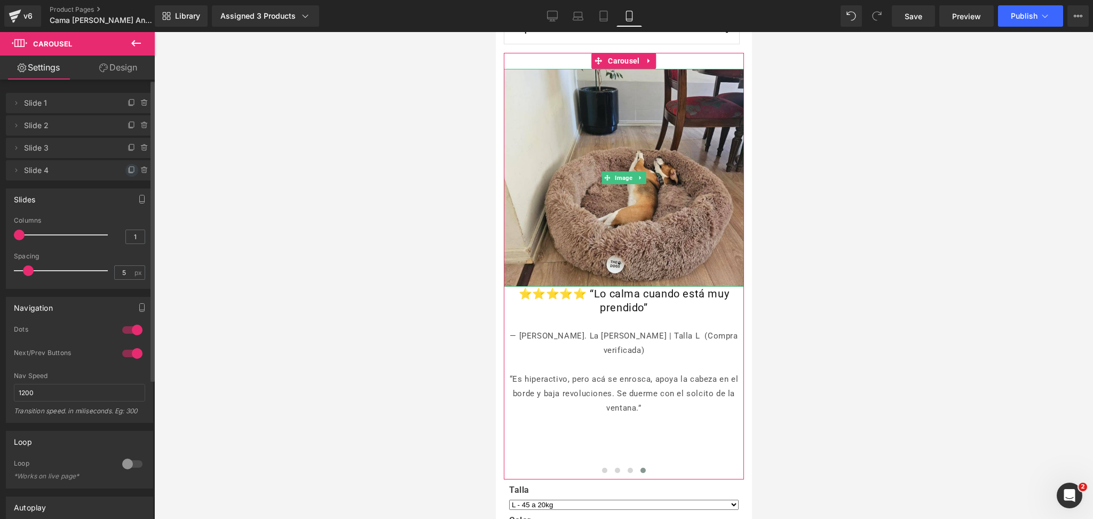
click at [128, 171] on icon at bounding box center [132, 170] width 9 height 9
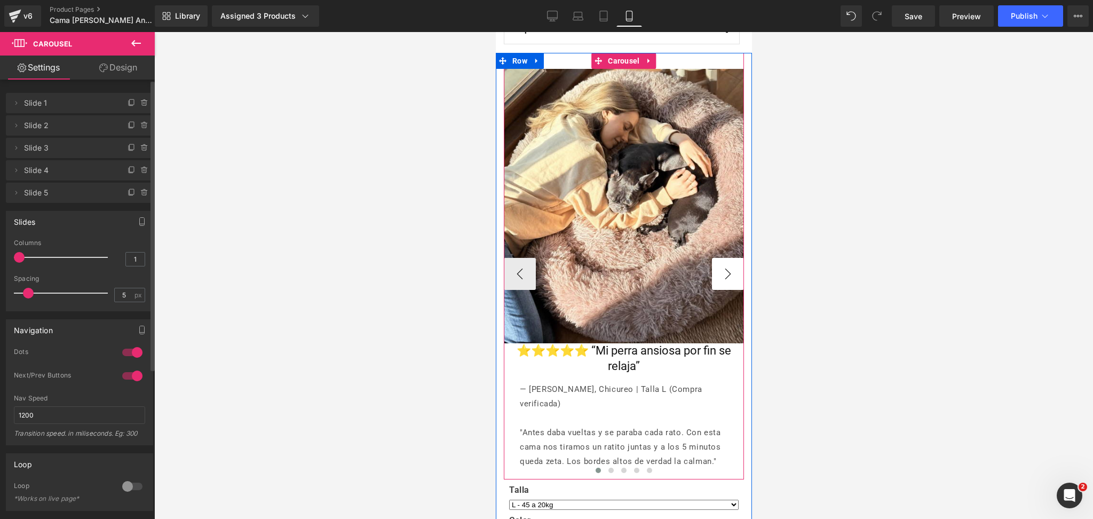
click at [711, 265] on button "›" at bounding box center [727, 274] width 32 height 32
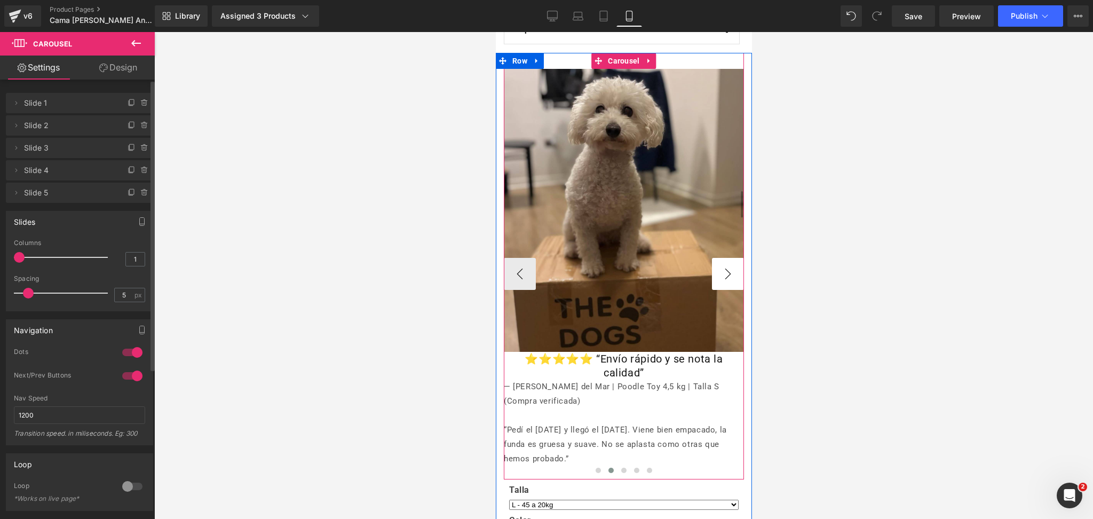
click at [711, 265] on button "›" at bounding box center [727, 274] width 32 height 32
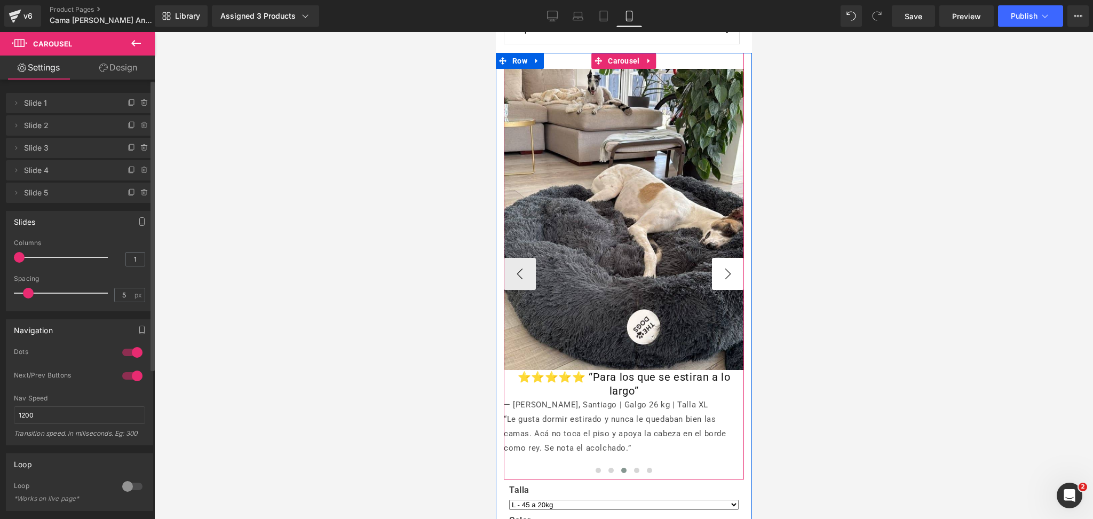
click at [711, 265] on button "›" at bounding box center [727, 274] width 32 height 32
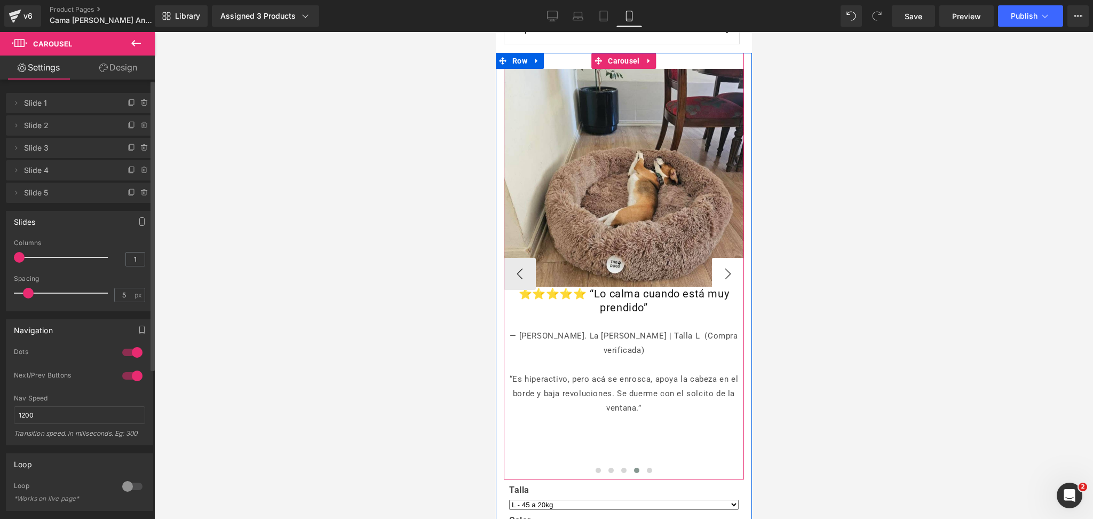
click at [711, 265] on button "›" at bounding box center [727, 274] width 32 height 32
click at [615, 171] on link "Image" at bounding box center [617, 177] width 33 height 13
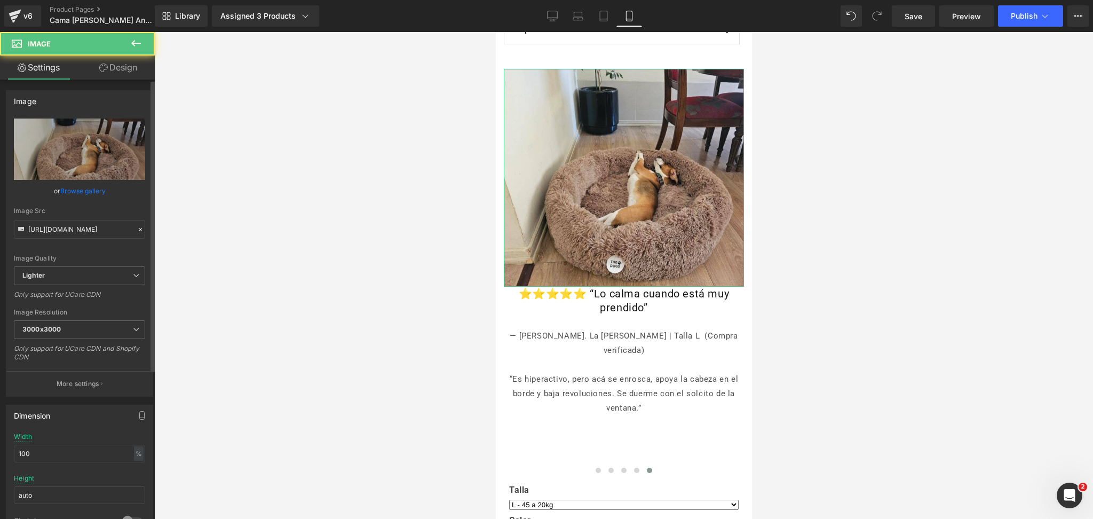
click at [75, 190] on link "Browse gallery" at bounding box center [82, 190] width 45 height 19
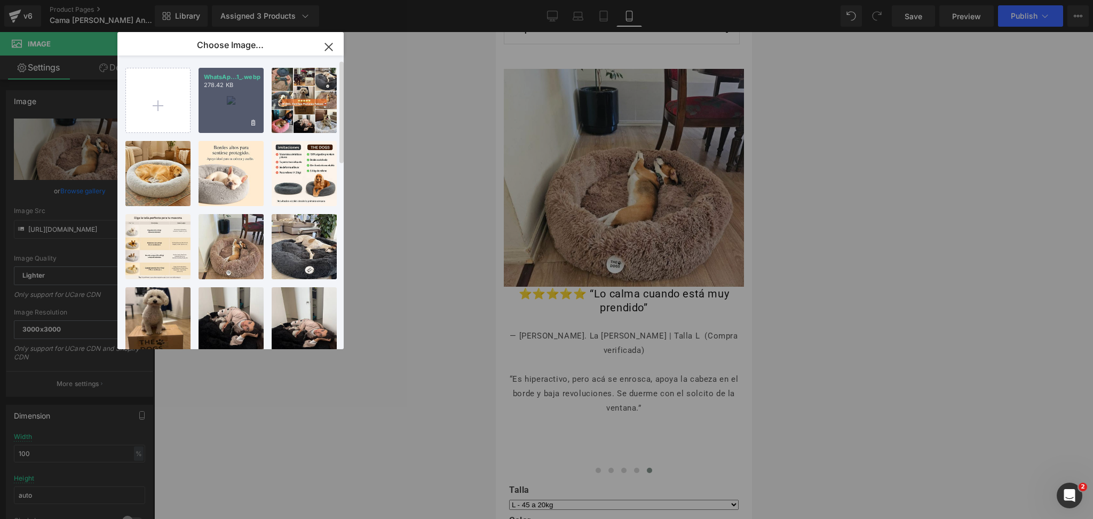
scroll to position [71, 0]
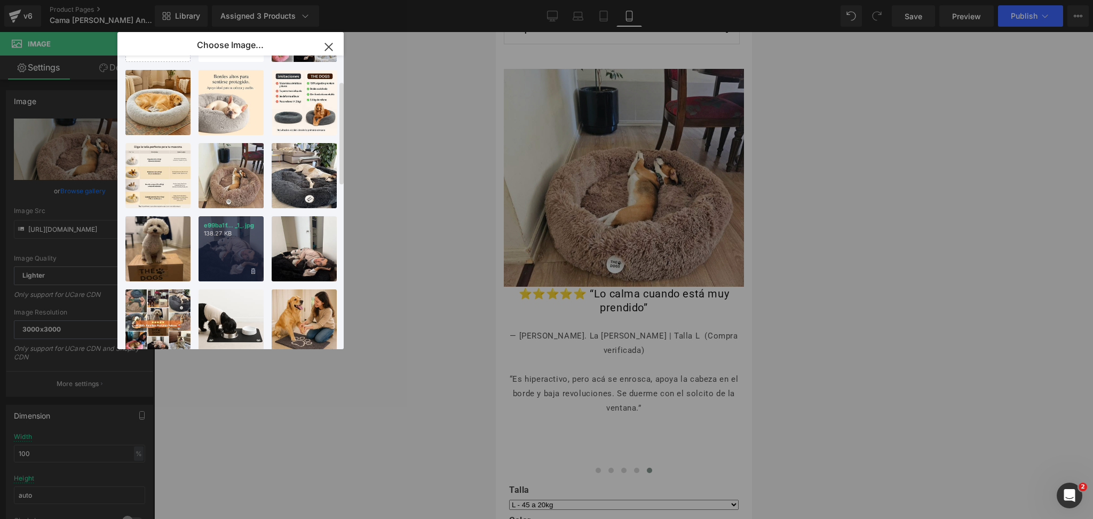
click at [233, 250] on div "e99ba1f... _1_.jpg 138.27 KB" at bounding box center [230, 248] width 65 height 65
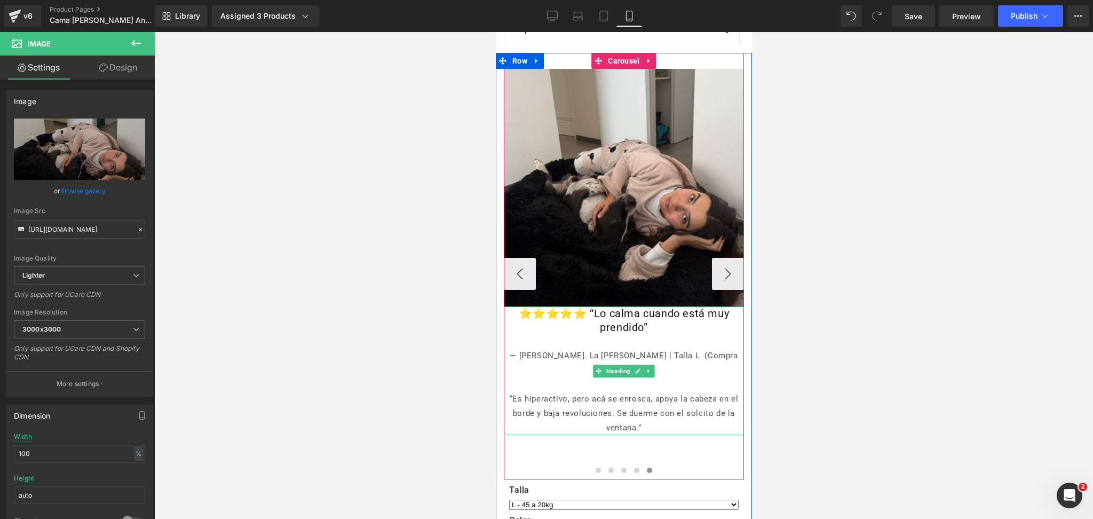
click at [617, 325] on h1 "⭐️⭐️⭐️⭐️⭐️ “Lo calma cuando está muy prendido”" at bounding box center [623, 320] width 240 height 28
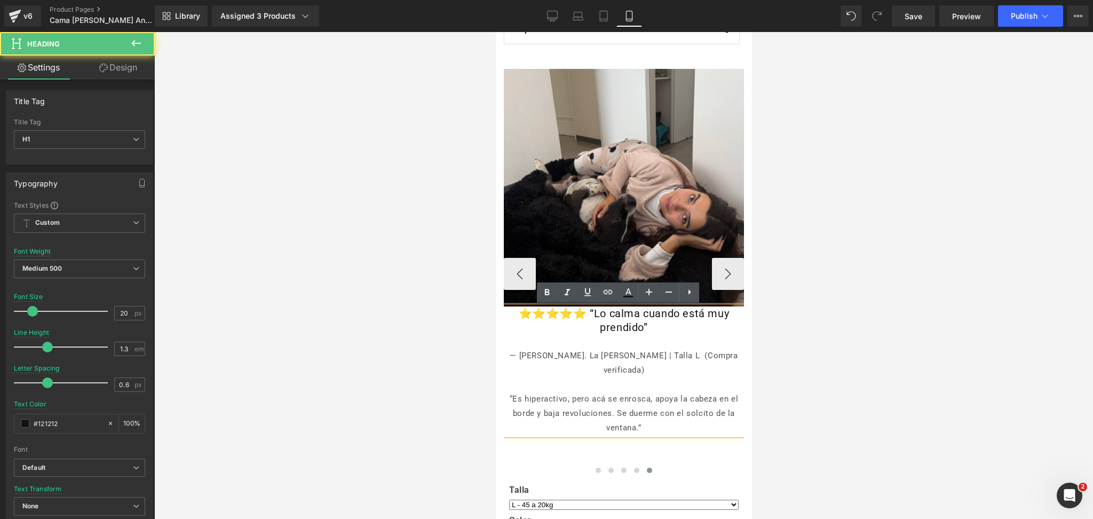
click at [641, 330] on h1 "⭐️⭐️⭐️⭐️⭐️ “Lo calma cuando está muy prendido”" at bounding box center [623, 320] width 240 height 28
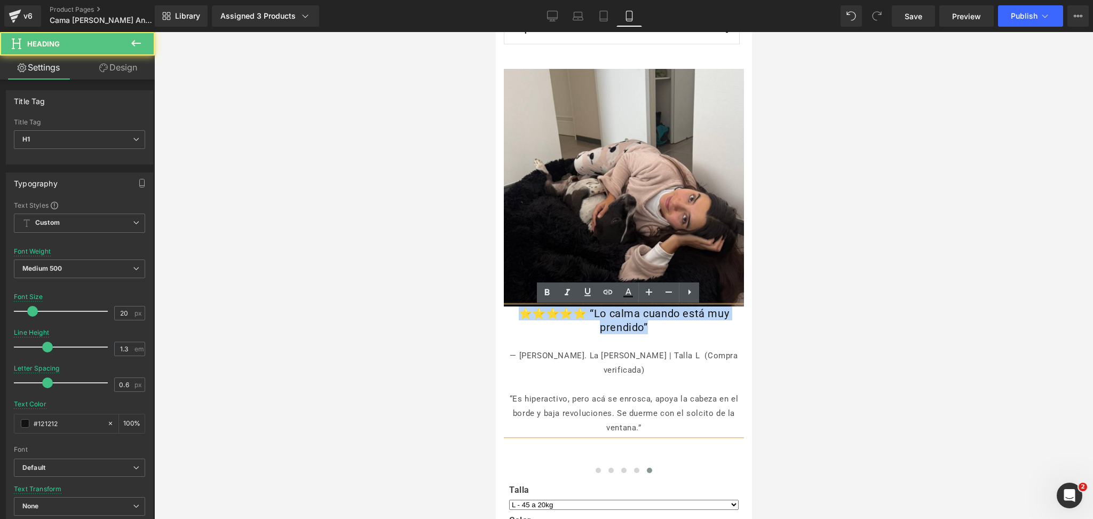
drag, startPoint x: 648, startPoint y: 330, endPoint x: 475, endPoint y: 307, distance: 174.8
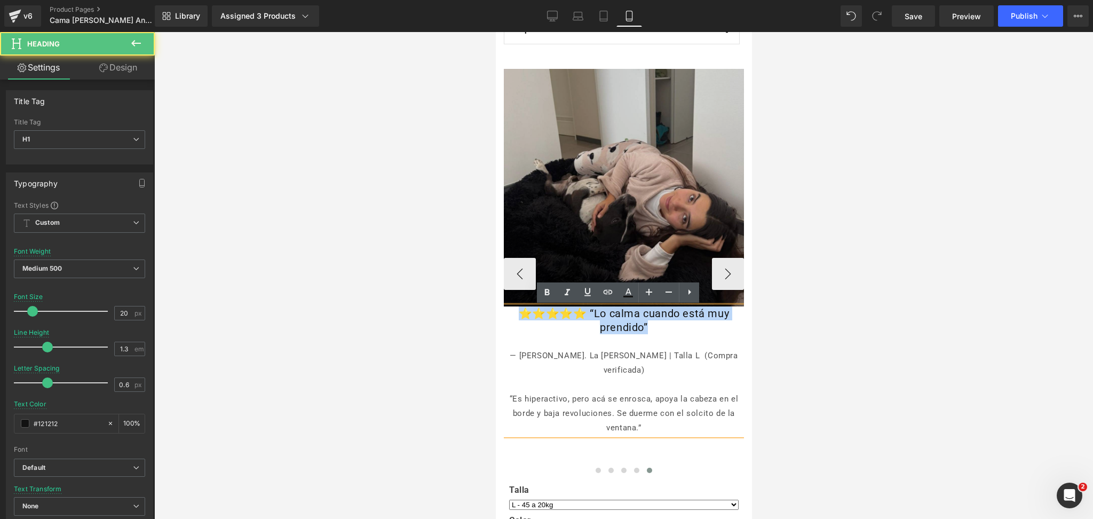
paste div
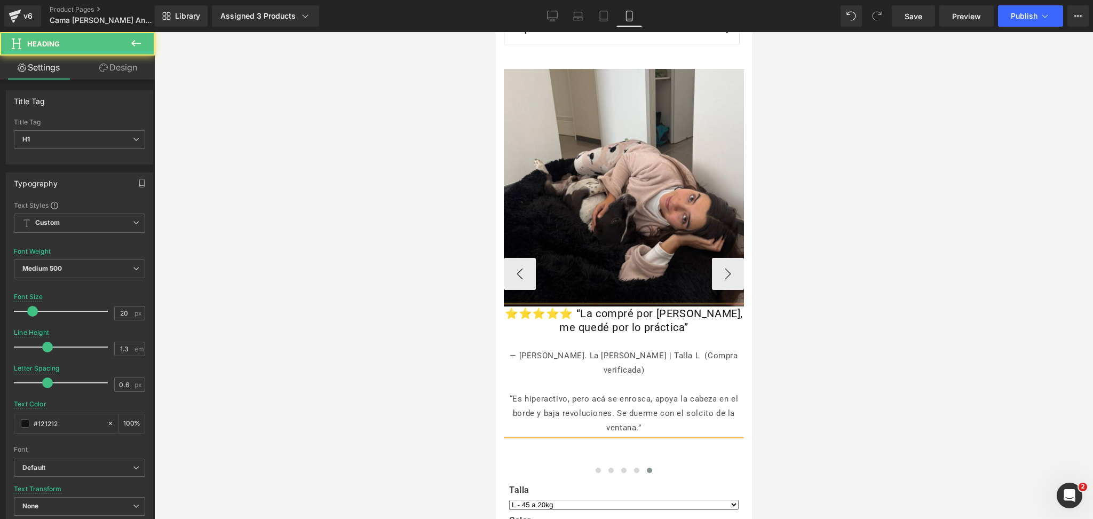
click at [554, 377] on div at bounding box center [623, 384] width 240 height 14
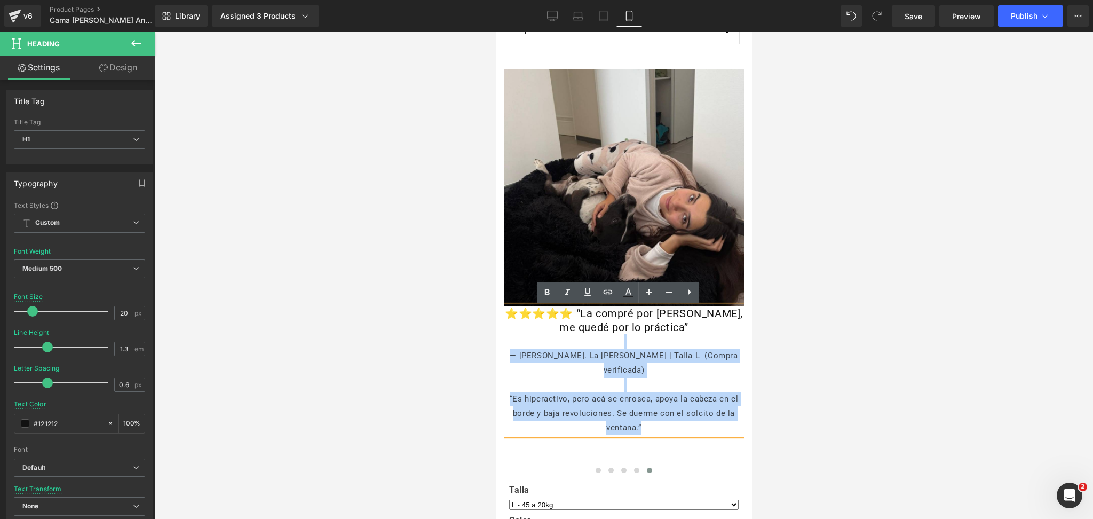
drag, startPoint x: 645, startPoint y: 412, endPoint x: 985, endPoint y: 379, distance: 341.5
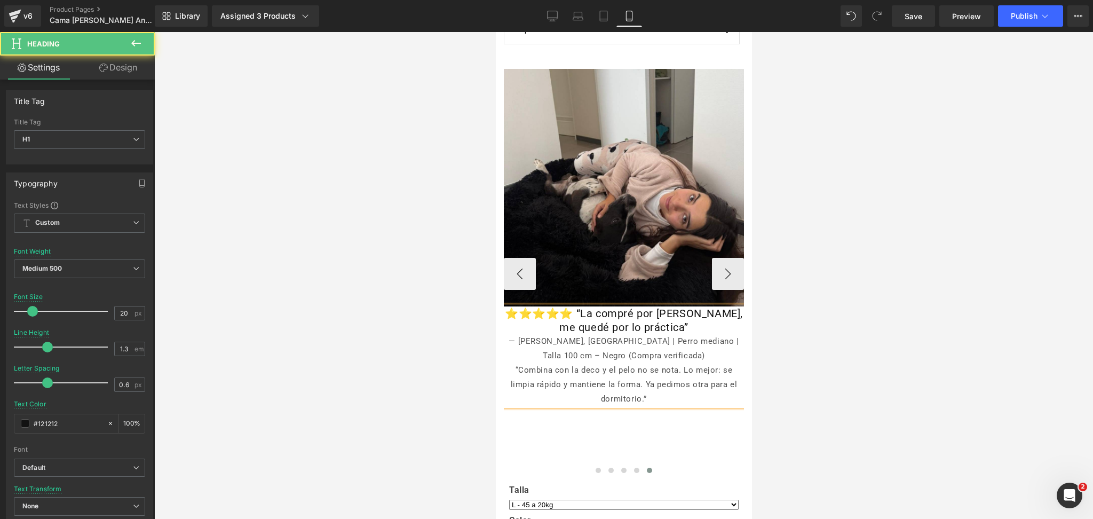
click at [693, 330] on h1 "⭐️⭐️⭐️⭐️⭐️ “La compré por linda, me quedé por lo práctica”" at bounding box center [623, 320] width 240 height 28
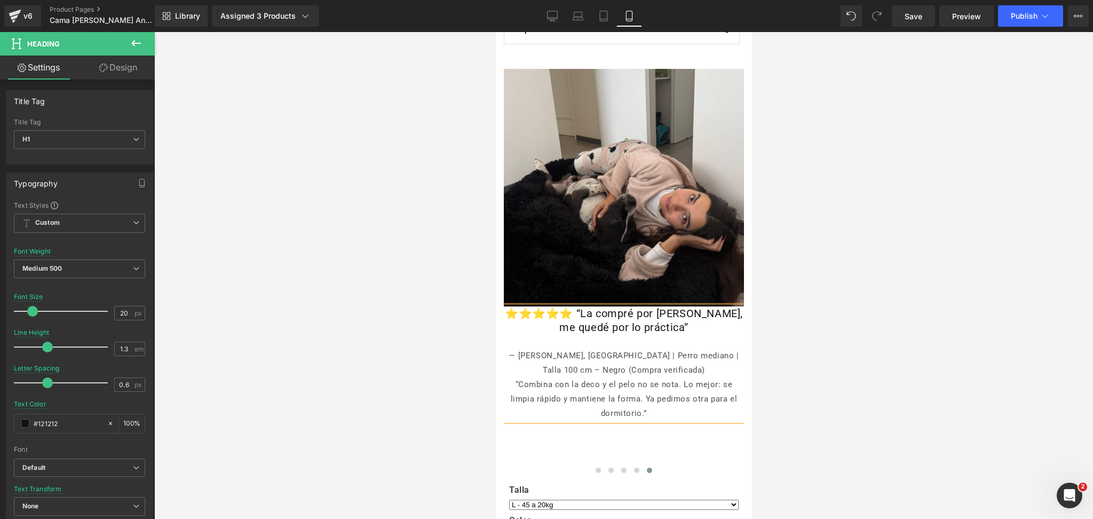
click at [815, 285] on div at bounding box center [623, 275] width 939 height 487
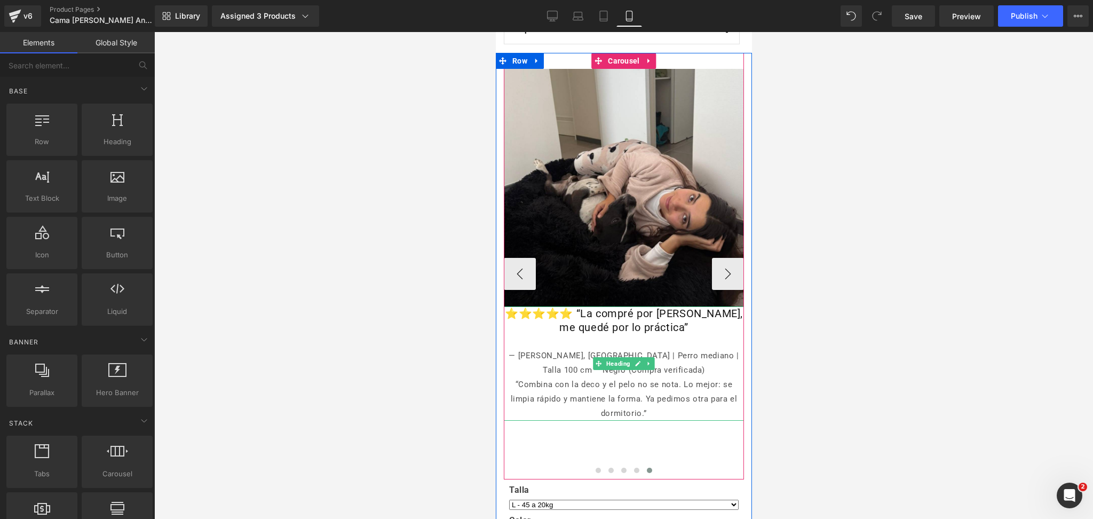
click at [645, 353] on div "— Camila S., Antofagasta | Perro mediano | Talla 100 cm – Negro (Compra verific…" at bounding box center [623, 362] width 240 height 29
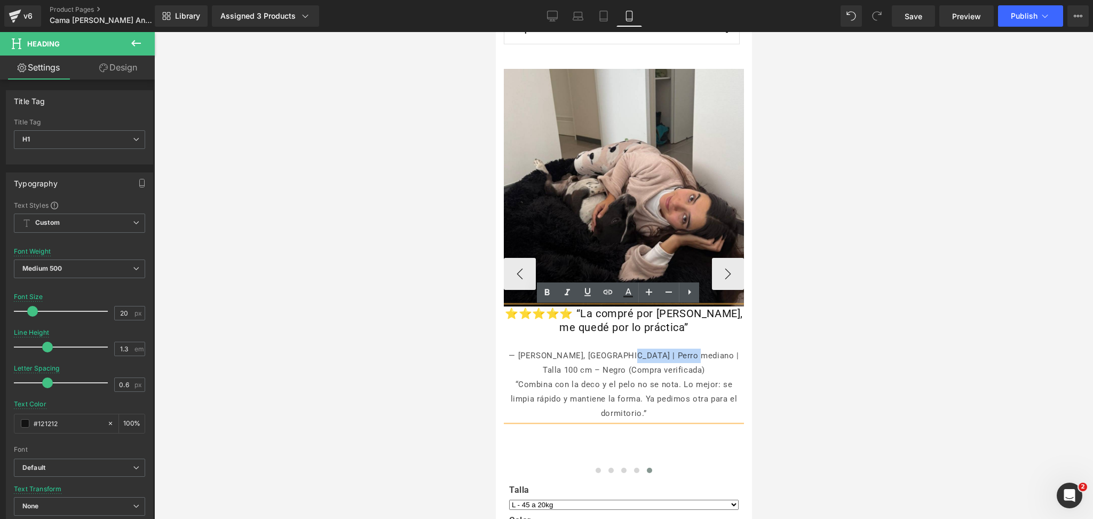
drag, startPoint x: 674, startPoint y: 359, endPoint x: 614, endPoint y: 353, distance: 60.6
click at [614, 353] on div "— Camila S., Antofagasta | Perro mediano | Talla 100 cm – Negro (Compra verific…" at bounding box center [623, 362] width 240 height 29
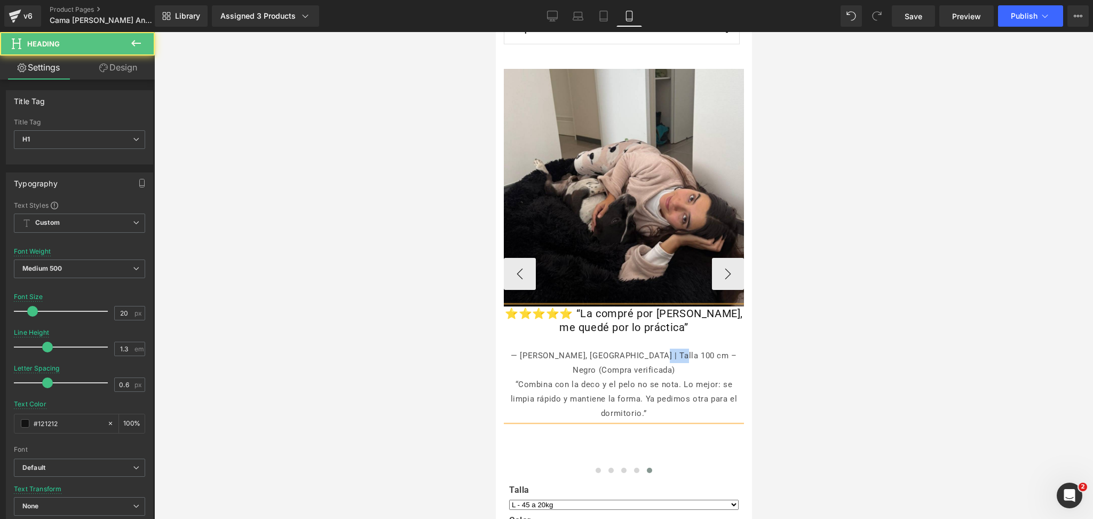
drag, startPoint x: 633, startPoint y: 355, endPoint x: 659, endPoint y: 359, distance: 25.9
click at [659, 359] on div "— Camila S., Antofagasta | Talla 100 cm – Negro (Compra verificada)" at bounding box center [623, 362] width 240 height 29
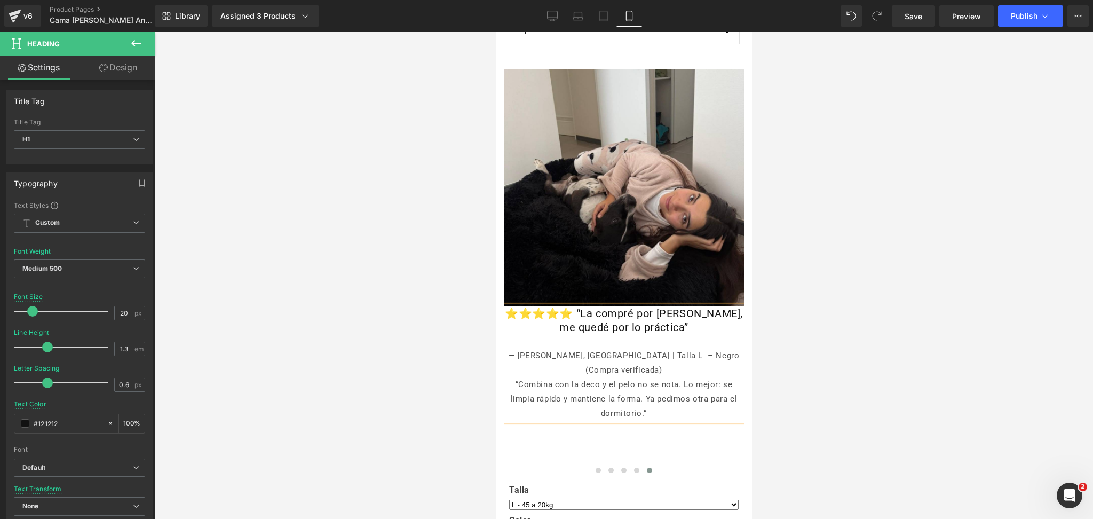
click at [824, 295] on div at bounding box center [623, 275] width 939 height 487
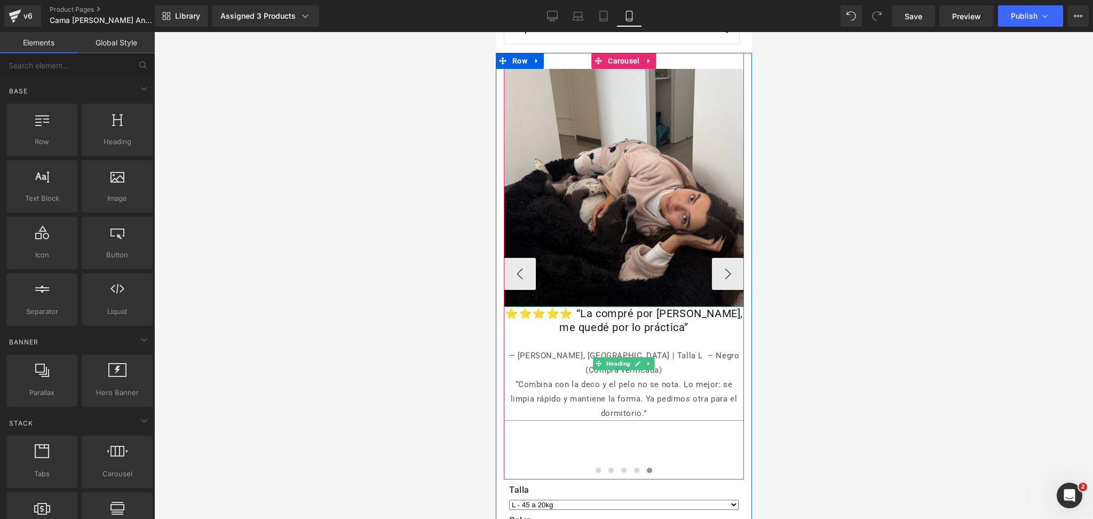
click at [693, 355] on div "— Camila S., Antofagasta | Talla L – Negro (Compra verificada)" at bounding box center [623, 362] width 240 height 29
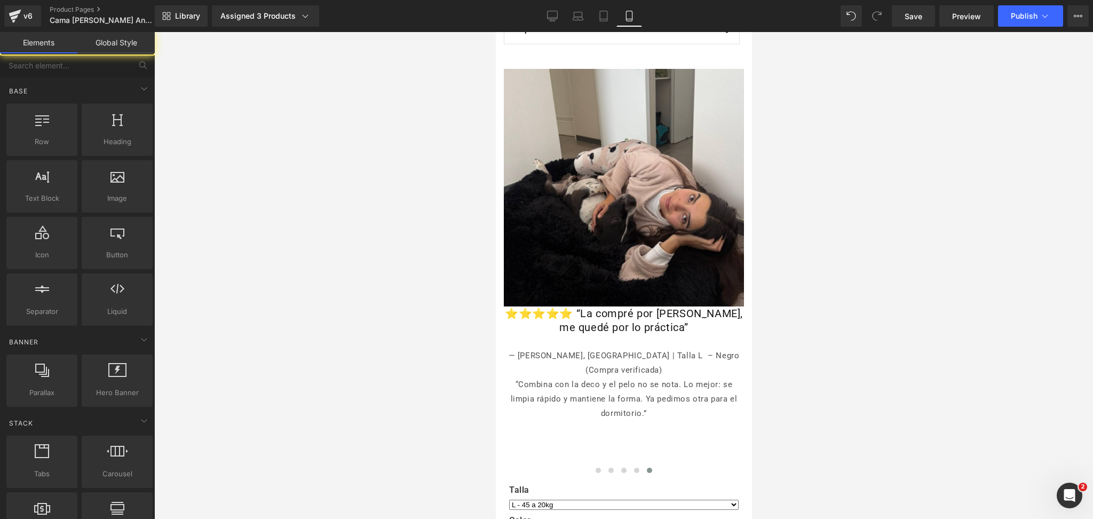
click at [829, 300] on div at bounding box center [623, 275] width 939 height 487
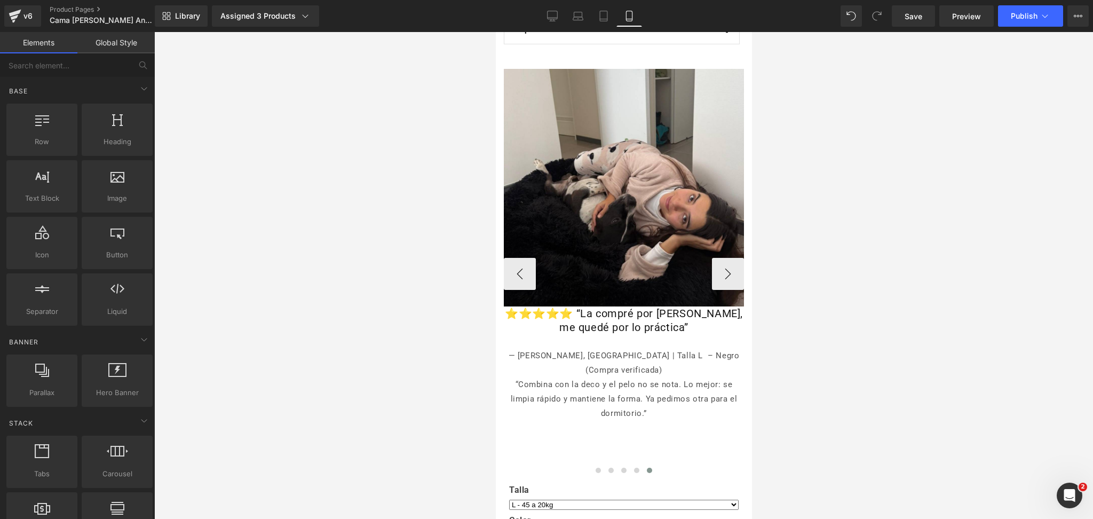
click at [677, 367] on div "— Camila S., Antofagasta | Talla L – Negro (Compra verificada)" at bounding box center [623, 362] width 240 height 29
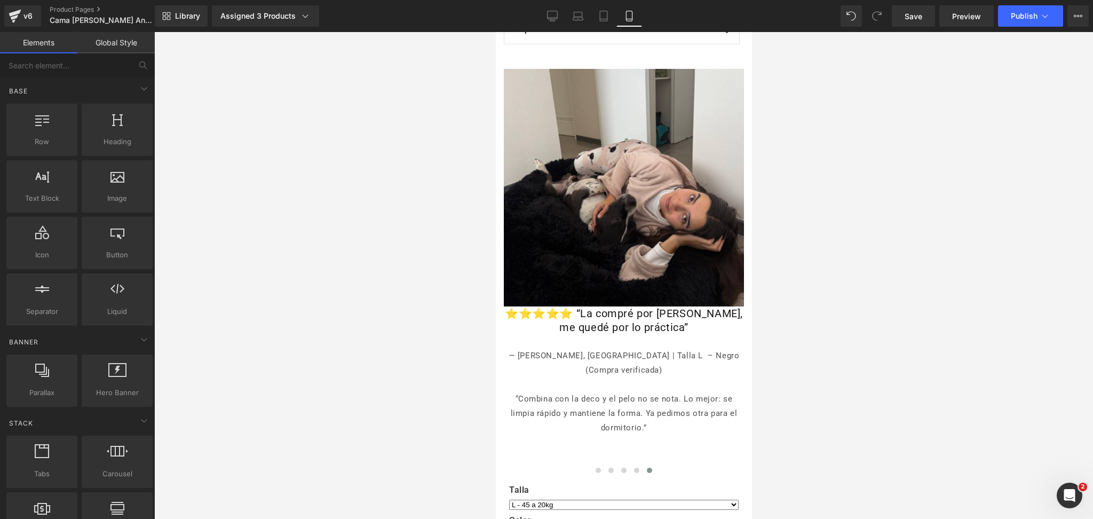
click at [802, 311] on div at bounding box center [623, 275] width 939 height 487
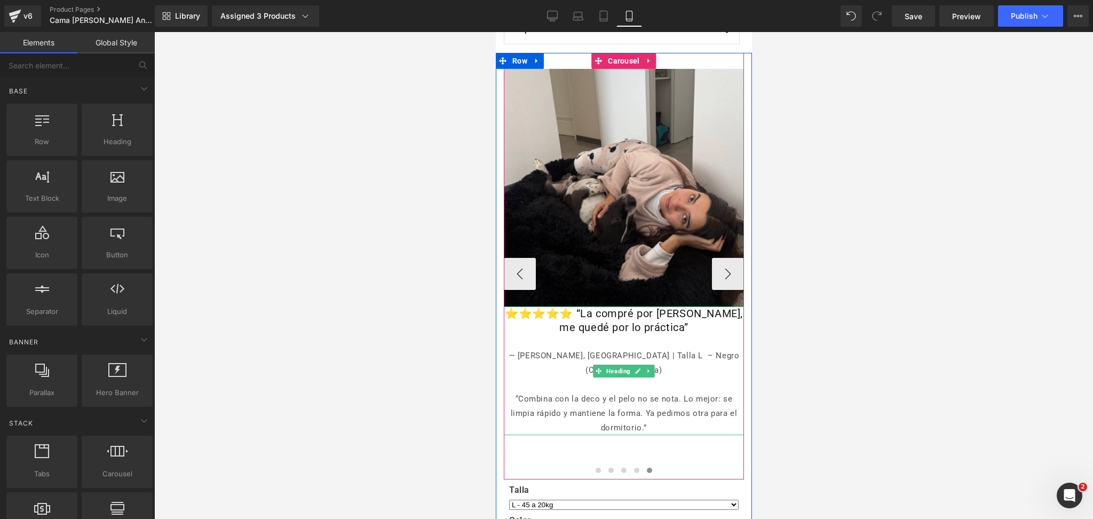
click at [561, 353] on div "— Camila S., Antofagasta | Talla L – Negro (Compra verificada)" at bounding box center [623, 362] width 240 height 29
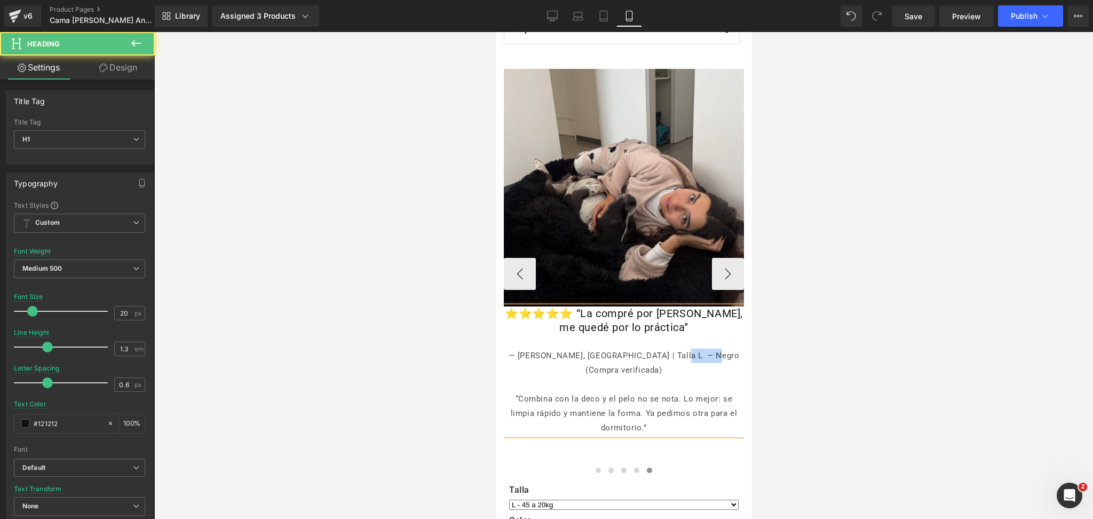
drag, startPoint x: 698, startPoint y: 353, endPoint x: 666, endPoint y: 357, distance: 31.8
click at [666, 357] on div "— Camila Sanchez, Antofagasta | Talla L – Negro (Compra verificada)" at bounding box center [623, 362] width 240 height 29
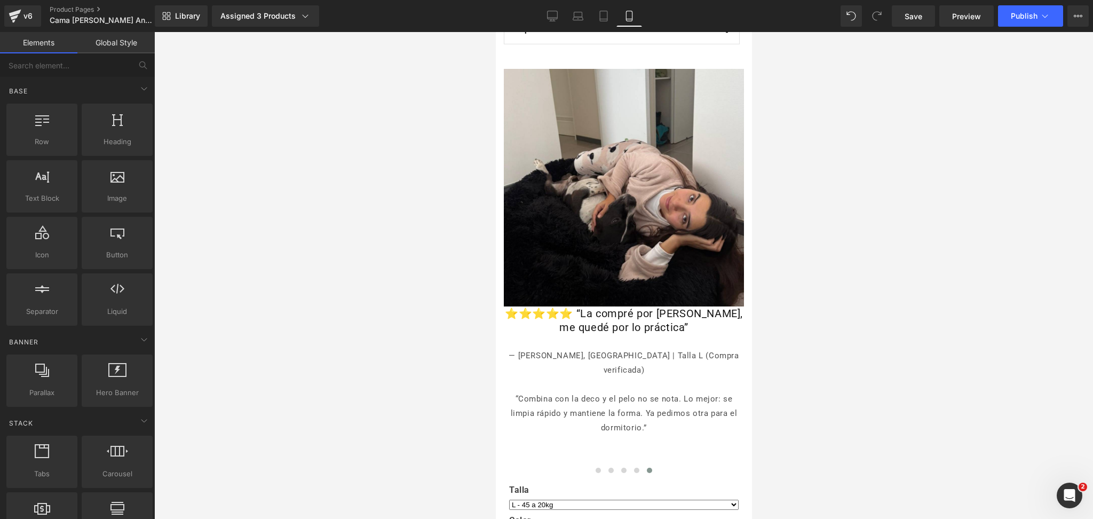
click at [856, 272] on div at bounding box center [623, 275] width 939 height 487
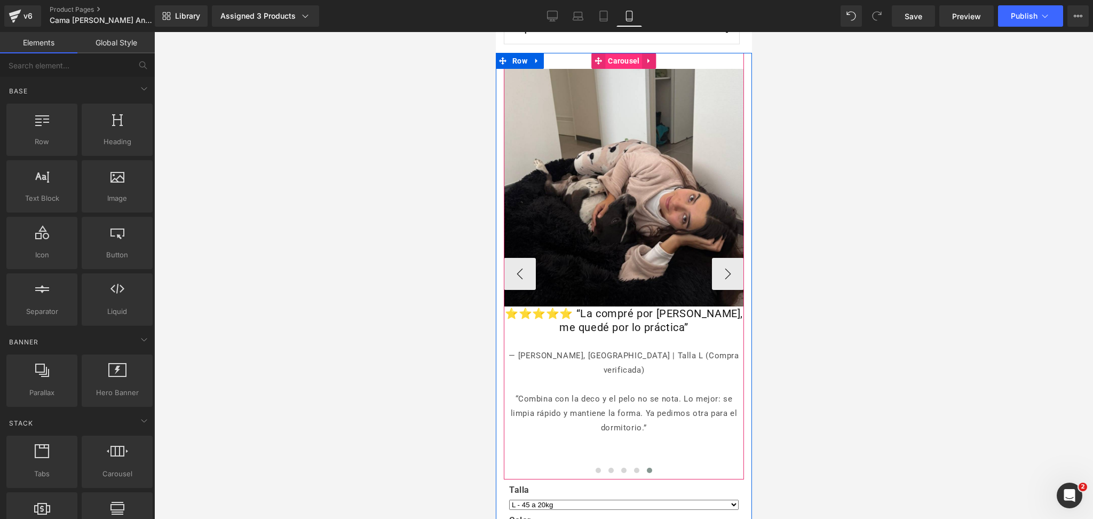
click at [624, 62] on span "Carousel" at bounding box center [623, 61] width 37 height 16
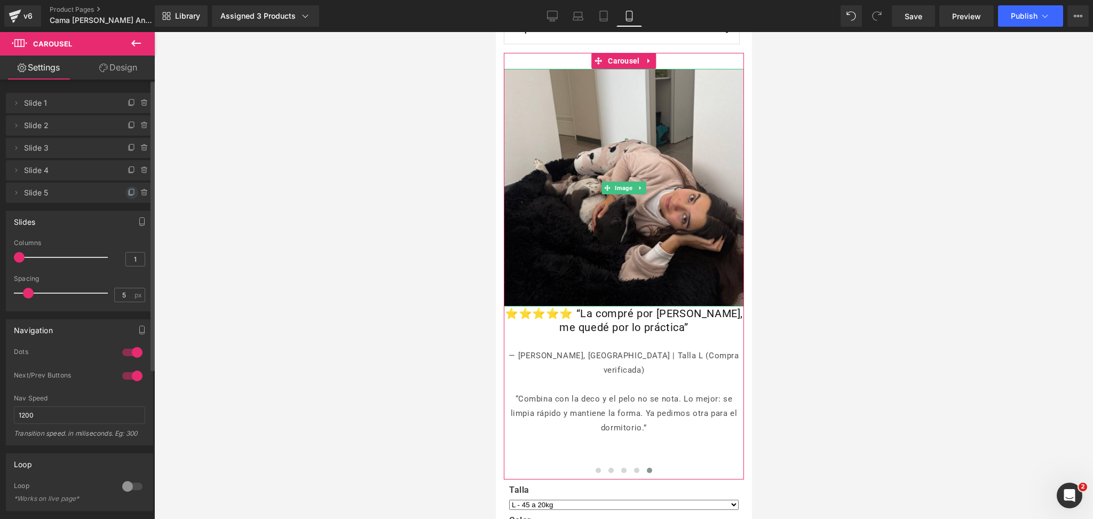
click at [128, 193] on icon at bounding box center [132, 192] width 9 height 9
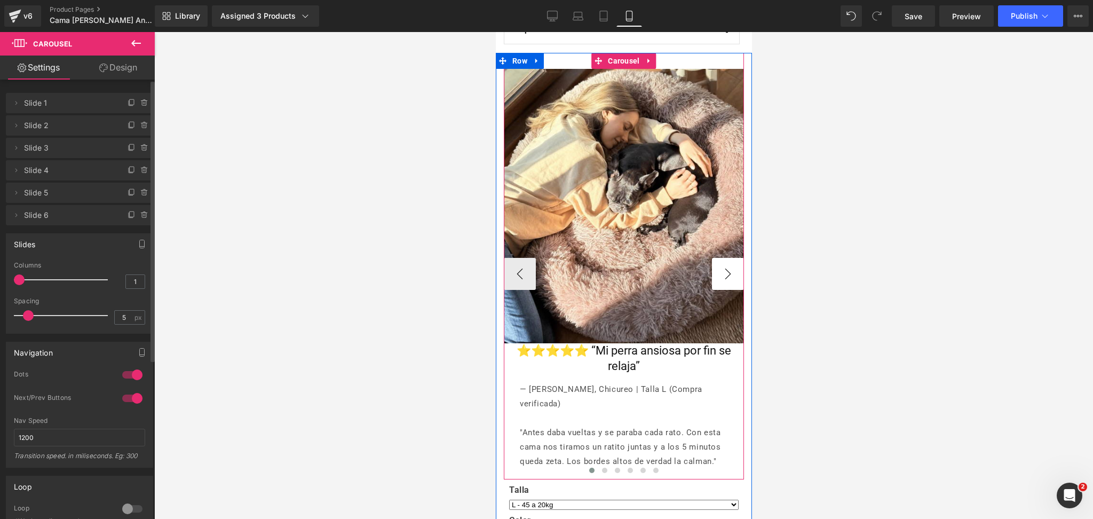
click at [711, 271] on button "›" at bounding box center [727, 274] width 32 height 32
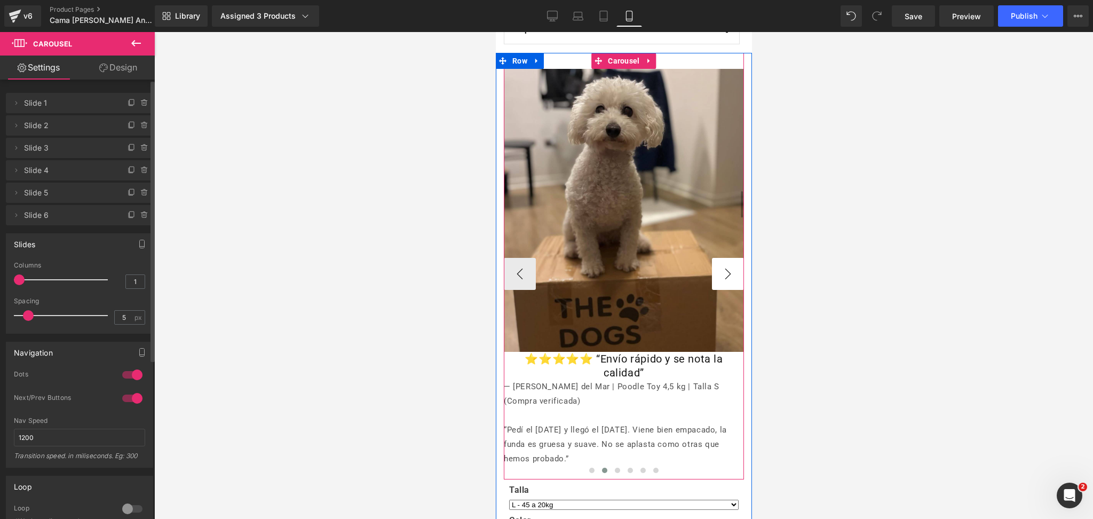
click at [711, 271] on button "›" at bounding box center [727, 274] width 32 height 32
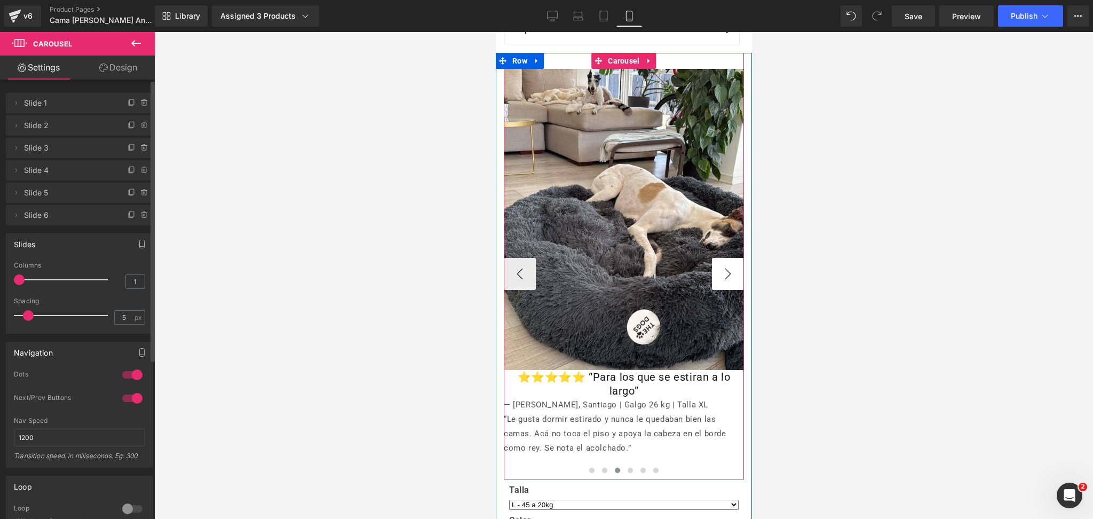
click at [711, 271] on button "›" at bounding box center [727, 274] width 32 height 32
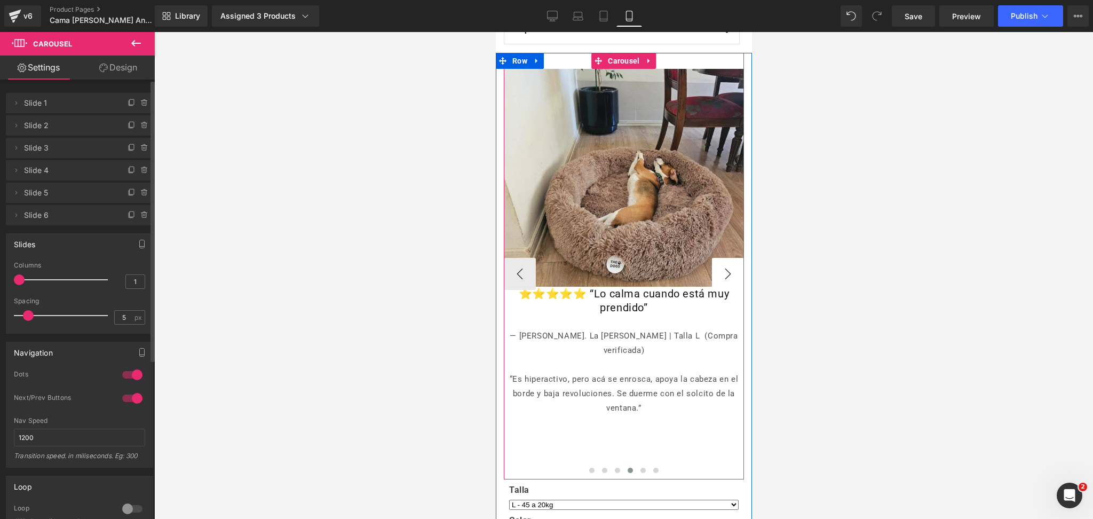
click at [711, 271] on button "›" at bounding box center [727, 274] width 32 height 32
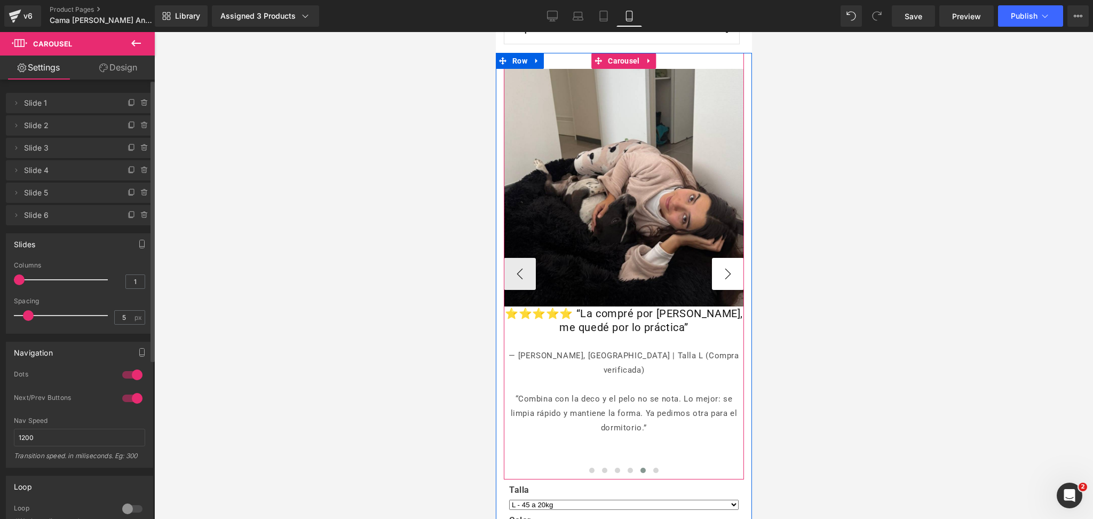
click at [711, 271] on button "›" at bounding box center [727, 274] width 32 height 32
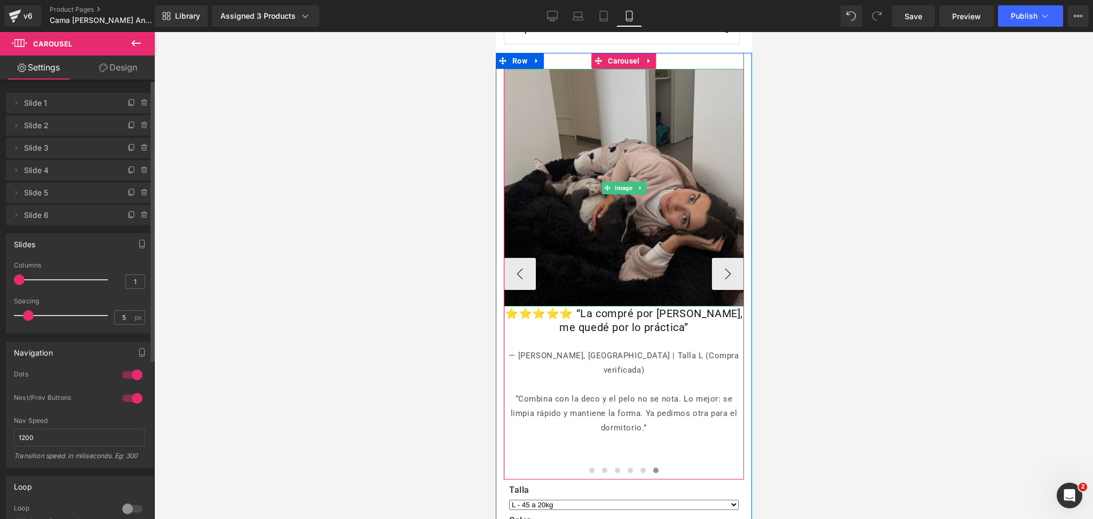
click at [638, 169] on img at bounding box center [623, 187] width 240 height 237
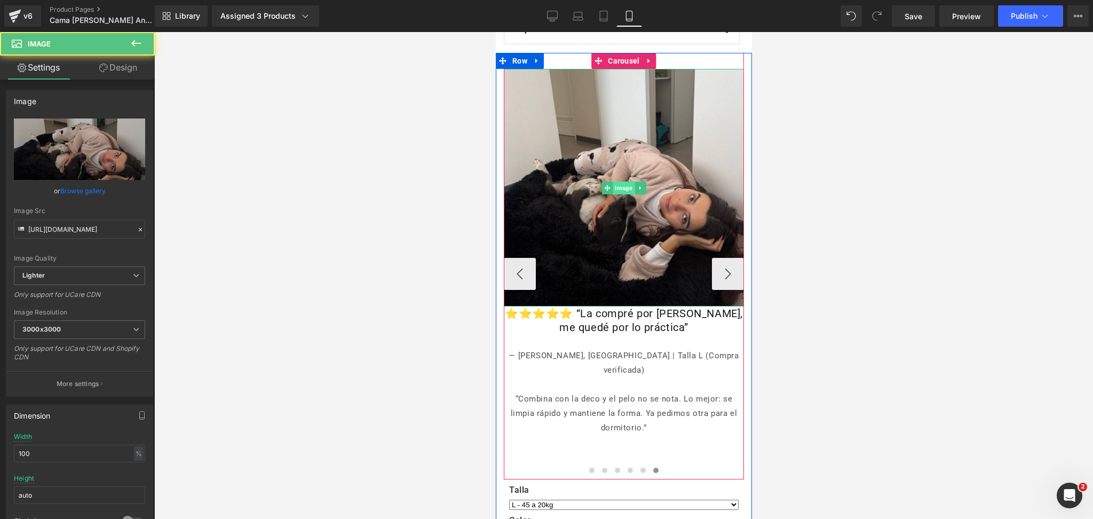
click at [617, 188] on span "Image" at bounding box center [623, 187] width 22 height 13
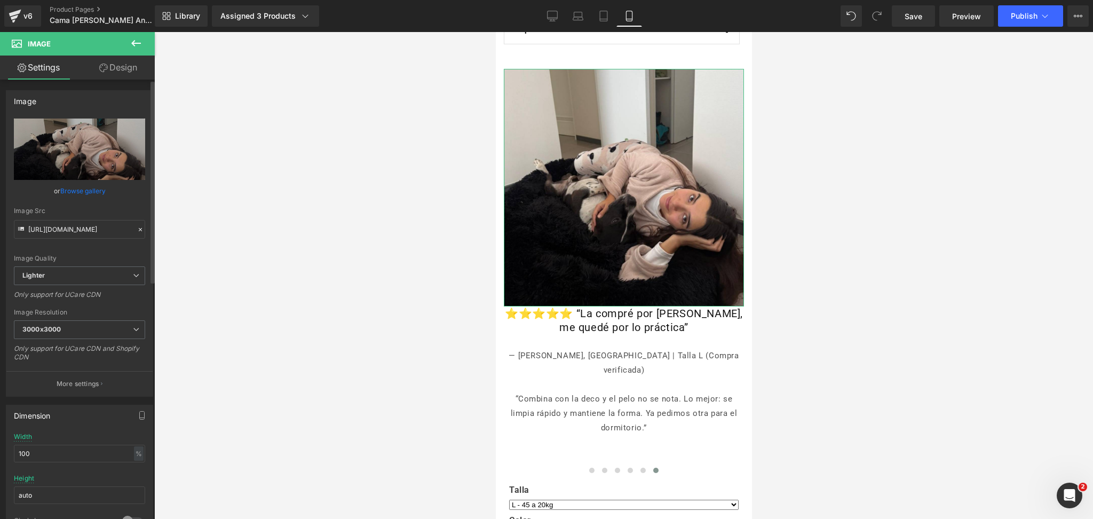
click at [70, 193] on link "Browse gallery" at bounding box center [82, 190] width 45 height 19
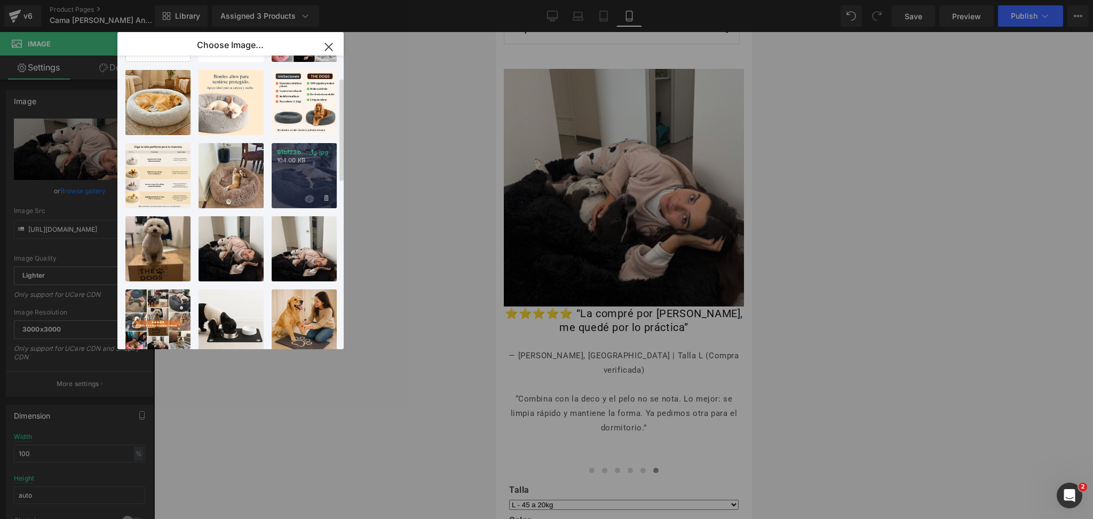
scroll to position [0, 0]
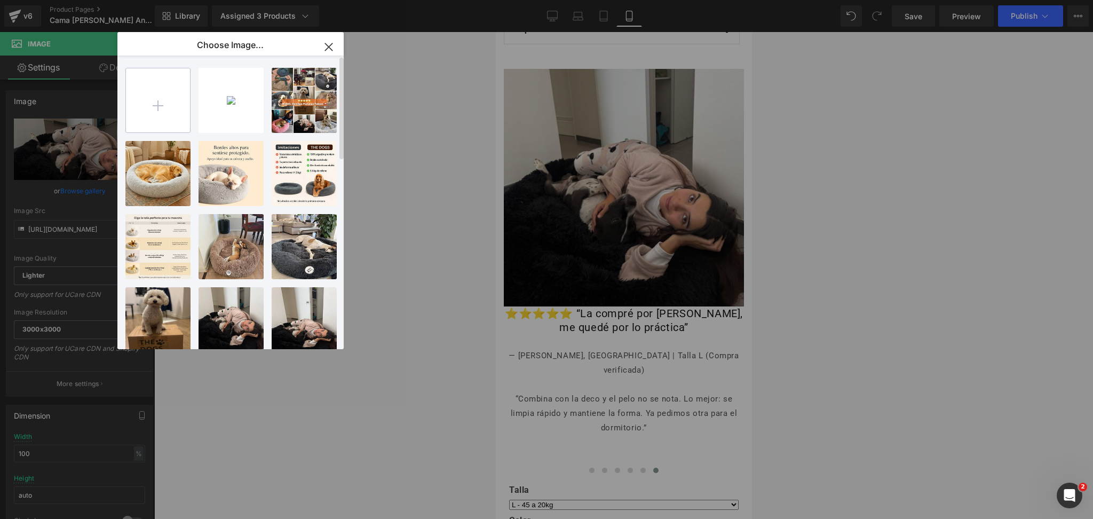
click at [162, 85] on input "file" at bounding box center [158, 100] width 64 height 64
type input "C:\fakepath\IMG_1285.jpg"
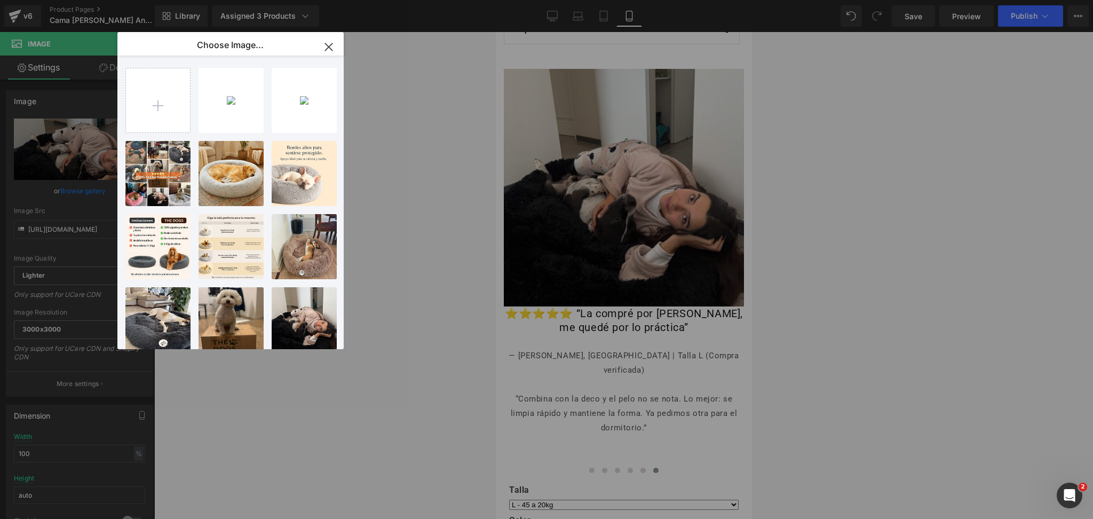
click at [0, 0] on div "IMG_128...1285.jpg 345.94 KB" at bounding box center [0, 0] width 0 height 0
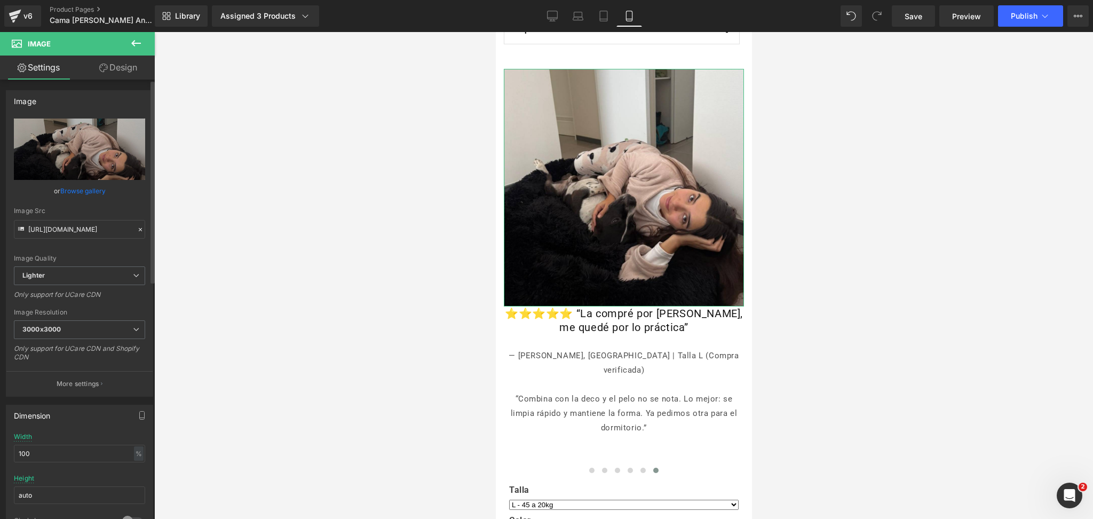
click at [90, 195] on link "Browse gallery" at bounding box center [82, 190] width 45 height 19
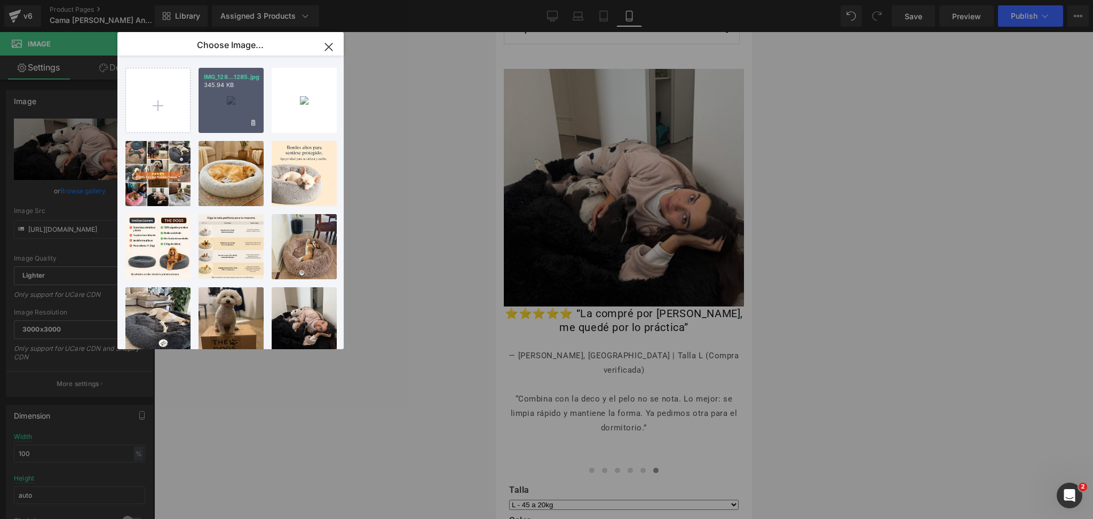
click at [226, 122] on div "IMG_128...1285.jpg 345.94 KB" at bounding box center [230, 100] width 65 height 65
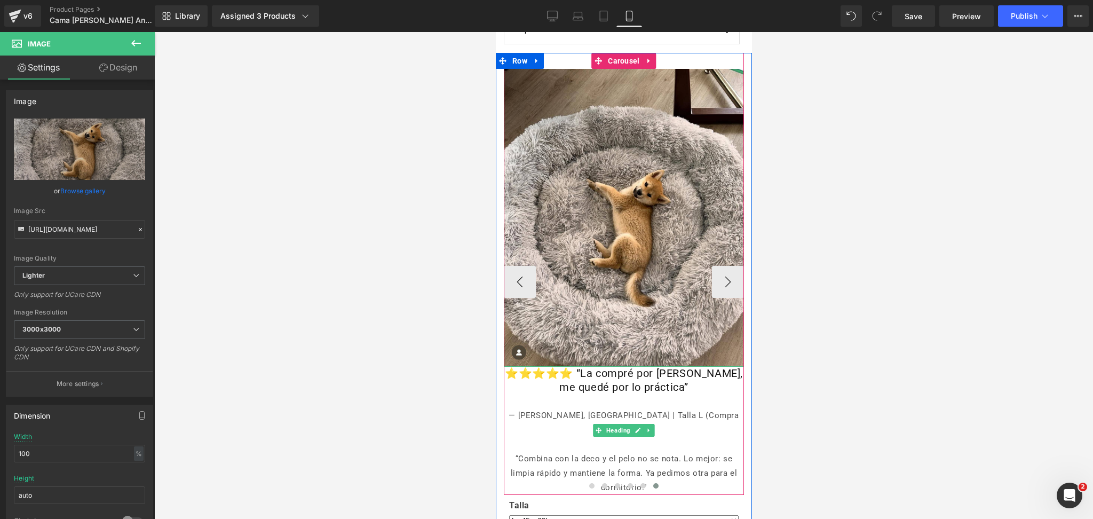
click at [582, 381] on h1 "⭐️⭐️⭐️⭐️⭐️ “La compré por linda, me quedé por lo práctica”" at bounding box center [623, 380] width 240 height 28
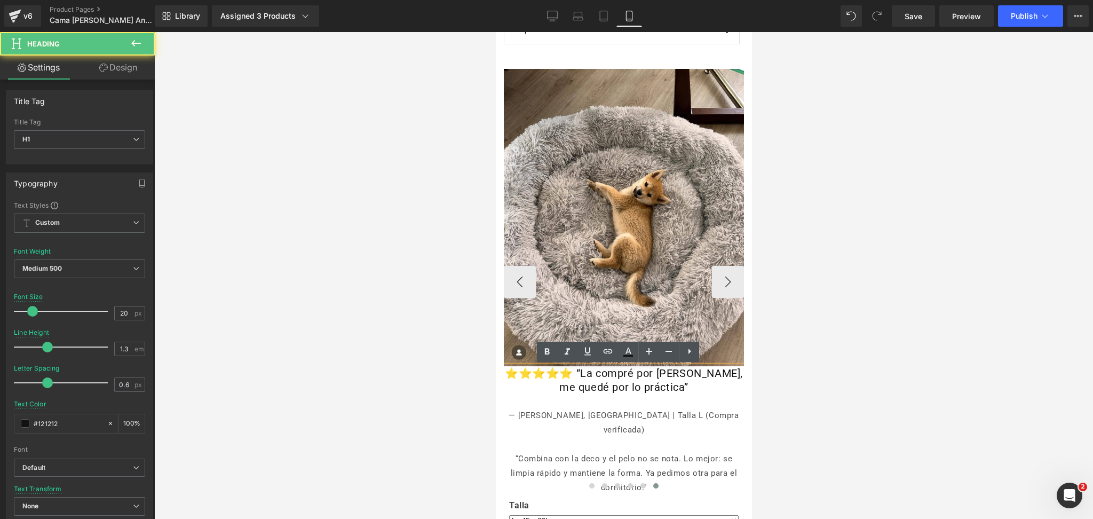
click at [668, 383] on h1 "⭐️⭐️⭐️⭐️⭐️ “La compré por linda, me quedé por lo práctica”" at bounding box center [623, 380] width 240 height 28
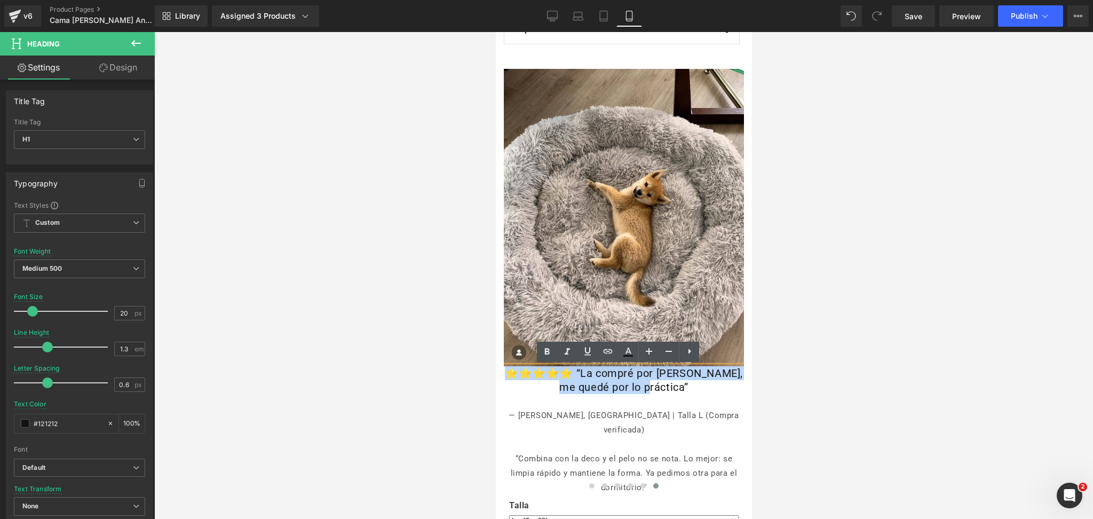
drag, startPoint x: 675, startPoint y: 385, endPoint x: 496, endPoint y: 367, distance: 180.1
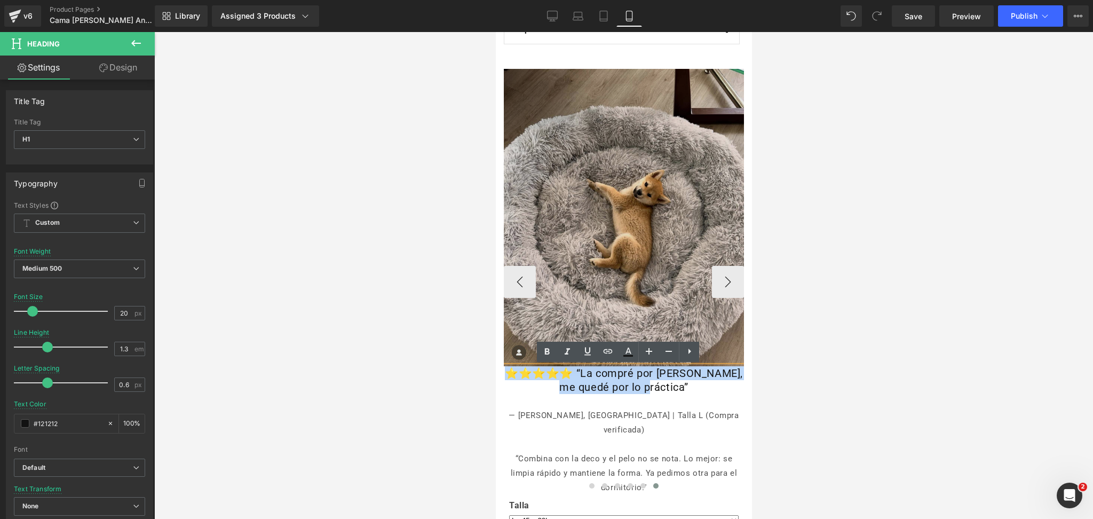
paste div
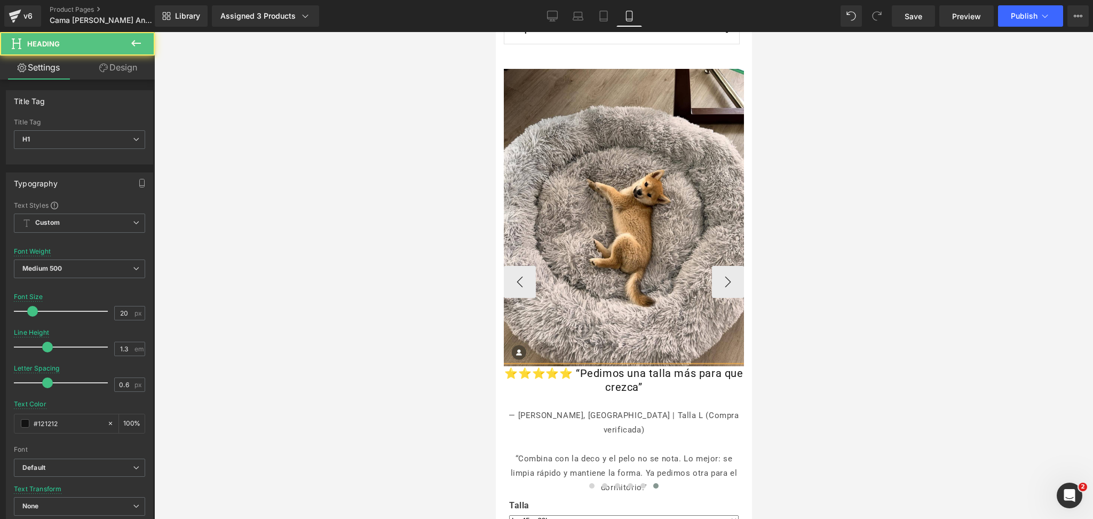
drag, startPoint x: 603, startPoint y: 424, endPoint x: 634, endPoint y: 446, distance: 38.6
click at [603, 437] on div at bounding box center [623, 444] width 240 height 14
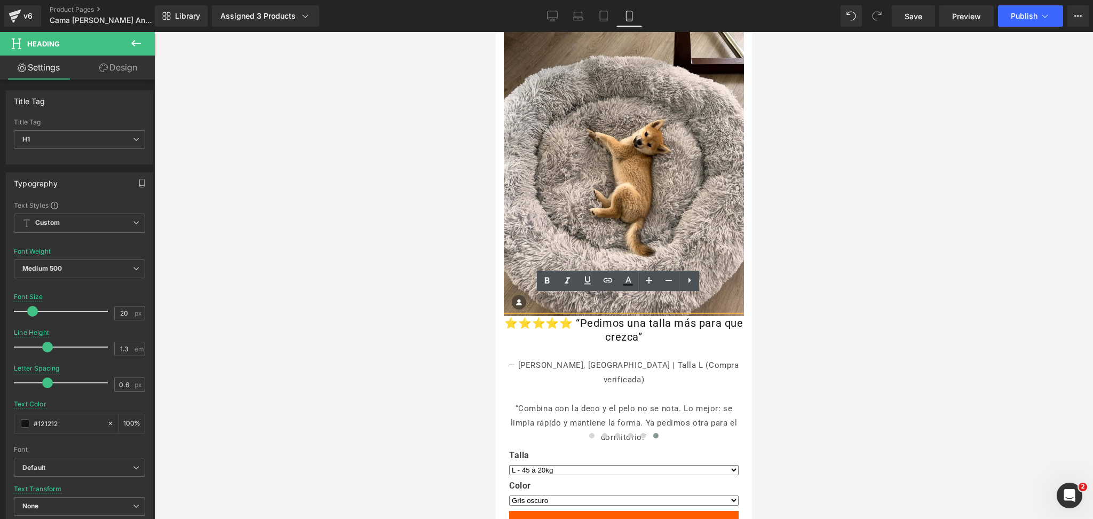
scroll to position [925, 0]
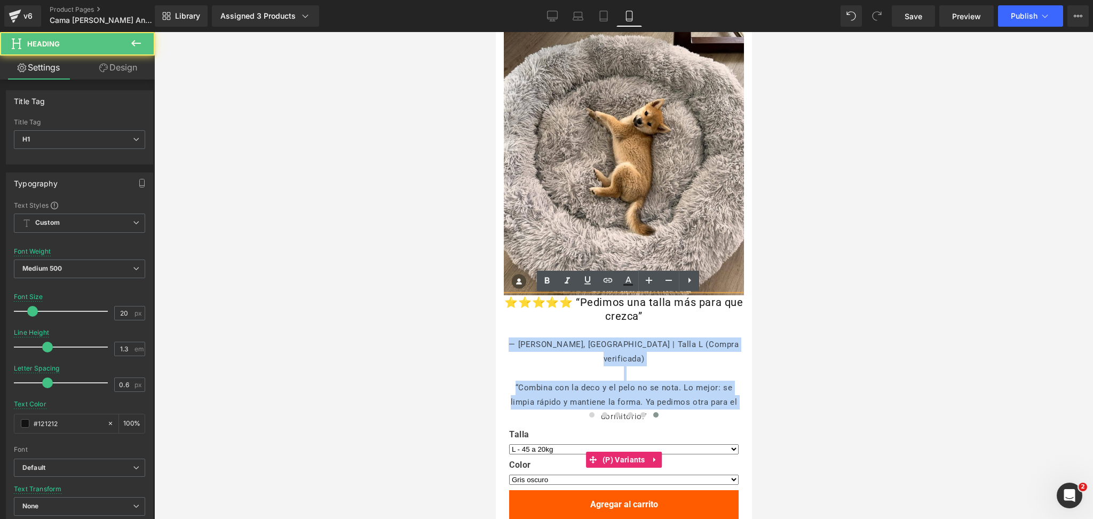
drag, startPoint x: 503, startPoint y: 345, endPoint x: 714, endPoint y: 422, distance: 224.8
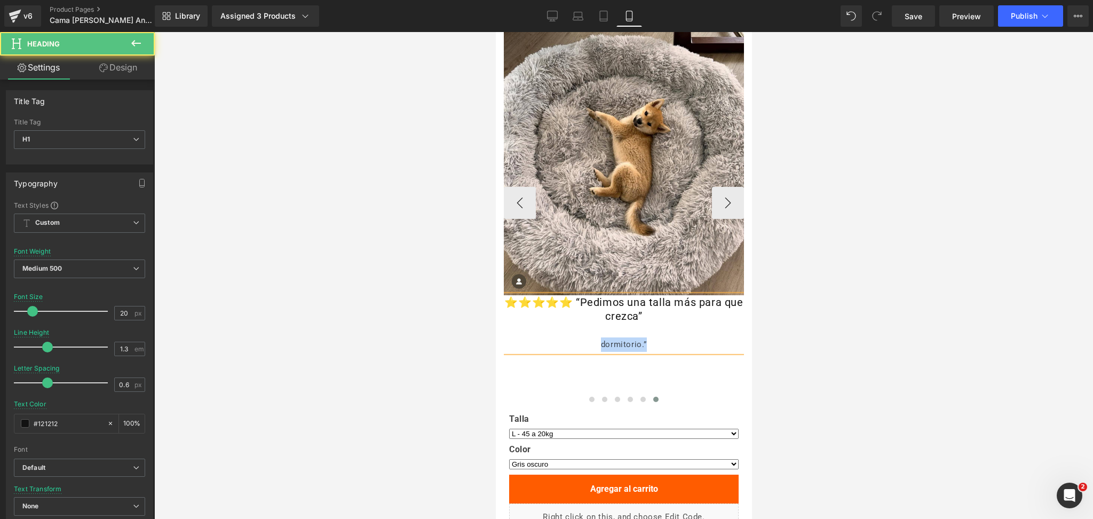
drag, startPoint x: 657, startPoint y: 339, endPoint x: 561, endPoint y: 340, distance: 96.0
click at [561, 340] on div "dormitorio.”" at bounding box center [623, 344] width 240 height 14
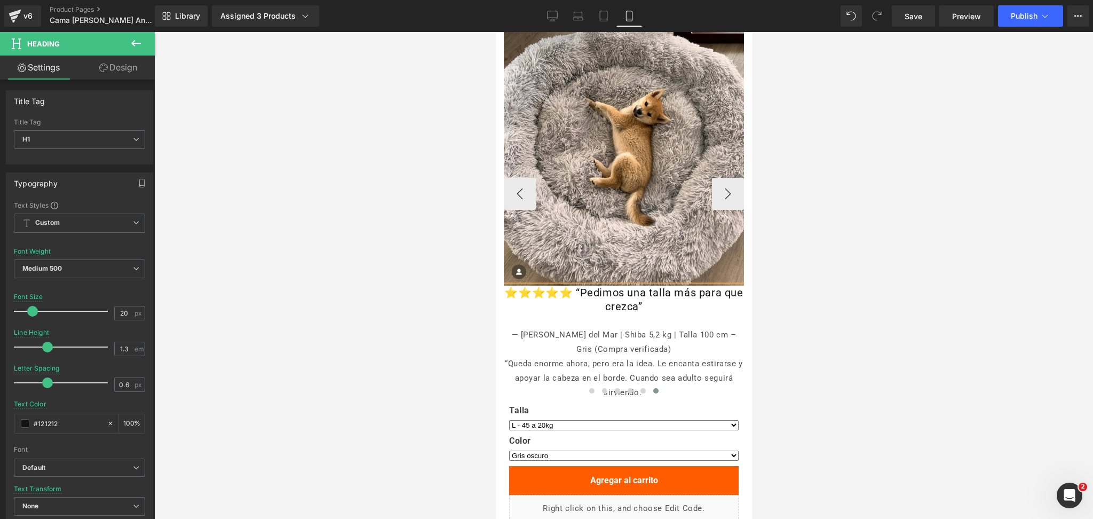
scroll to position [996, 0]
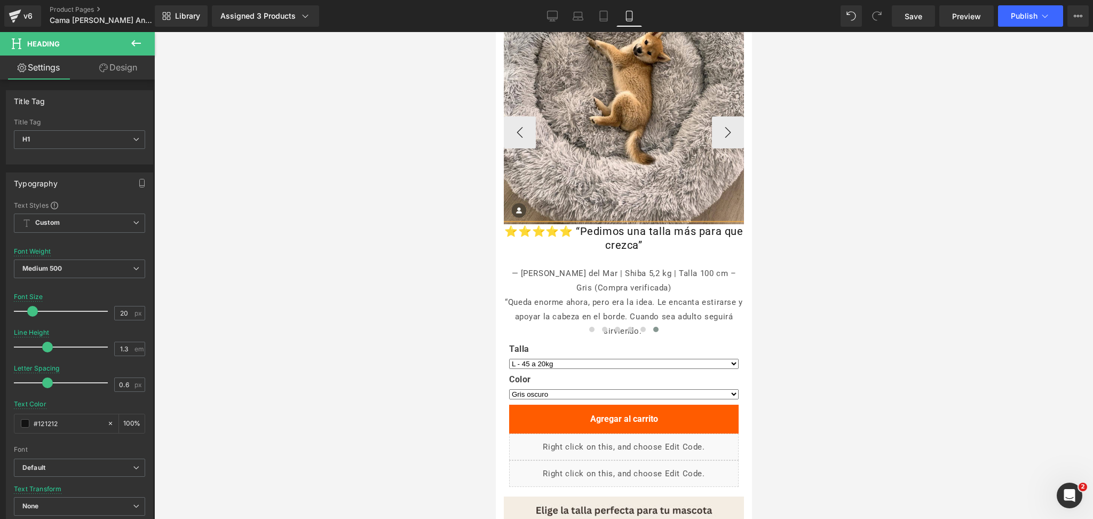
click at [518, 265] on div at bounding box center [623, 259] width 240 height 14
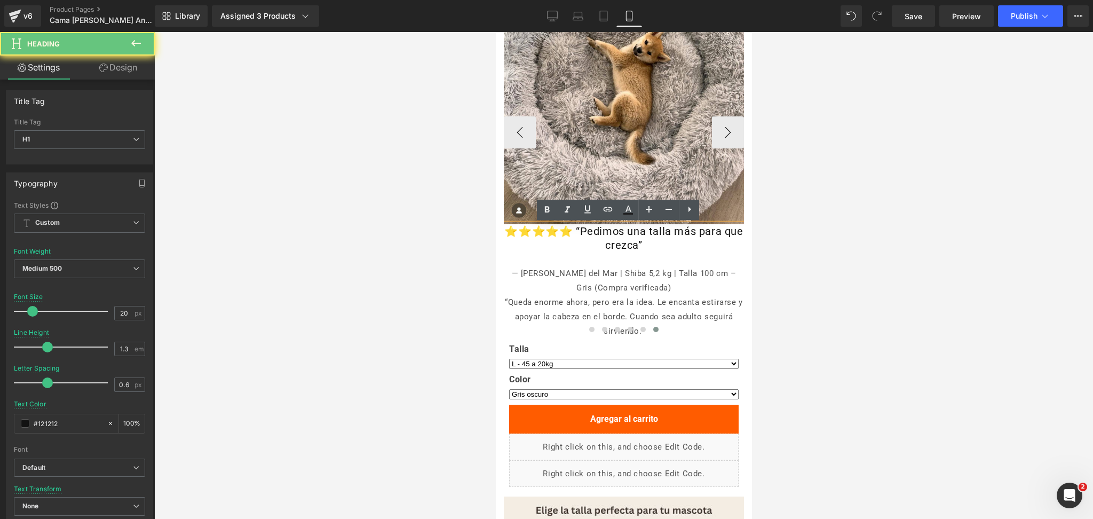
click at [614, 275] on div "— Rodrigo P., Viña del Mar | Shiba 5,2 kg | Talla 100 cm – Gris (Compra verific…" at bounding box center [623, 280] width 240 height 29
drag, startPoint x: 694, startPoint y: 274, endPoint x: 720, endPoint y: 275, distance: 26.1
click at [720, 275] on div "— Rodrigo P., Viña del Mar | Shiba 5,2 kg | Talla 100 cm – Gris (Compra verific…" at bounding box center [623, 280] width 240 height 29
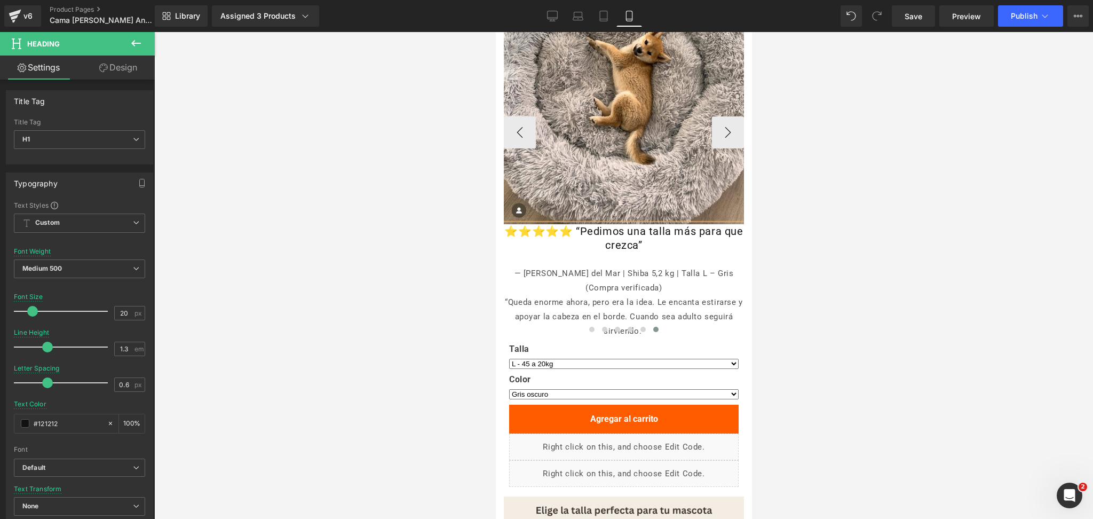
click at [730, 275] on div "— Rodrigo P., Viña del Mar | Shiba 5,2 kg | Talla L – Gris (Compra verificada)" at bounding box center [623, 280] width 240 height 29
drag, startPoint x: 667, startPoint y: 291, endPoint x: 594, endPoint y: 284, distance: 74.0
click at [594, 284] on div "— Rodrigo P., Viña del Mar | Shiba 5,2 kg | Talla L – Gris Claro (Compra verifi…" at bounding box center [623, 280] width 240 height 29
click at [706, 291] on div "— Rodrigo P., Viña del Mar | Shiba 5,2 kg | Talla L – Gris Claro" at bounding box center [623, 280] width 240 height 29
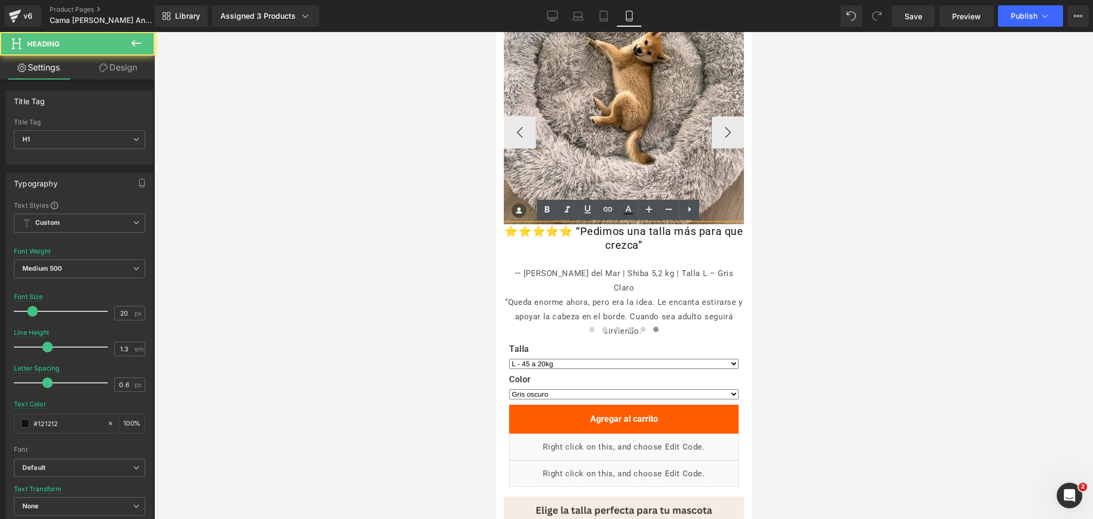
click at [555, 260] on div at bounding box center [623, 259] width 240 height 14
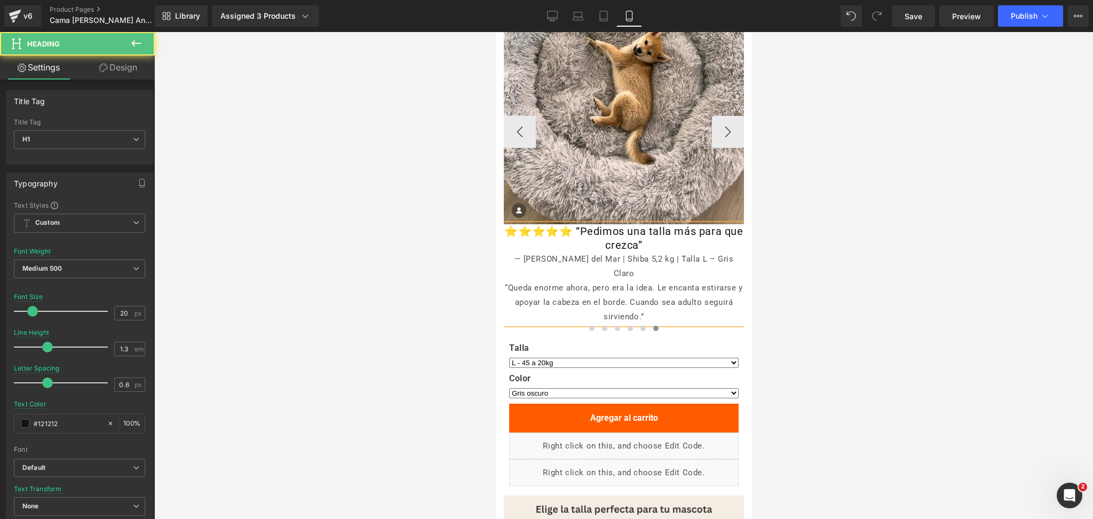
drag, startPoint x: 703, startPoint y: 258, endPoint x: 709, endPoint y: 269, distance: 12.9
click at [709, 269] on div "— Rodrigo P., Viña del Mar | Shiba 5,2 kg | Talla L – Gris Claro" at bounding box center [623, 266] width 240 height 29
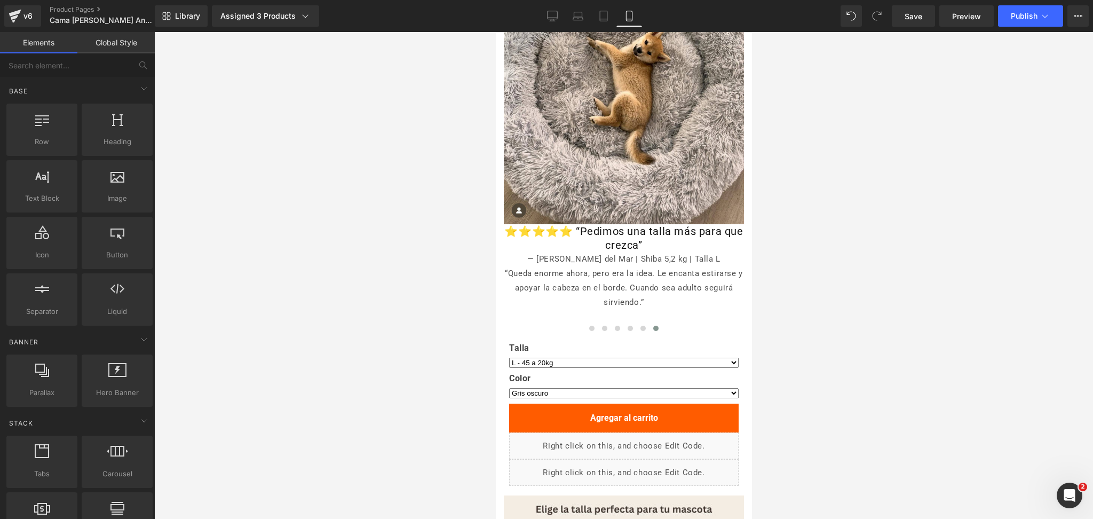
click at [799, 257] on div at bounding box center [623, 275] width 939 height 487
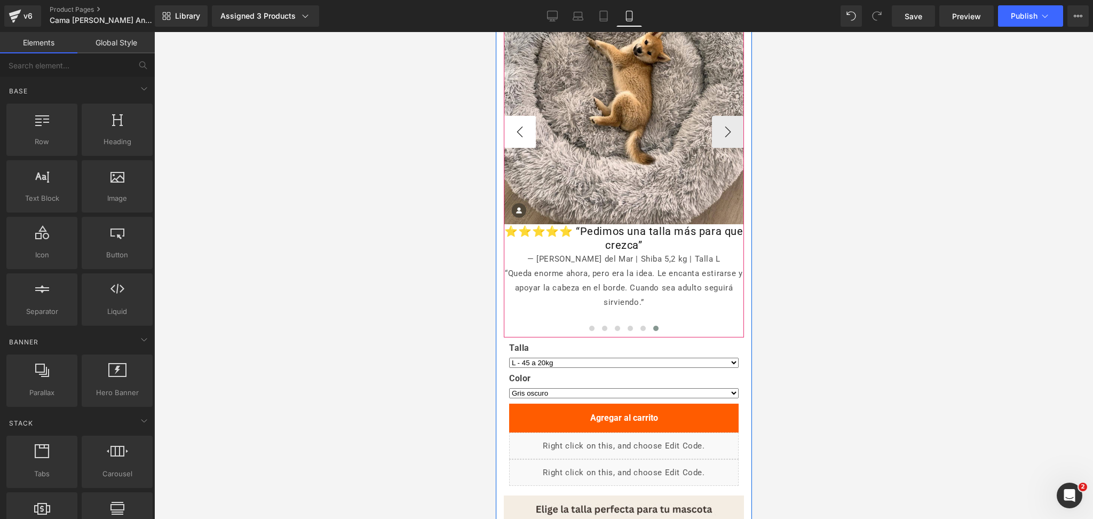
click at [525, 123] on button "‹" at bounding box center [519, 132] width 32 height 32
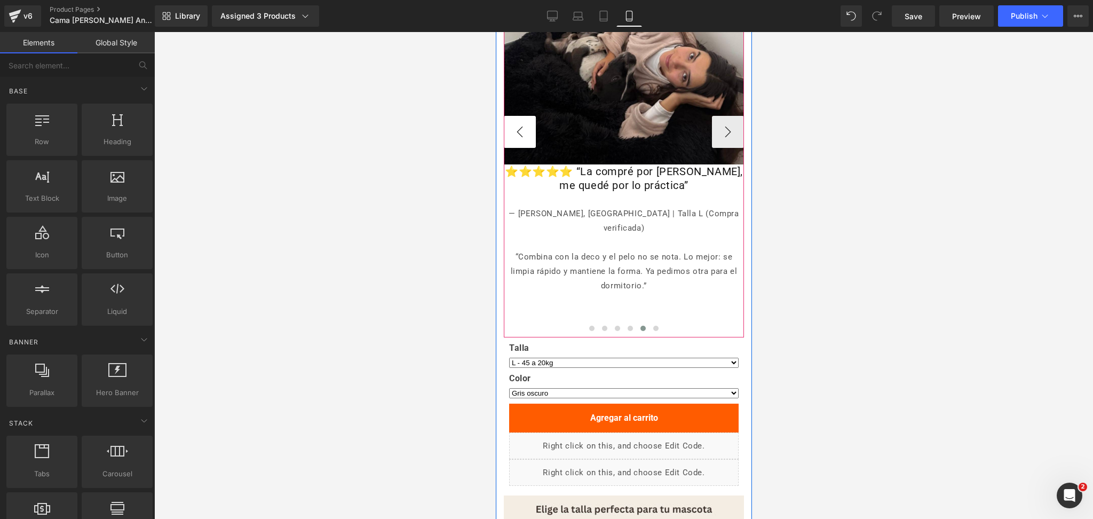
click at [520, 123] on button "‹" at bounding box center [519, 132] width 32 height 32
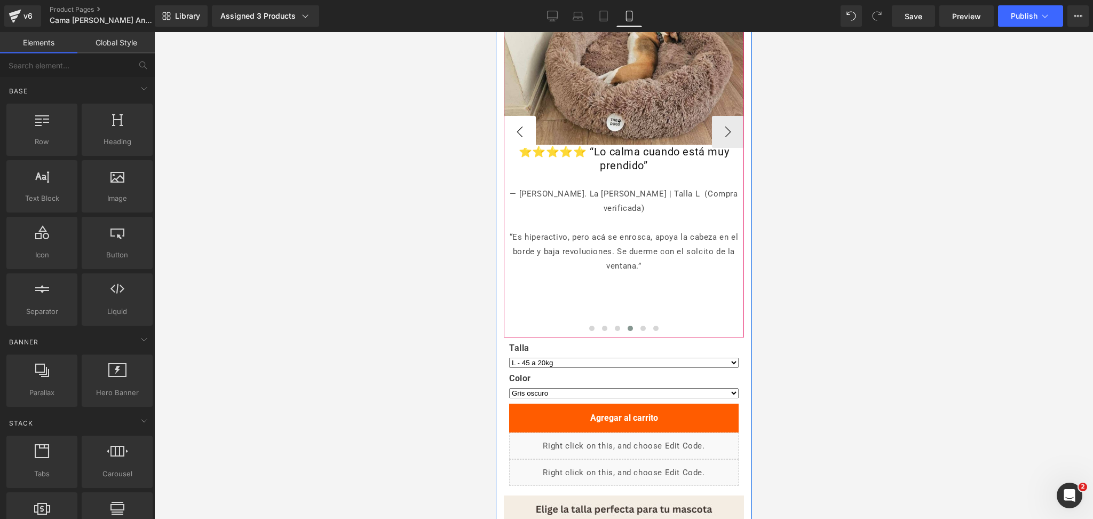
click at [520, 123] on button "‹" at bounding box center [519, 132] width 32 height 32
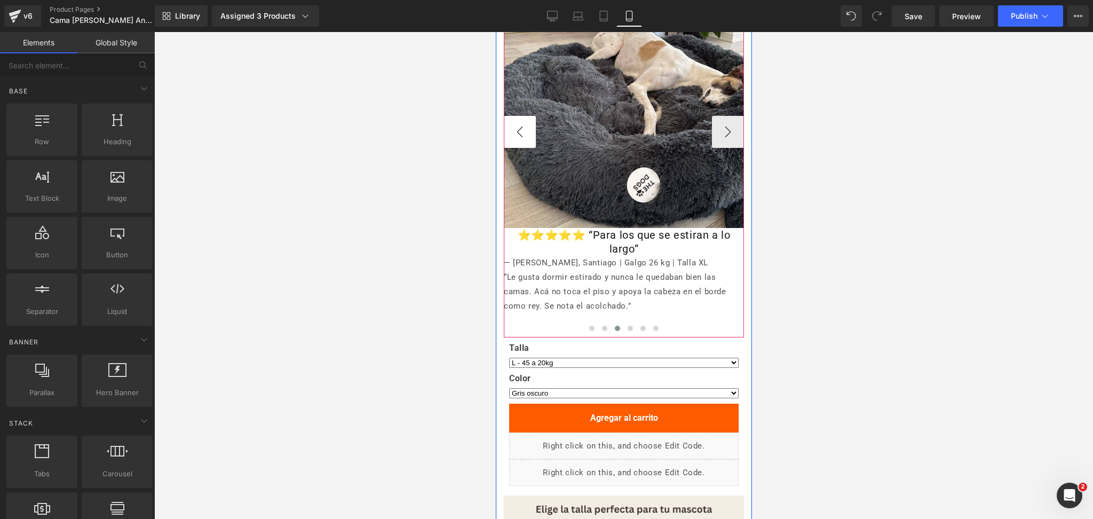
click at [520, 123] on button "‹" at bounding box center [519, 132] width 32 height 32
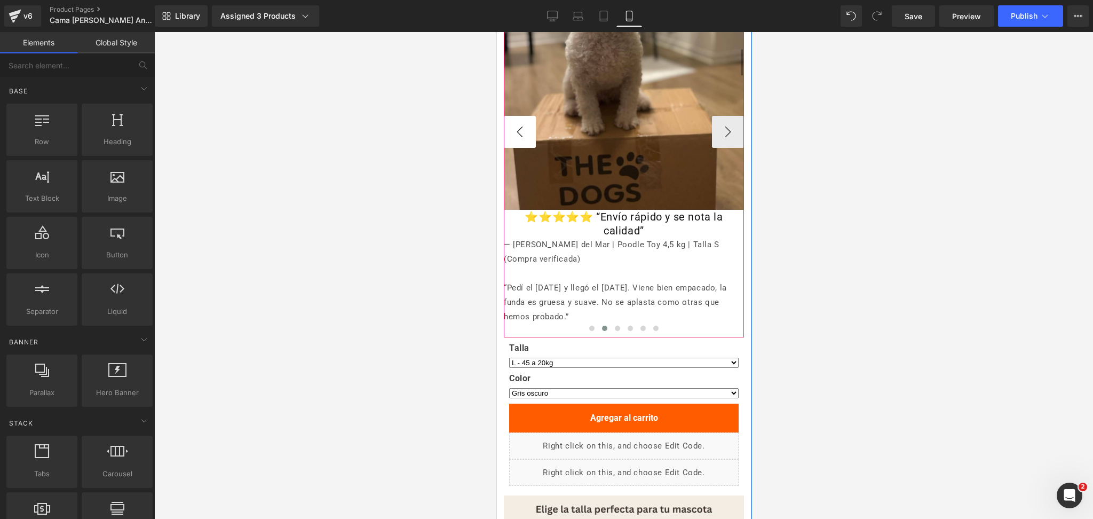
click at [520, 123] on button "‹" at bounding box center [519, 132] width 32 height 32
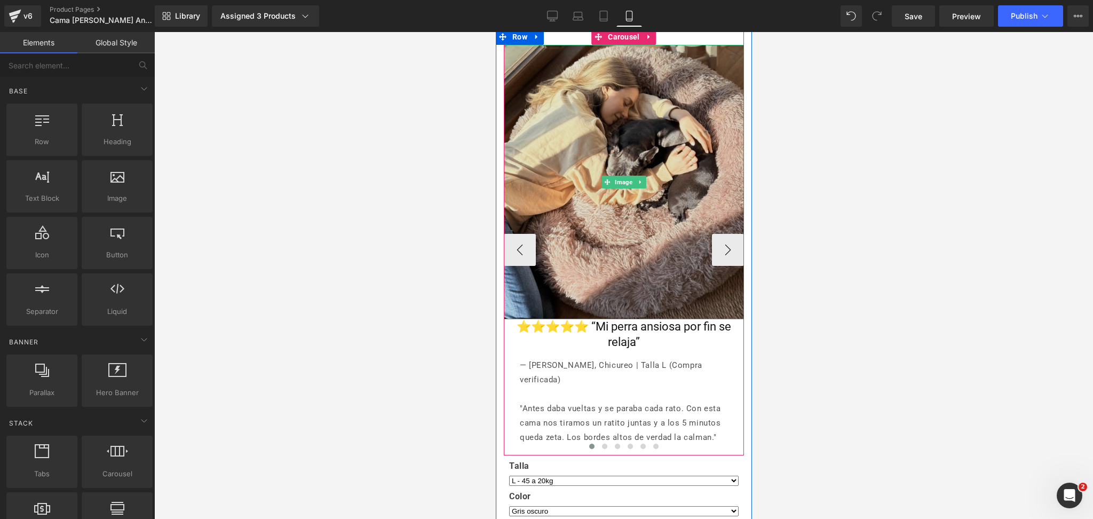
scroll to position [854, 0]
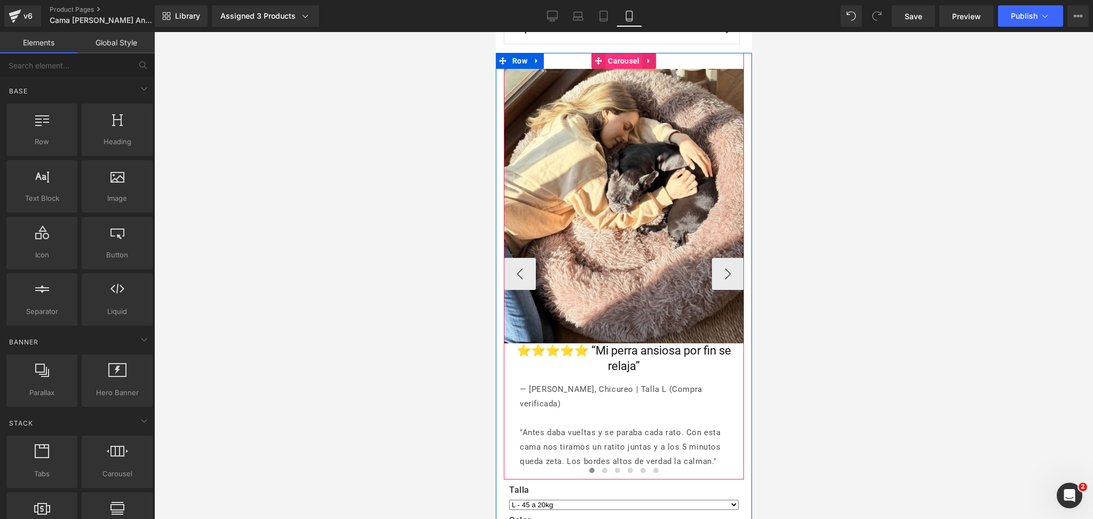
click at [619, 65] on span "Carousel" at bounding box center [623, 61] width 37 height 16
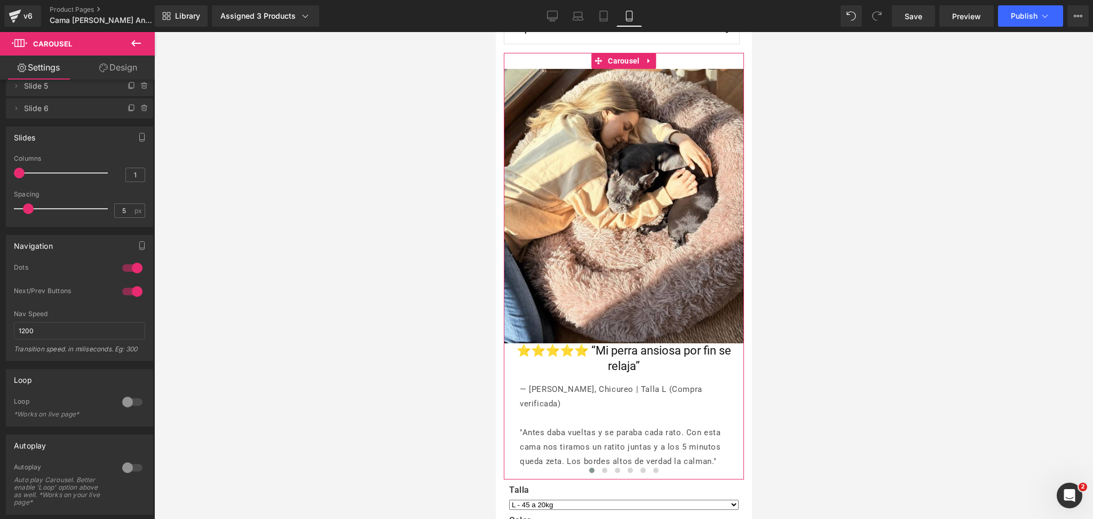
scroll to position [106, 0]
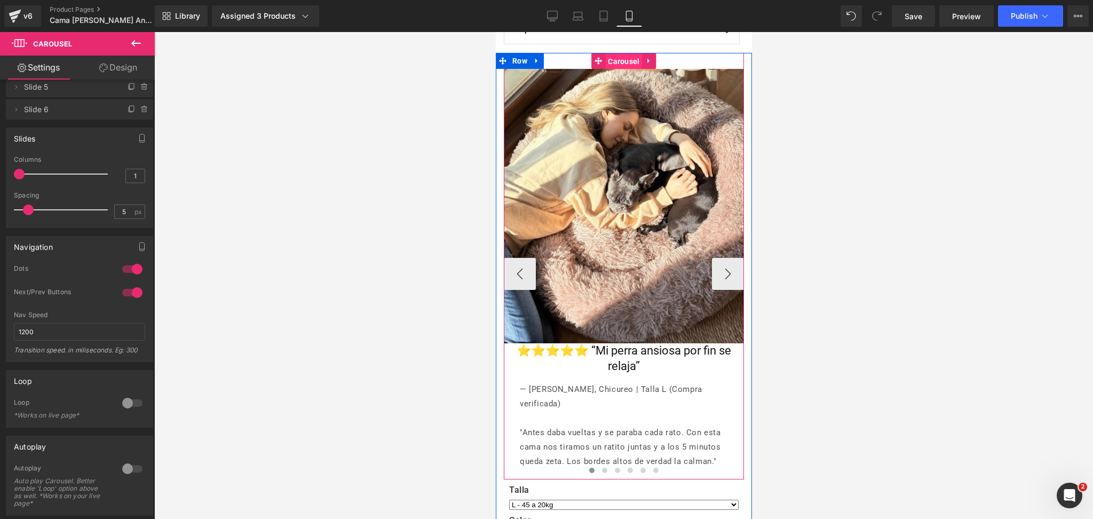
click at [622, 63] on span "Carousel" at bounding box center [623, 61] width 37 height 16
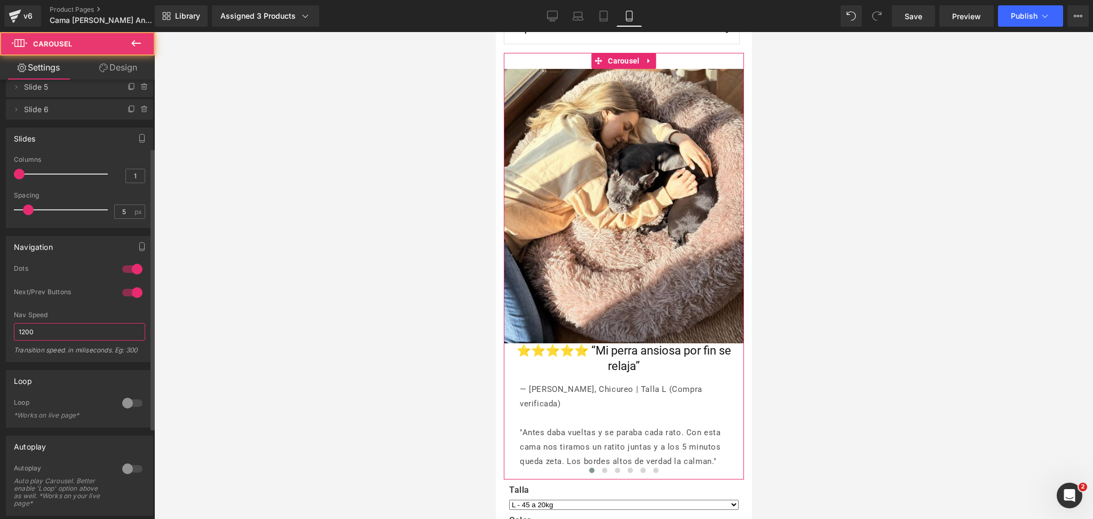
click at [88, 329] on input "1200" at bounding box center [79, 332] width 131 height 18
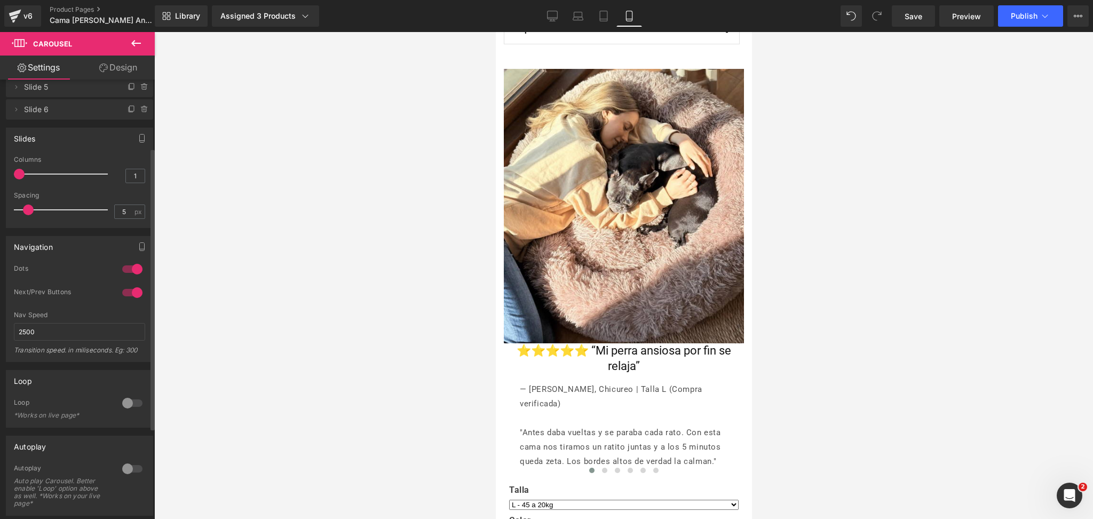
click at [125, 309] on div "Next/Prev Buttons" at bounding box center [79, 299] width 131 height 23
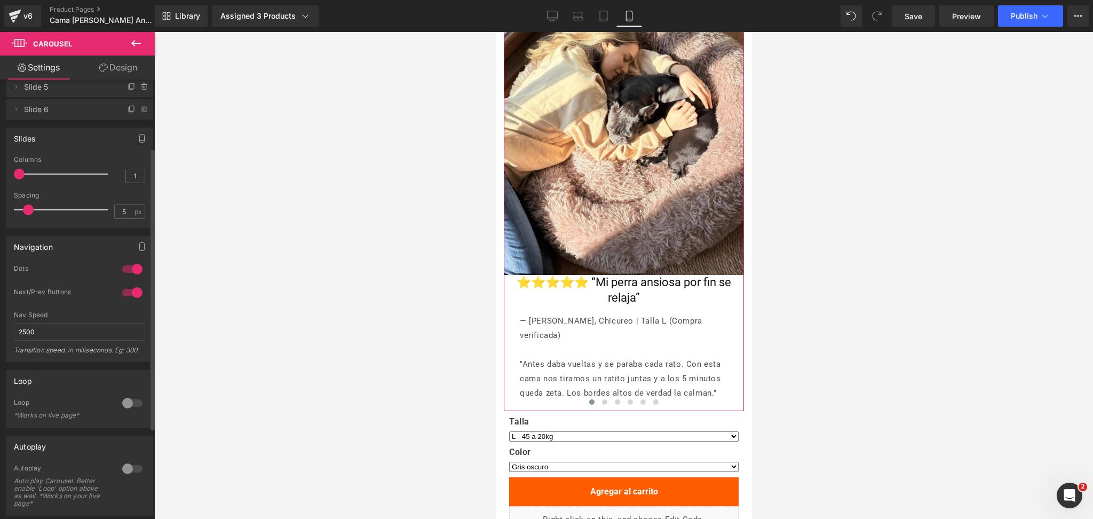
scroll to position [925, 0]
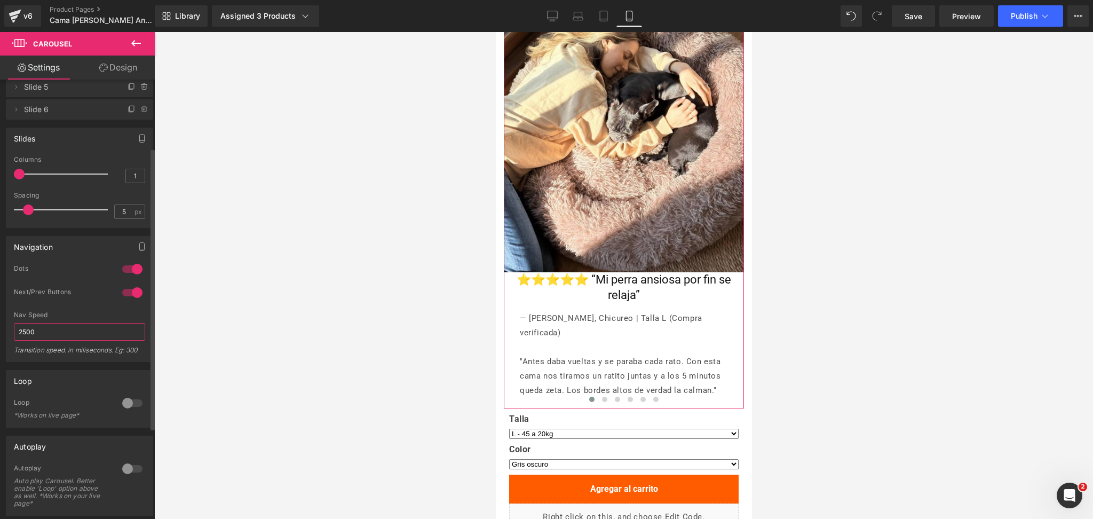
click at [92, 333] on input "2500" at bounding box center [79, 332] width 131 height 18
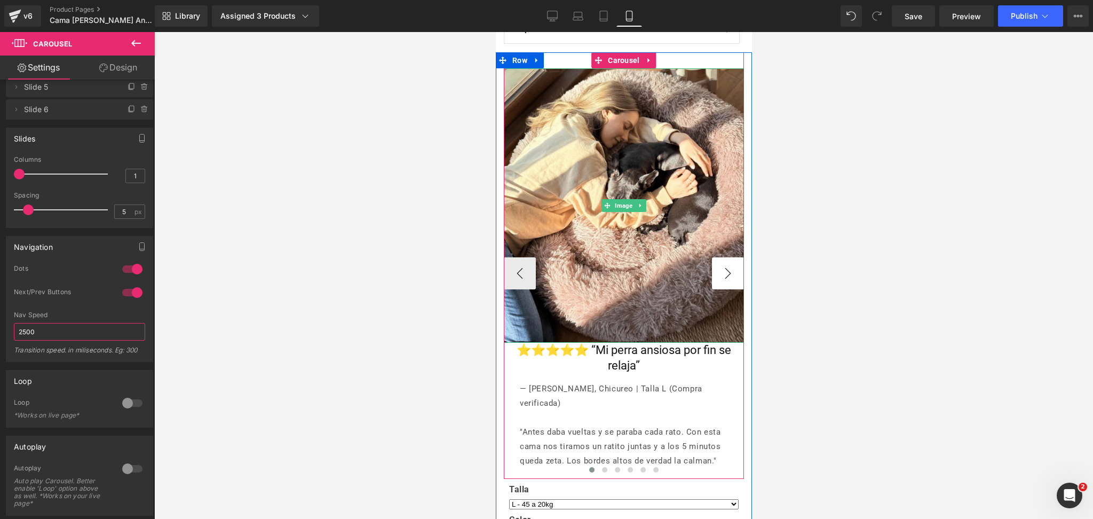
scroll to position [854, 0]
click at [720, 272] on button "›" at bounding box center [727, 274] width 32 height 32
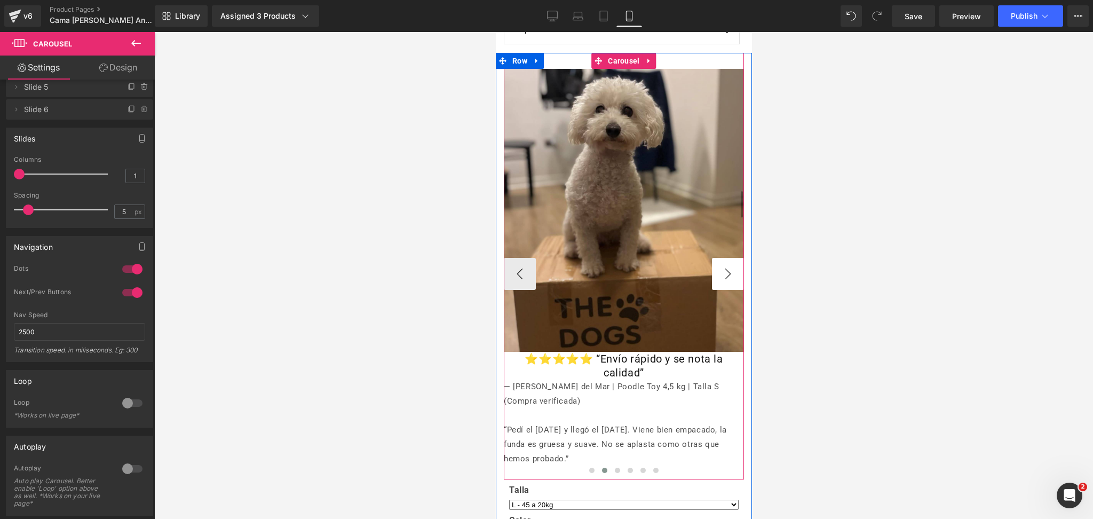
click at [720, 270] on button "›" at bounding box center [727, 274] width 32 height 32
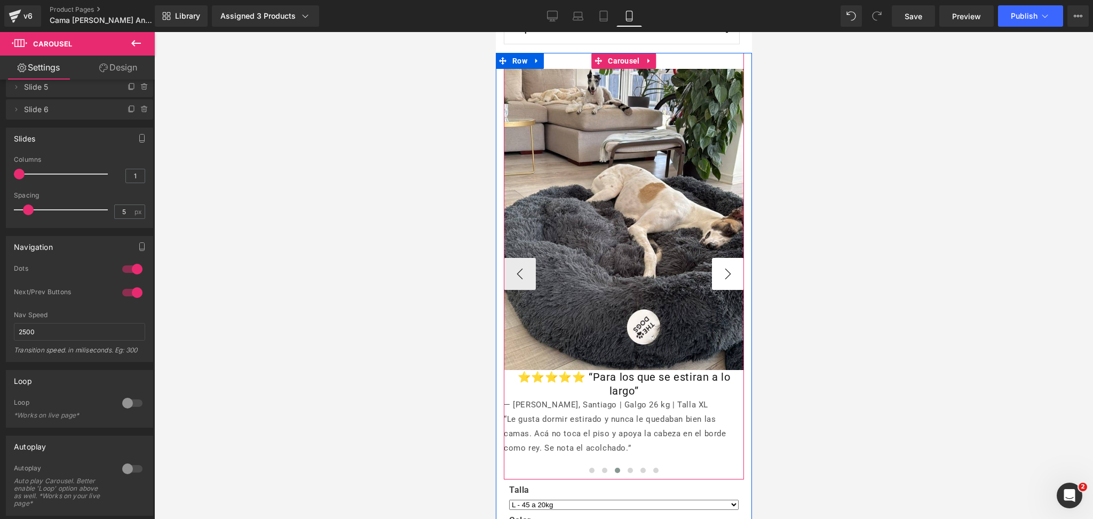
click at [720, 270] on button "›" at bounding box center [727, 274] width 32 height 32
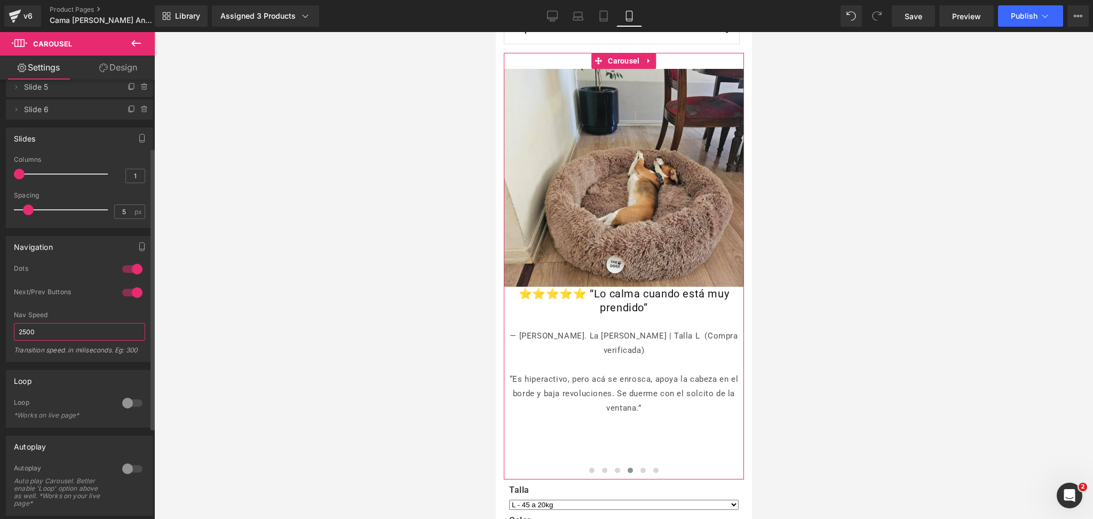
click at [77, 338] on input "2500" at bounding box center [79, 332] width 131 height 18
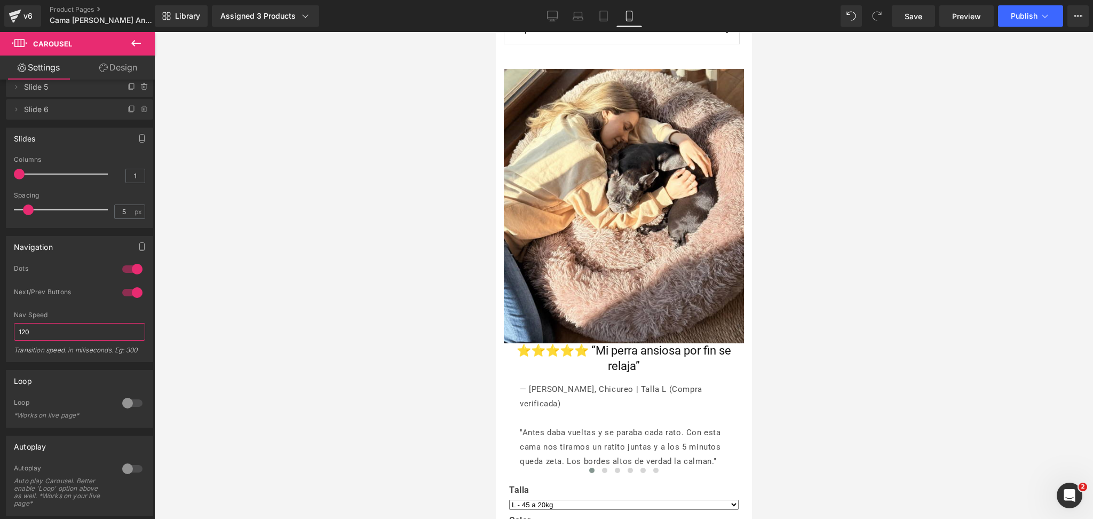
type input "1200"
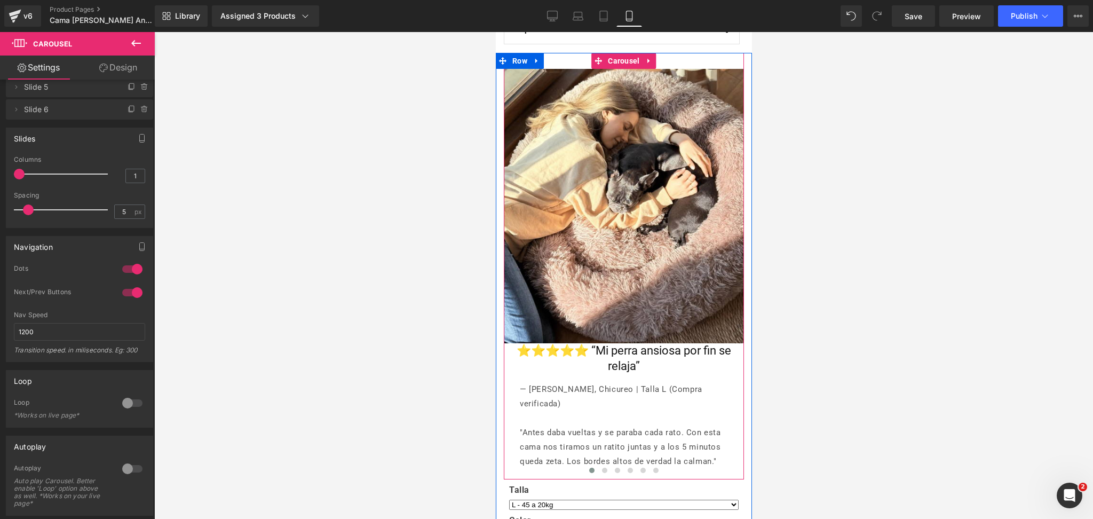
click at [381, 260] on div at bounding box center [623, 275] width 939 height 487
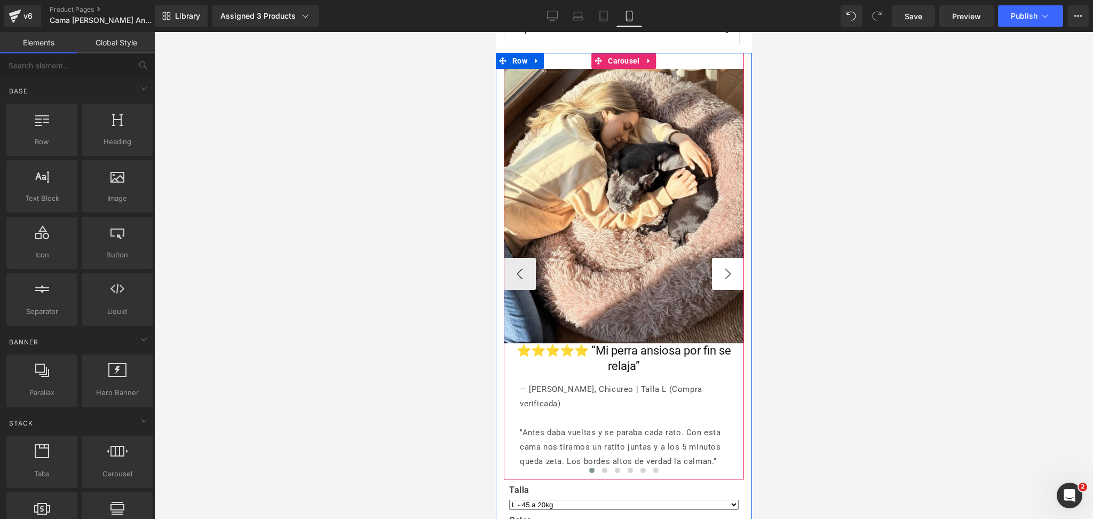
click at [722, 261] on button "›" at bounding box center [727, 274] width 32 height 32
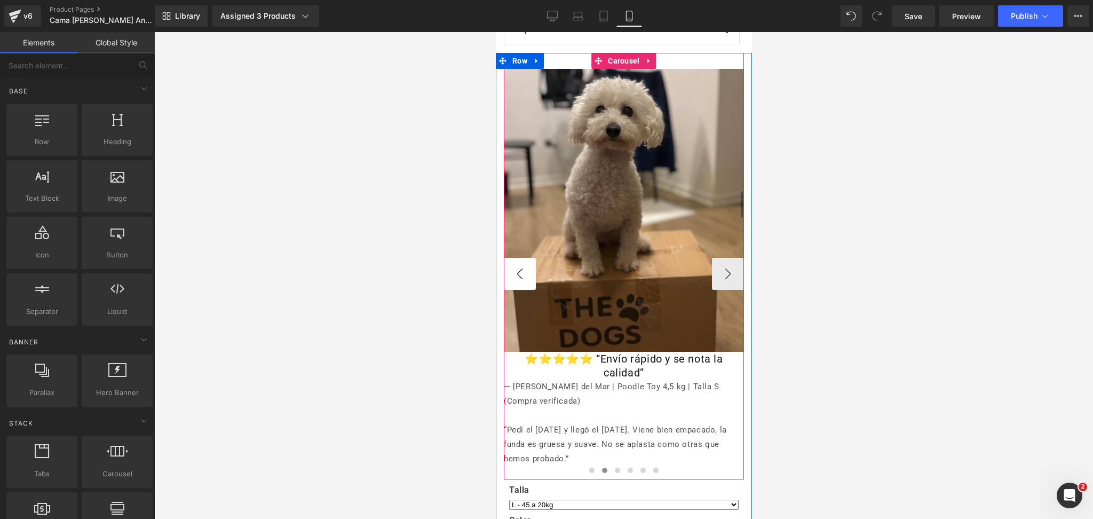
click at [513, 268] on button "‹" at bounding box center [519, 274] width 32 height 32
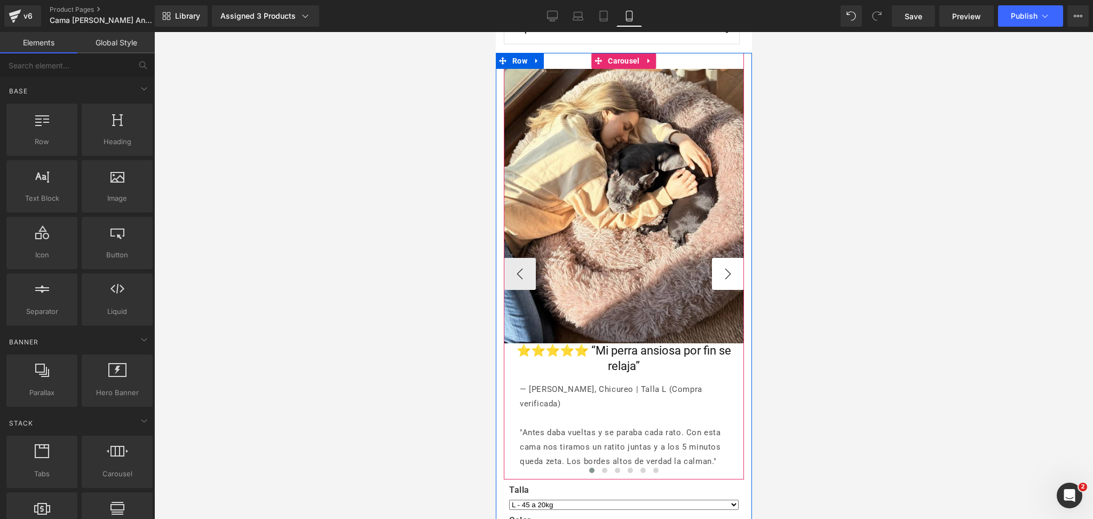
click at [724, 263] on button "›" at bounding box center [727, 274] width 32 height 32
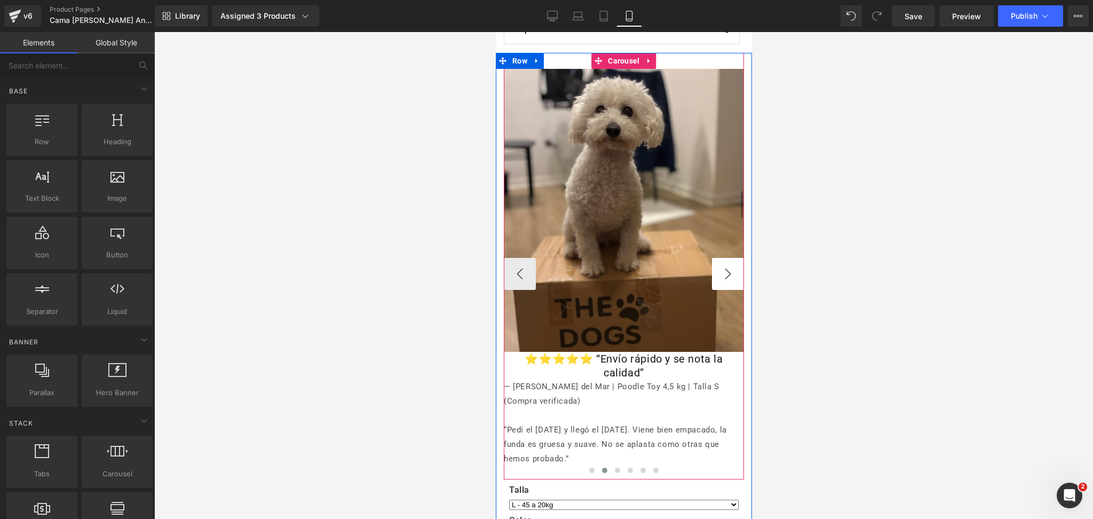
click at [724, 263] on button "›" at bounding box center [727, 274] width 32 height 32
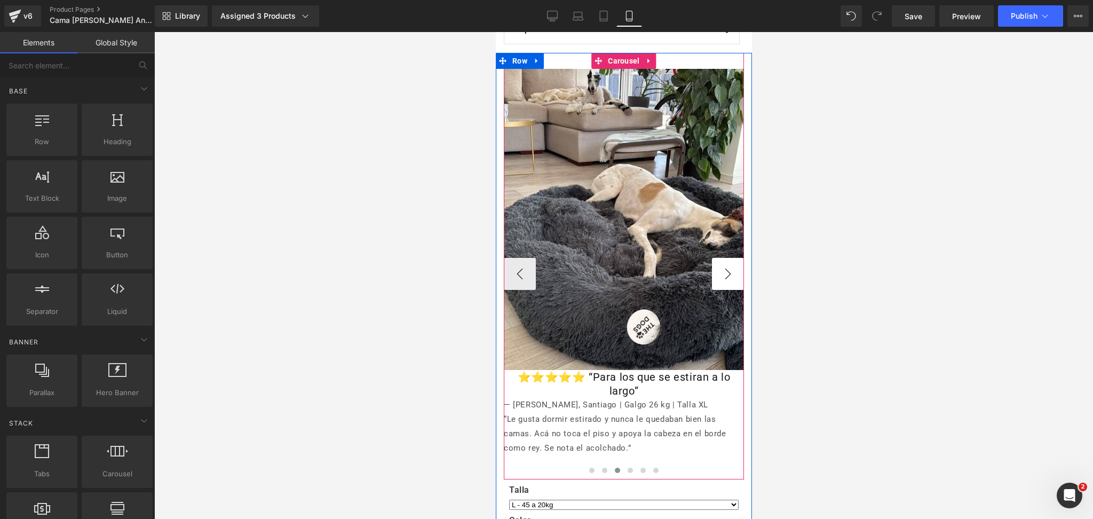
click at [724, 263] on button "›" at bounding box center [727, 274] width 32 height 32
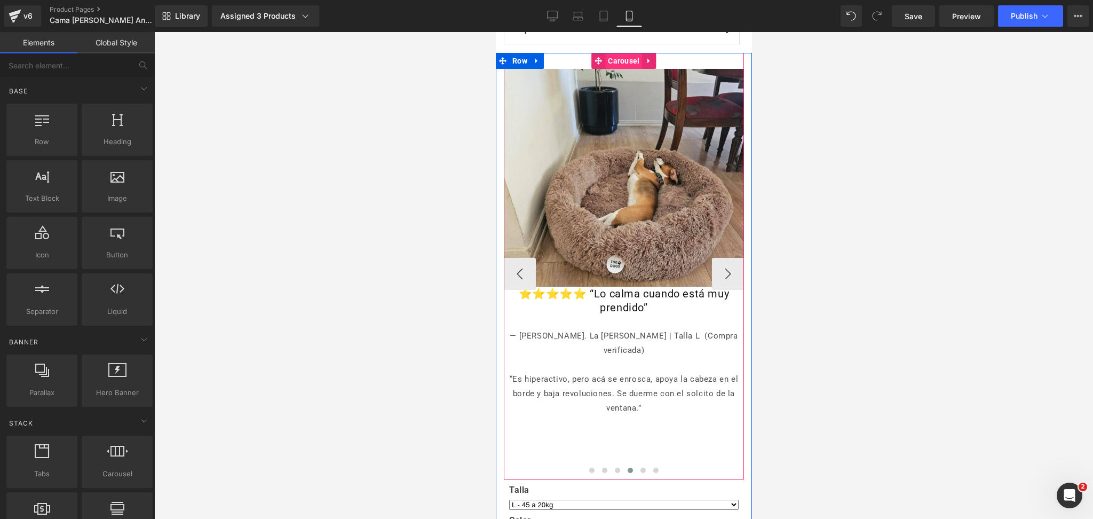
click at [622, 64] on span "Carousel" at bounding box center [623, 61] width 37 height 16
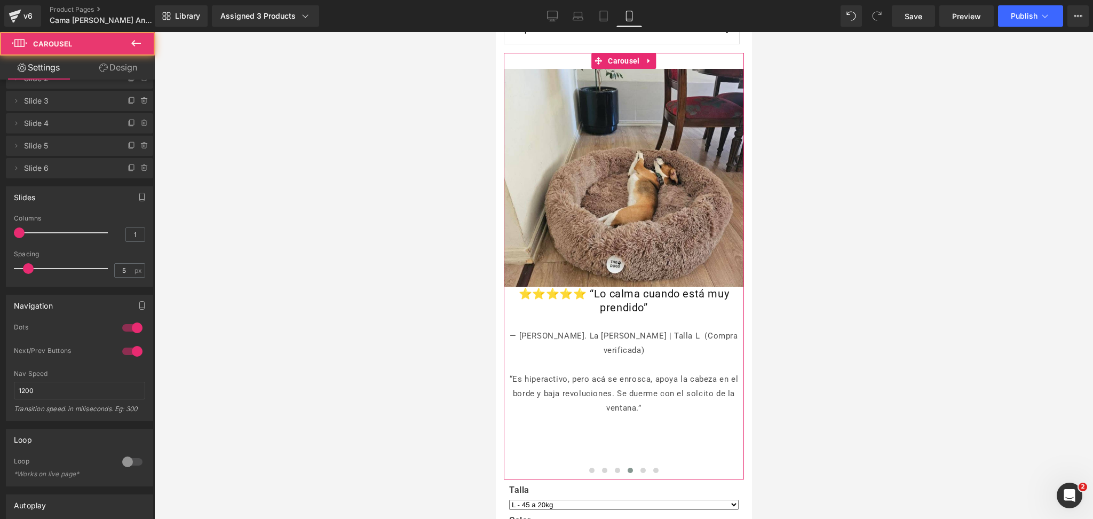
scroll to position [71, 0]
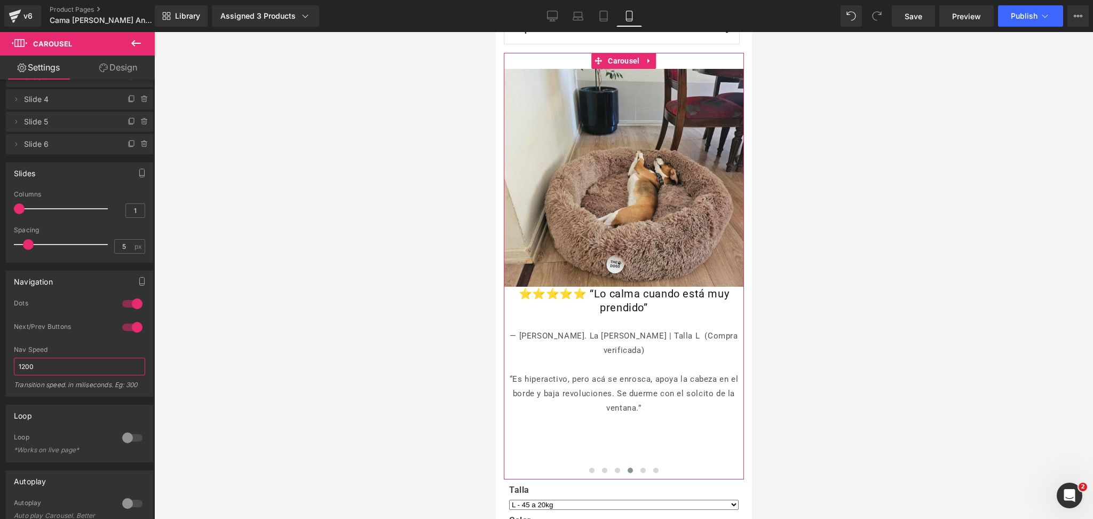
click at [117, 358] on input "1200" at bounding box center [79, 366] width 131 height 18
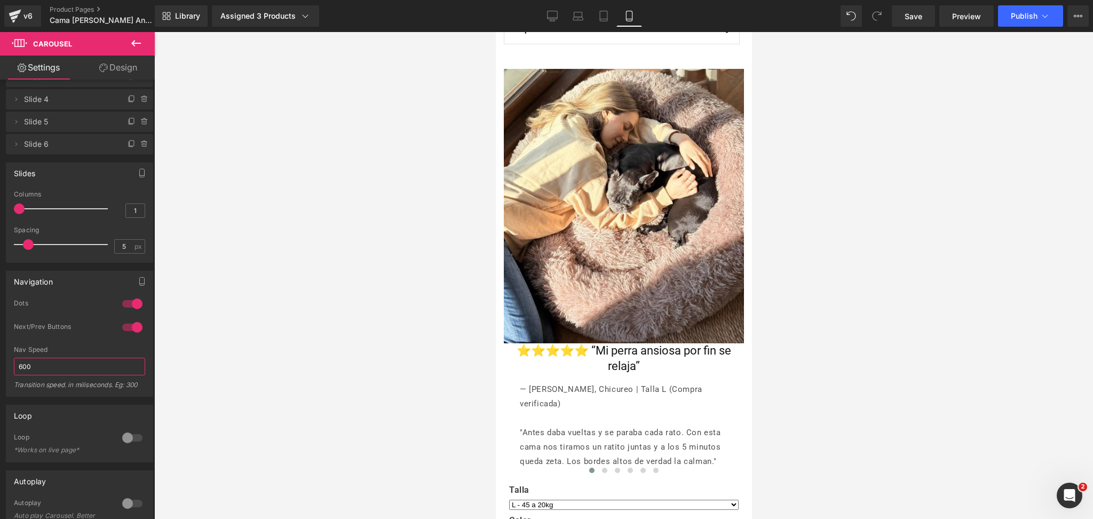
type input "6000"
click at [253, 323] on div at bounding box center [623, 275] width 939 height 487
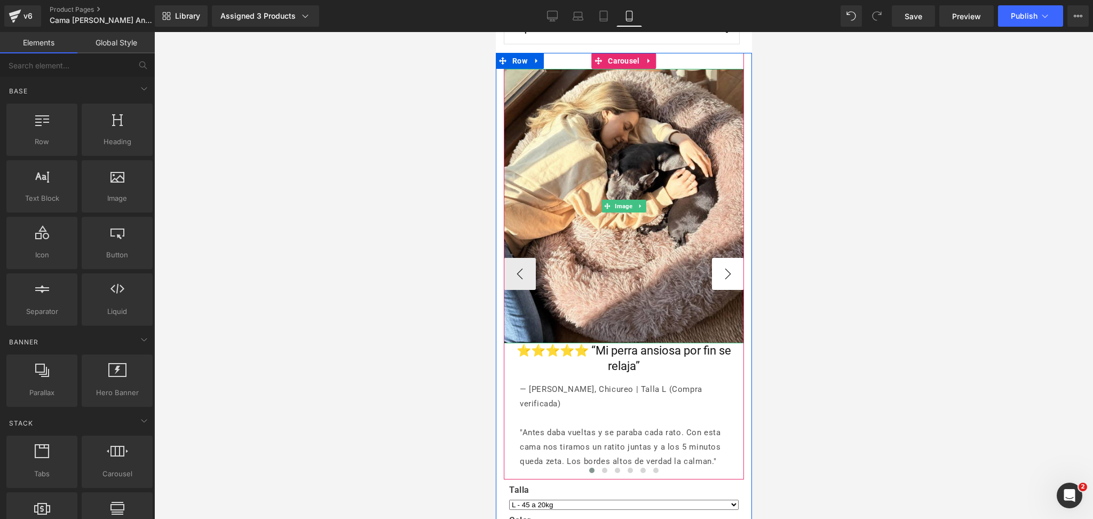
click at [717, 266] on button "›" at bounding box center [727, 274] width 32 height 32
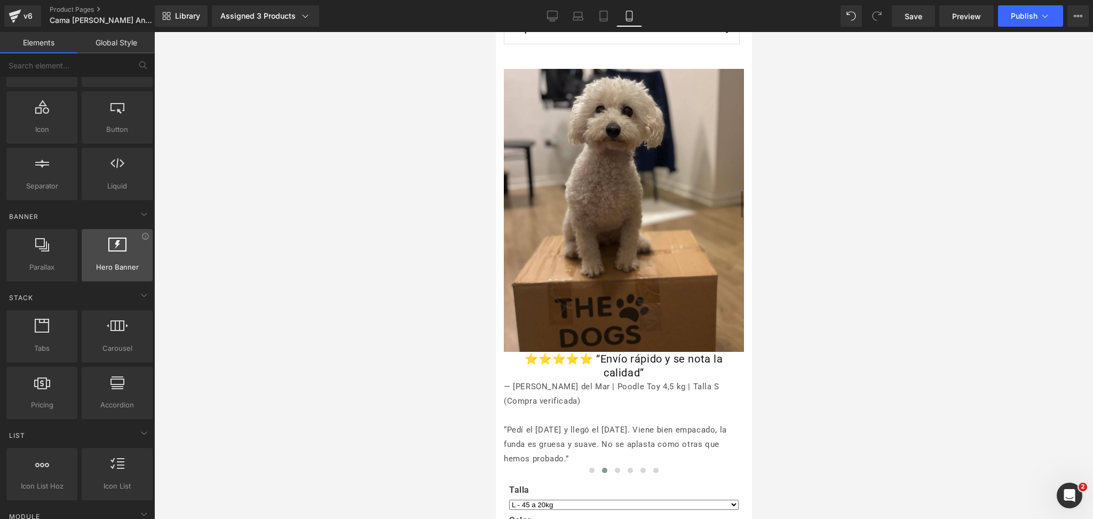
scroll to position [142, 0]
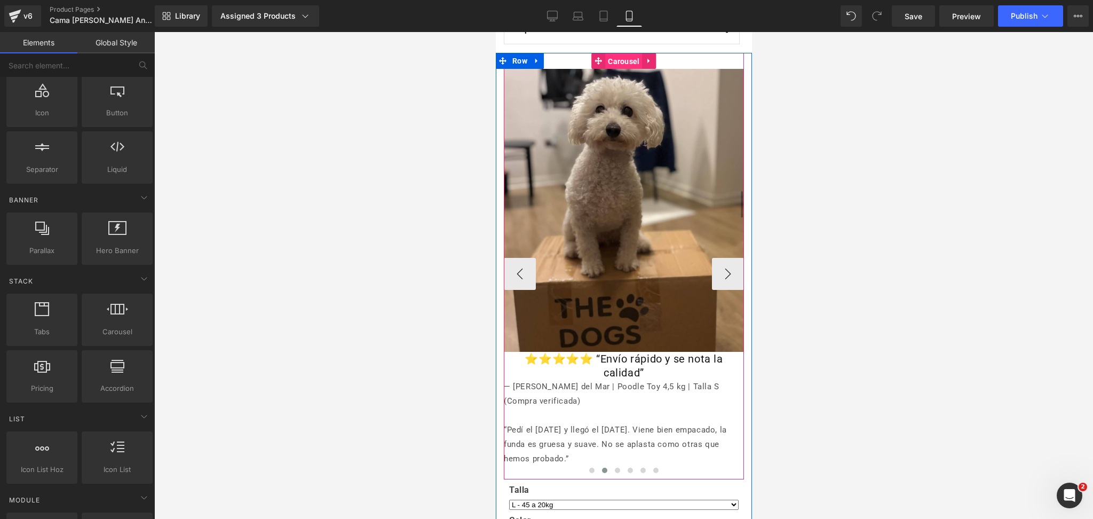
click at [617, 65] on span "Carousel" at bounding box center [623, 61] width 37 height 16
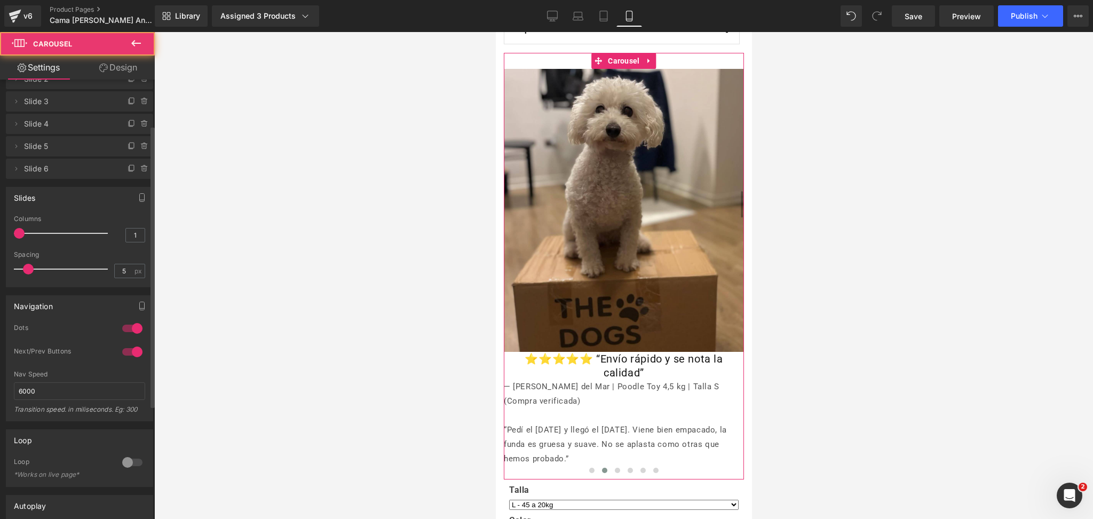
scroll to position [71, 0]
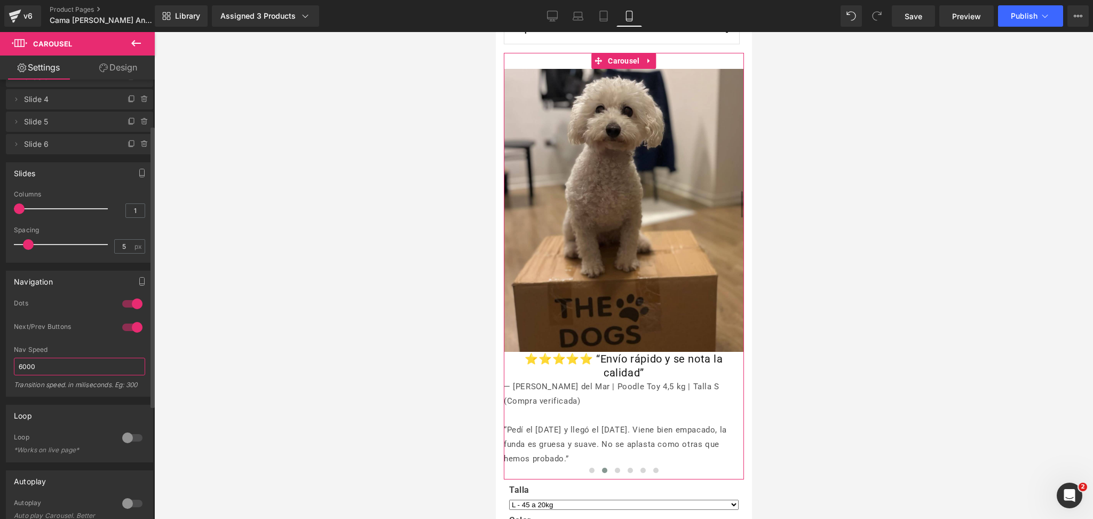
click at [71, 367] on input "6000" at bounding box center [79, 366] width 131 height 18
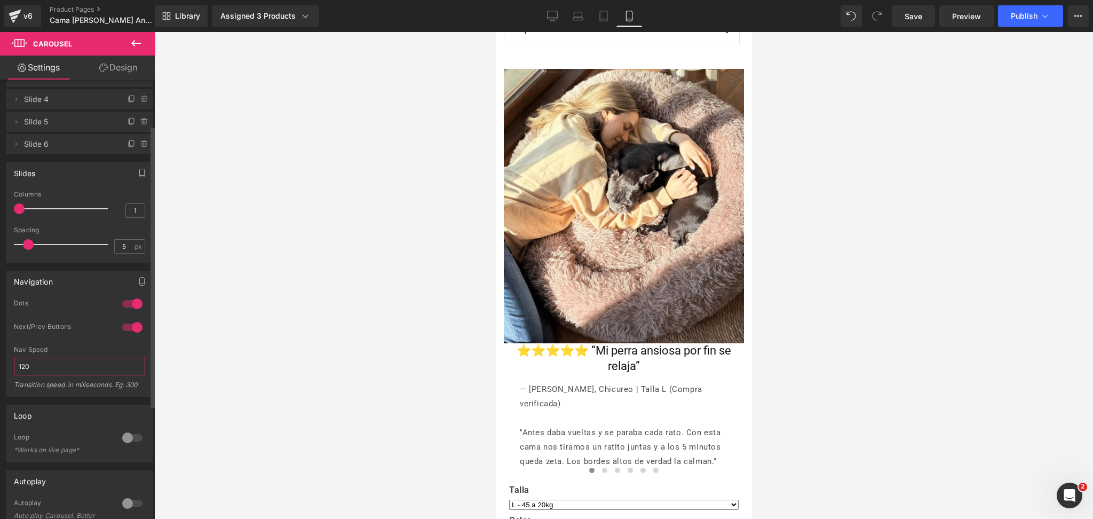
type input "1200"
click at [416, 263] on div at bounding box center [623, 275] width 939 height 487
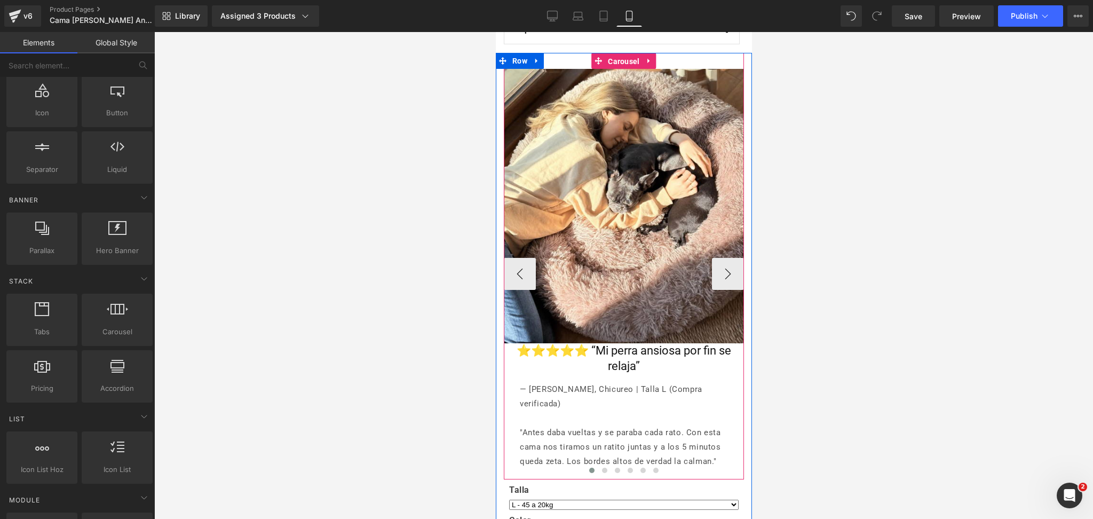
click at [613, 63] on span "Carousel" at bounding box center [623, 61] width 37 height 16
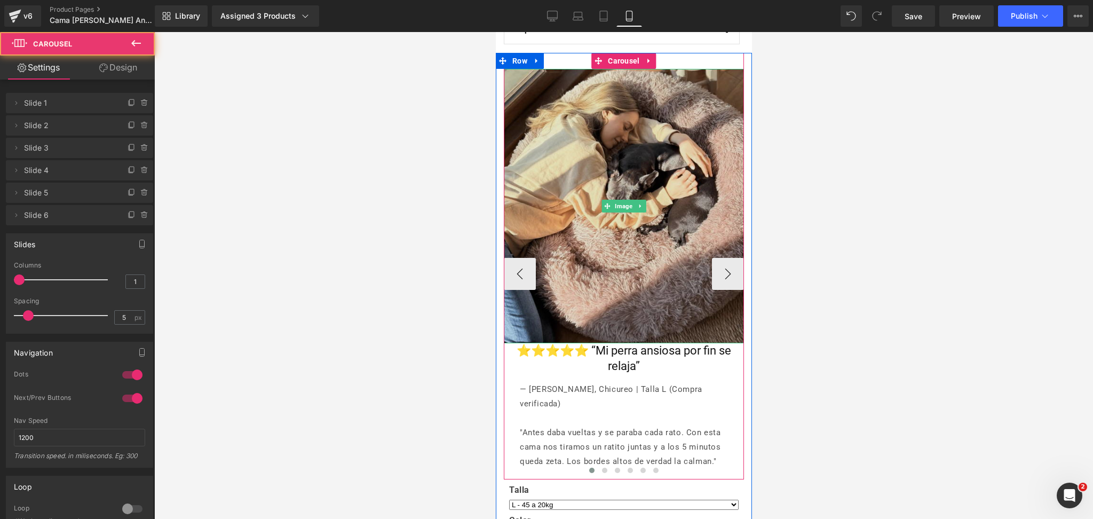
click at [603, 171] on img at bounding box center [623, 206] width 240 height 274
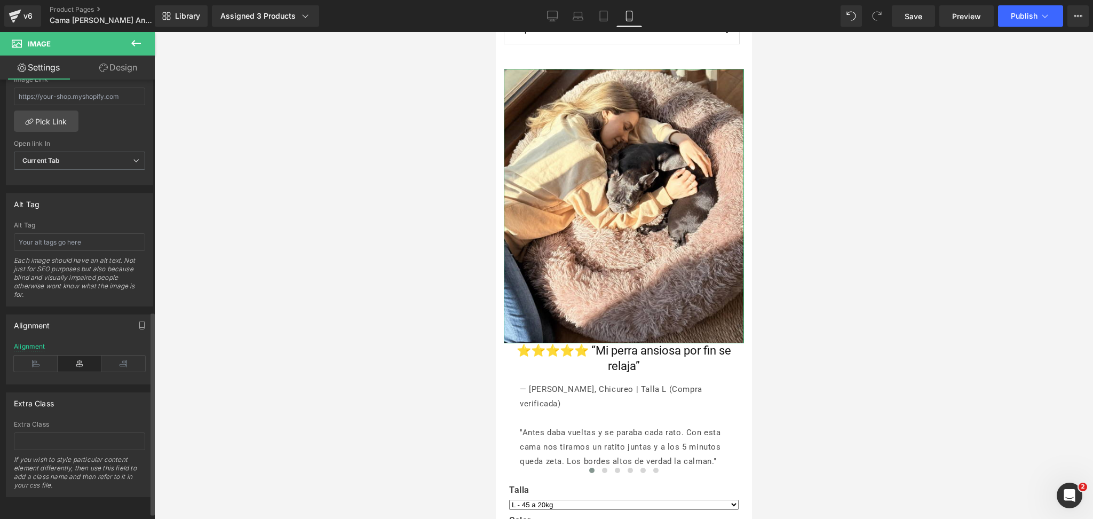
scroll to position [511, 0]
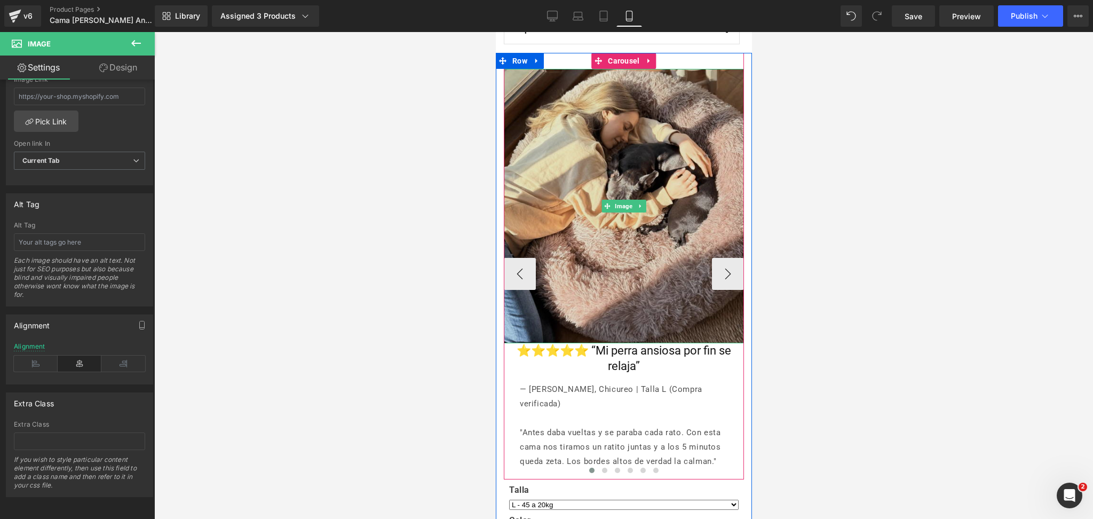
click at [587, 278] on img at bounding box center [623, 206] width 240 height 274
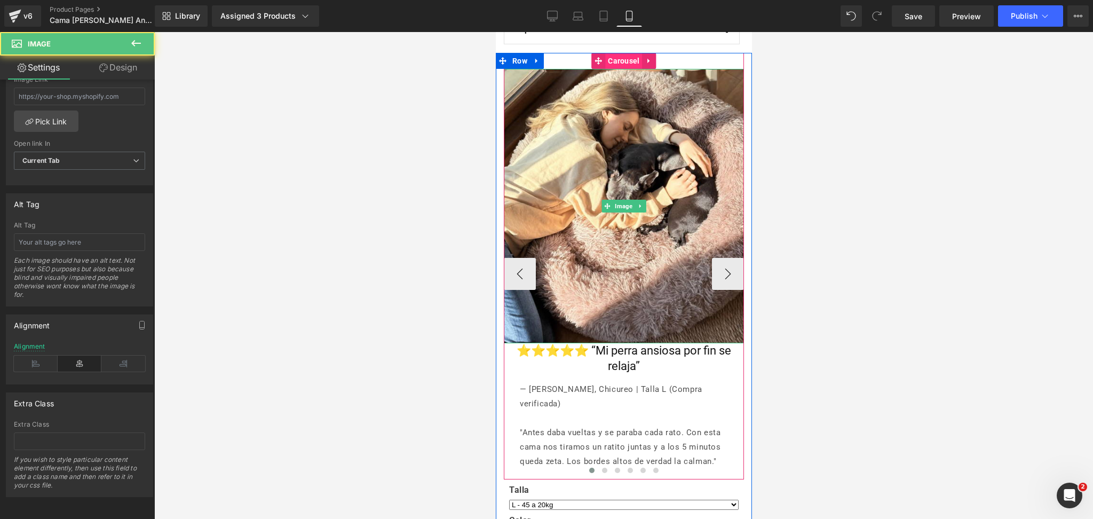
click at [624, 65] on span "Carousel" at bounding box center [623, 61] width 37 height 16
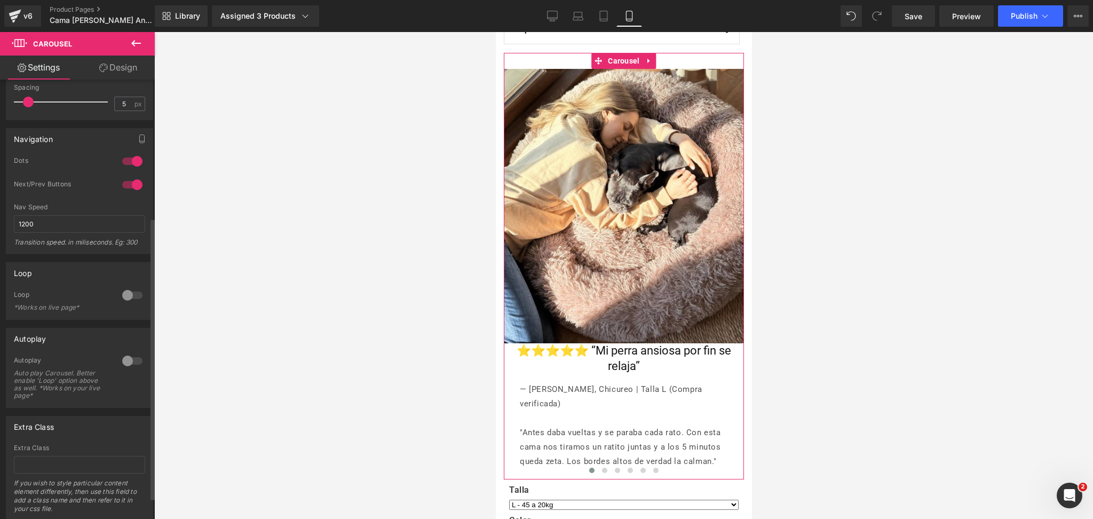
scroll to position [248, 0]
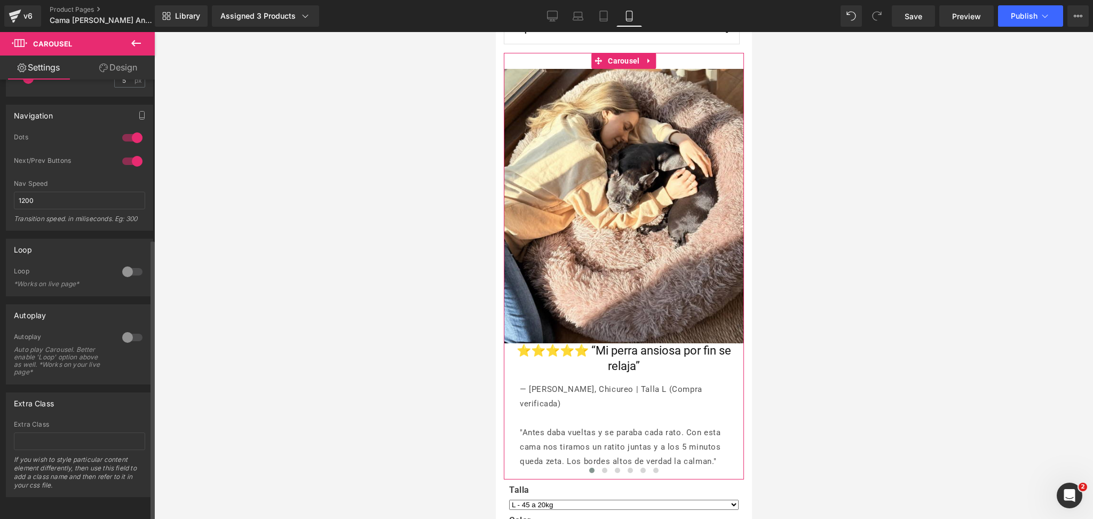
click at [124, 329] on div at bounding box center [133, 337] width 26 height 17
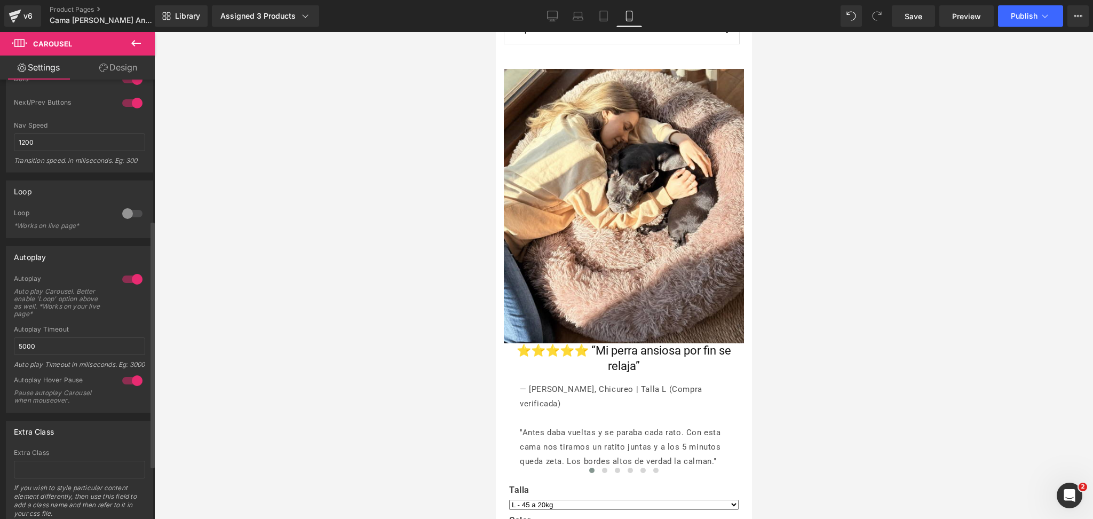
scroll to position [319, 0]
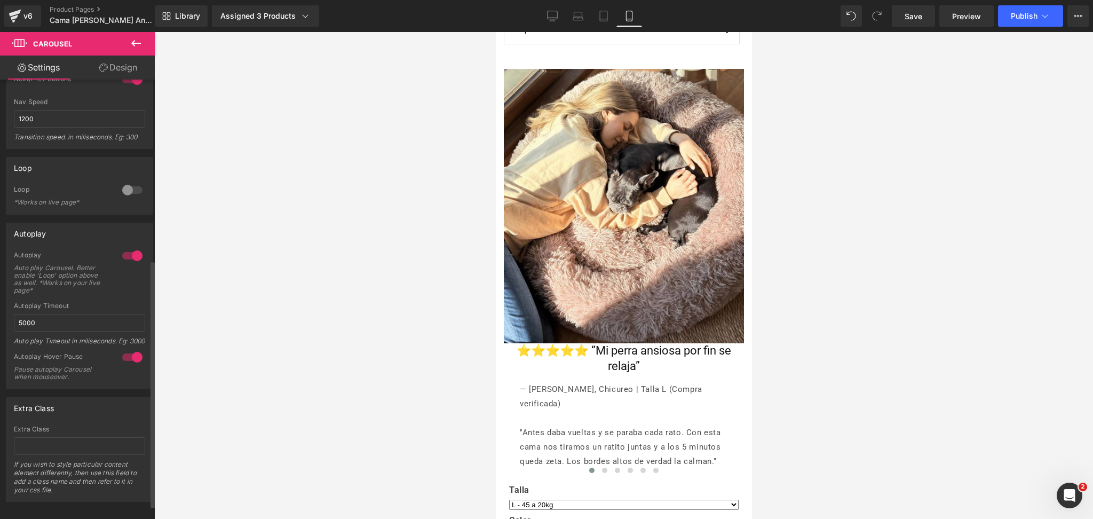
click at [127, 195] on div at bounding box center [133, 189] width 26 height 17
click at [92, 309] on input "5000" at bounding box center [79, 318] width 131 height 18
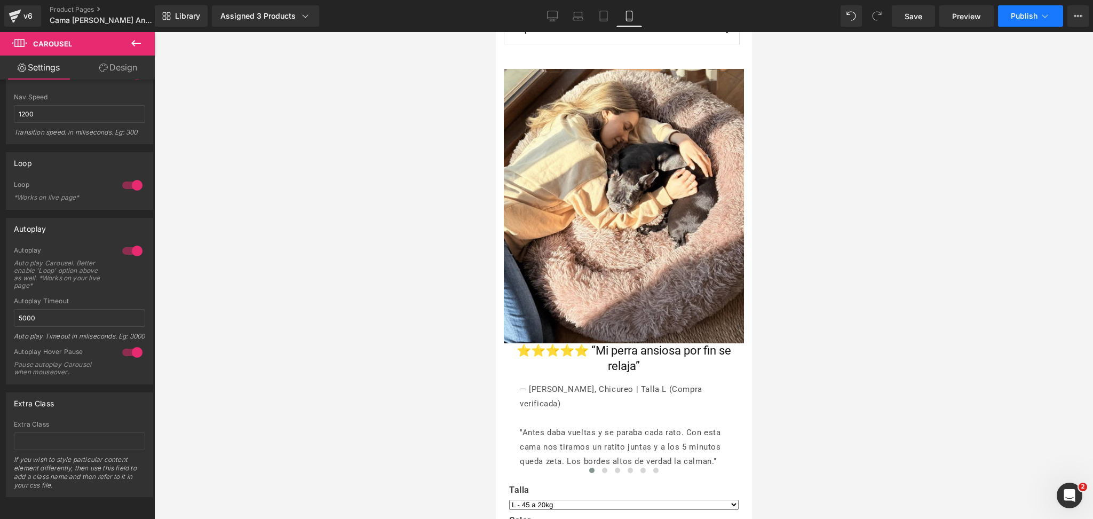
click at [1038, 7] on button "Publish" at bounding box center [1030, 15] width 65 height 21
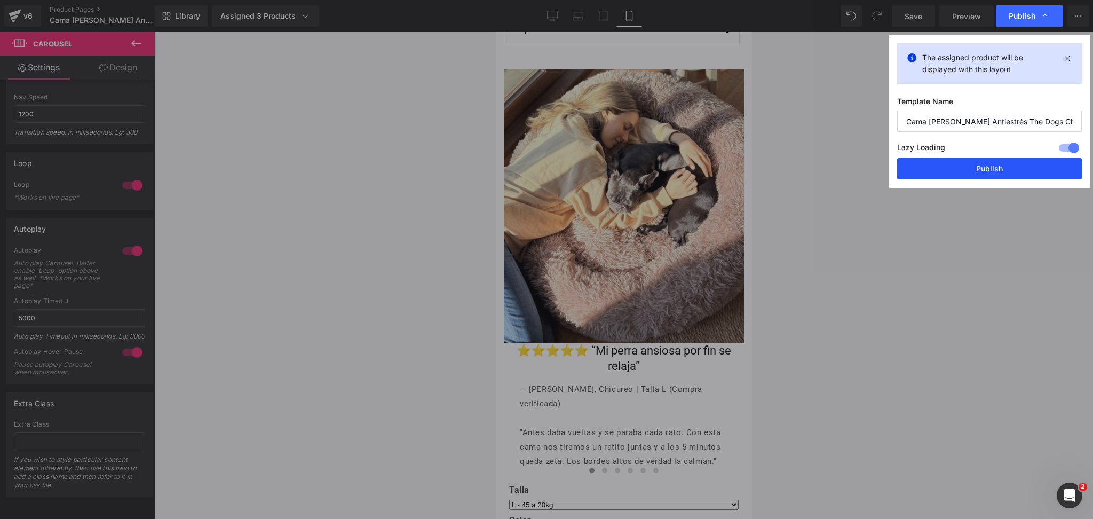
drag, startPoint x: 1001, startPoint y: 162, endPoint x: 93, endPoint y: 100, distance: 910.3
click at [1001, 162] on button "Publish" at bounding box center [989, 168] width 185 height 21
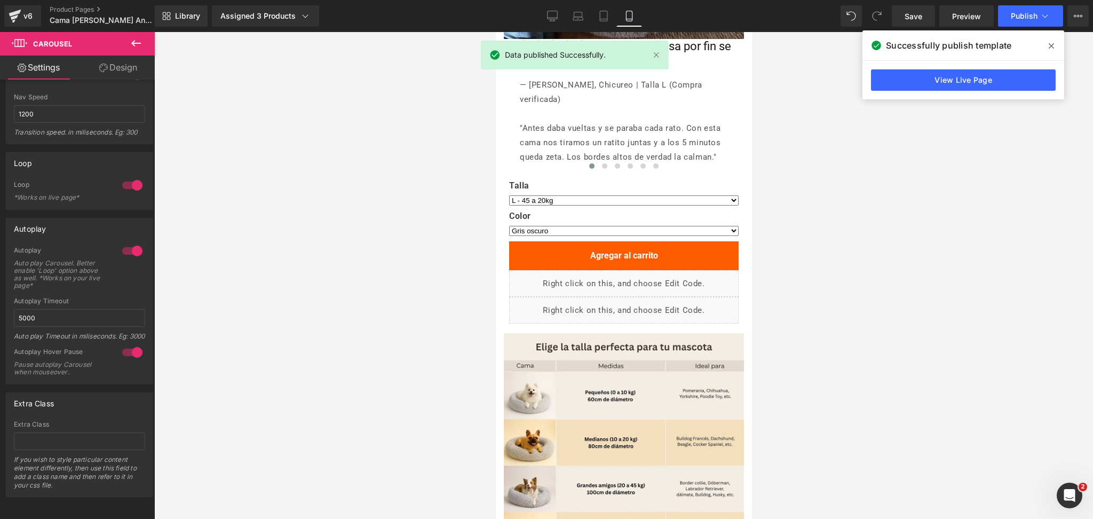
scroll to position [1281, 0]
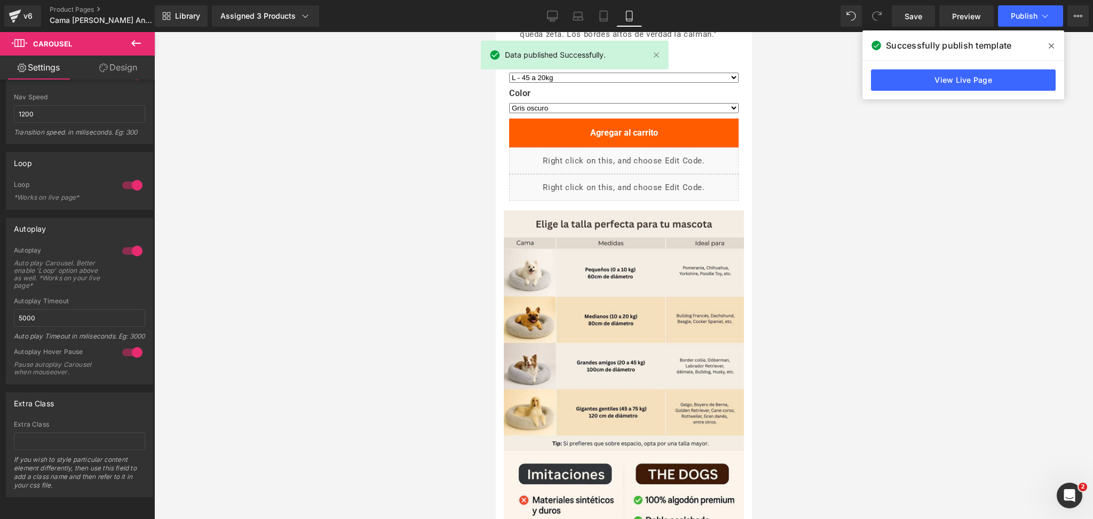
click at [1044, 44] on span at bounding box center [1051, 45] width 17 height 17
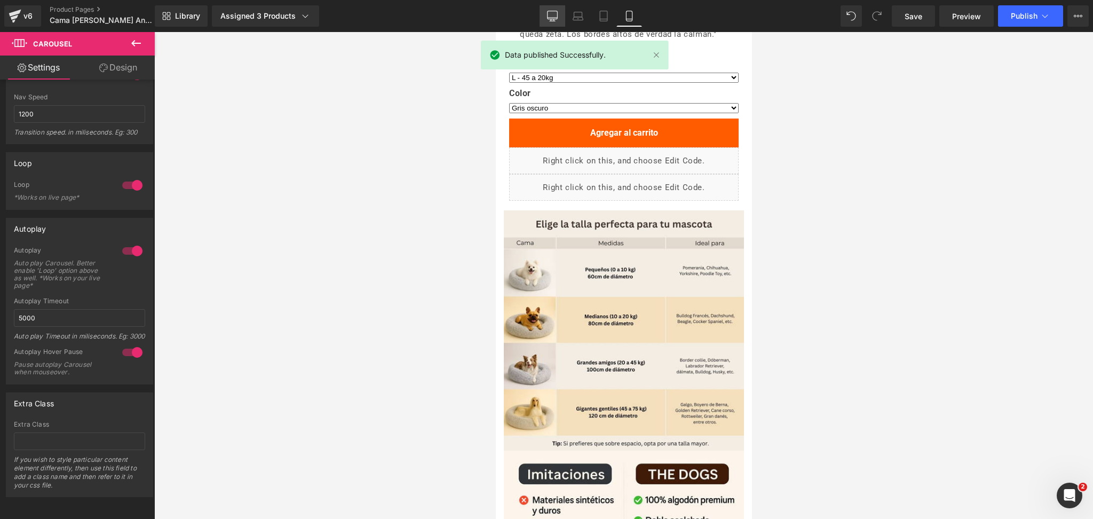
click at [551, 17] on icon at bounding box center [552, 16] width 11 height 11
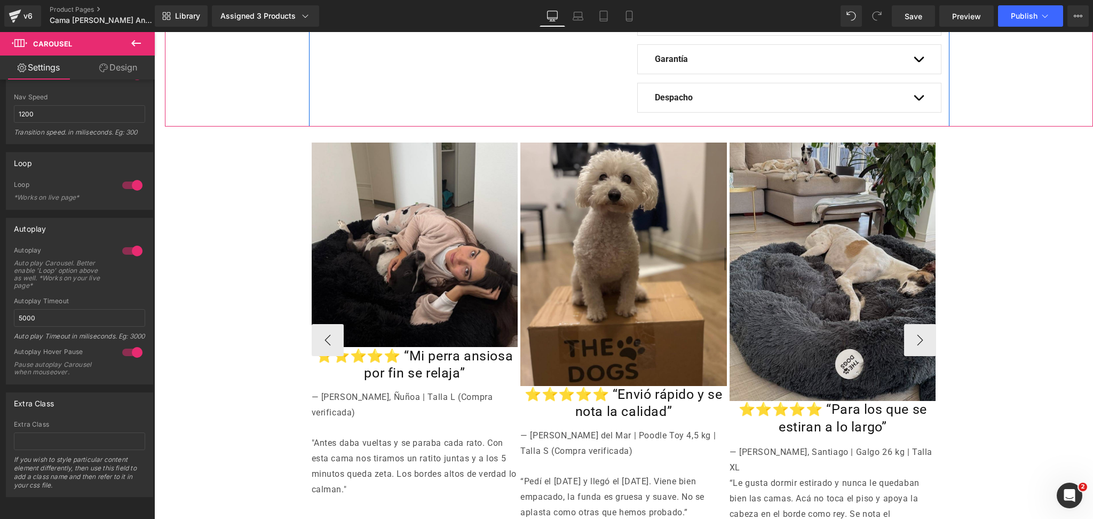
scroll to position [640, 0]
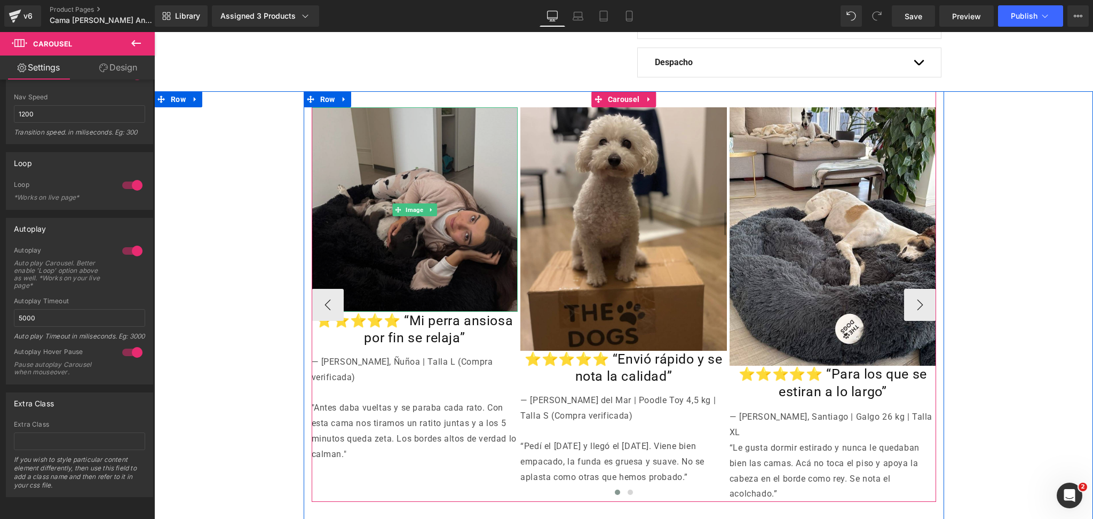
click at [411, 200] on img at bounding box center [415, 209] width 206 height 204
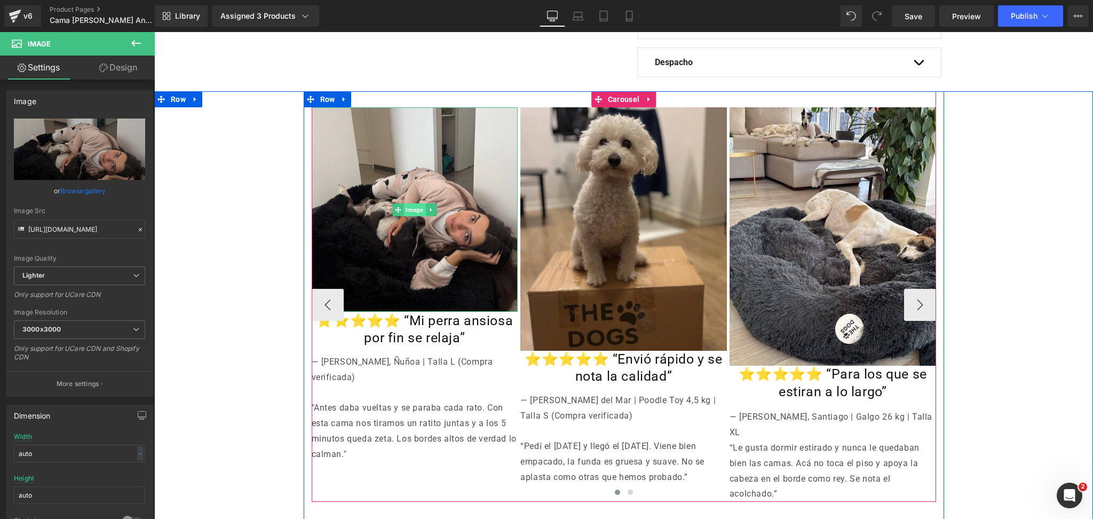
click at [403, 207] on span "Image" at bounding box center [414, 209] width 22 height 13
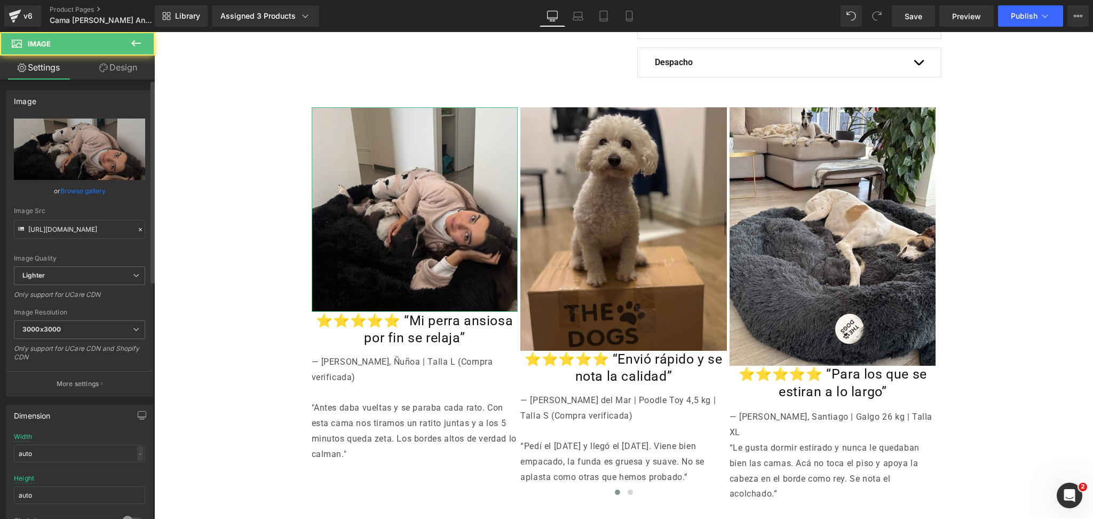
click at [82, 190] on link "Browse gallery" at bounding box center [82, 190] width 45 height 19
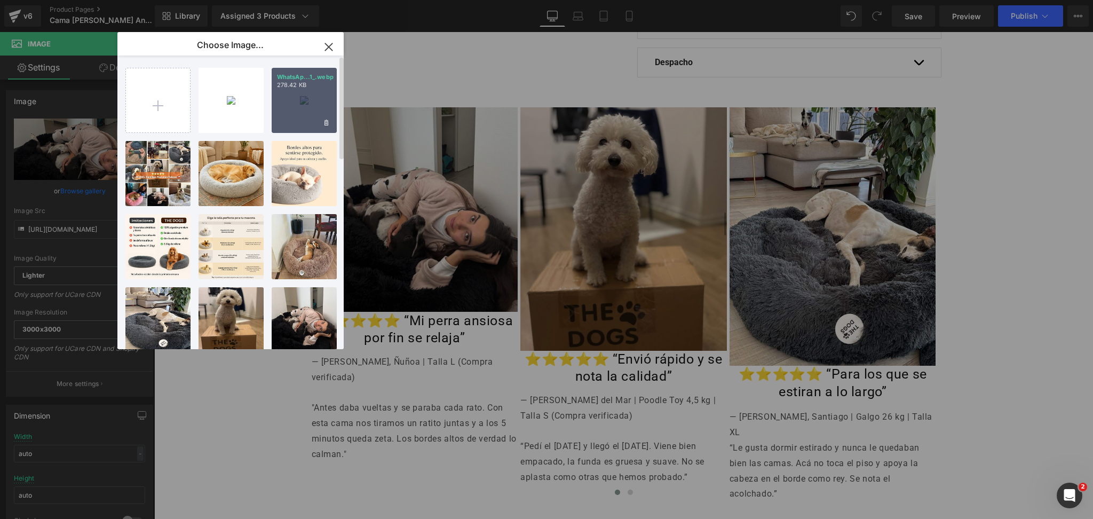
click at [299, 102] on div "WhatsAp...1_.webp 278.42 KB" at bounding box center [304, 100] width 65 height 65
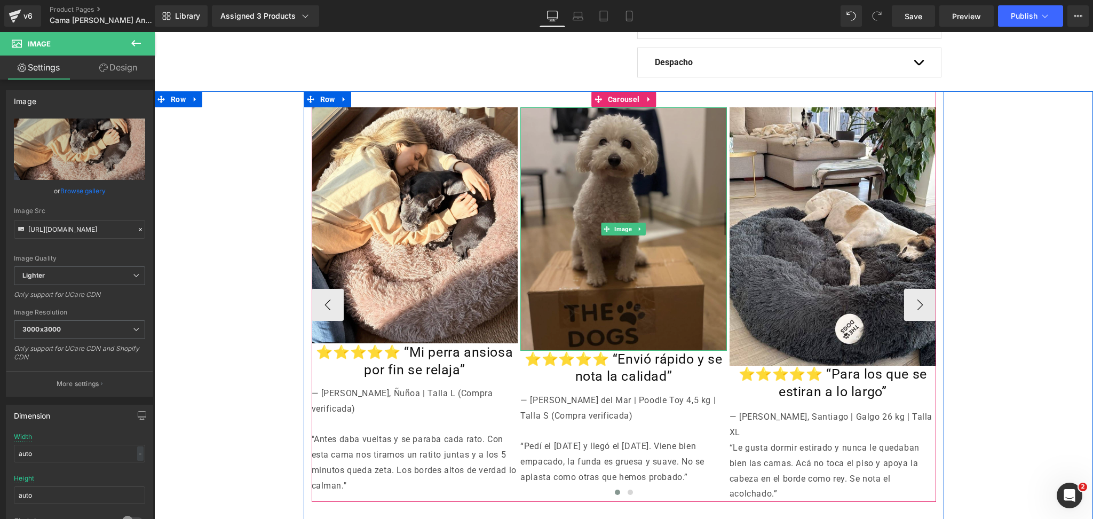
click at [653, 171] on img at bounding box center [623, 228] width 206 height 243
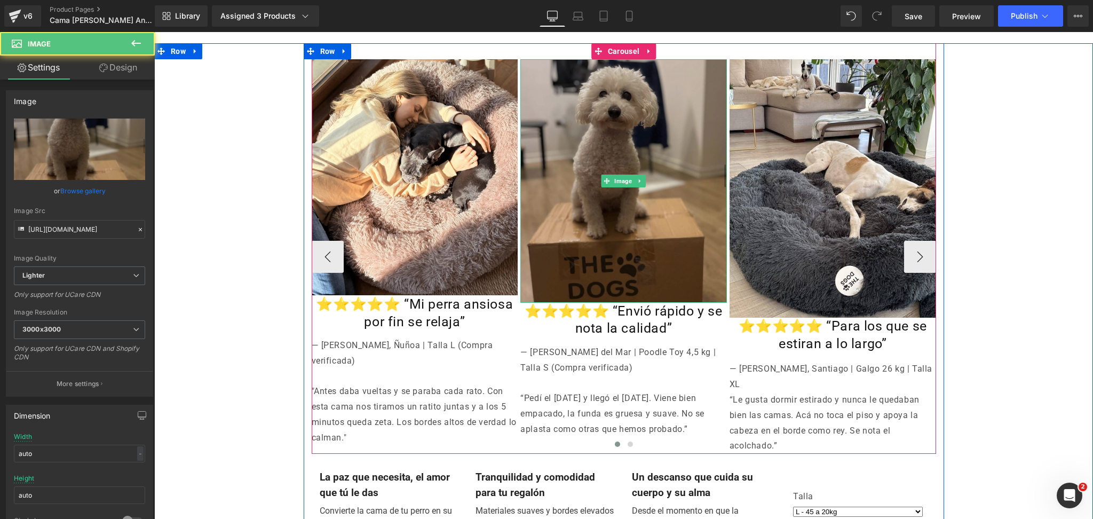
scroll to position [711, 0]
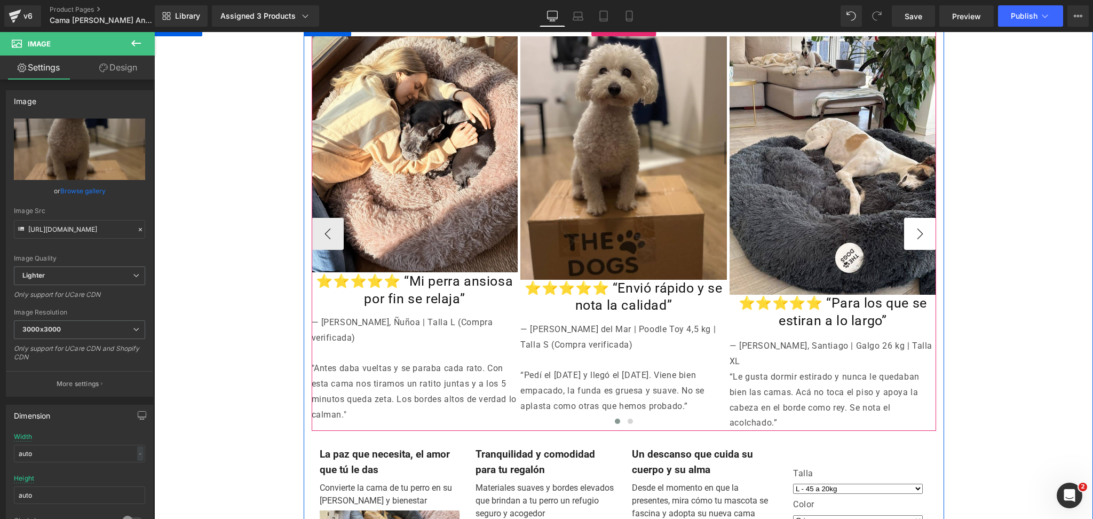
click at [911, 226] on button "›" at bounding box center [920, 234] width 32 height 32
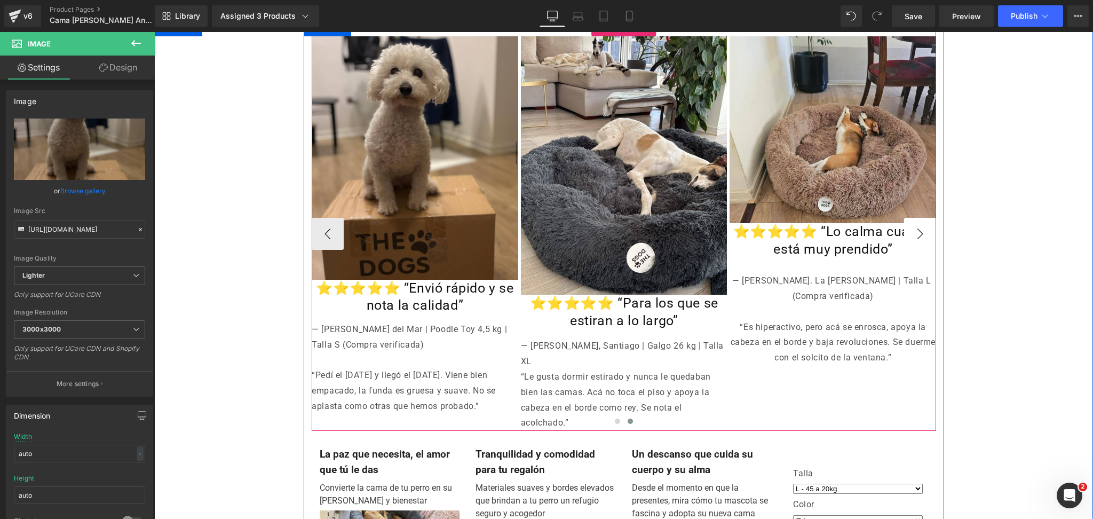
click at [911, 226] on button "›" at bounding box center [920, 234] width 32 height 32
click at [910, 224] on button "›" at bounding box center [920, 234] width 32 height 32
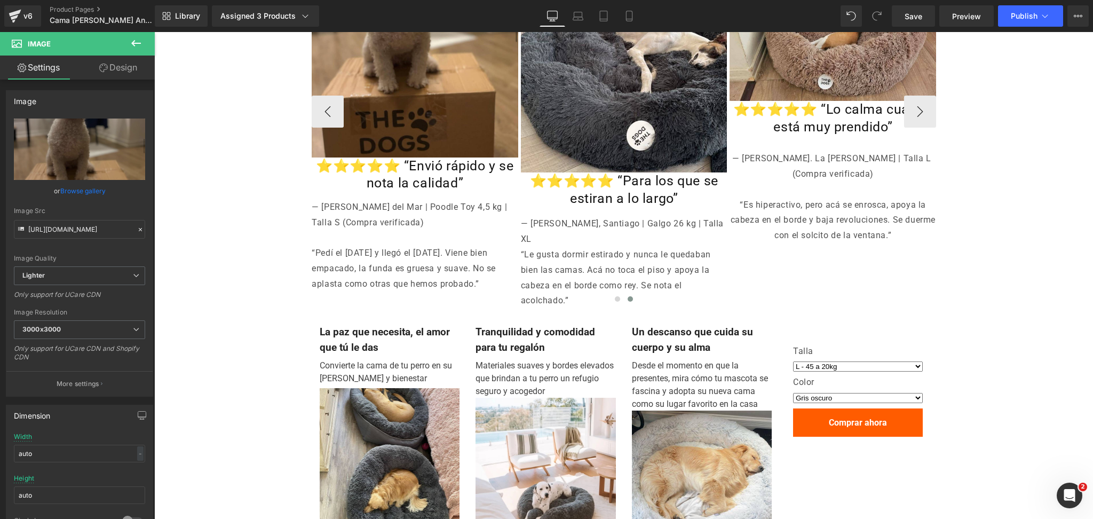
scroll to position [861, 0]
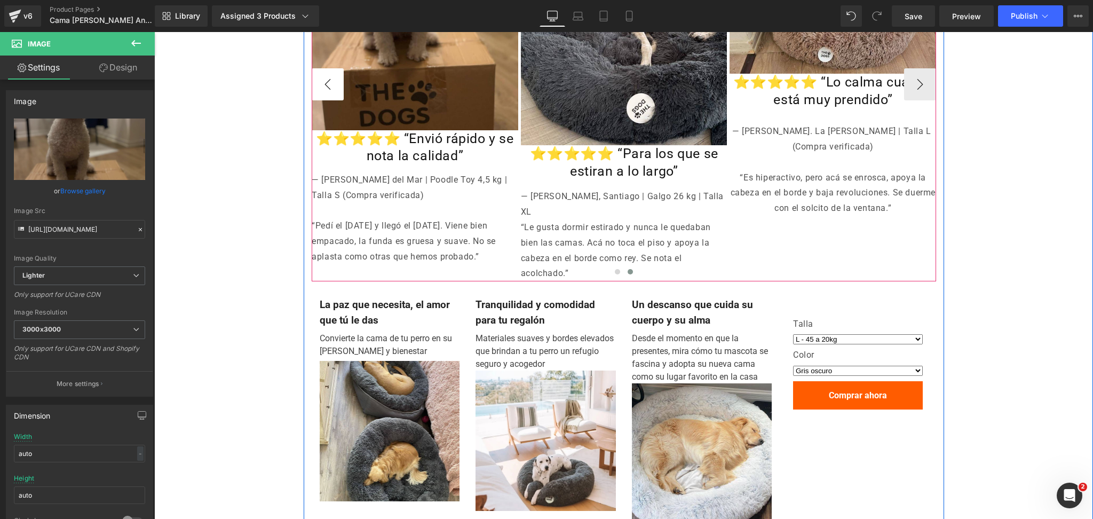
click at [312, 81] on button "‹" at bounding box center [328, 84] width 32 height 32
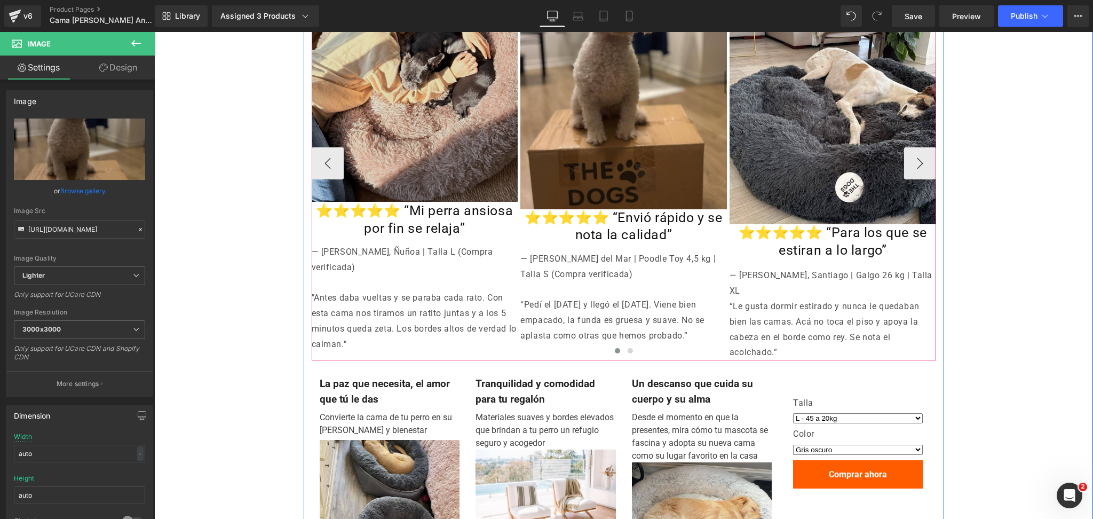
scroll to position [719, 0]
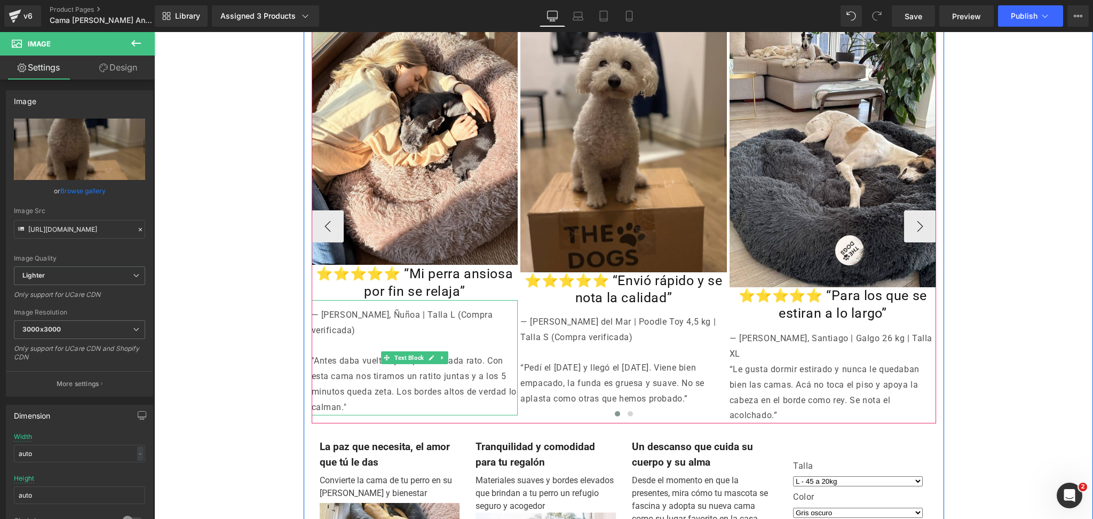
click at [348, 317] on p "— Francisca Gonzalez, Ñuñoa | Talla L (Compra verificada)" at bounding box center [415, 322] width 206 height 31
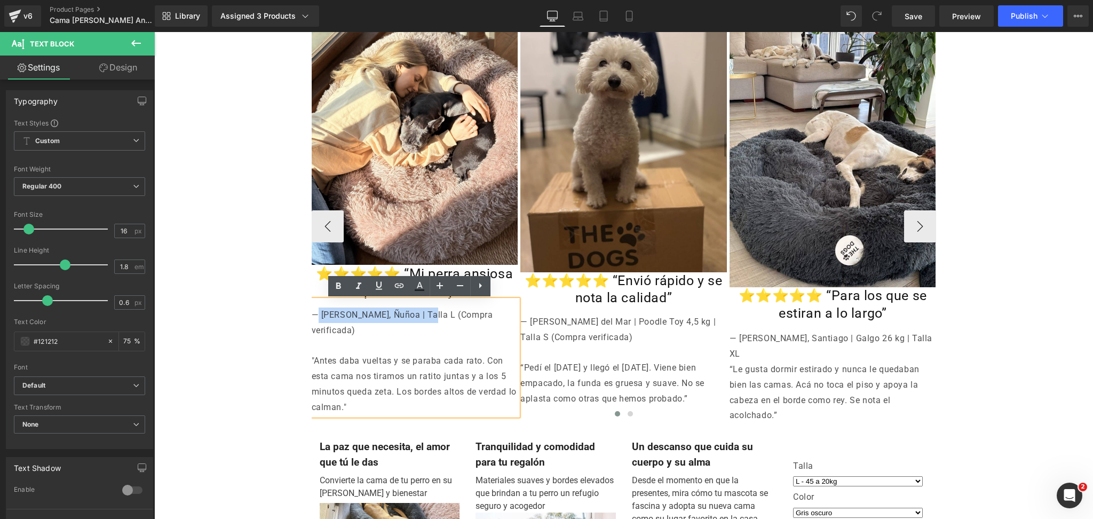
drag, startPoint x: 314, startPoint y: 316, endPoint x: 428, endPoint y: 314, distance: 114.2
click at [428, 314] on p "— Francisca Gonzalez, Ñuñoa | Talla L (Compra verificada)" at bounding box center [415, 322] width 206 height 31
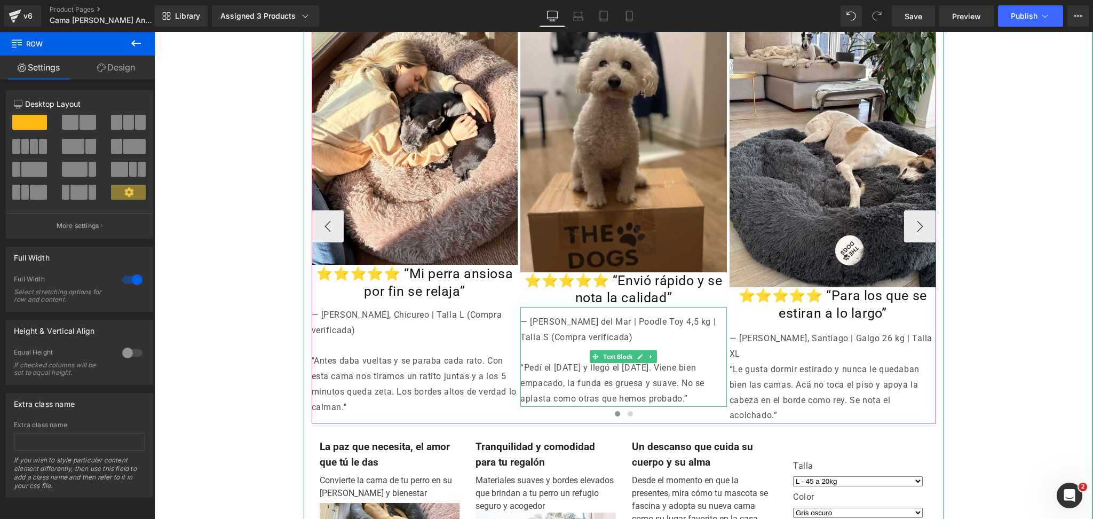
click at [624, 332] on p "— Cristóbal V., Viña del Mar | Poodle Toy 4,5 kg | Talla S (Compra verificada)" at bounding box center [623, 329] width 206 height 31
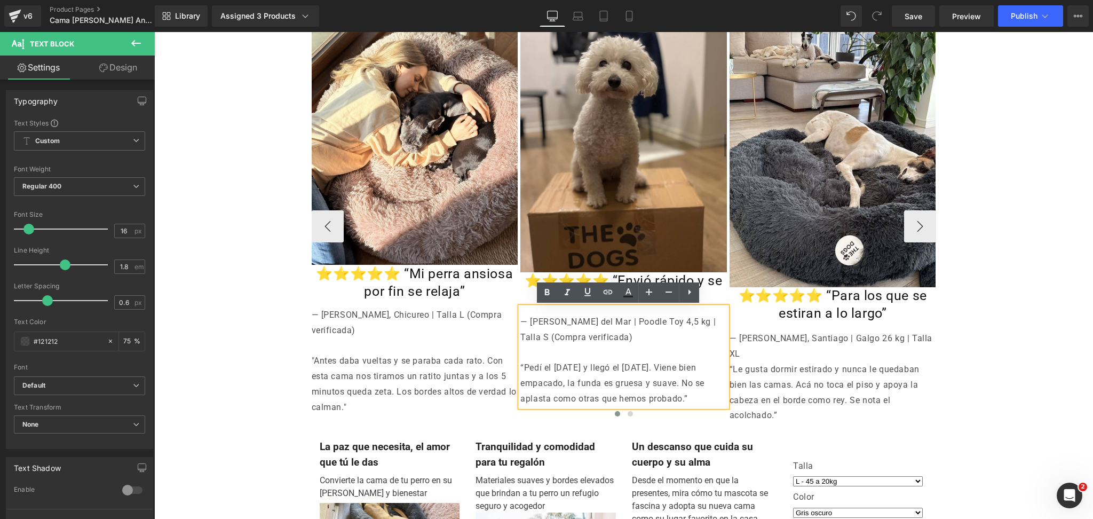
drag, startPoint x: 544, startPoint y: 335, endPoint x: 634, endPoint y: 338, distance: 90.2
click at [634, 338] on p "— Cristóbal V., Viña del Mar | Poodle Toy 4,5 kg | Talla S (Compra verificada)" at bounding box center [623, 329] width 206 height 31
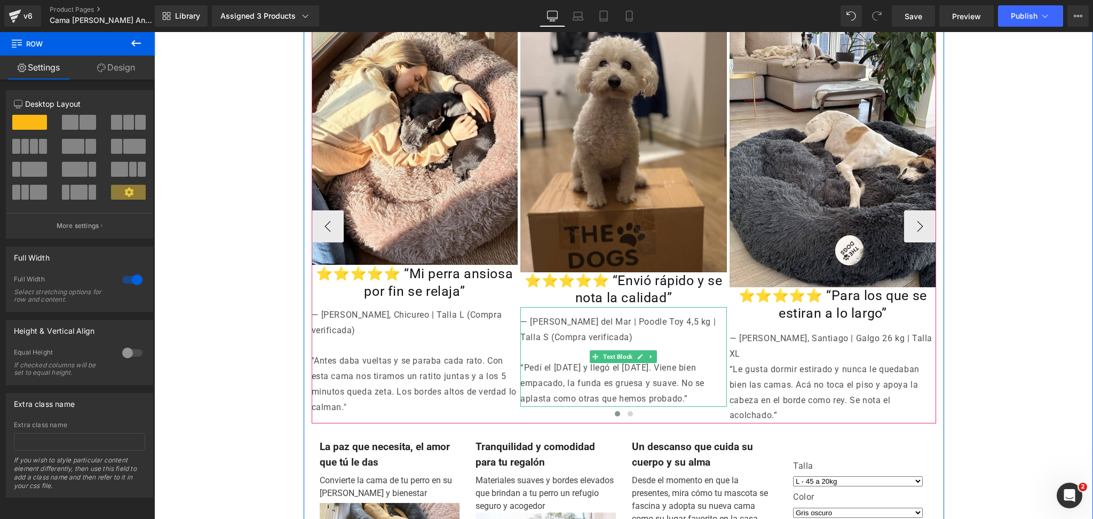
click at [594, 339] on p "— Cristóbal V., Viña del Mar | Poodle Toy 4,5 kg | Talla S (Compra verificada)" at bounding box center [623, 329] width 206 height 31
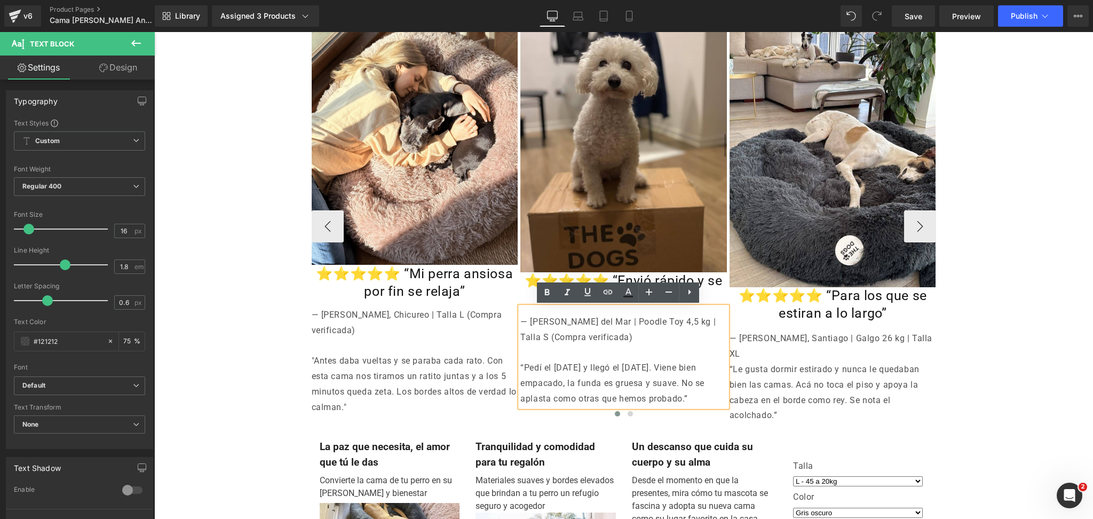
drag, startPoint x: 544, startPoint y: 335, endPoint x: 648, endPoint y: 334, distance: 103.5
click at [648, 334] on p "— Cristóbal V., Viña del Mar | Poodle Toy 4,5 kg | Talla S (Compra verificada)" at bounding box center [623, 329] width 206 height 31
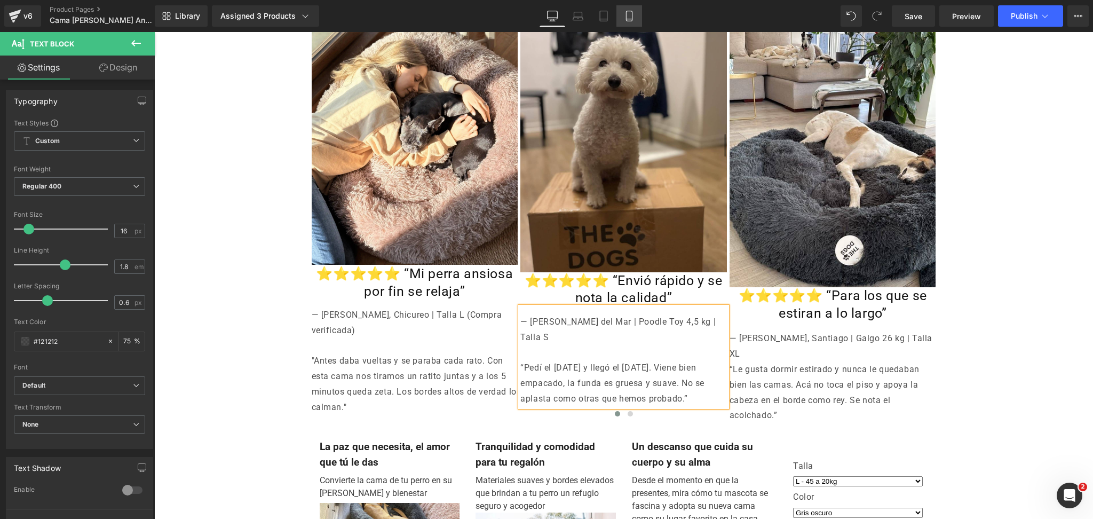
click at [633, 12] on icon at bounding box center [629, 16] width 11 height 11
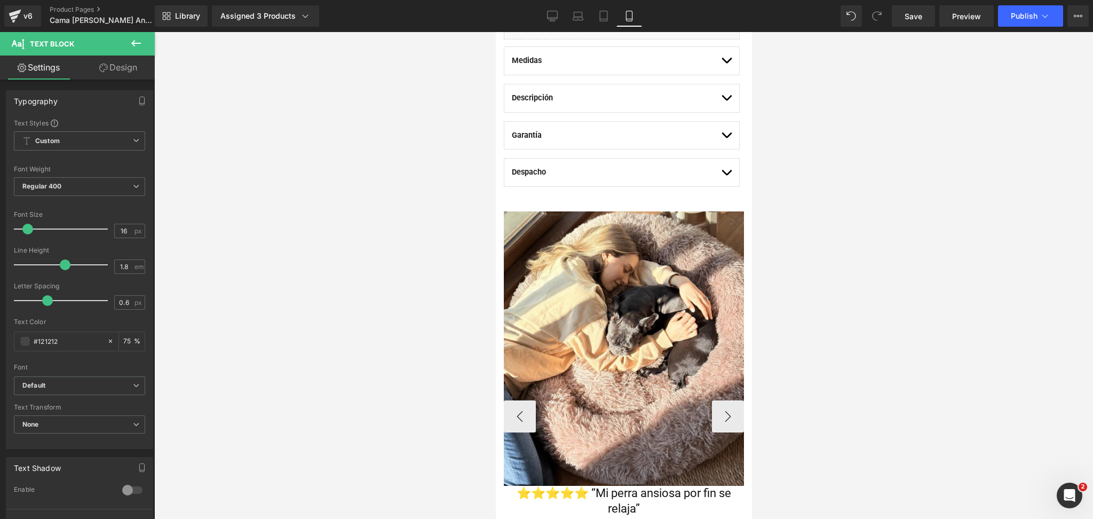
scroll to position [925, 0]
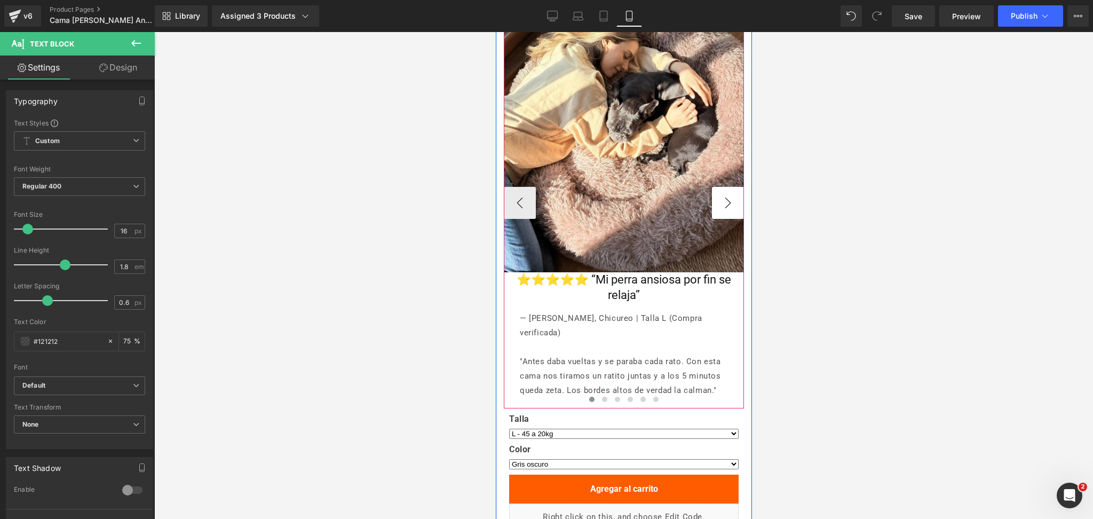
click at [727, 203] on button "›" at bounding box center [727, 203] width 32 height 32
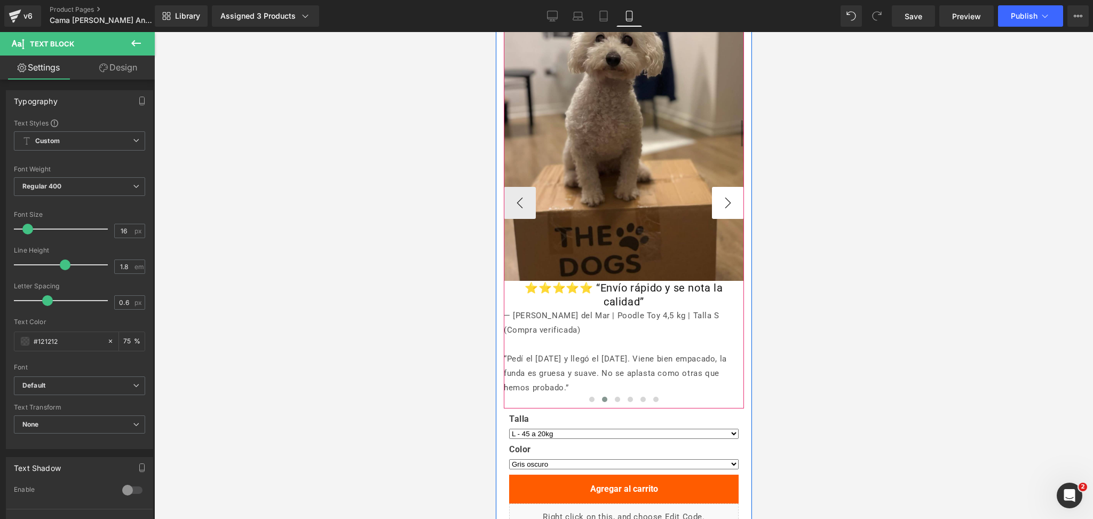
click at [727, 203] on button "›" at bounding box center [727, 203] width 32 height 32
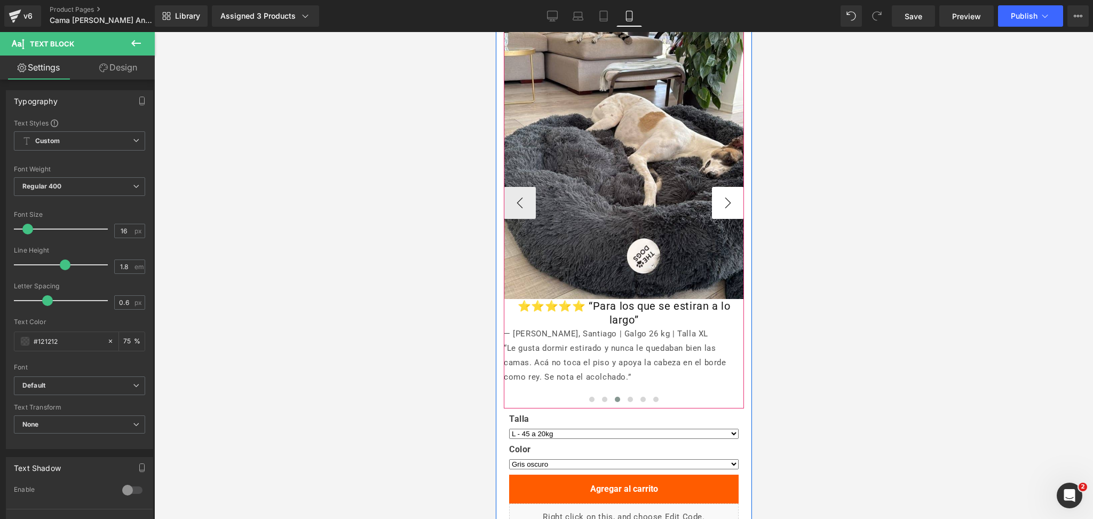
click at [727, 203] on button "›" at bounding box center [727, 203] width 32 height 32
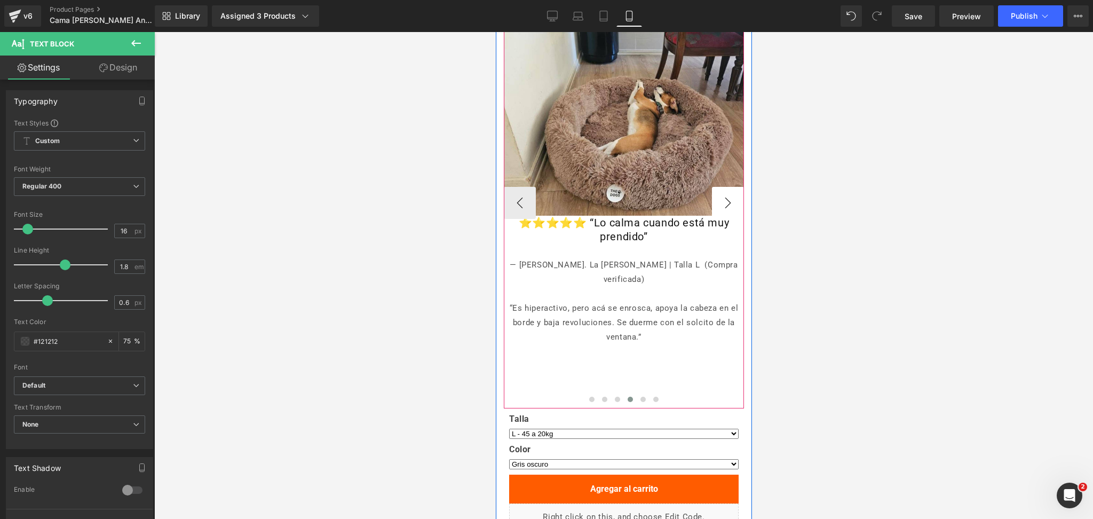
click at [727, 203] on button "›" at bounding box center [727, 203] width 32 height 32
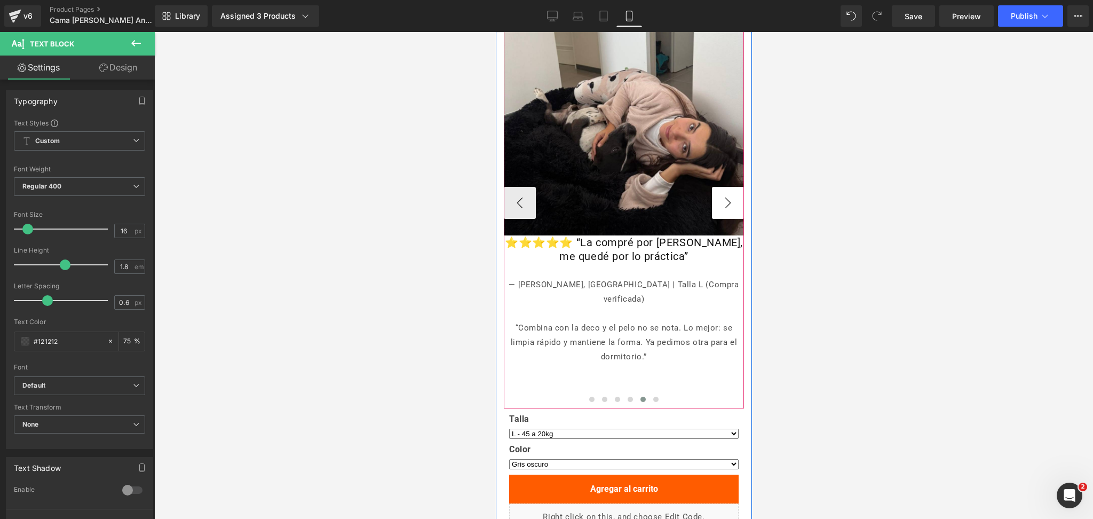
click at [726, 201] on button "›" at bounding box center [727, 203] width 32 height 32
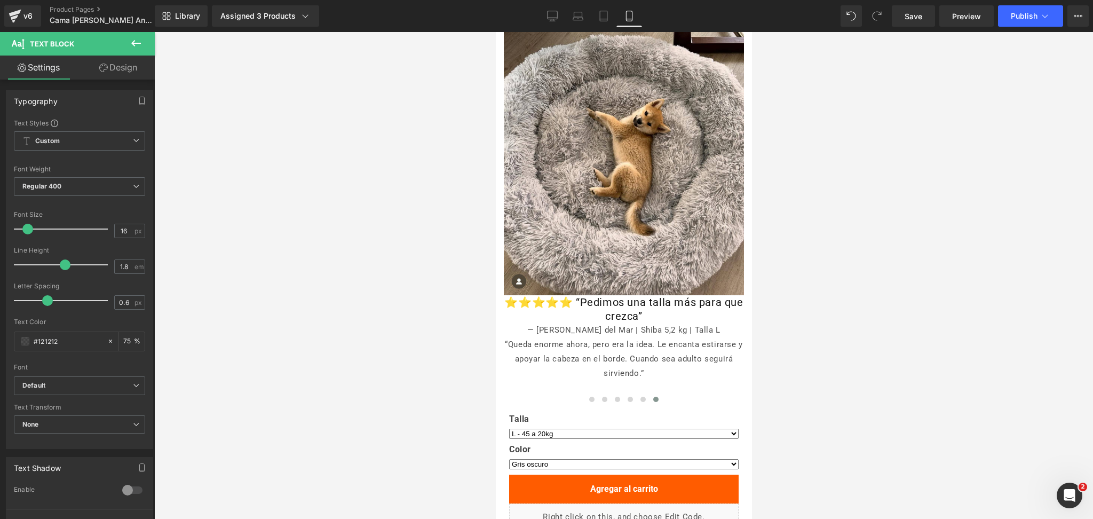
click at [839, 186] on div at bounding box center [623, 275] width 939 height 487
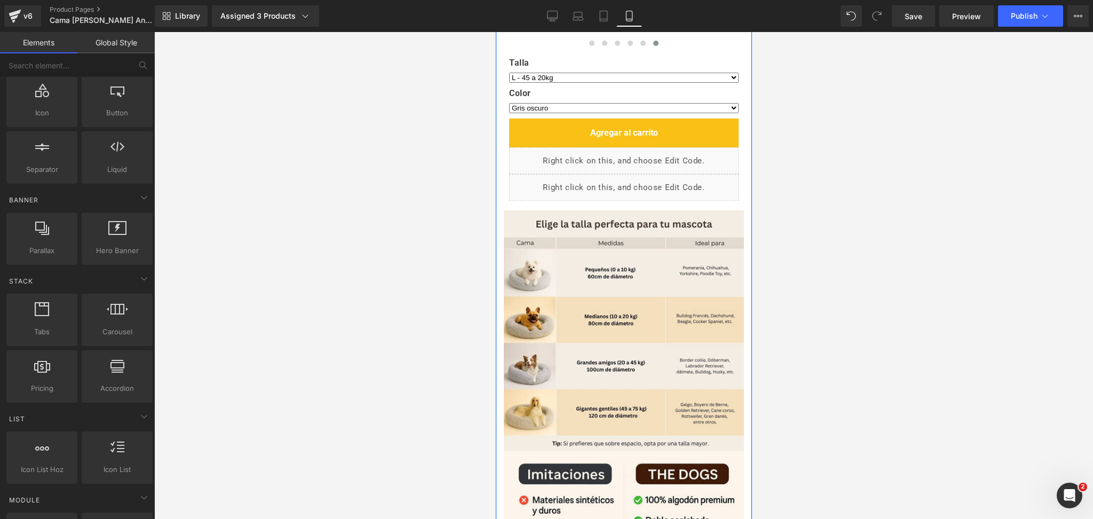
scroll to position [1352, 0]
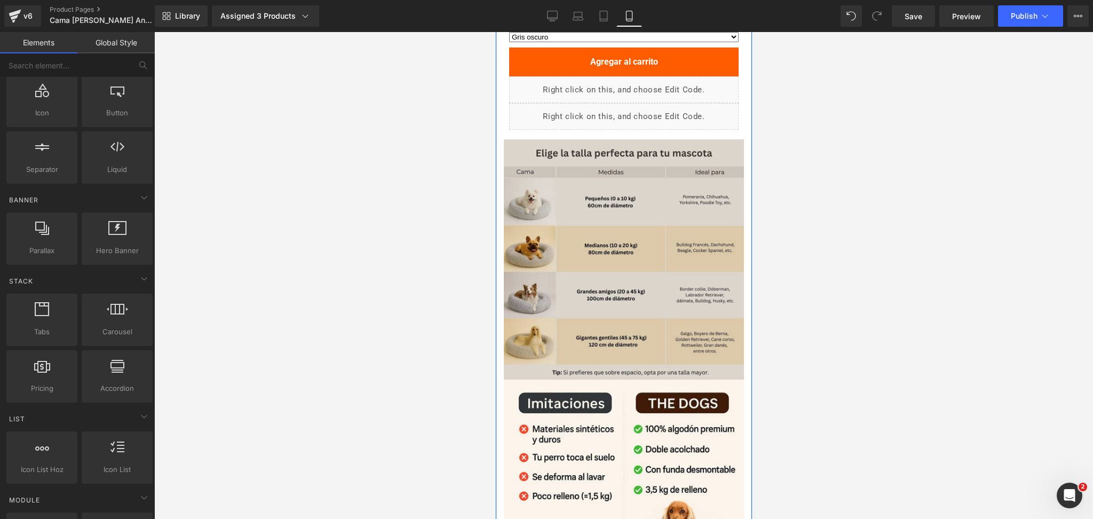
click at [619, 165] on img at bounding box center [623, 259] width 240 height 240
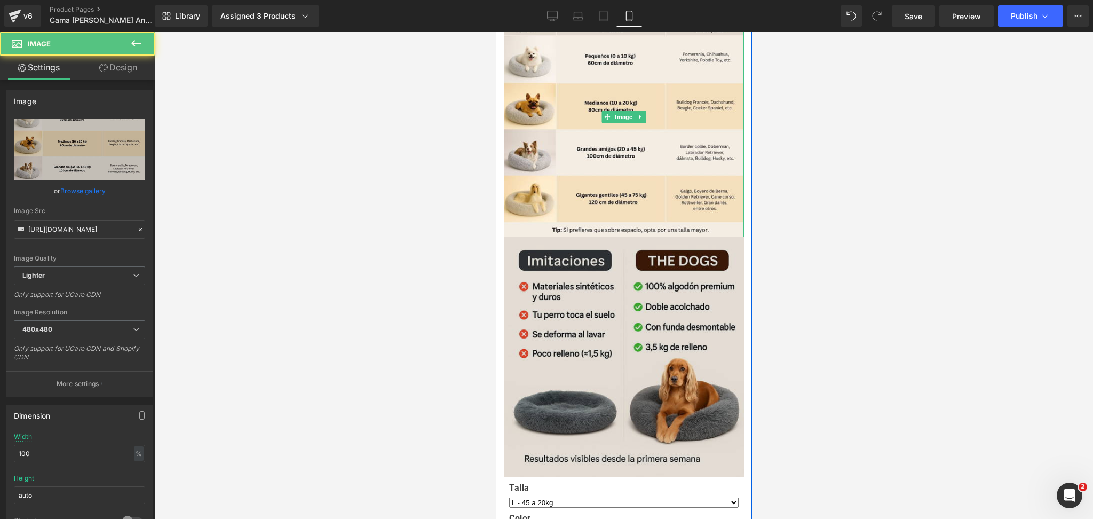
click at [608, 300] on img at bounding box center [623, 357] width 240 height 240
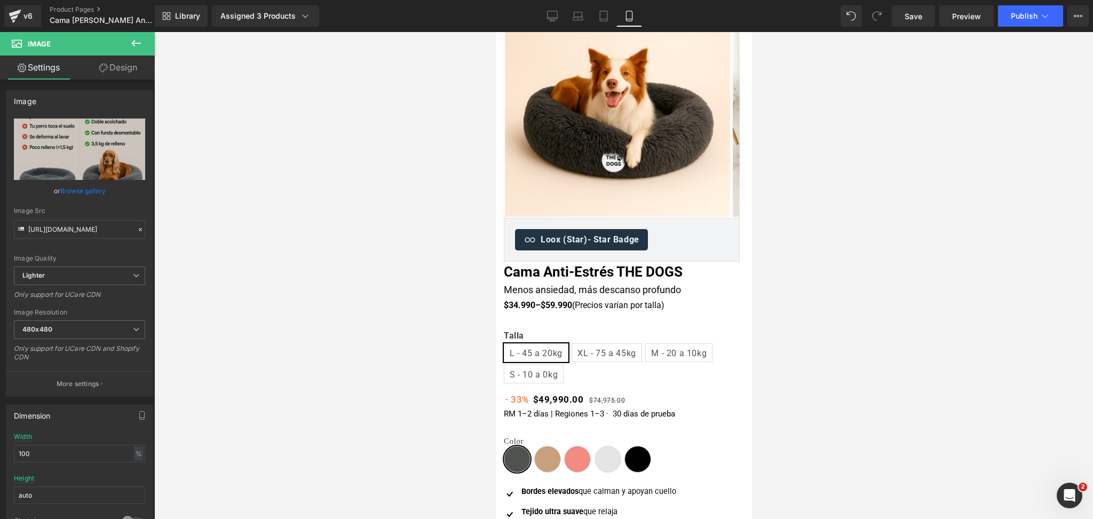
scroll to position [71, 0]
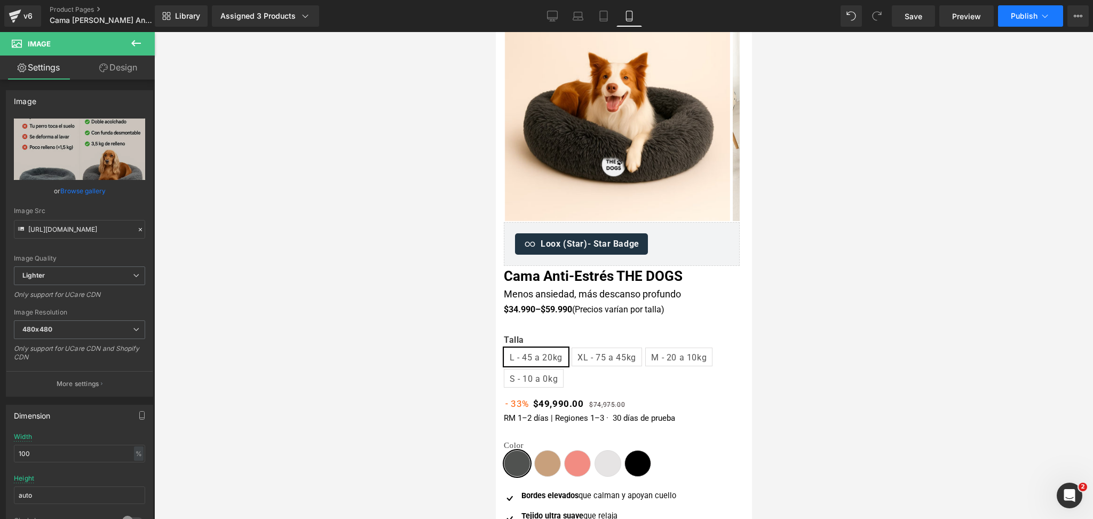
click at [1053, 19] on button "Publish" at bounding box center [1030, 15] width 65 height 21
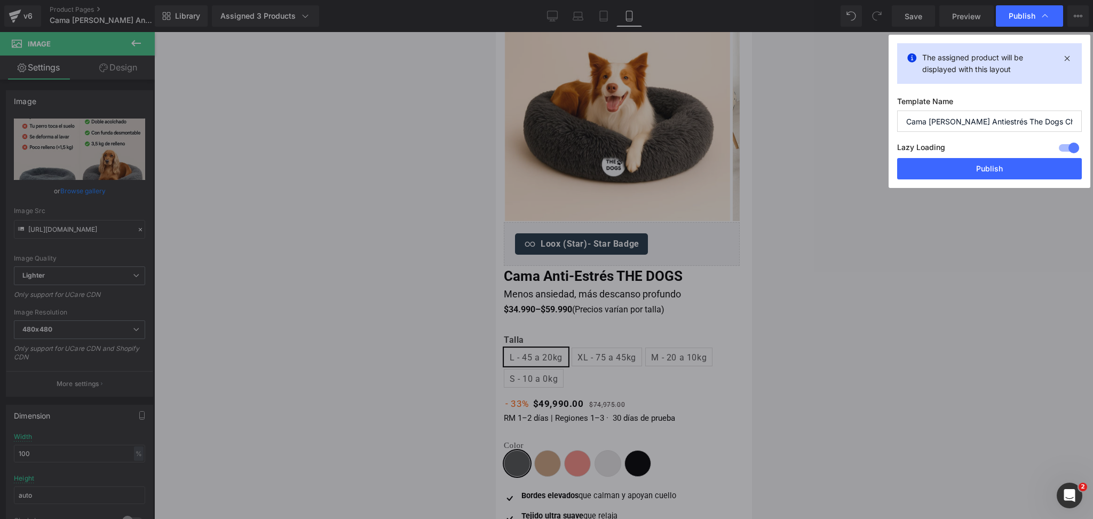
drag, startPoint x: 935, startPoint y: 172, endPoint x: 895, endPoint y: 173, distance: 39.5
click at [934, 171] on button "Publish" at bounding box center [989, 168] width 185 height 21
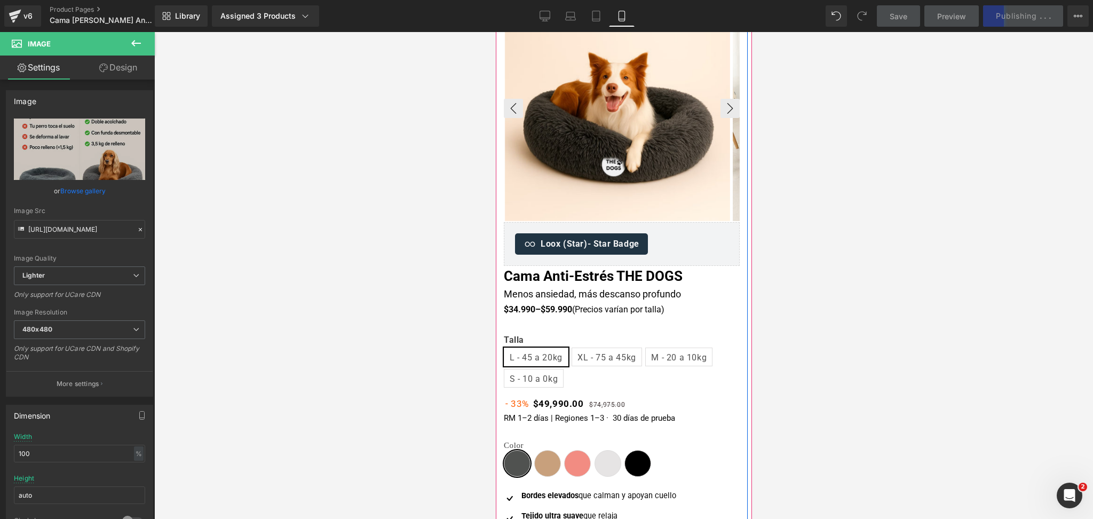
scroll to position [0, 0]
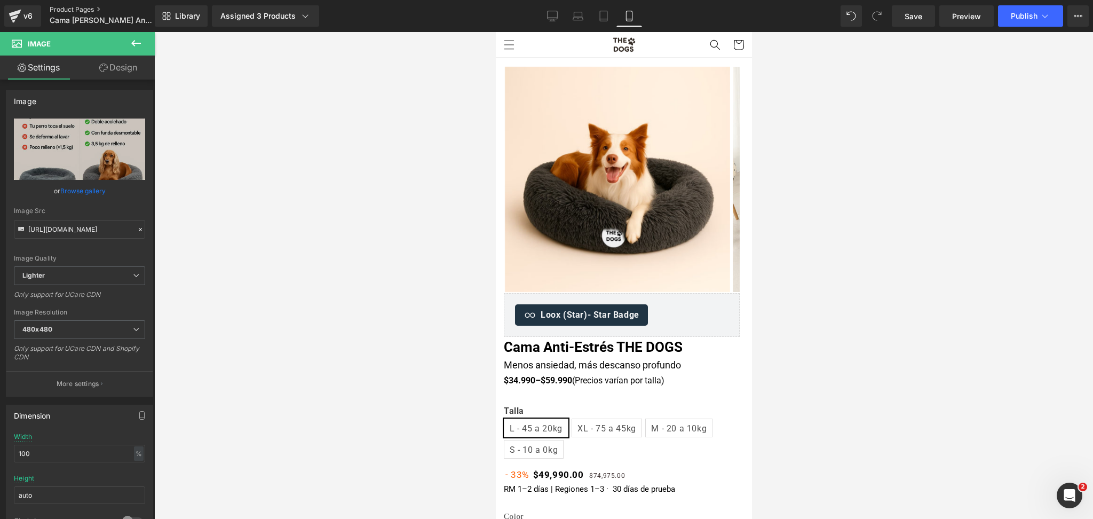
click at [95, 8] on link "Product Pages" at bounding box center [111, 9] width 123 height 9
